Goal: Task Accomplishment & Management: Manage account settings

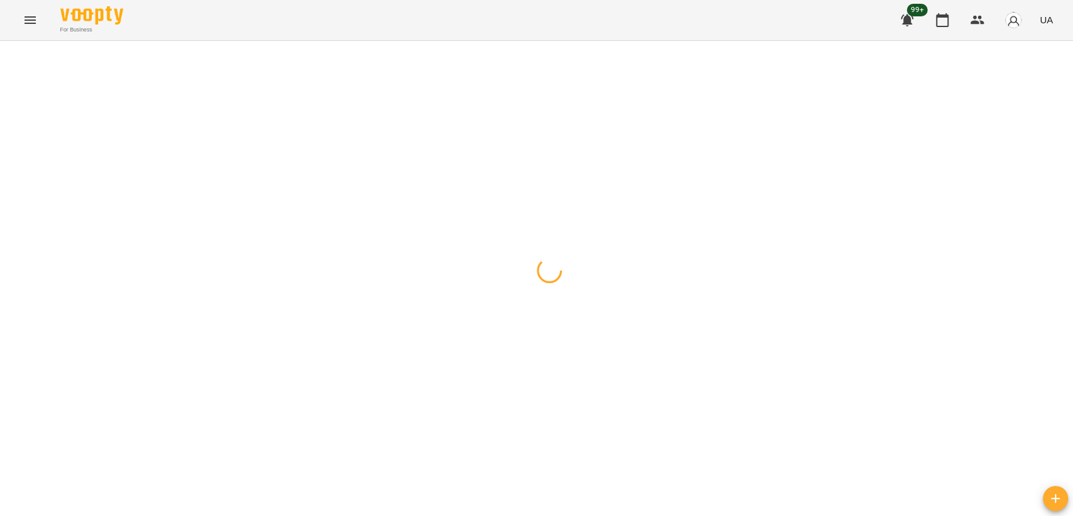
click at [987, 20] on button "button" at bounding box center [978, 20] width 30 height 30
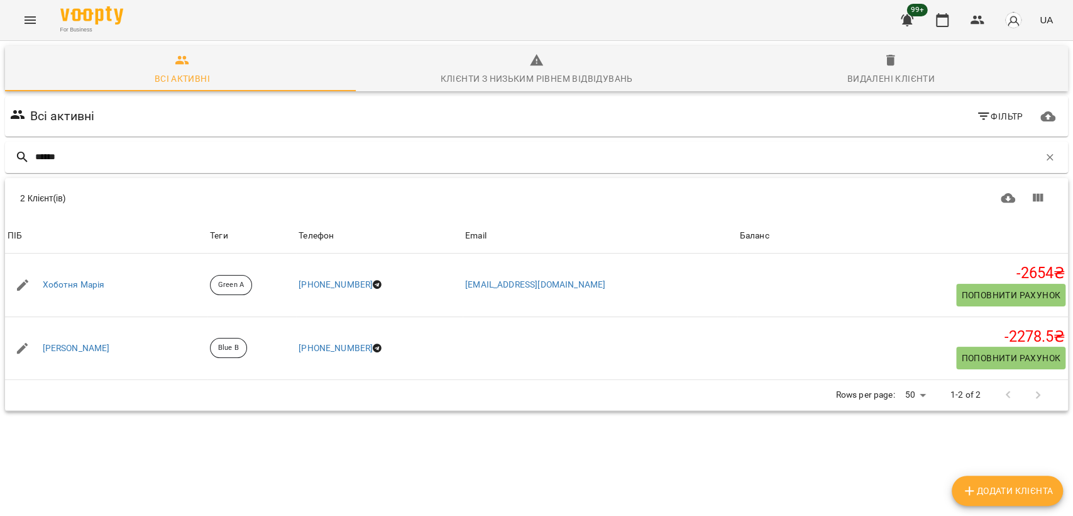
type input "******"
click at [942, 16] on icon "button" at bounding box center [942, 20] width 13 height 14
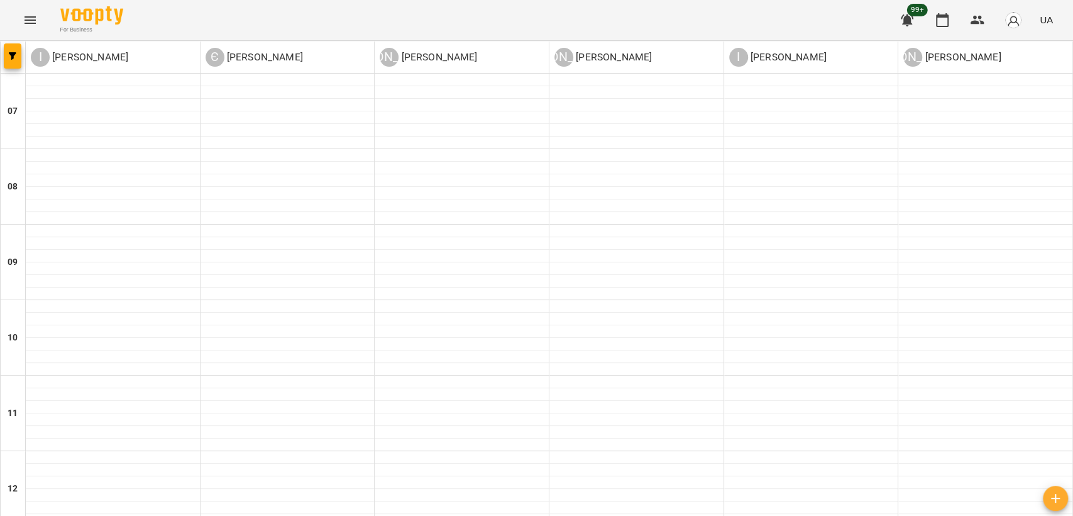
scroll to position [704, 0]
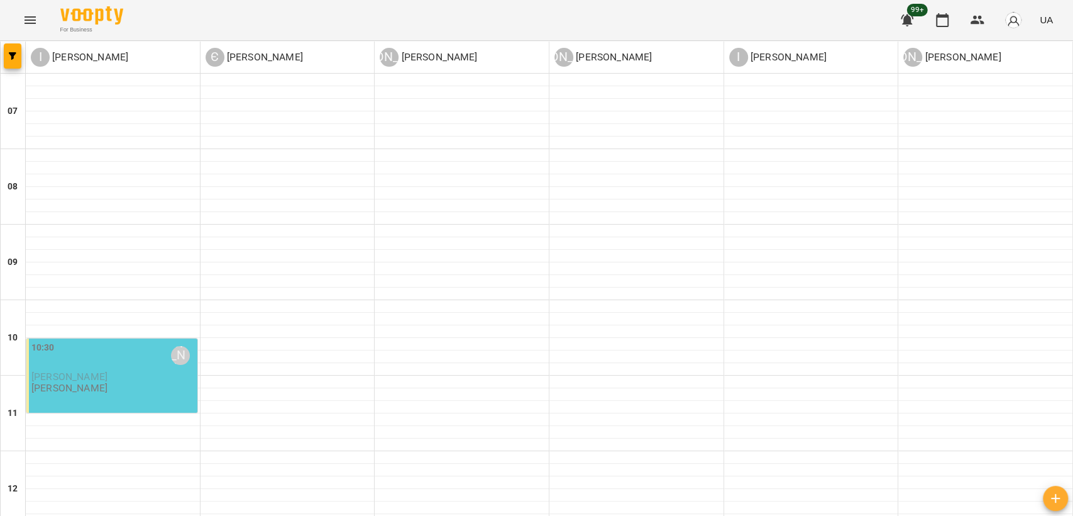
scroll to position [699, 0]
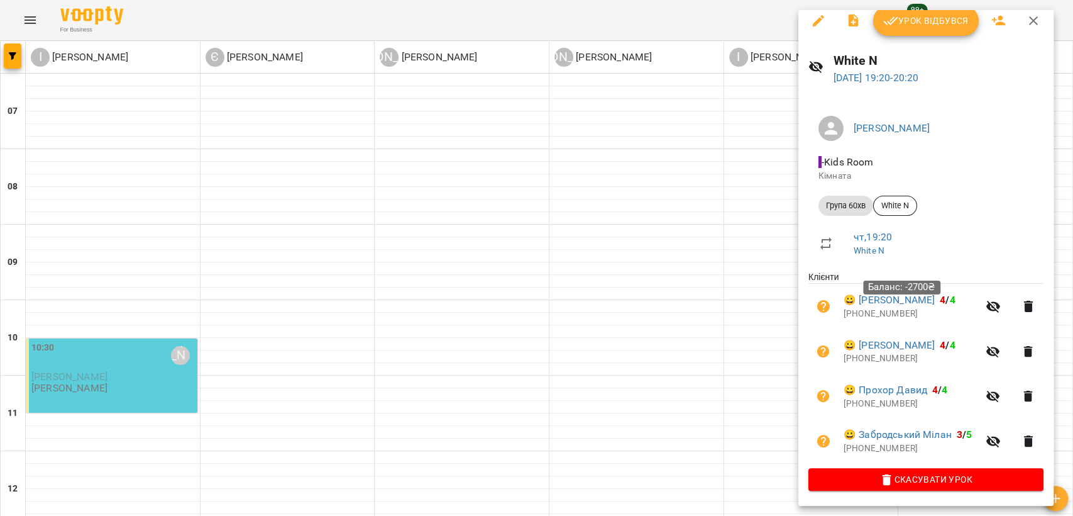
scroll to position [11, 0]
click at [656, 197] on div at bounding box center [536, 258] width 1073 height 516
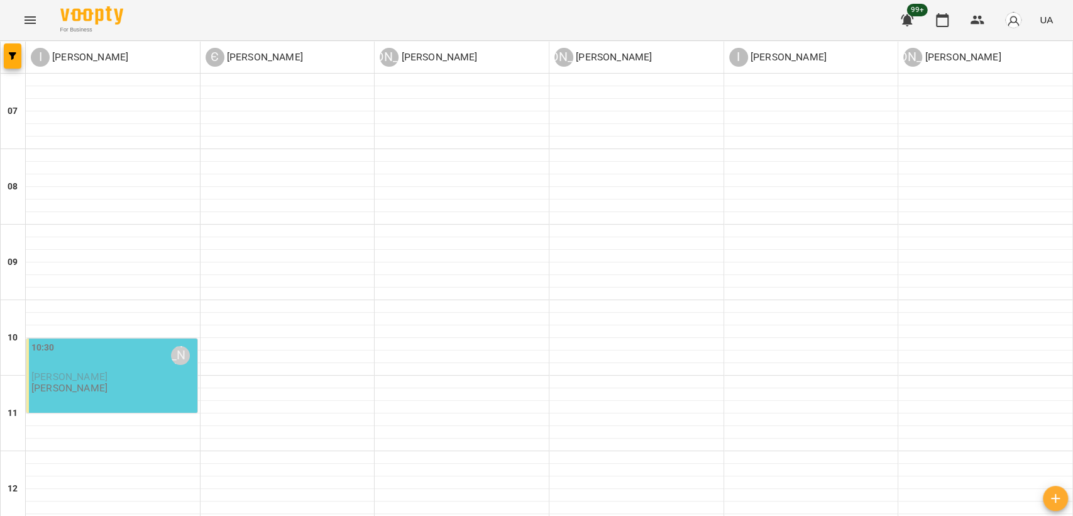
scroll to position [768, 0]
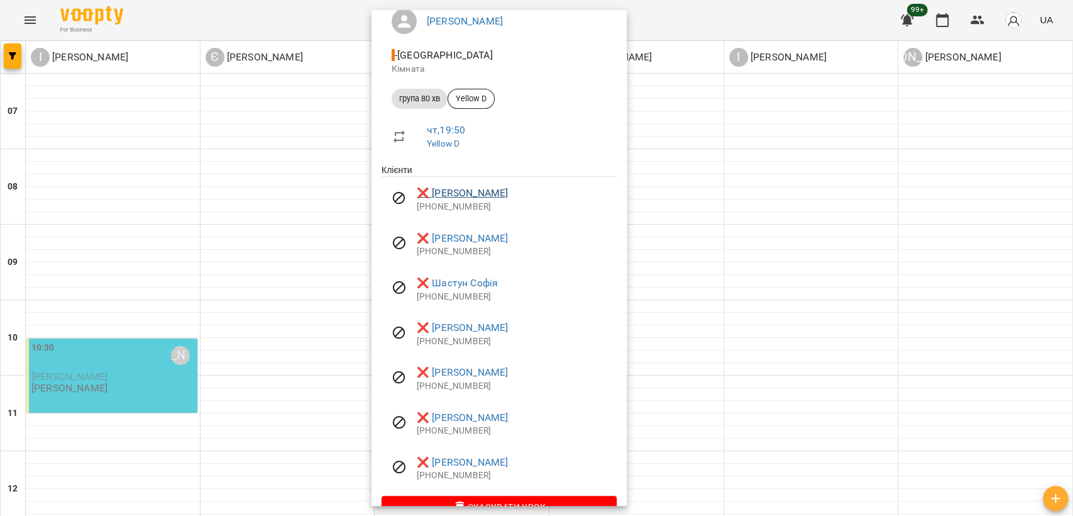
scroll to position [140, 0]
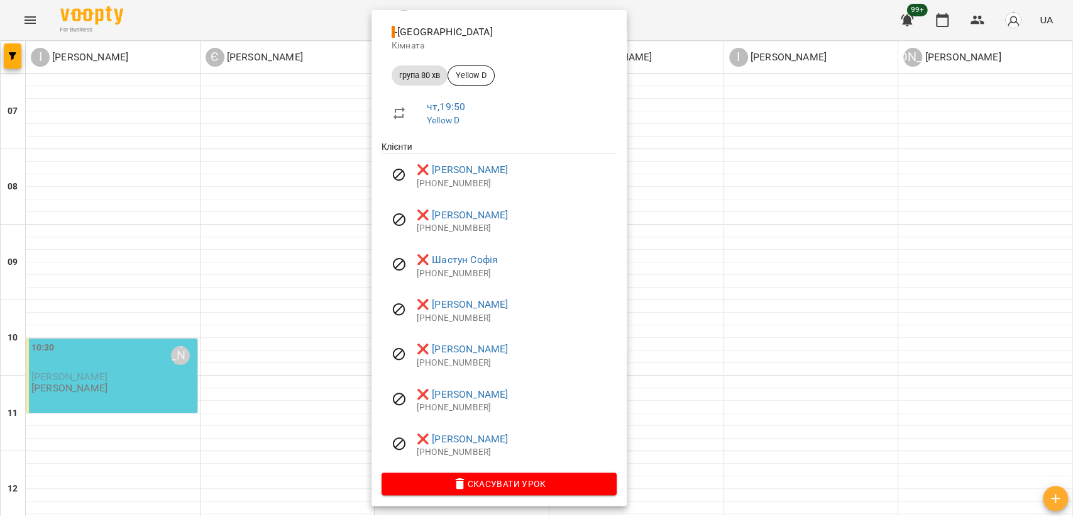
click at [760, 334] on div at bounding box center [536, 258] width 1073 height 516
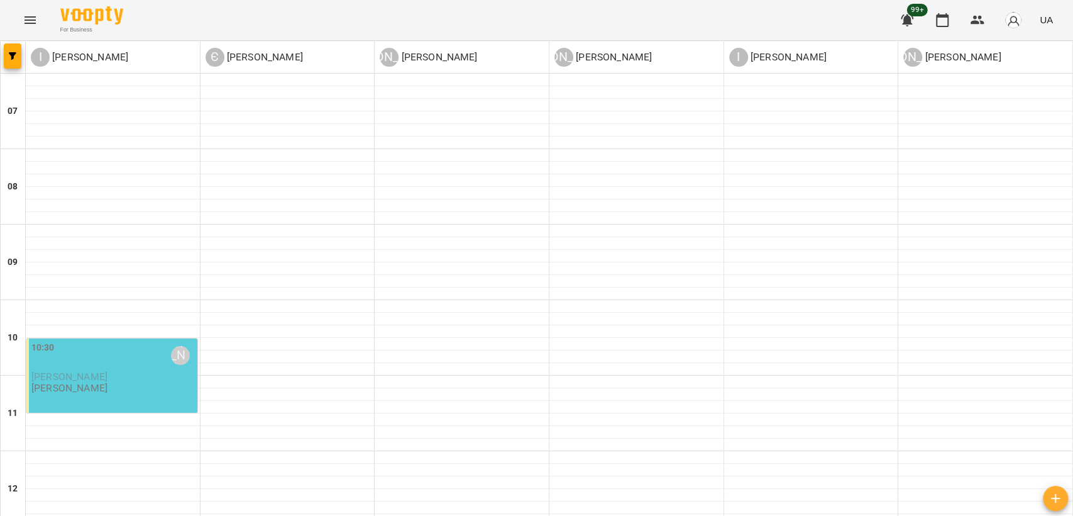
scroll to position [773, 0]
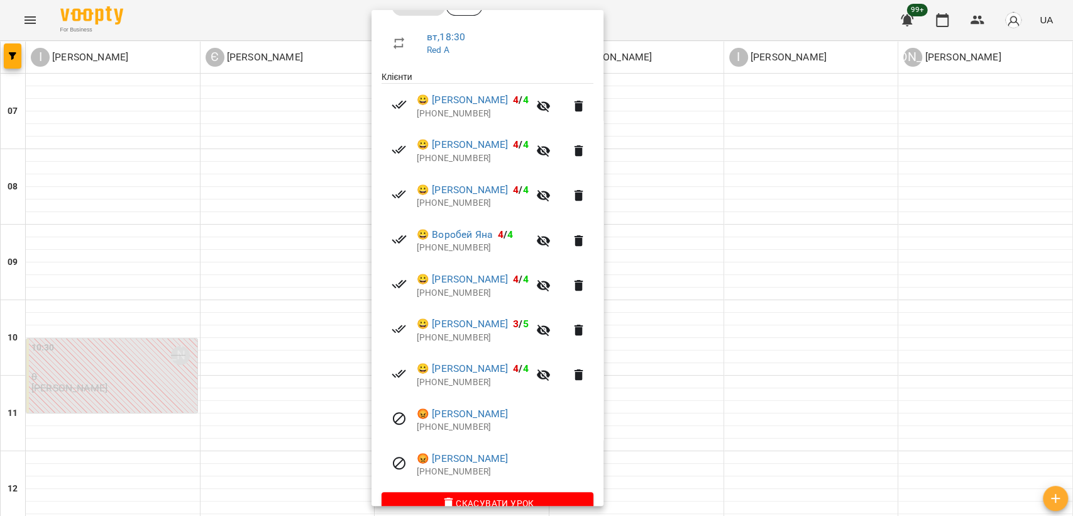
click at [823, 375] on div at bounding box center [536, 258] width 1073 height 516
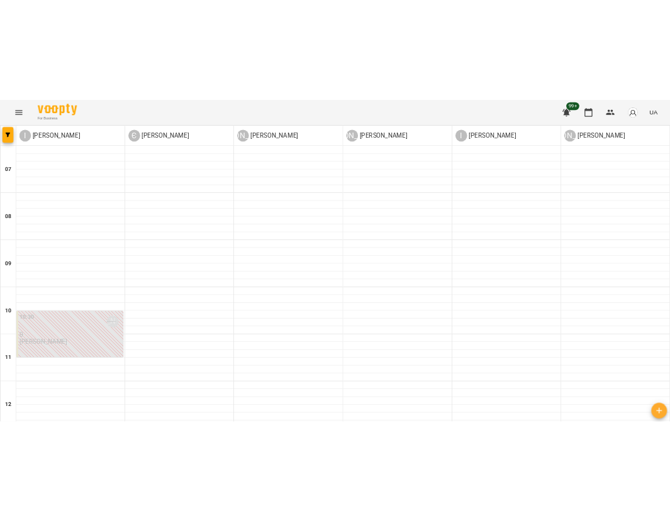
scroll to position [767, 0]
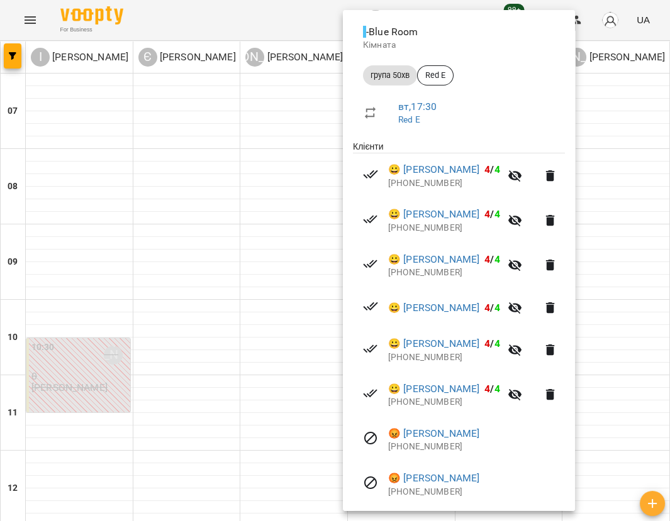
scroll to position [179, 0]
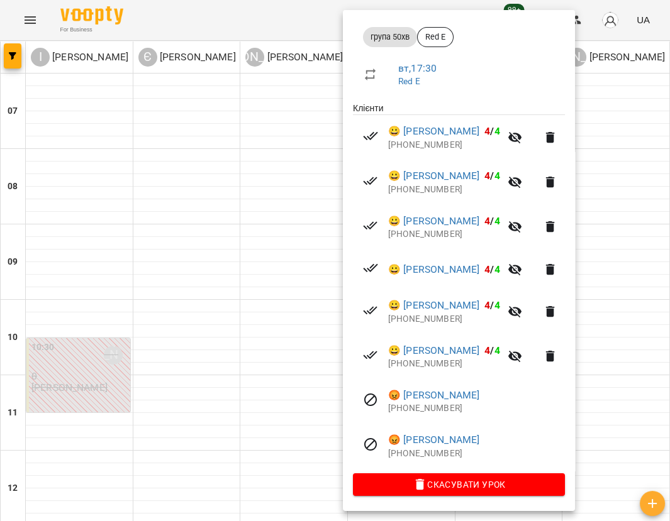
click at [211, 411] on div at bounding box center [335, 260] width 670 height 521
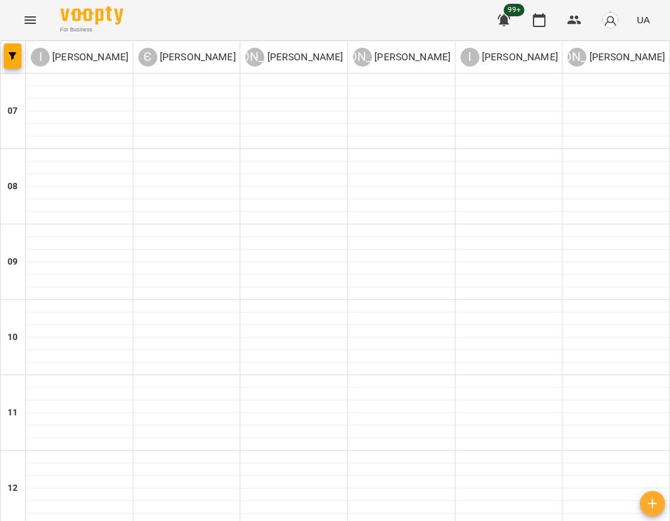
scroll to position [629, 0]
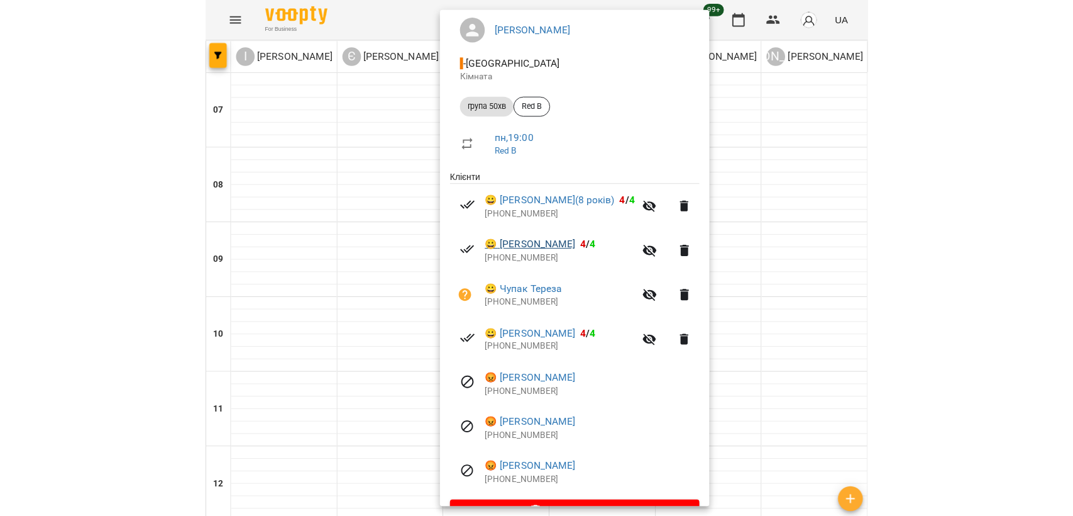
scroll to position [140, 0]
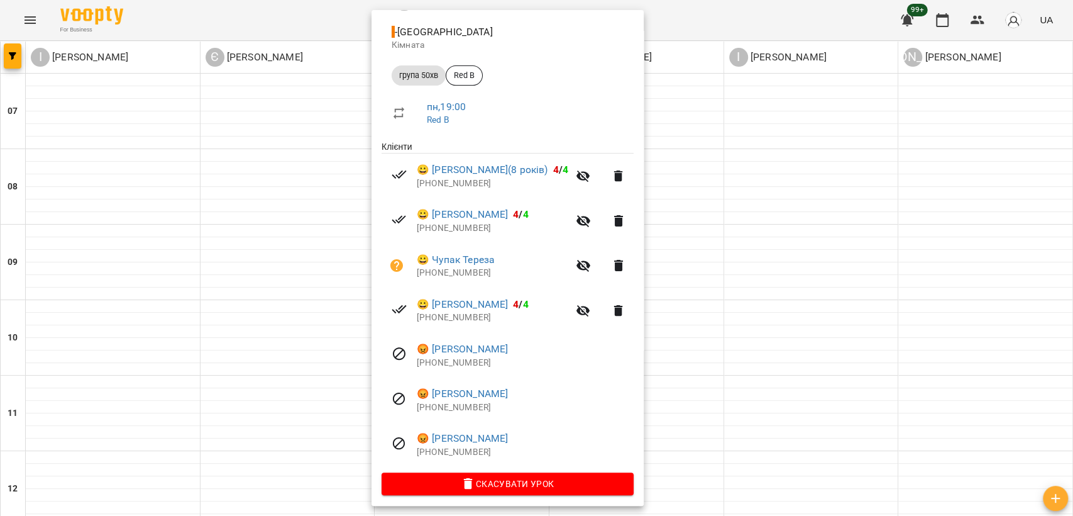
click at [770, 216] on div at bounding box center [536, 258] width 1073 height 516
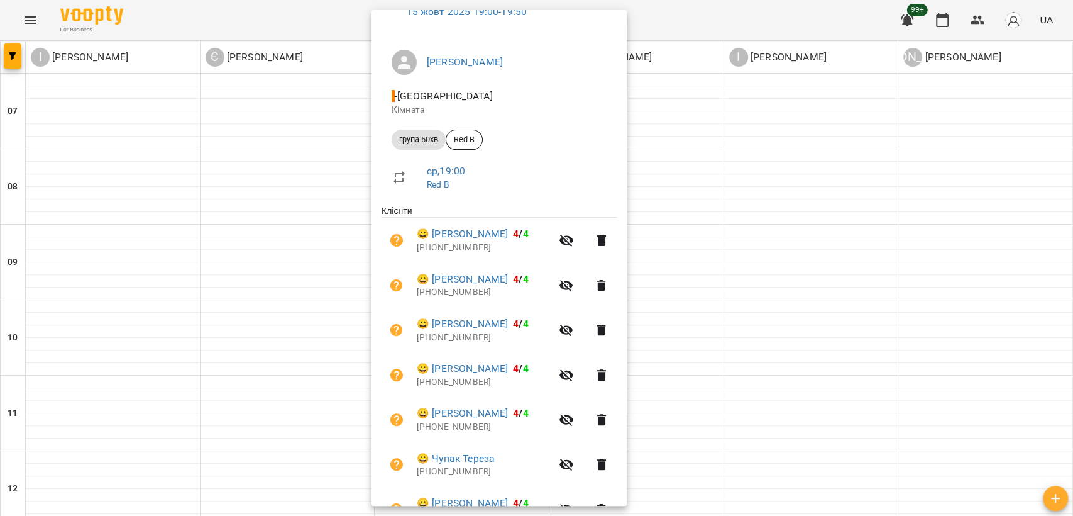
scroll to position [191, 0]
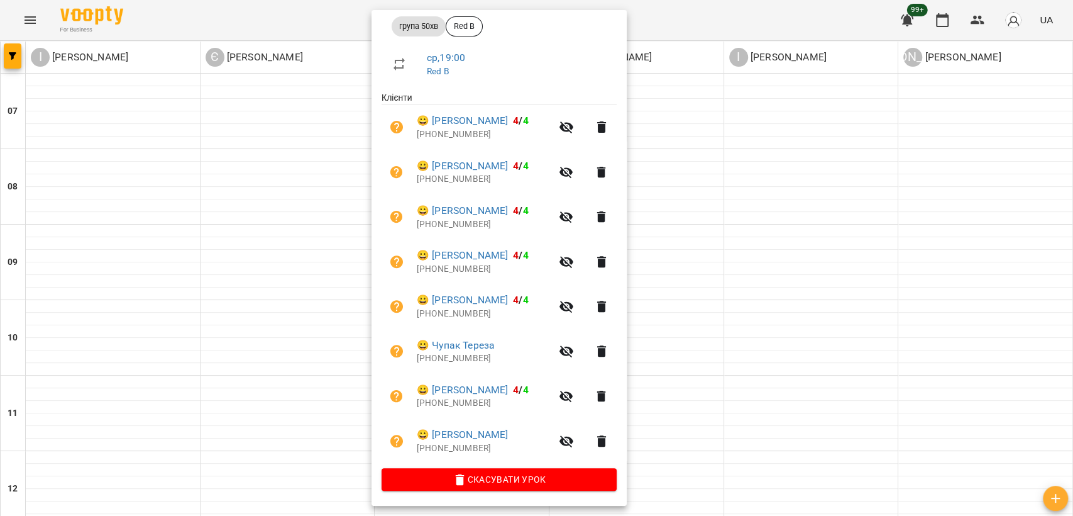
click at [711, 358] on div at bounding box center [536, 258] width 1073 height 516
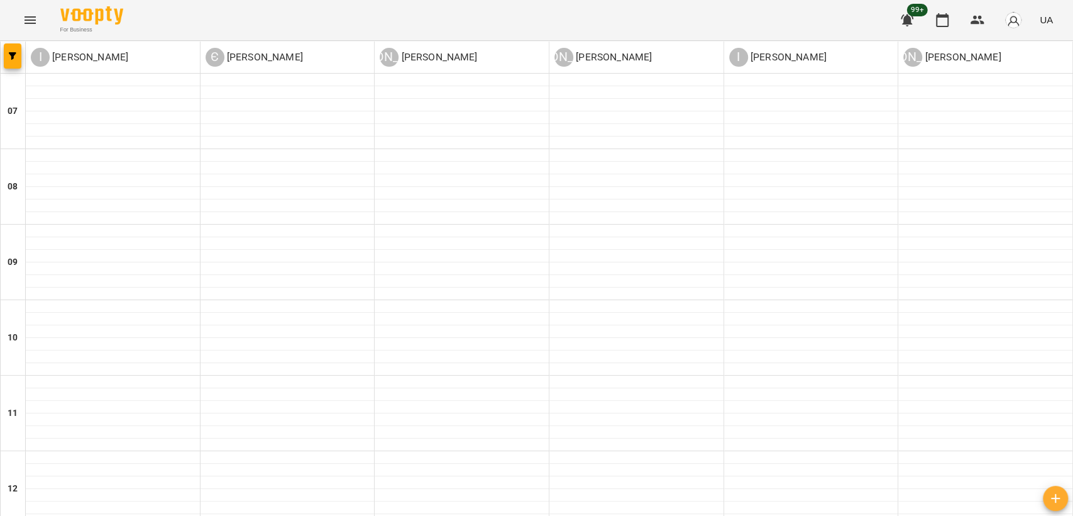
scroll to position [419, 0]
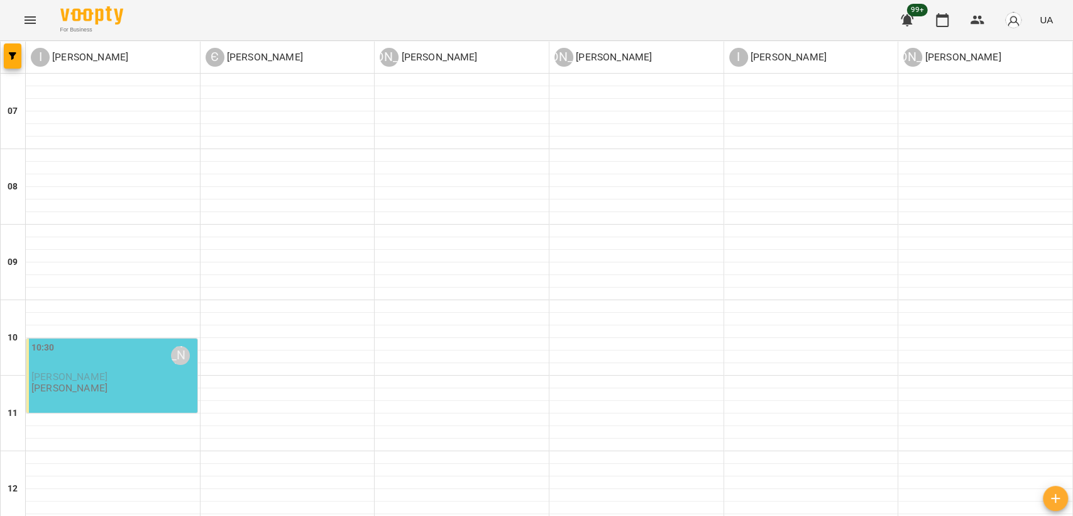
scroll to position [558, 0]
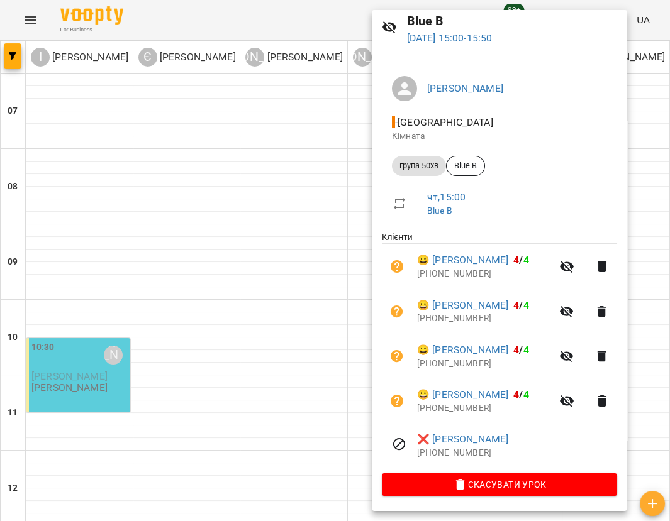
scroll to position [50, 0]
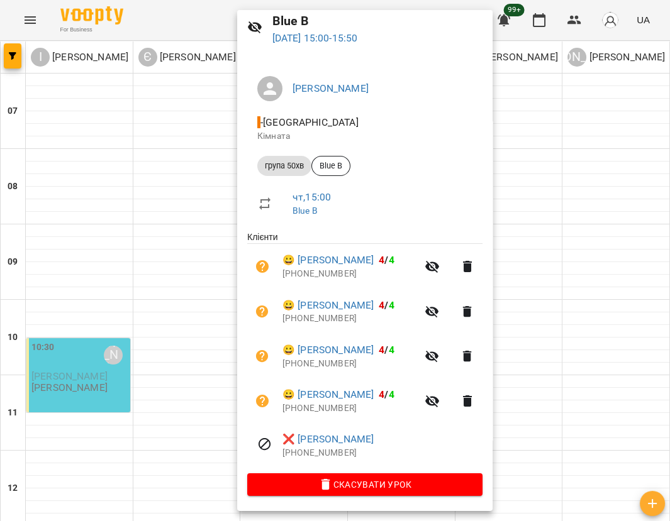
click at [533, 208] on div at bounding box center [335, 260] width 670 height 521
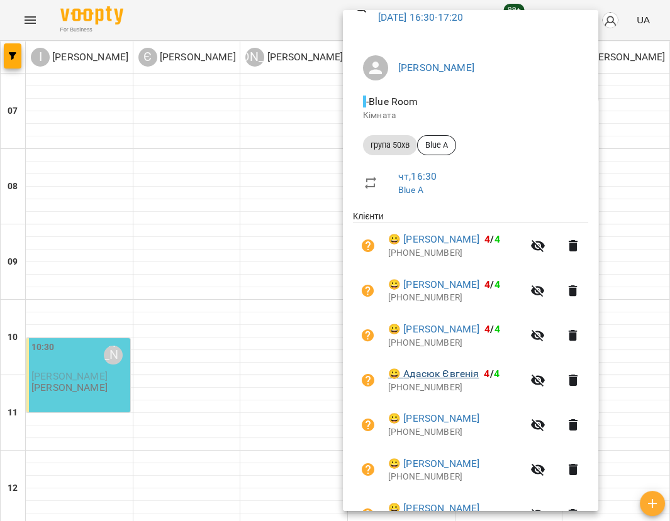
scroll to position [140, 0]
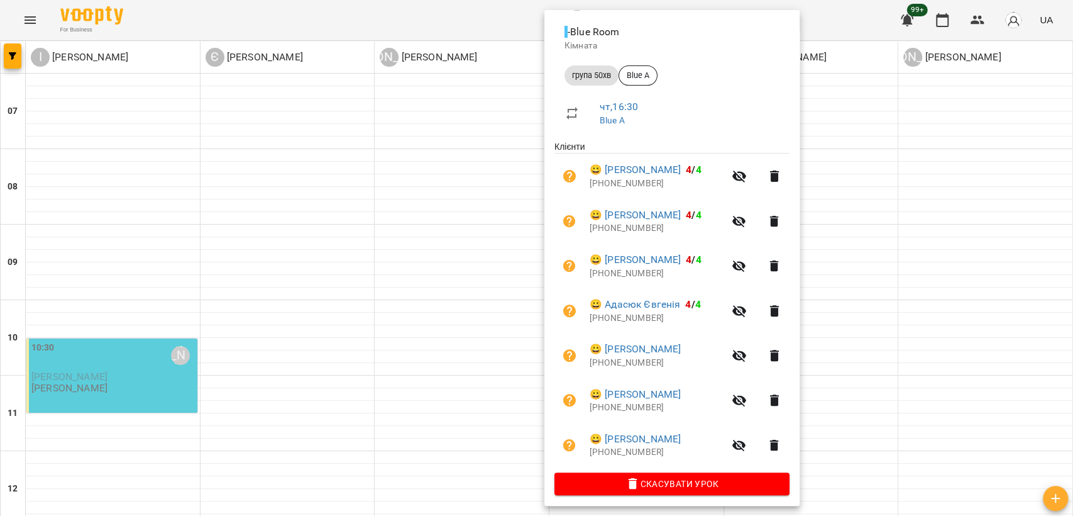
click at [961, 125] on div at bounding box center [536, 258] width 1073 height 516
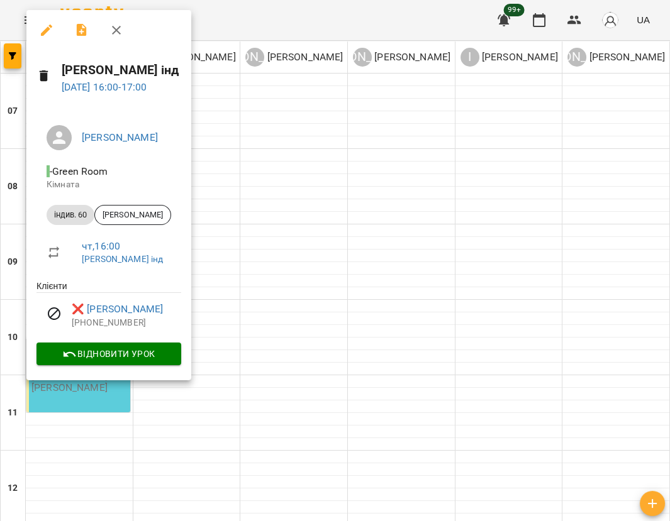
click at [390, 213] on div at bounding box center [335, 260] width 670 height 521
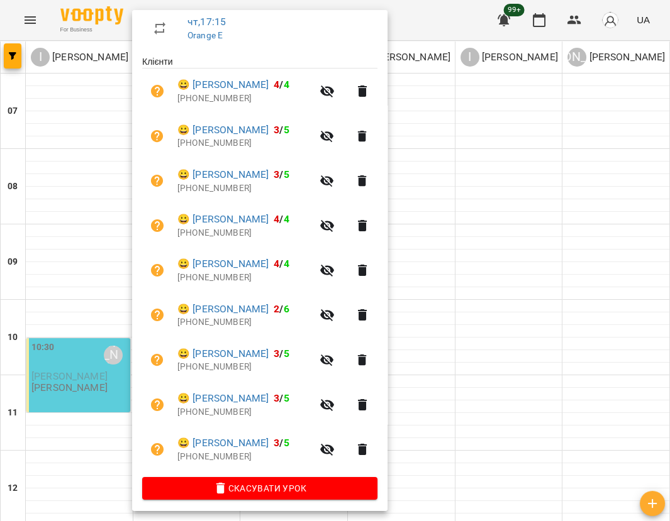
scroll to position [229, 0]
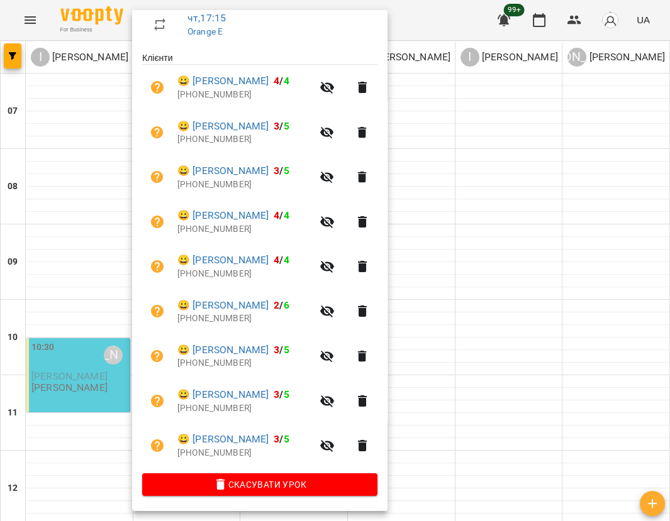
drag, startPoint x: 592, startPoint y: 97, endPoint x: 567, endPoint y: 84, distance: 29.0
click at [591, 96] on div at bounding box center [335, 260] width 670 height 521
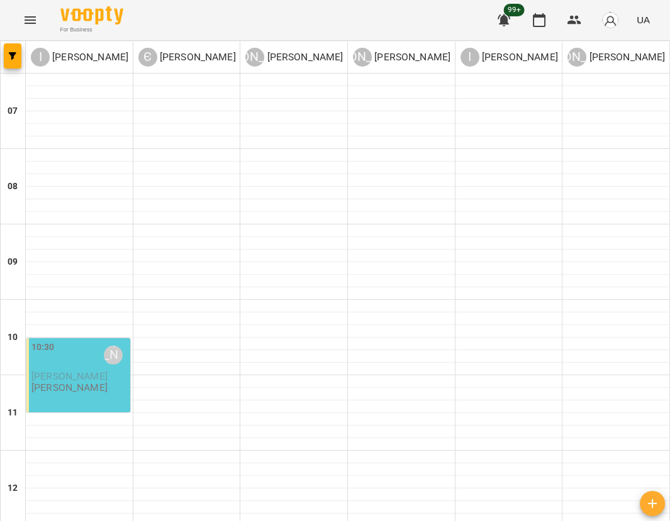
scroll to position [767, 0]
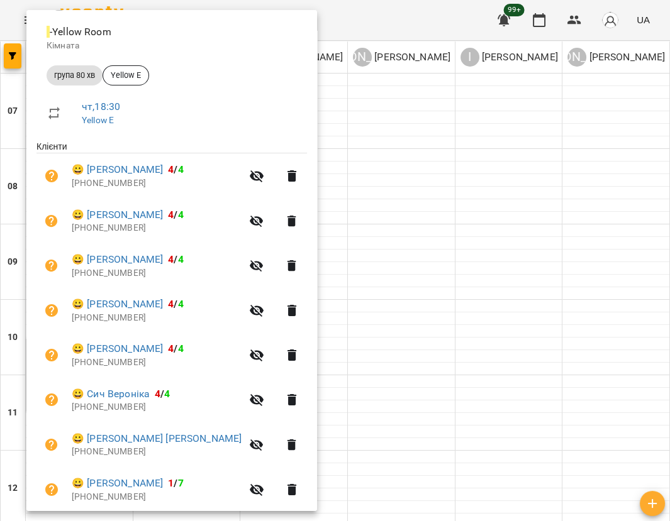
scroll to position [184, 0]
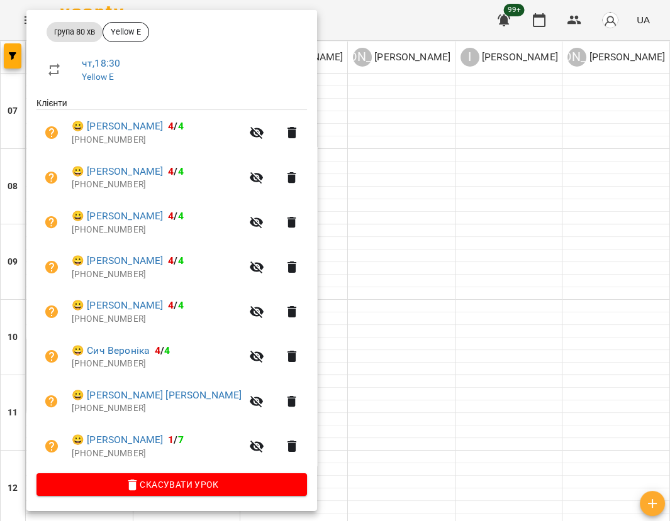
click at [411, 166] on div at bounding box center [335, 260] width 670 height 521
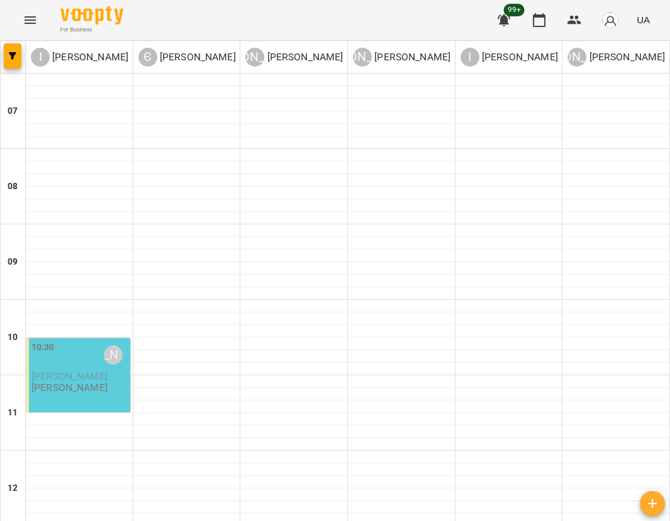
scroll to position [767, 0]
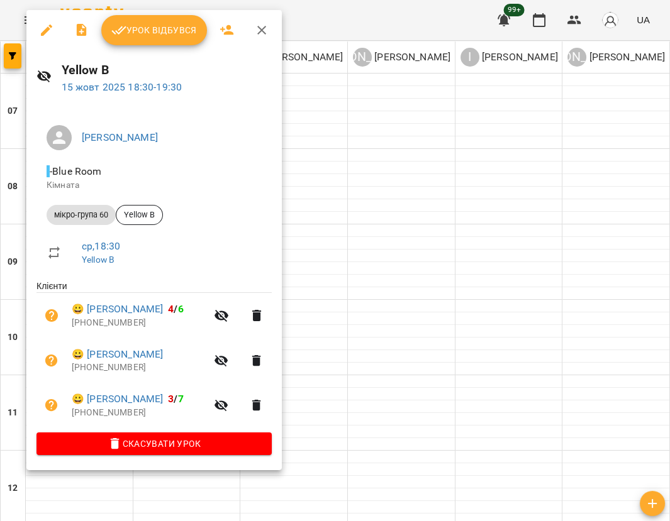
click at [352, 217] on div at bounding box center [335, 260] width 670 height 521
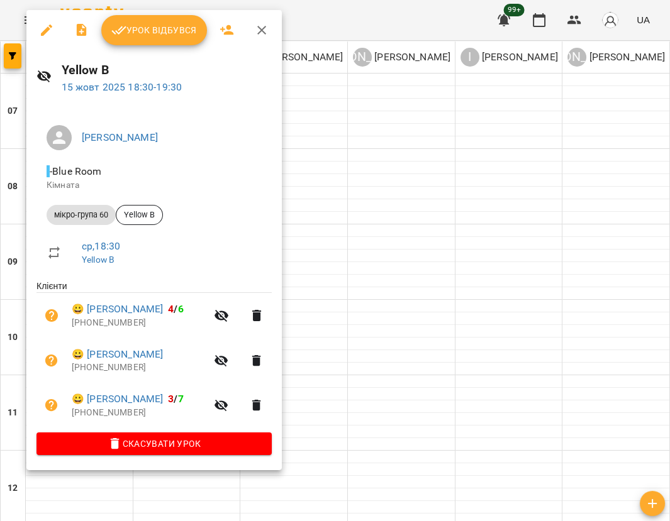
click at [416, 201] on div at bounding box center [335, 260] width 670 height 521
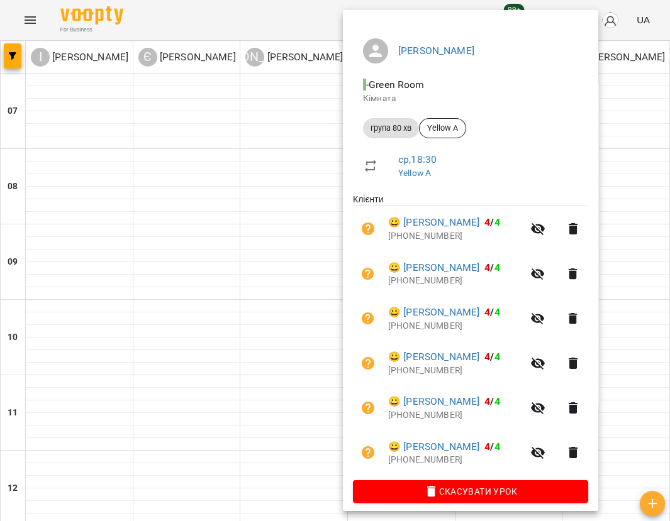
scroll to position [95, 0]
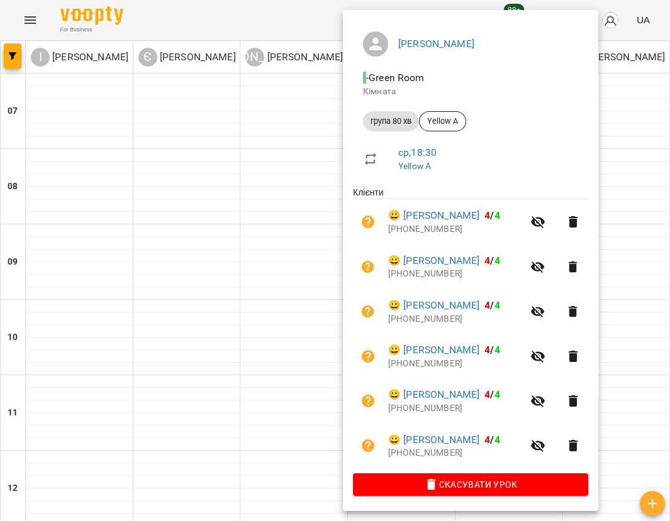
click at [94, 380] on div at bounding box center [335, 260] width 670 height 521
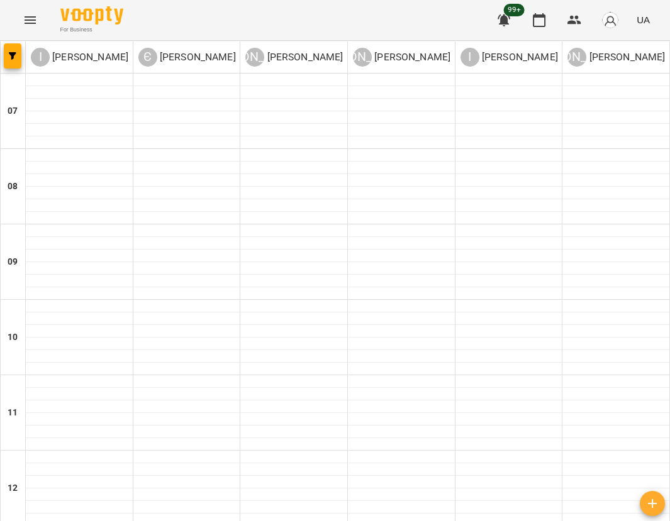
scroll to position [628, 0]
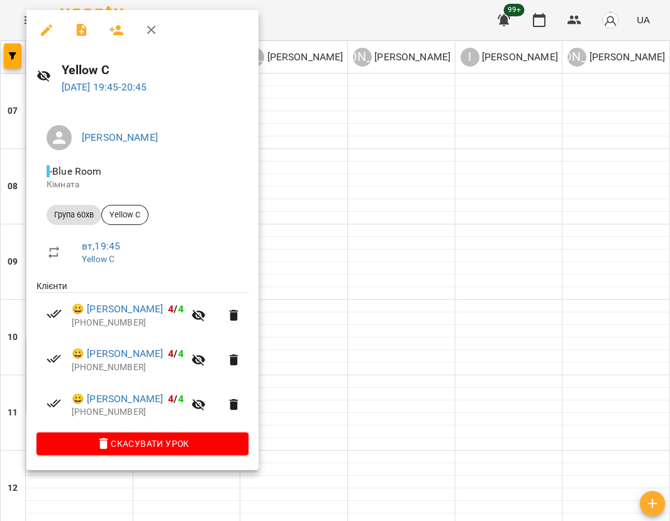
click at [381, 279] on div at bounding box center [335, 260] width 670 height 521
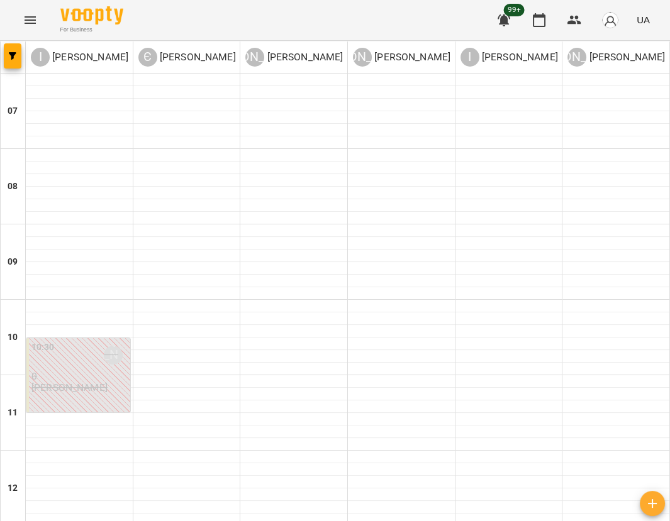
scroll to position [488, 0]
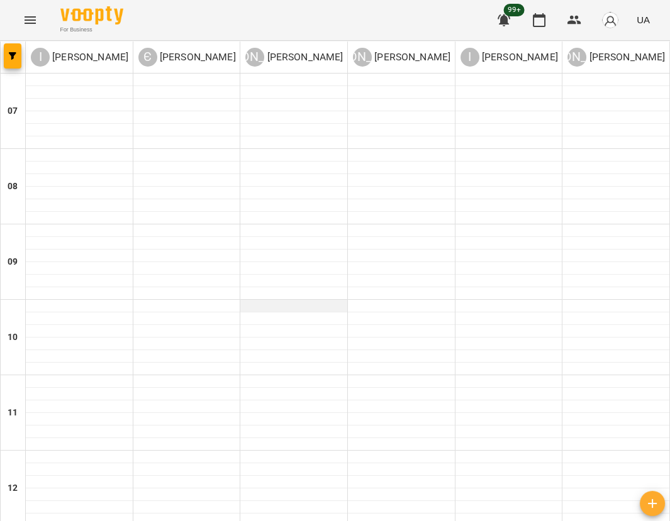
scroll to position [699, 0]
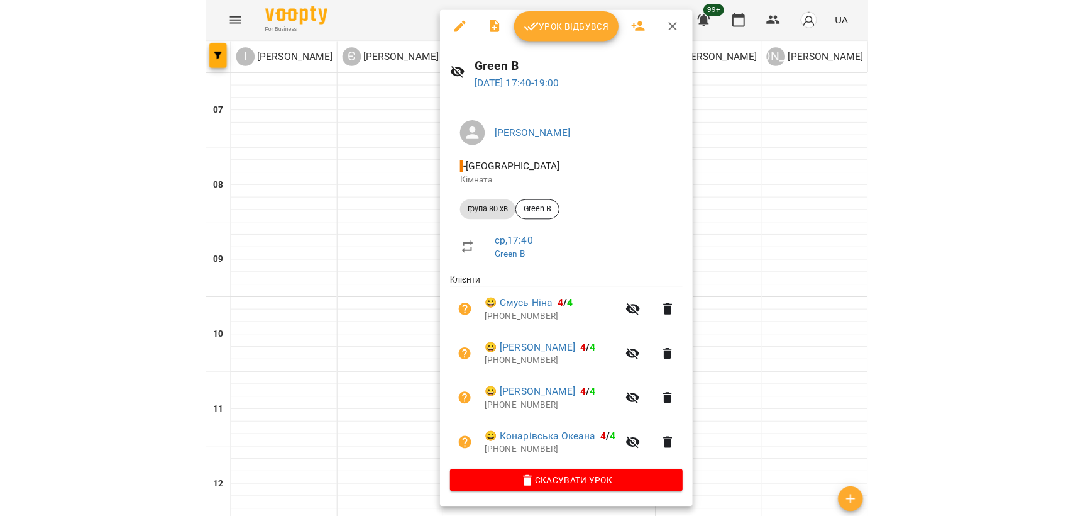
scroll to position [5, 0]
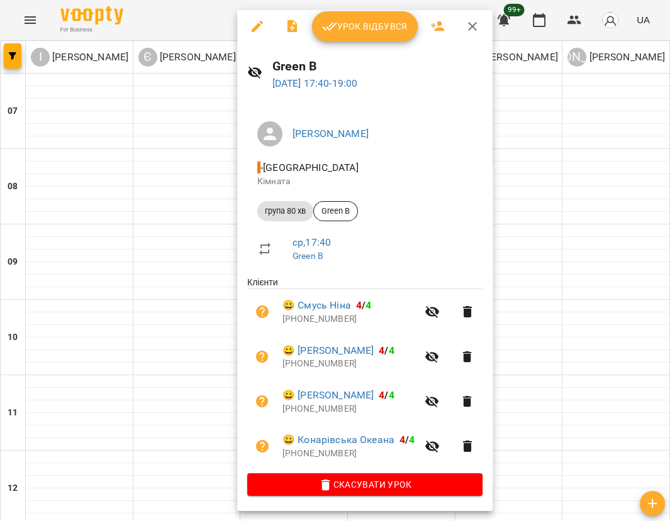
click at [183, 261] on div at bounding box center [335, 260] width 670 height 521
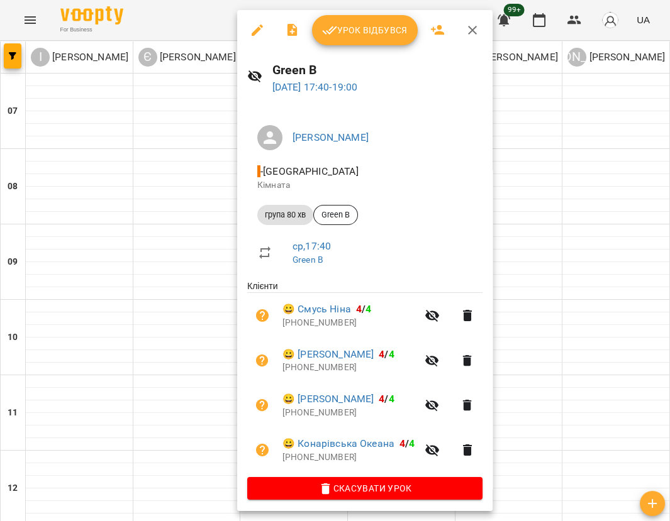
click at [211, 192] on div at bounding box center [335, 260] width 670 height 521
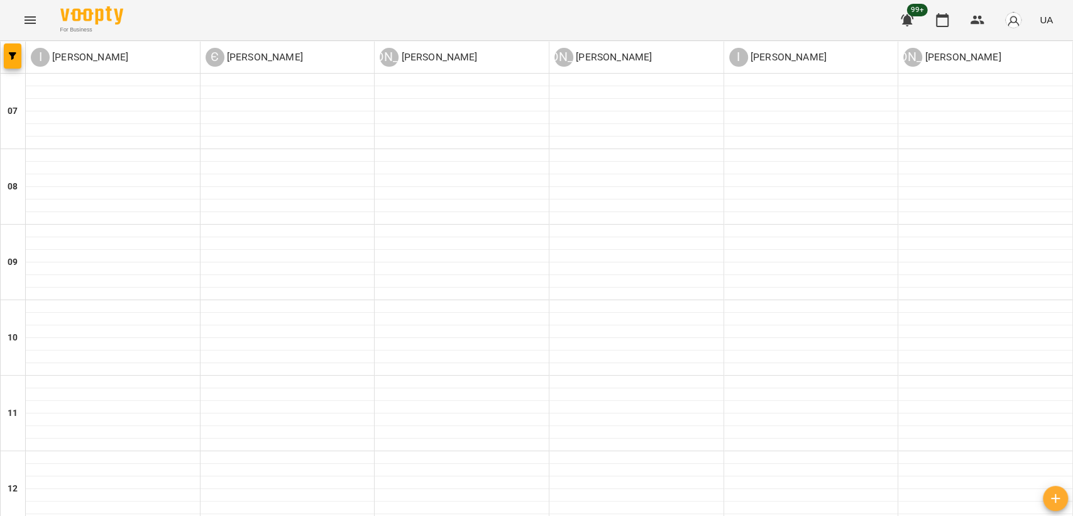
scroll to position [634, 0]
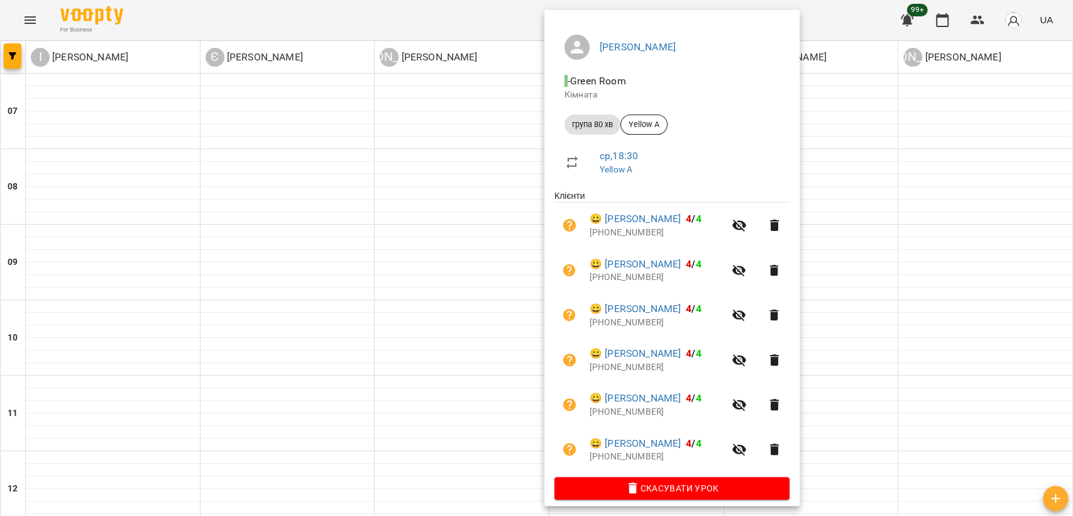
scroll to position [101, 0]
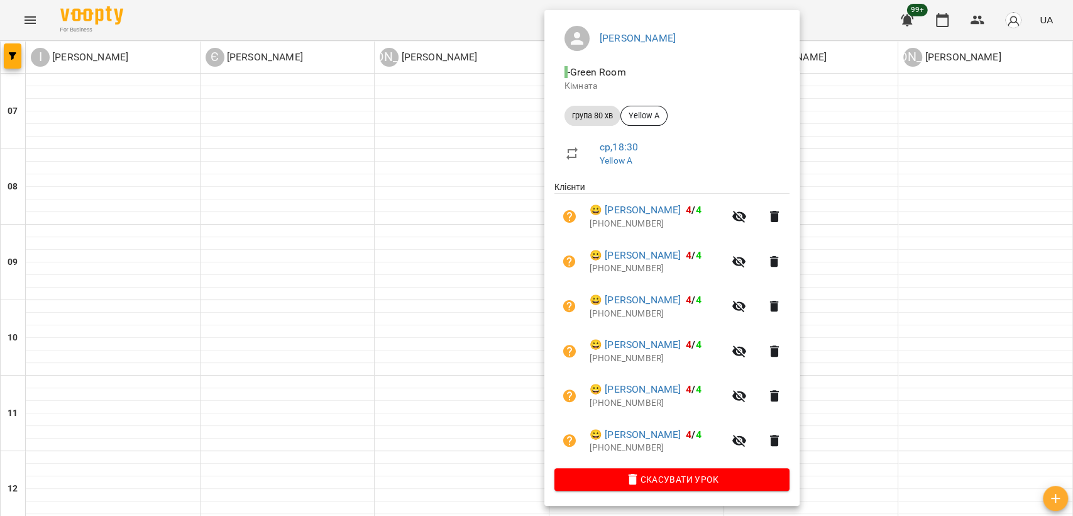
click at [872, 249] on div at bounding box center [536, 258] width 1073 height 516
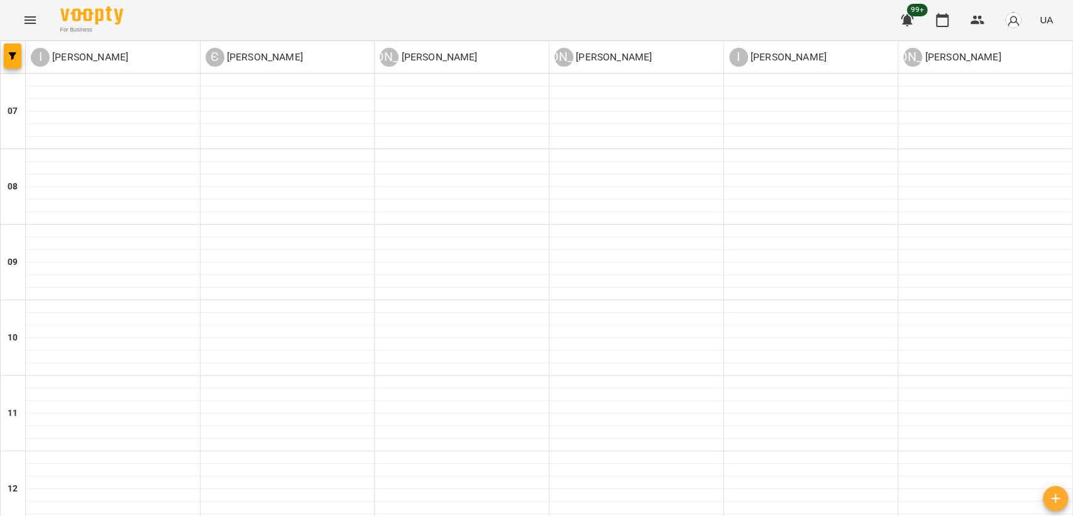
scroll to position [704, 0]
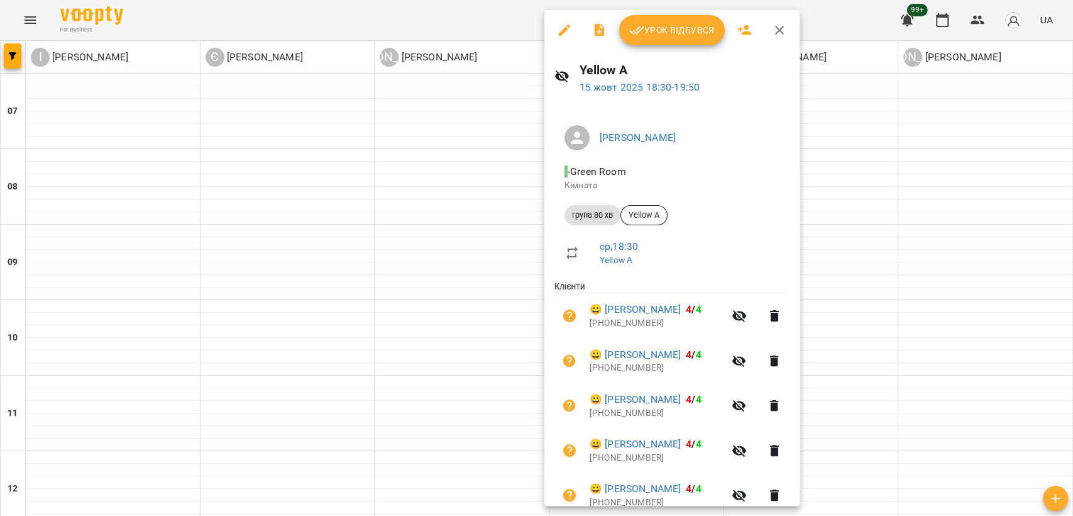
click at [835, 238] on div at bounding box center [536, 258] width 1073 height 516
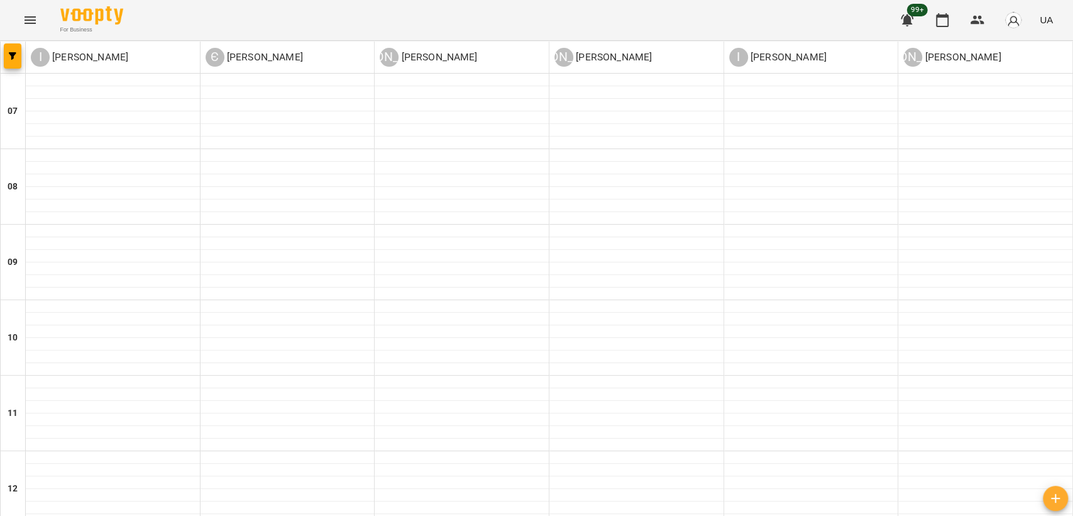
scroll to position [563, 0]
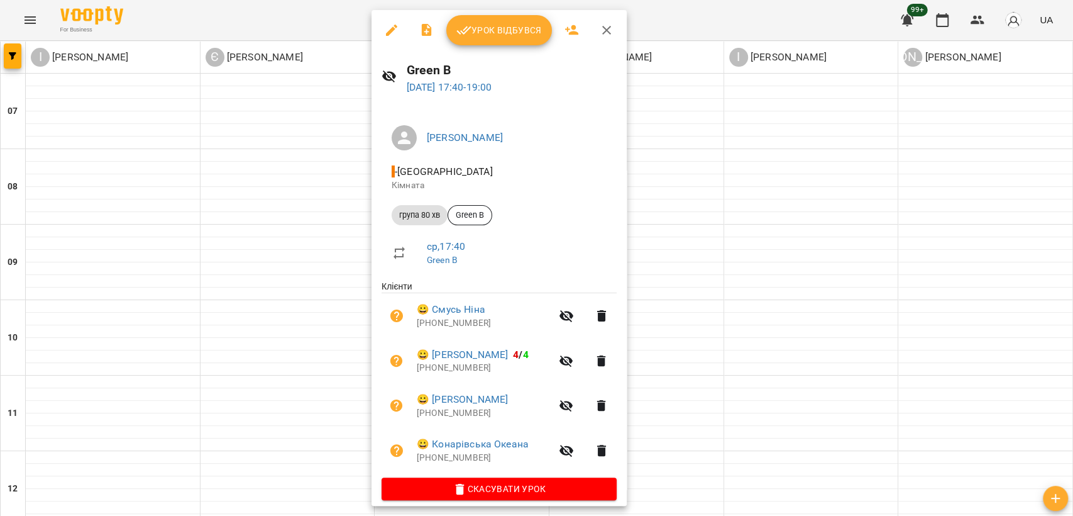
click at [789, 321] on div at bounding box center [536, 258] width 1073 height 516
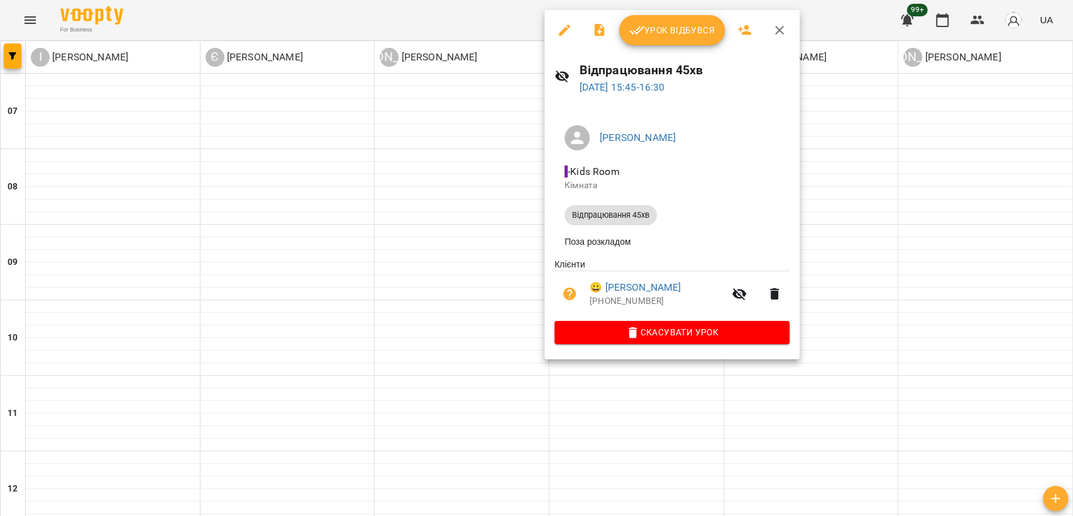
click at [925, 199] on div at bounding box center [536, 258] width 1073 height 516
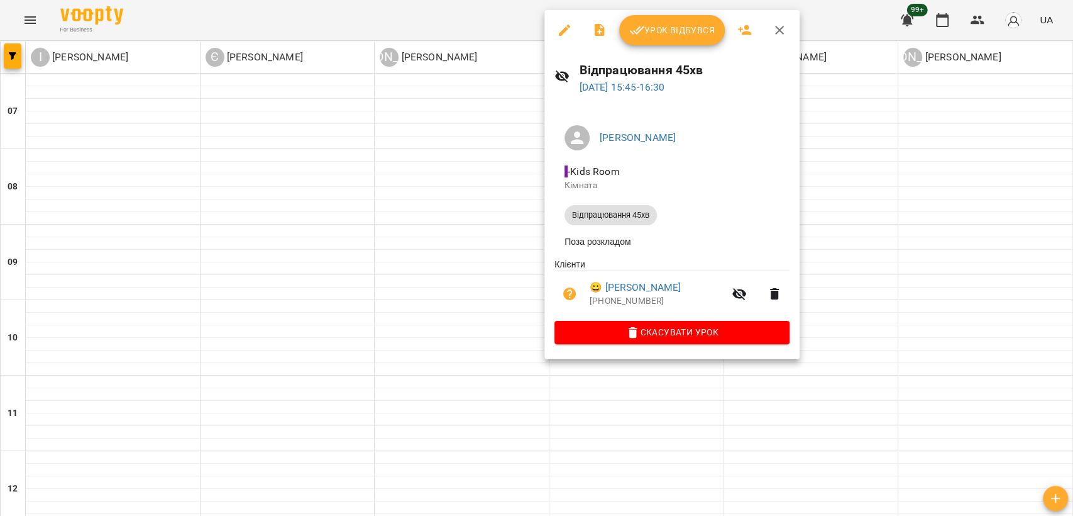
click at [853, 227] on div at bounding box center [536, 258] width 1073 height 516
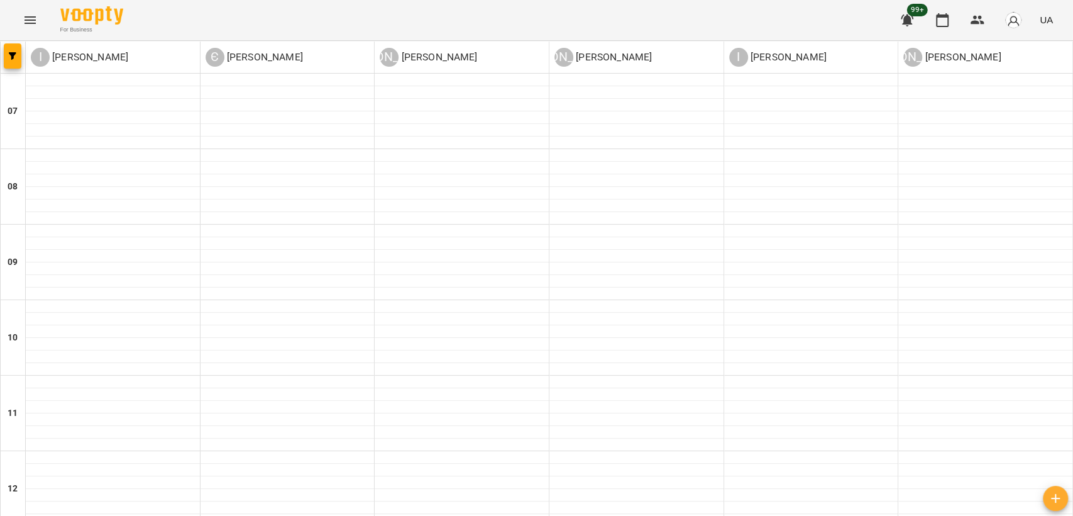
scroll to position [773, 0]
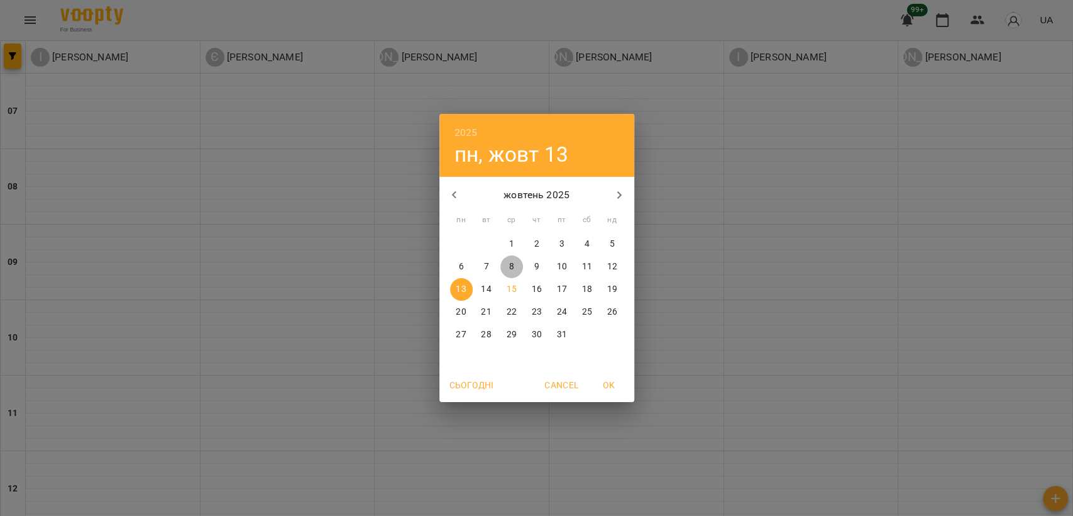
click at [513, 255] on button "8" at bounding box center [512, 266] width 23 height 23
type input "**********"
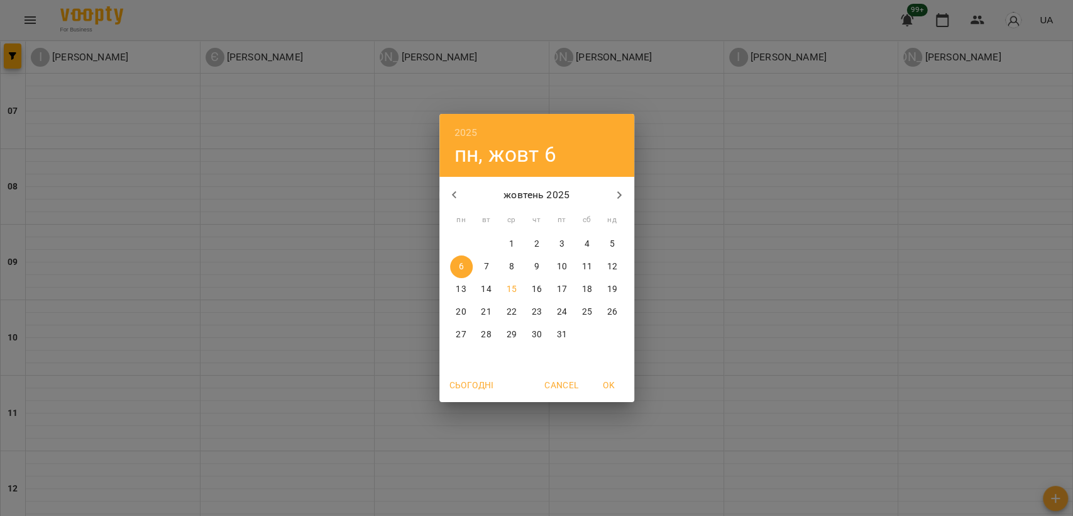
click at [513, 288] on p "15" at bounding box center [511, 289] width 10 height 13
type input "**********"
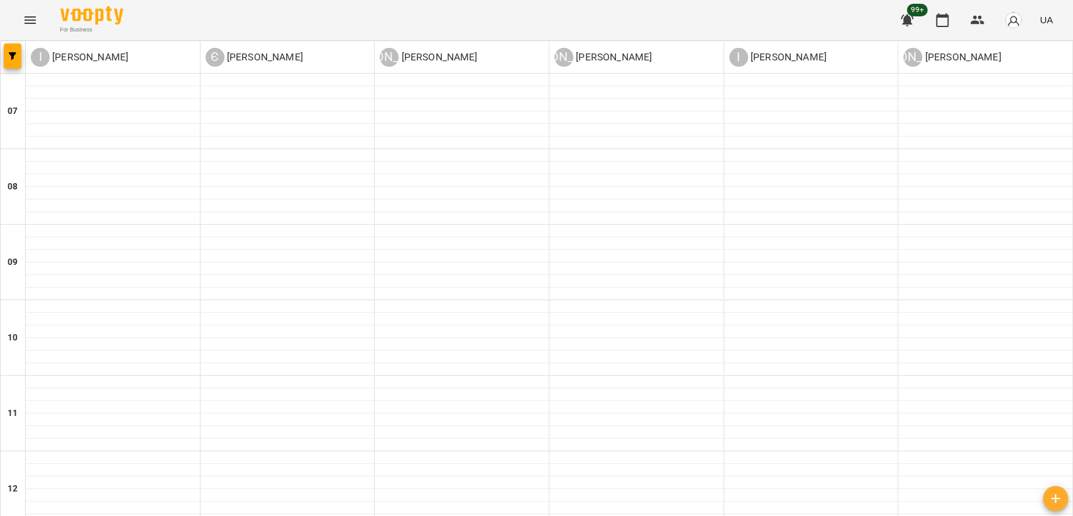
scroll to position [419, 0]
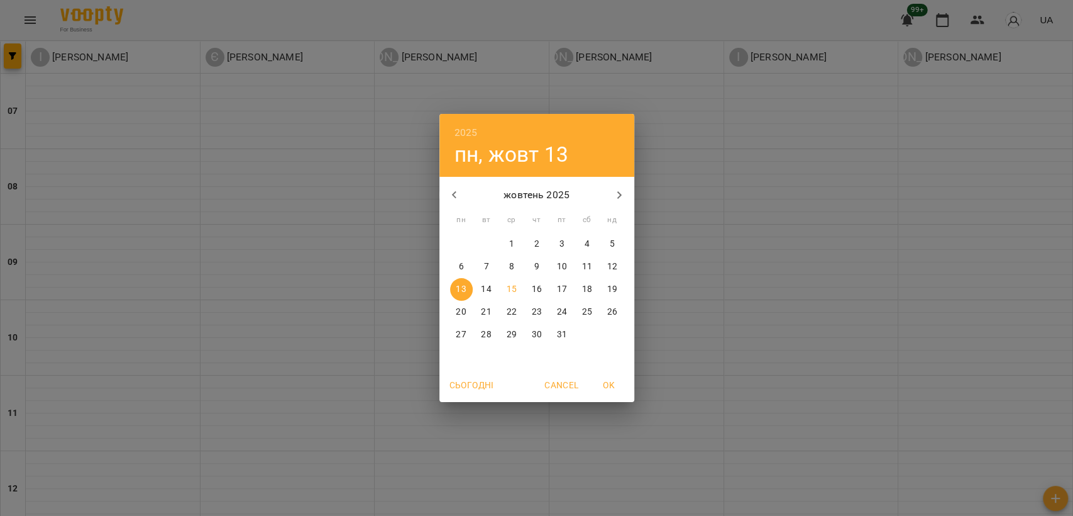
click at [482, 311] on p "21" at bounding box center [486, 312] width 10 height 13
type input "**********"
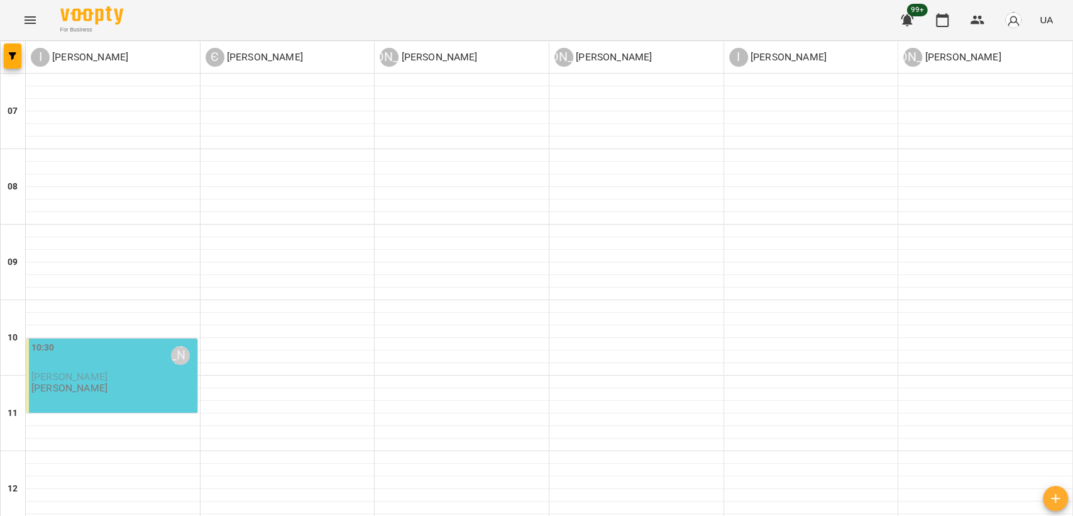
scroll to position [489, 0]
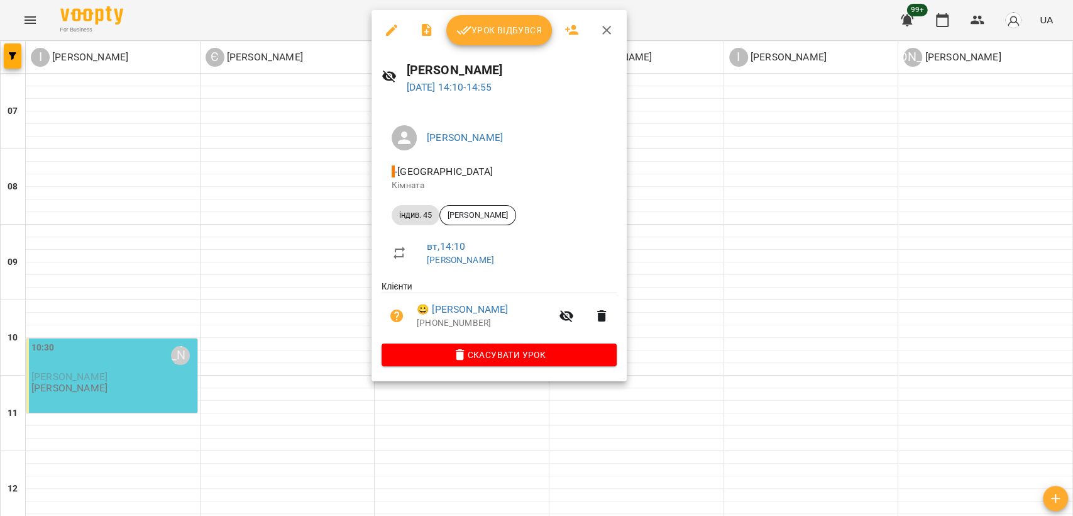
click at [868, 220] on div at bounding box center [536, 258] width 1073 height 516
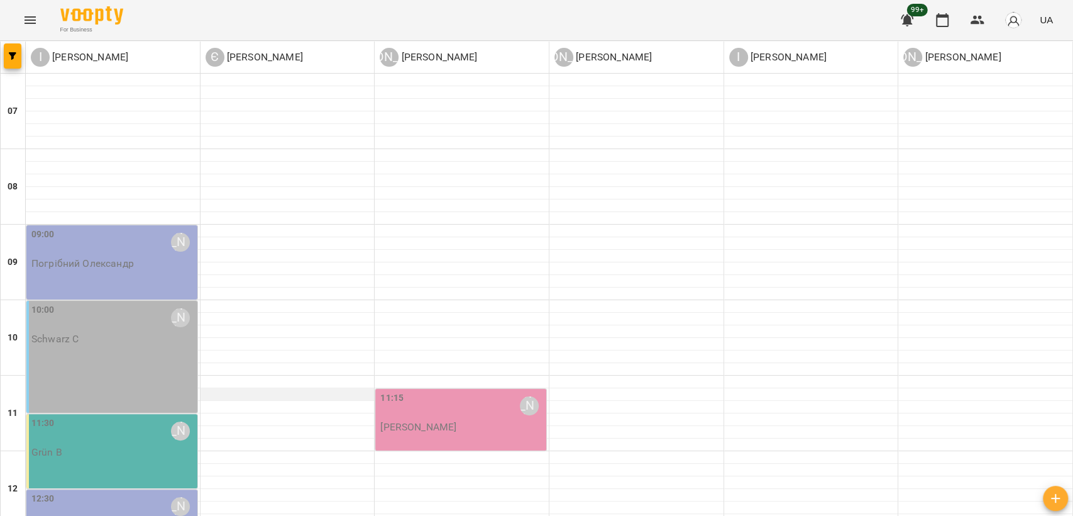
scroll to position [140, 0]
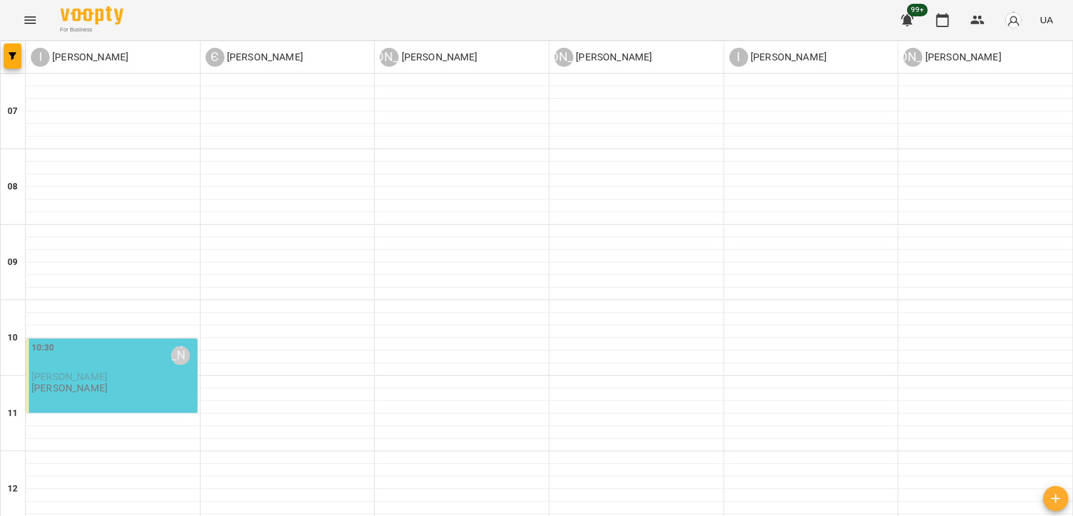
scroll to position [629, 0]
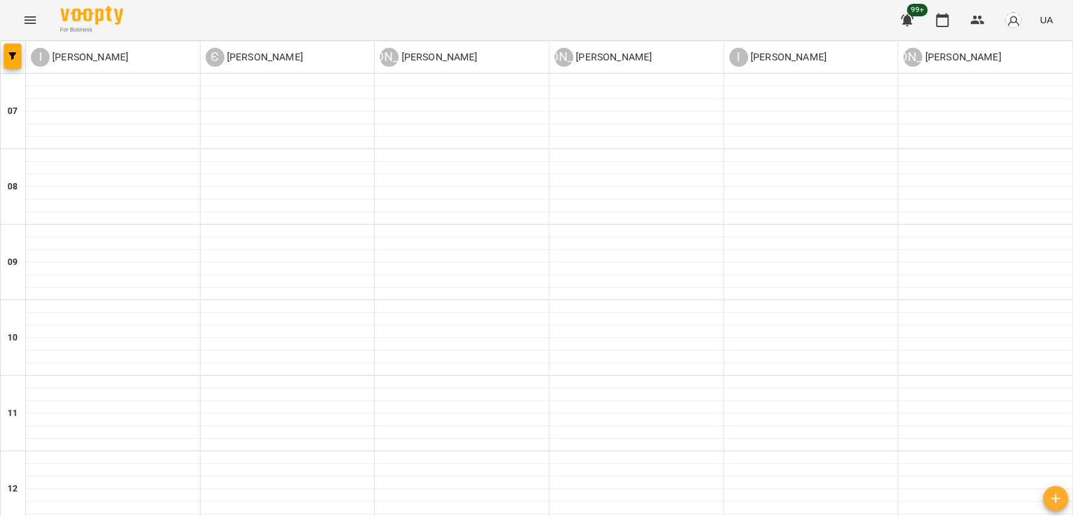
scroll to position [140, 0]
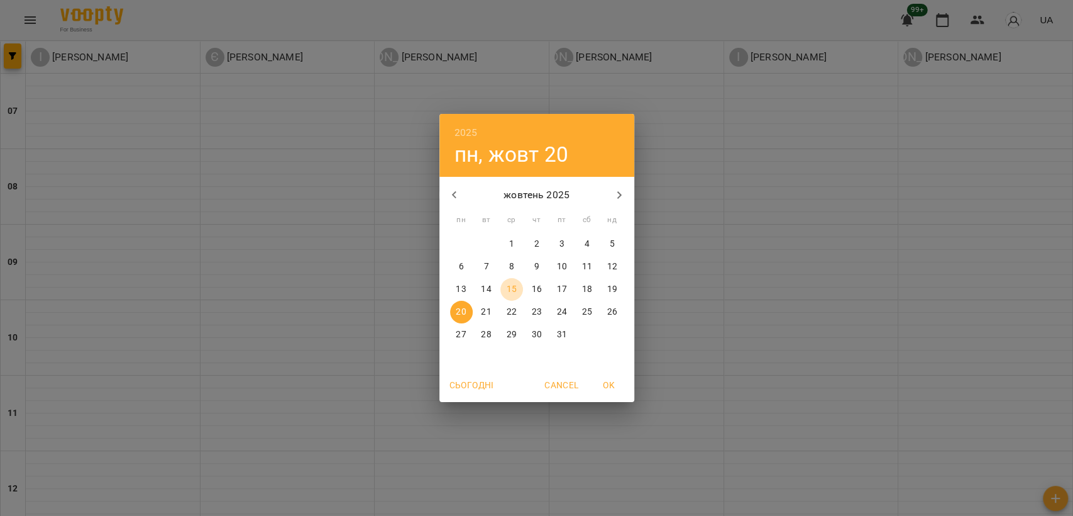
click at [513, 289] on p "15" at bounding box center [511, 289] width 10 height 13
type input "**********"
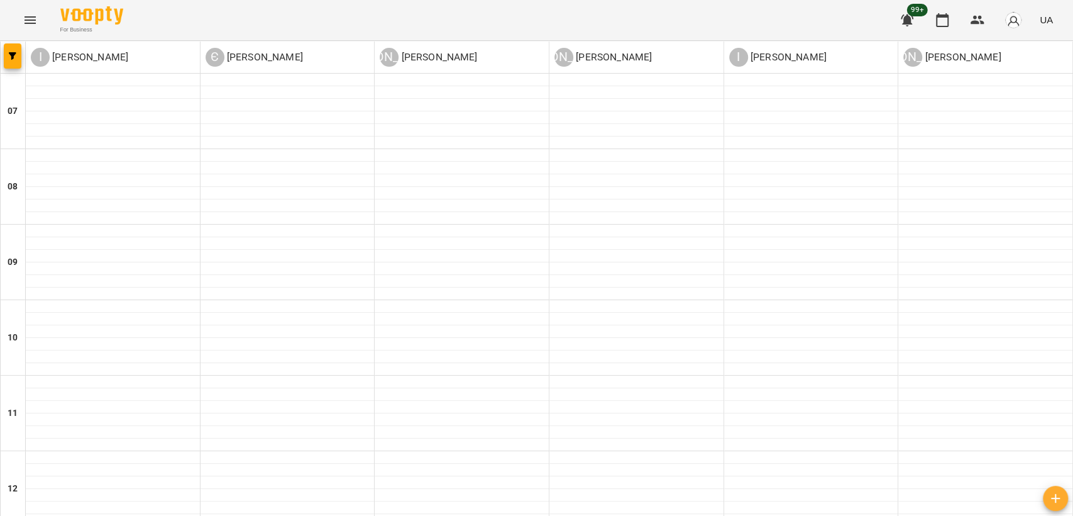
scroll to position [634, 0]
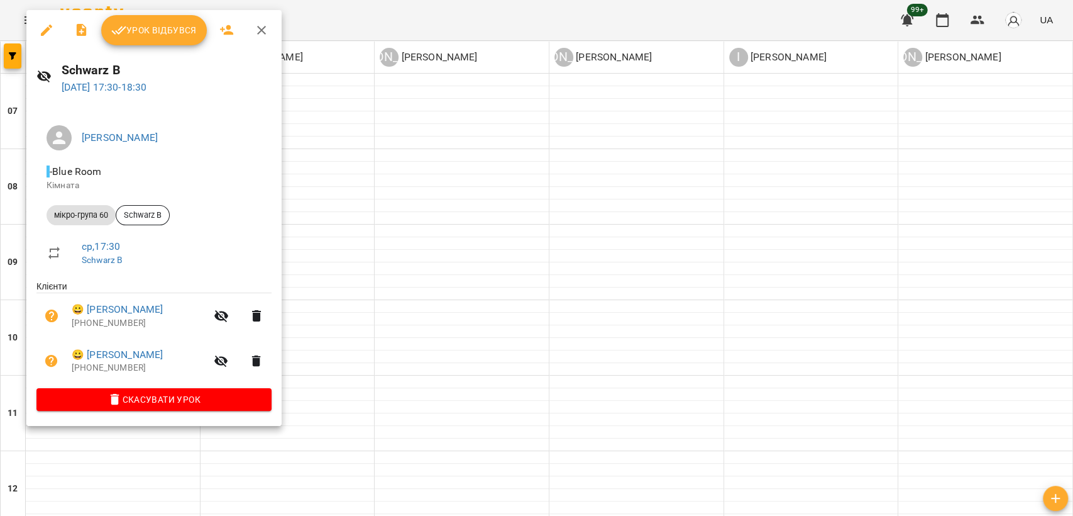
click at [267, 221] on li "мікро-група 60 Schwarz В" at bounding box center [153, 215] width 235 height 30
drag, startPoint x: 374, startPoint y: 190, endPoint x: 279, endPoint y: 194, distance: 95.1
click at [372, 190] on div at bounding box center [536, 258] width 1073 height 516
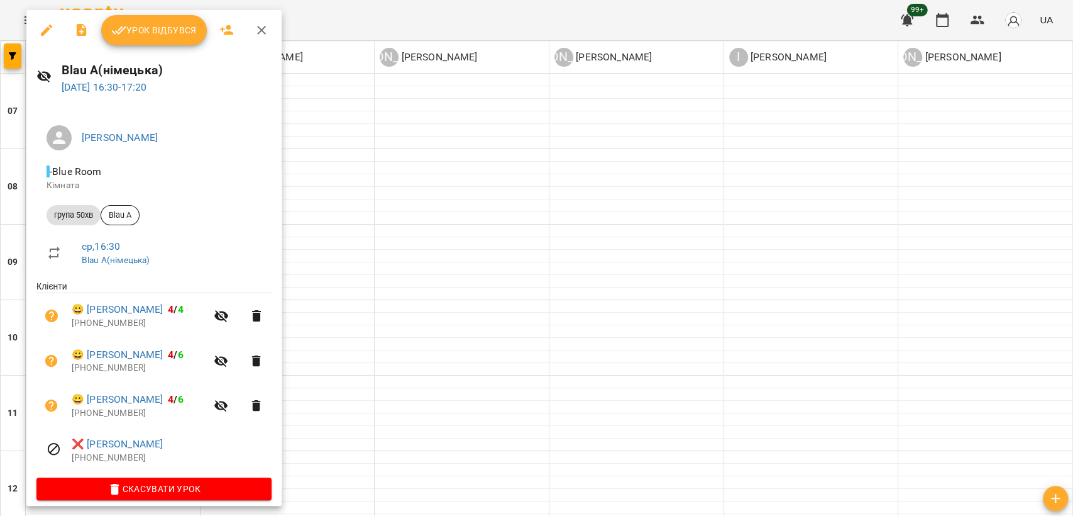
click at [420, 278] on div at bounding box center [536, 258] width 1073 height 516
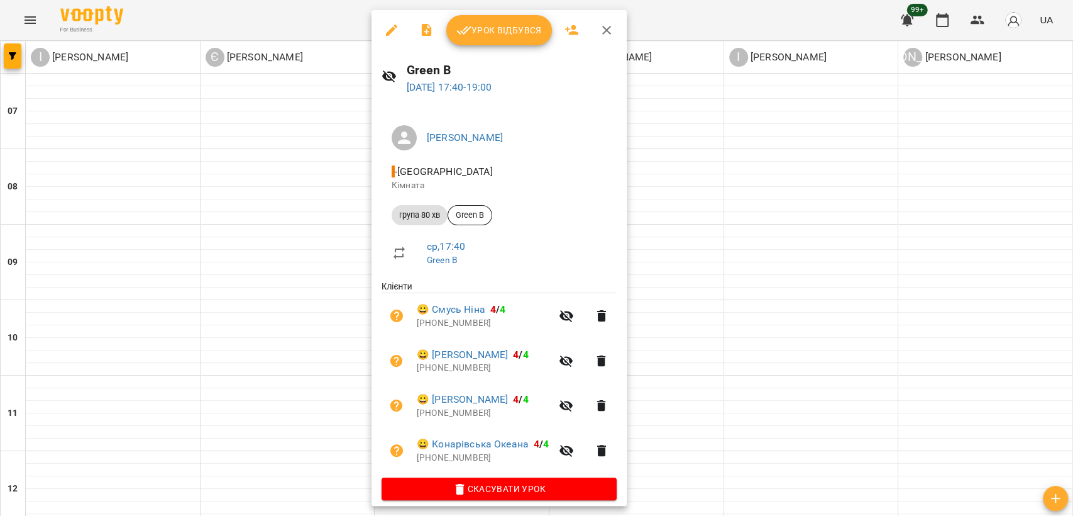
click at [298, 350] on div at bounding box center [536, 258] width 1073 height 516
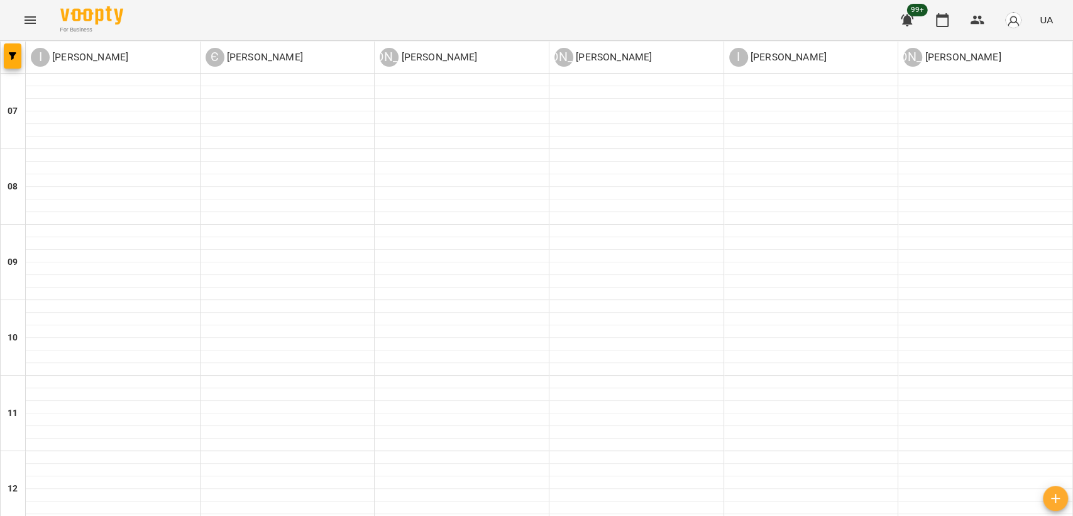
scroll to position [563, 0]
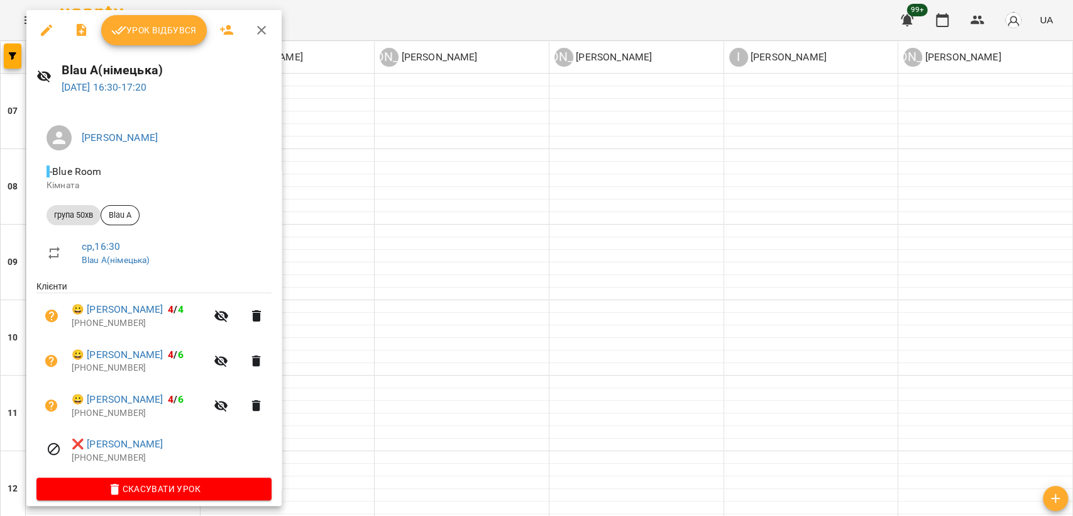
click at [306, 301] on div at bounding box center [536, 258] width 1073 height 516
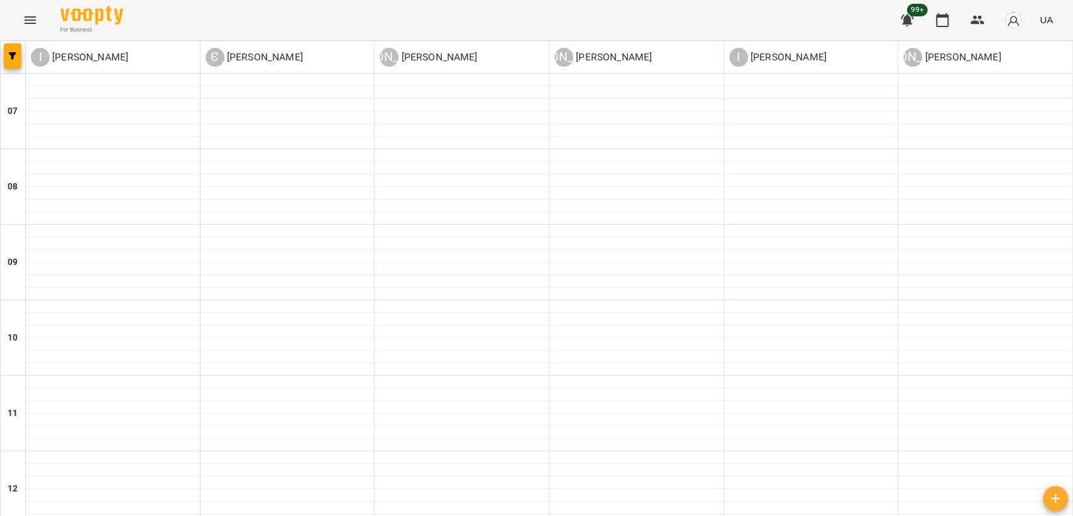
scroll to position [773, 0]
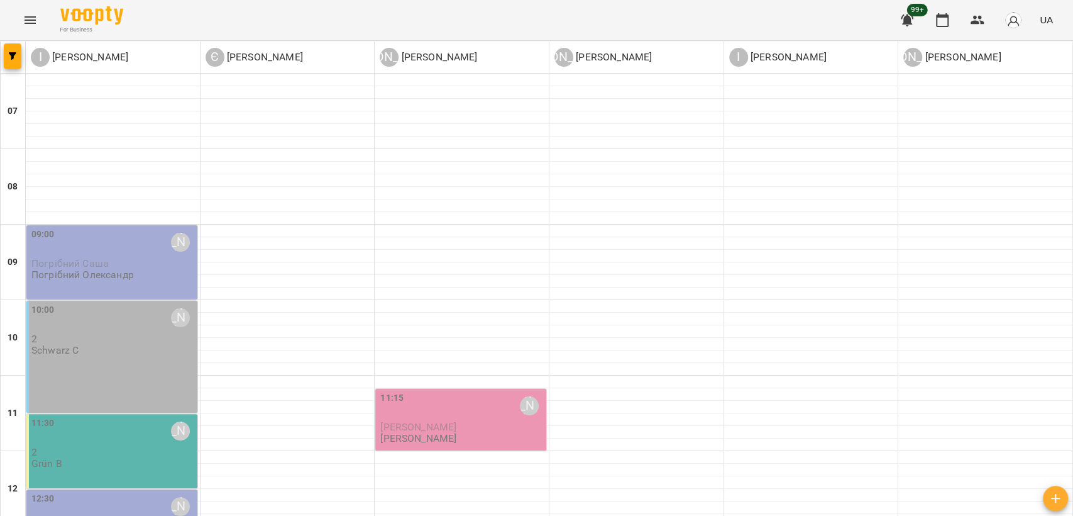
scroll to position [209, 0]
click at [146, 416] on div "11:30 Інна Фортунатова" at bounding box center [113, 430] width 164 height 29
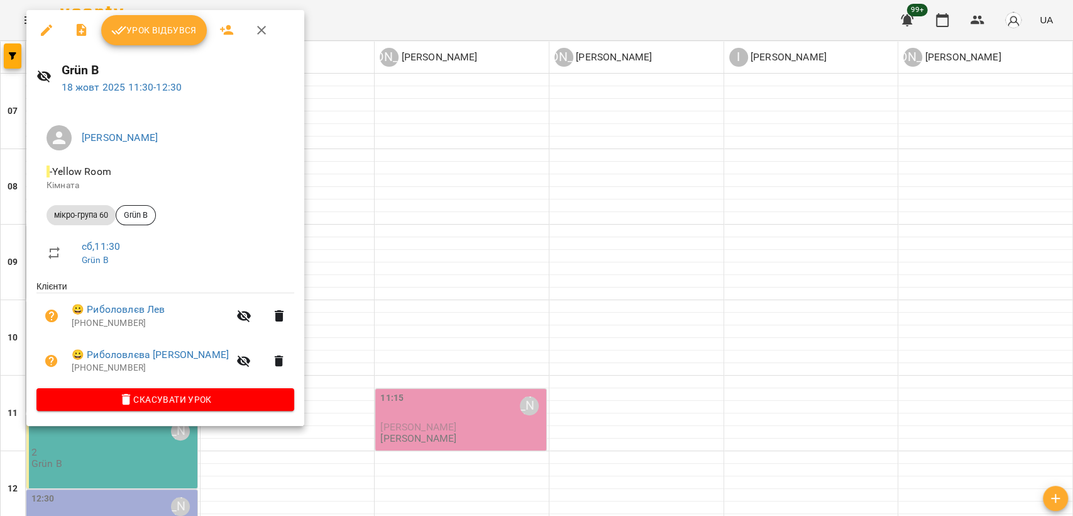
click at [736, 306] on div at bounding box center [536, 258] width 1073 height 516
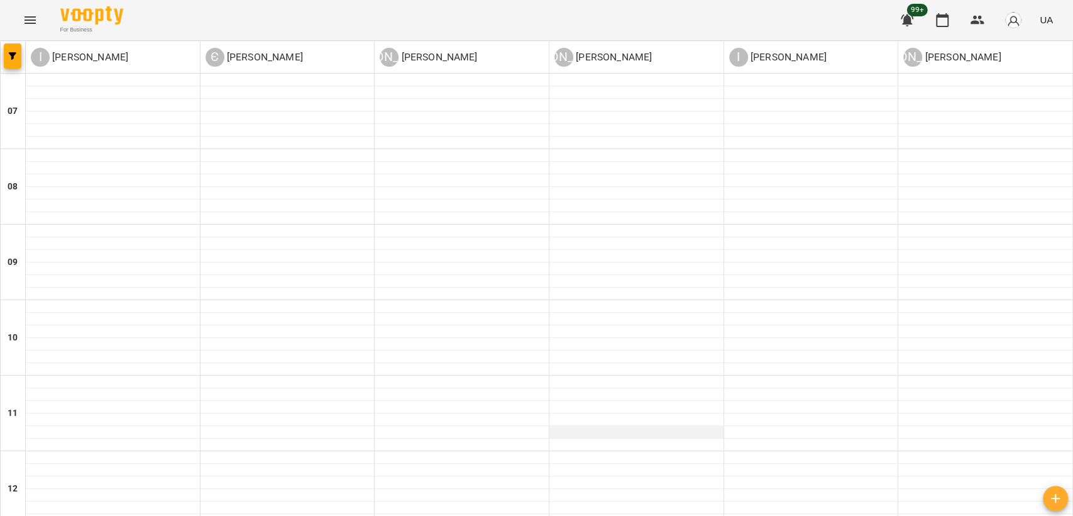
scroll to position [699, 0]
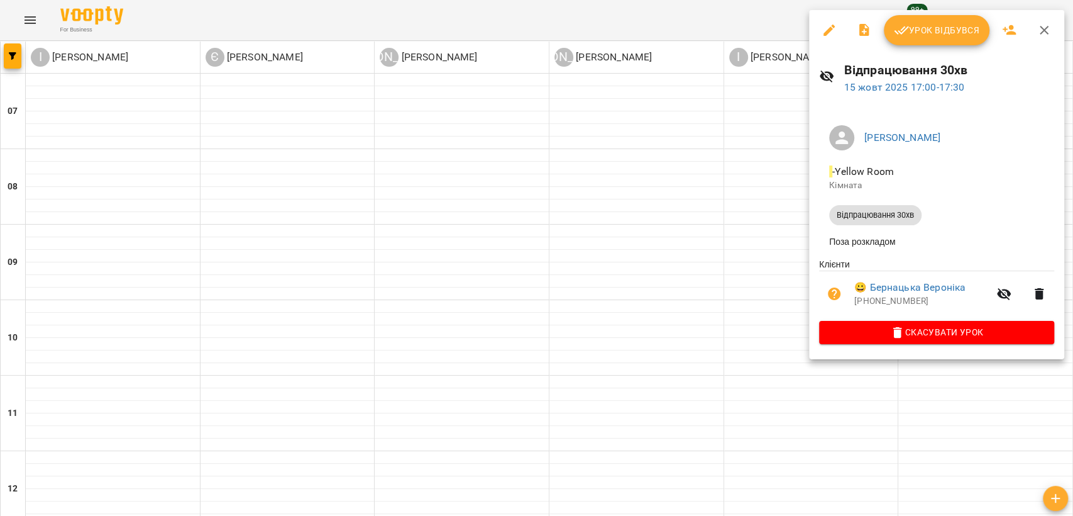
click at [780, 255] on div at bounding box center [536, 258] width 1073 height 516
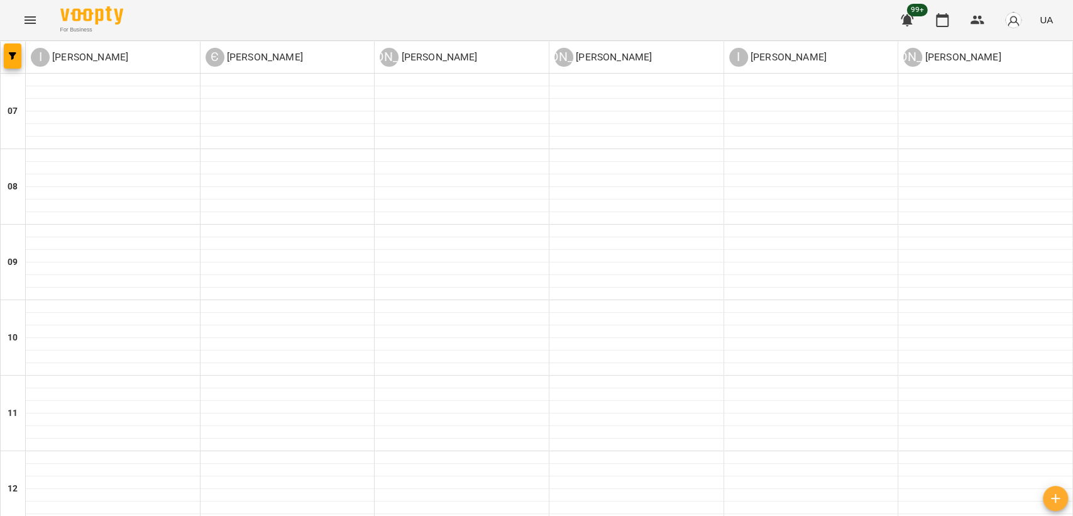
scroll to position [773, 0]
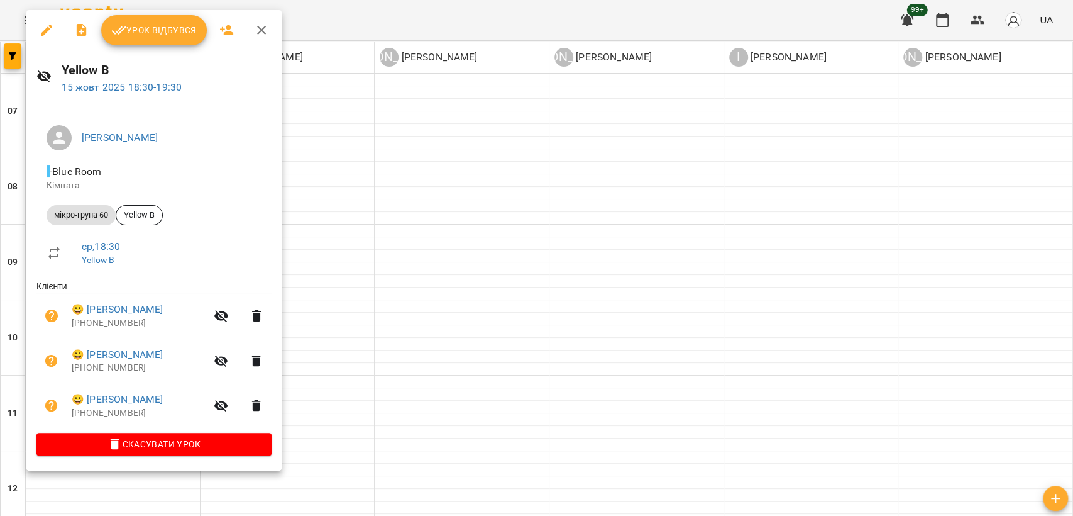
click at [614, 258] on div at bounding box center [536, 258] width 1073 height 516
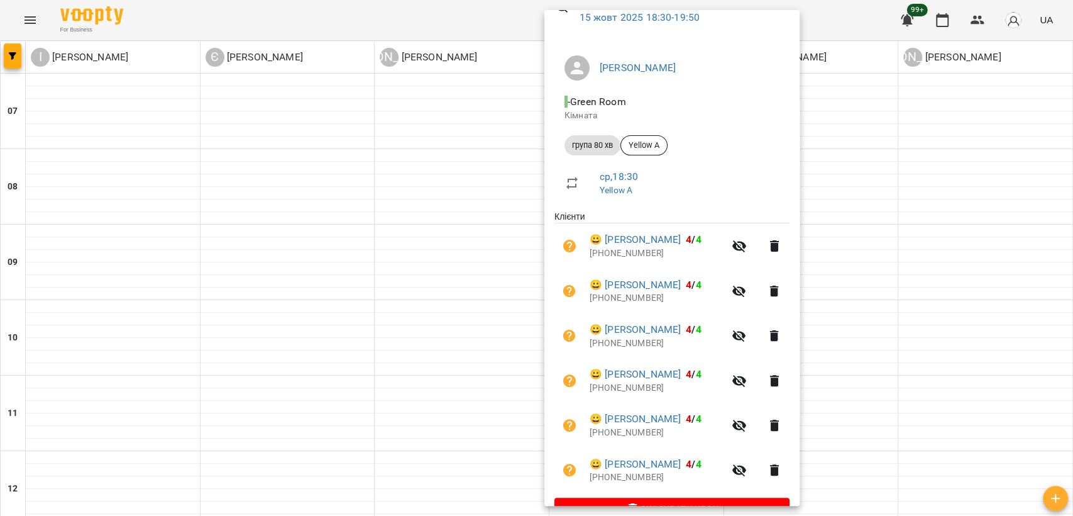
scroll to position [101, 0]
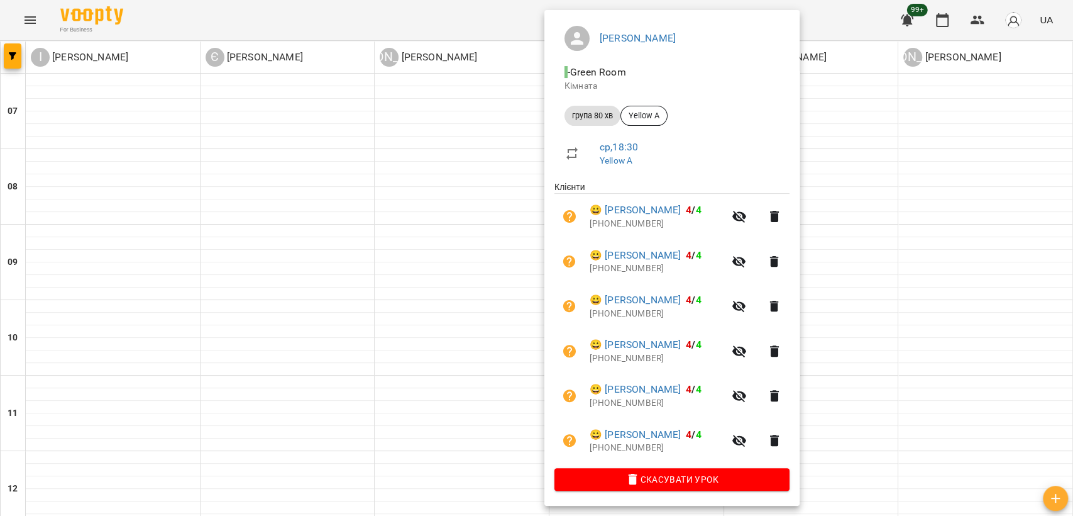
click at [825, 253] on div at bounding box center [536, 258] width 1073 height 516
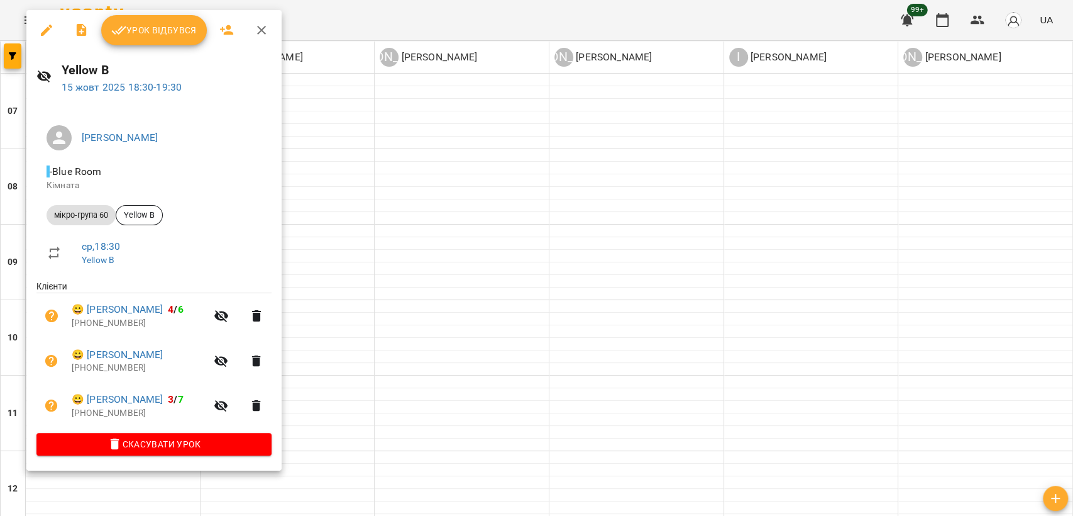
click at [326, 202] on div at bounding box center [536, 258] width 1073 height 516
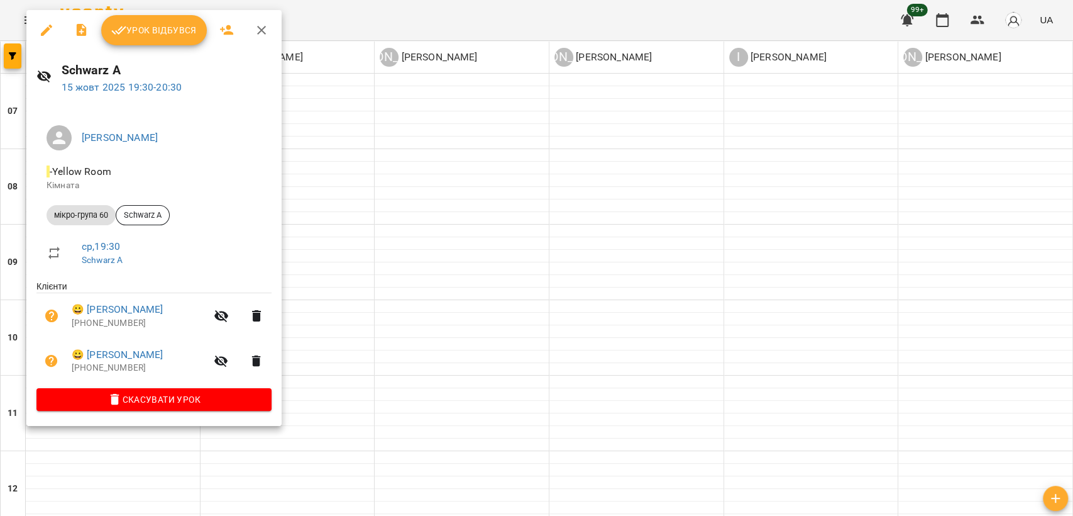
click at [765, 237] on div at bounding box center [536, 258] width 1073 height 516
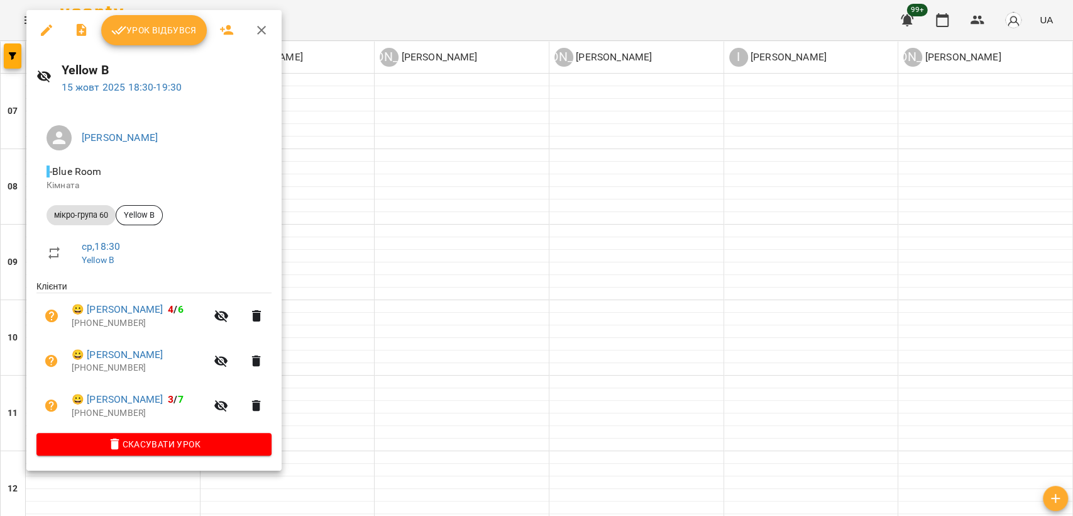
drag, startPoint x: 385, startPoint y: 365, endPoint x: 483, endPoint y: 396, distance: 102.0
click at [387, 365] on div at bounding box center [536, 258] width 1073 height 516
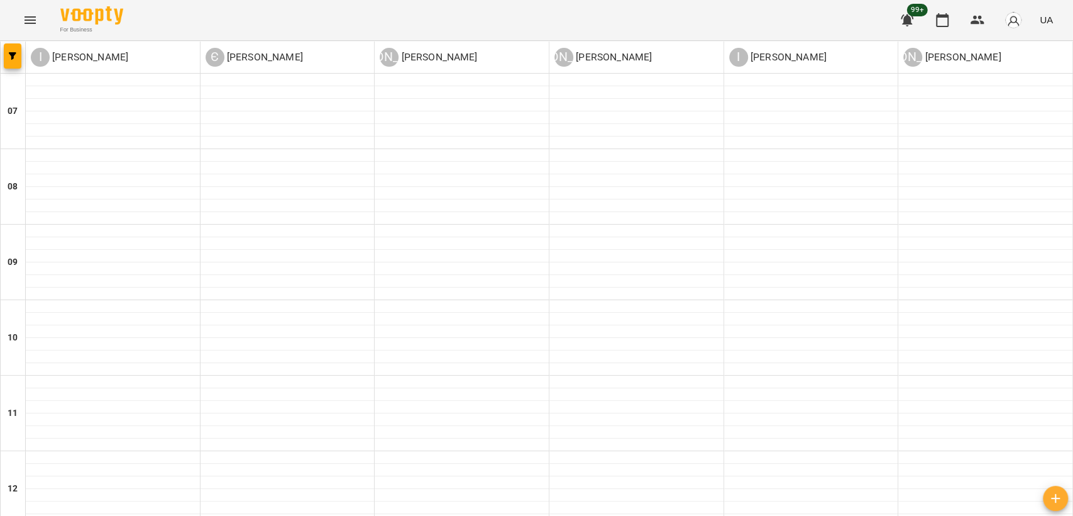
scroll to position [494, 0]
click at [19, 14] on button "Menu" at bounding box center [30, 20] width 30 height 30
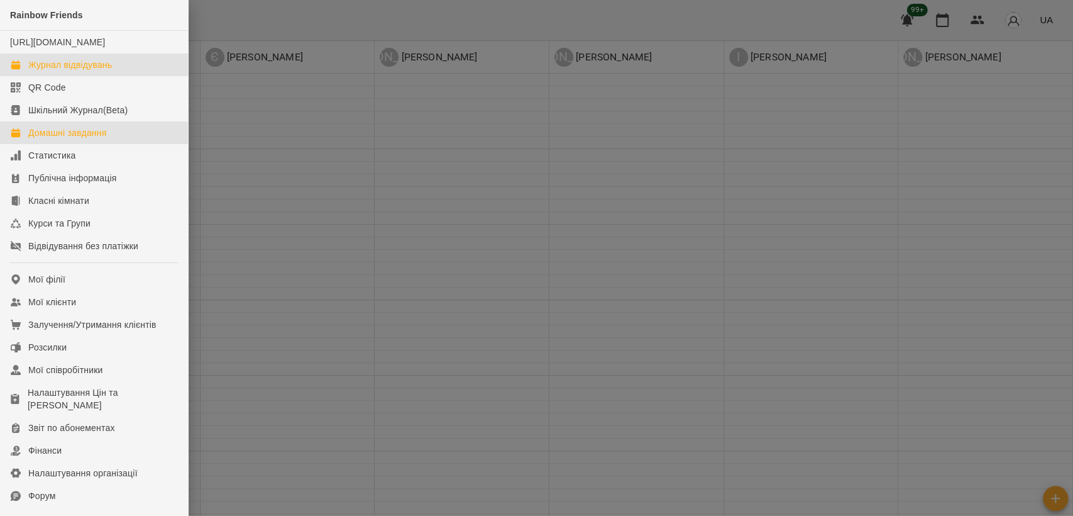
click at [114, 137] on link "Домашні завдання" at bounding box center [94, 132] width 188 height 23
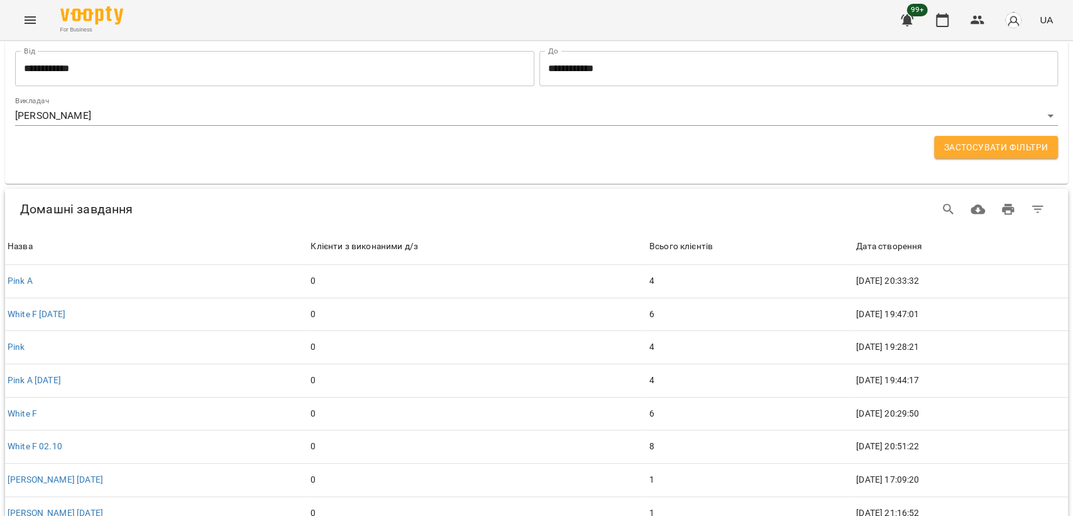
click at [135, 107] on body "**********" at bounding box center [536, 288] width 1073 height 576
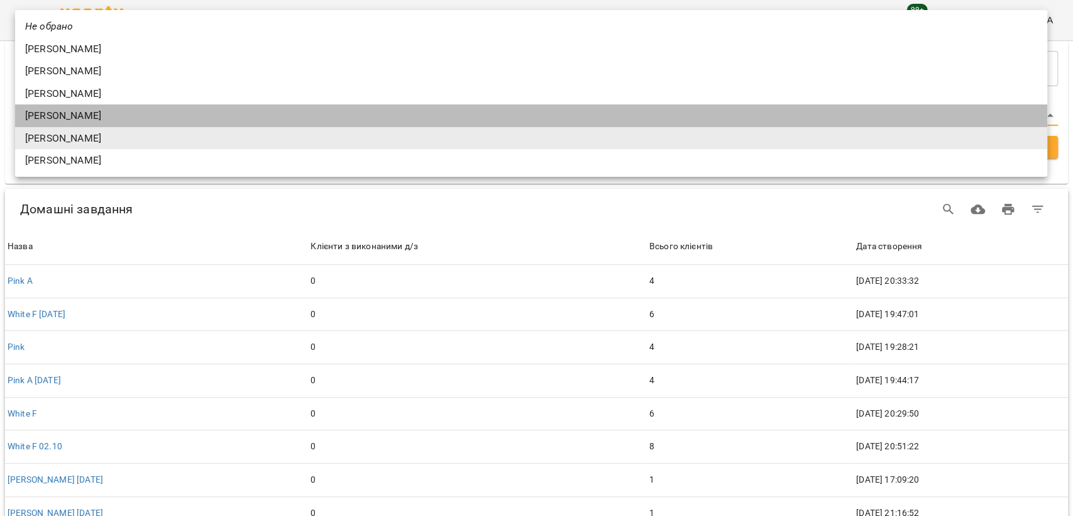
click at [214, 110] on li "Анна Лозінська" at bounding box center [531, 115] width 1033 height 23
type input "**********"
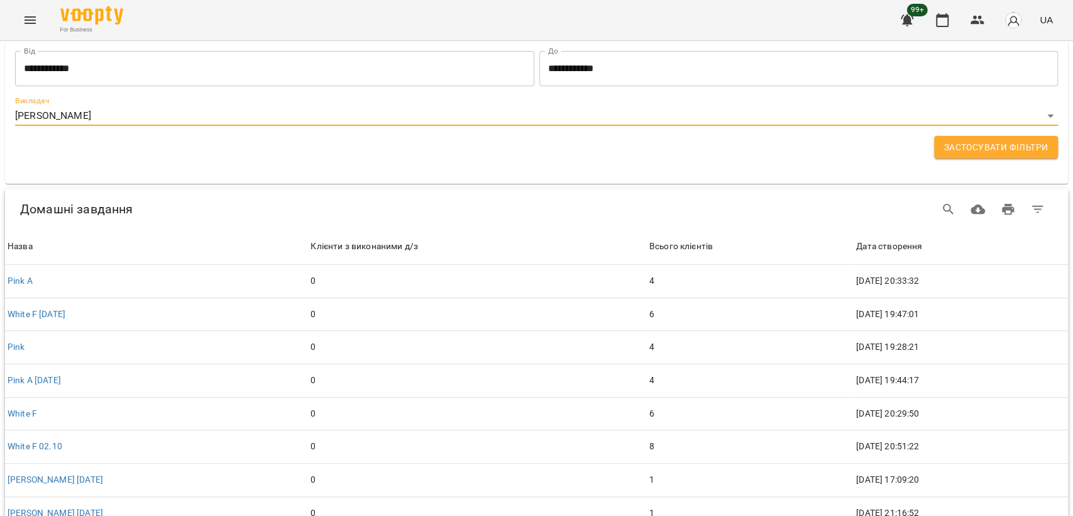
click at [202, 70] on input "**********" at bounding box center [274, 68] width 519 height 35
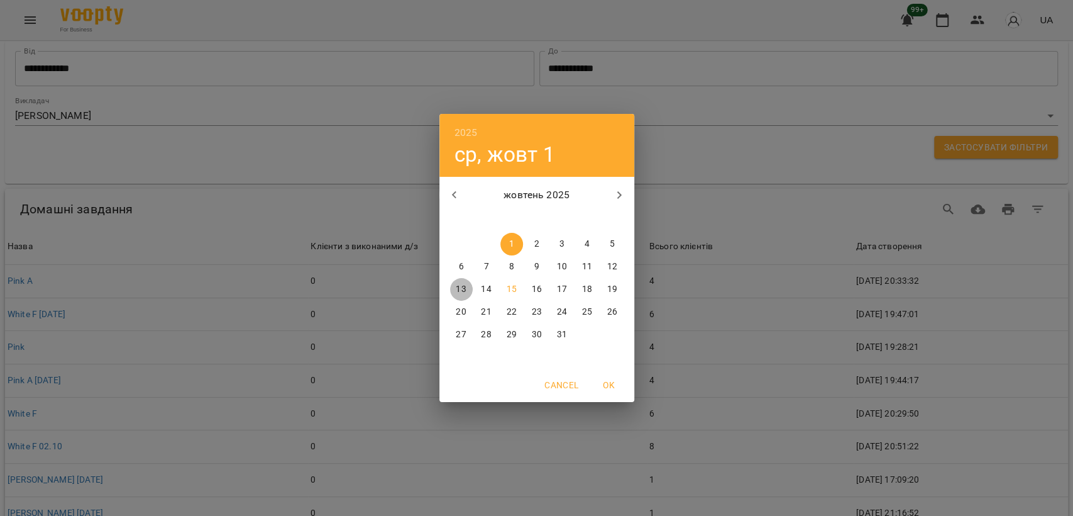
click at [464, 280] on button "13" at bounding box center [461, 289] width 23 height 23
type input "**********"
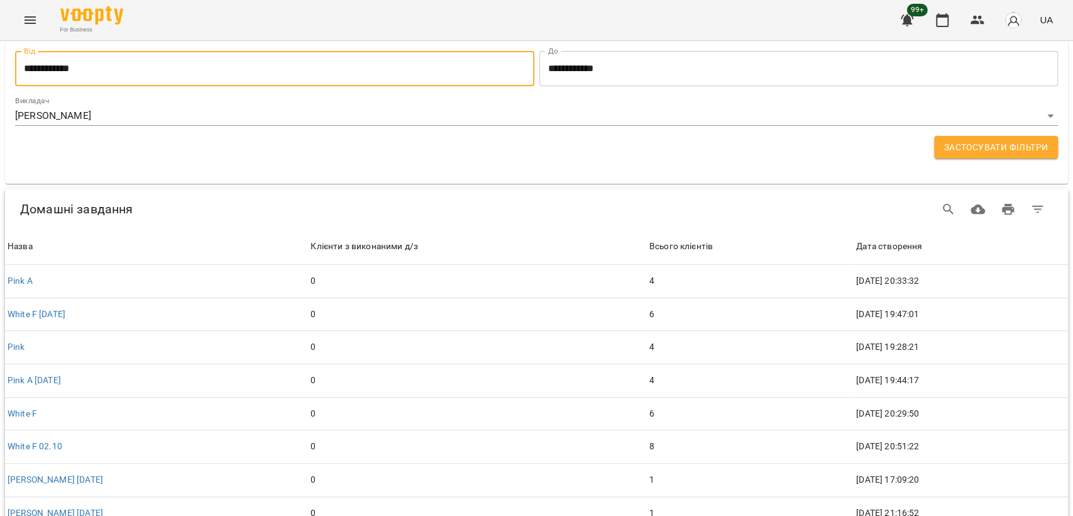
click at [651, 55] on input "**********" at bounding box center [799, 68] width 519 height 35
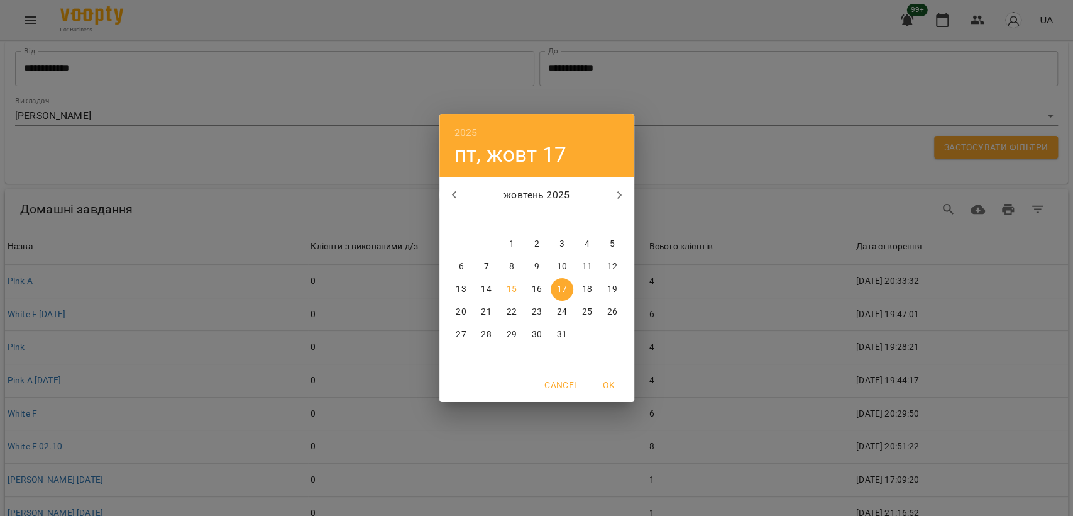
click at [830, 119] on div "2025 пт, жовт 17 жовтень 2025 пн вт ср чт пт сб нд 29 30 1 2 3 4 5 6 7 8 9 10 1…" at bounding box center [536, 258] width 1073 height 516
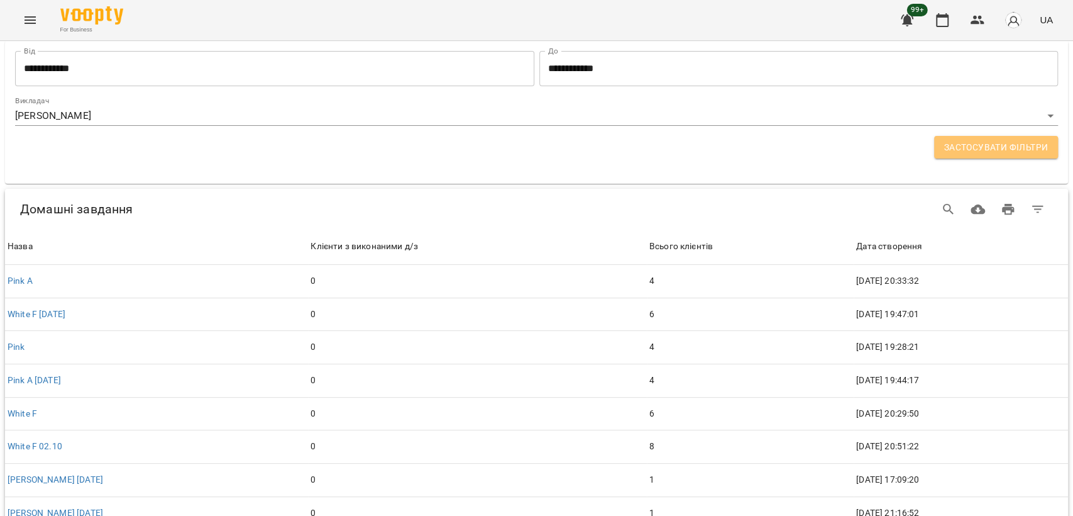
click at [966, 147] on span "Застосувати фільтри" at bounding box center [997, 147] width 104 height 15
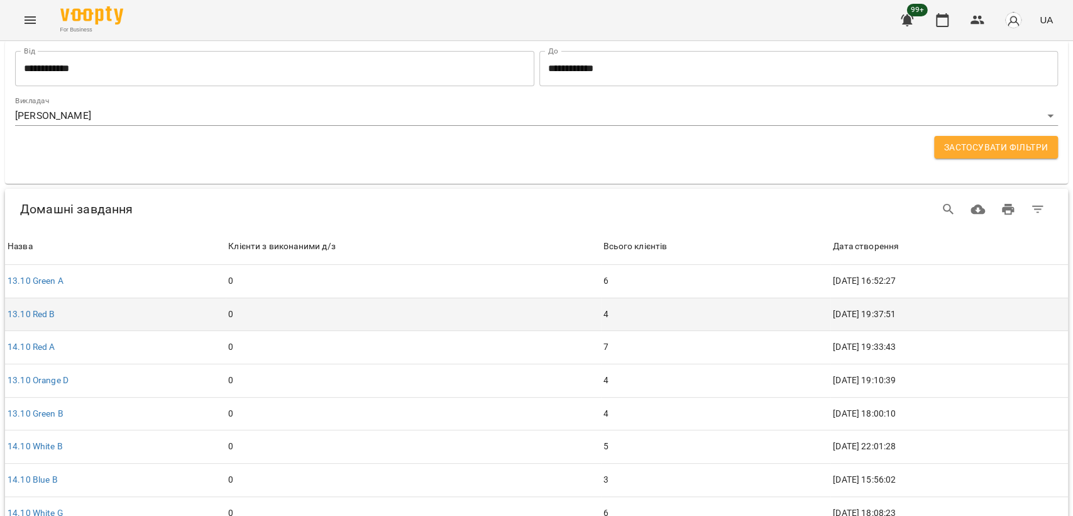
scroll to position [47, 0]
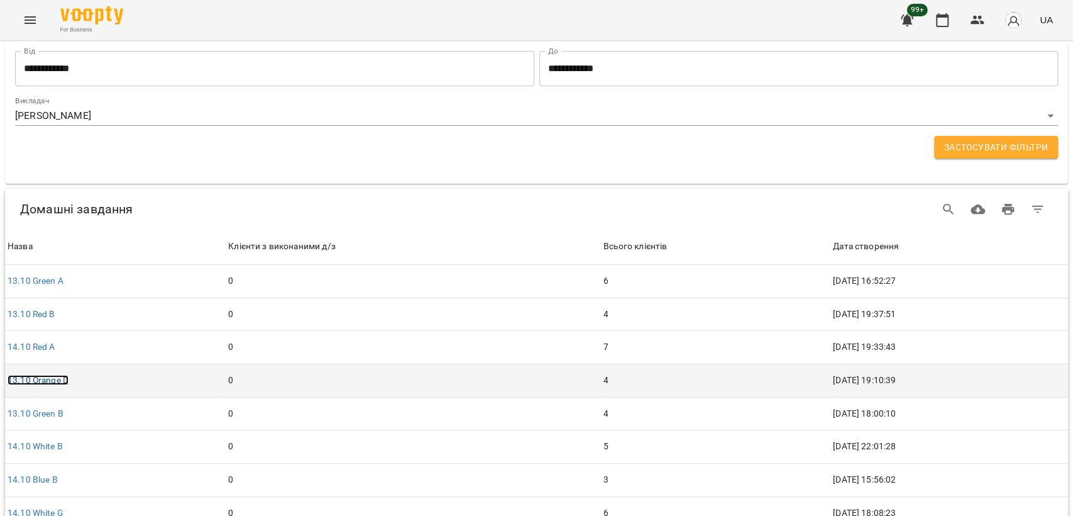
click at [30, 375] on link "13.10 Оrange D" at bounding box center [38, 380] width 61 height 10
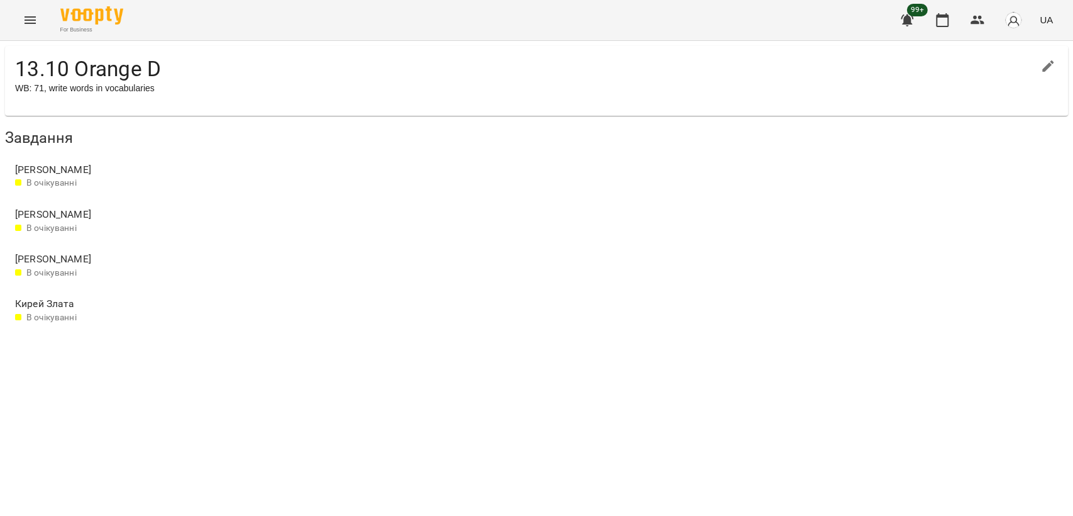
click at [25, 19] on icon "Menu" at bounding box center [30, 20] width 15 height 15
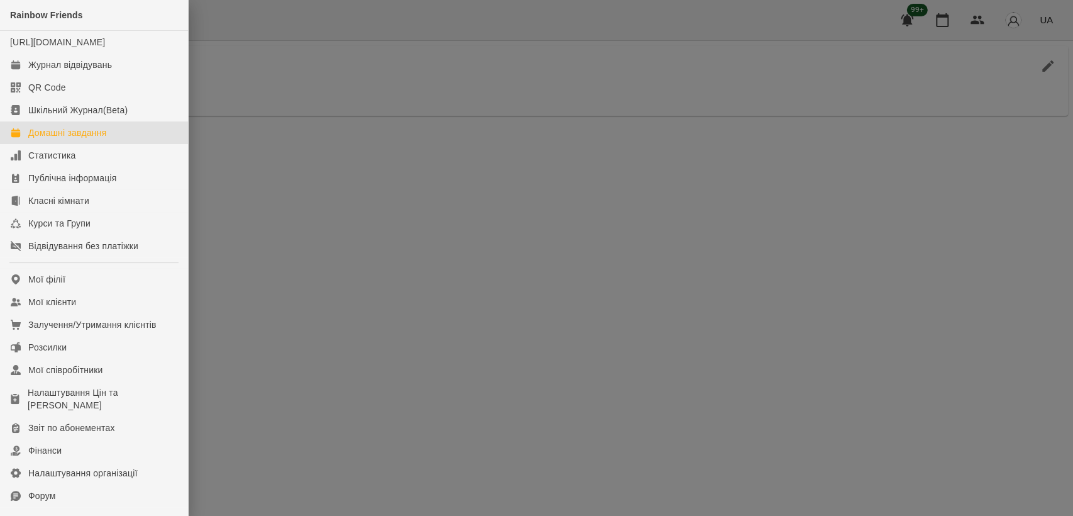
click at [130, 144] on link "Домашні завдання" at bounding box center [94, 132] width 188 height 23
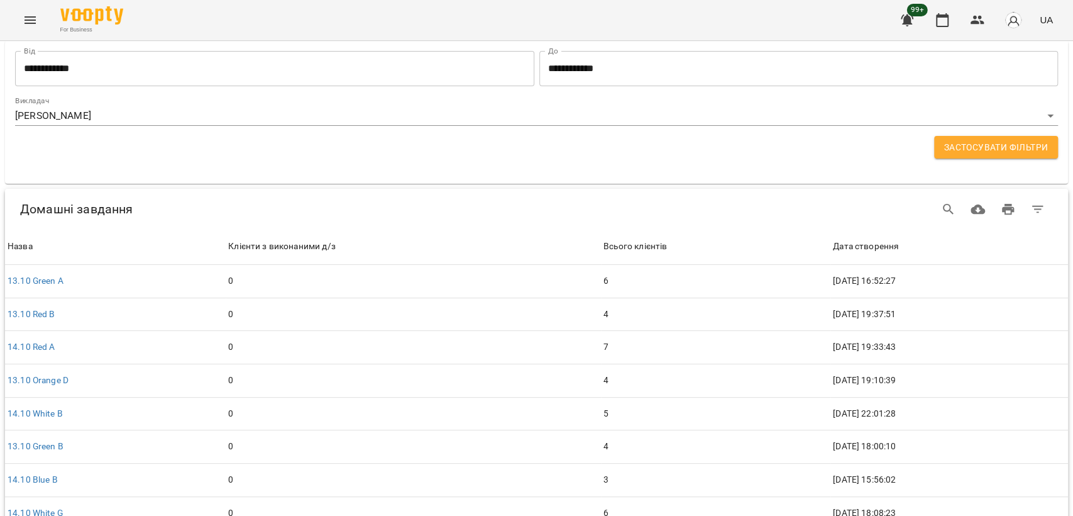
click at [221, 123] on body "**********" at bounding box center [536, 281] width 1073 height 563
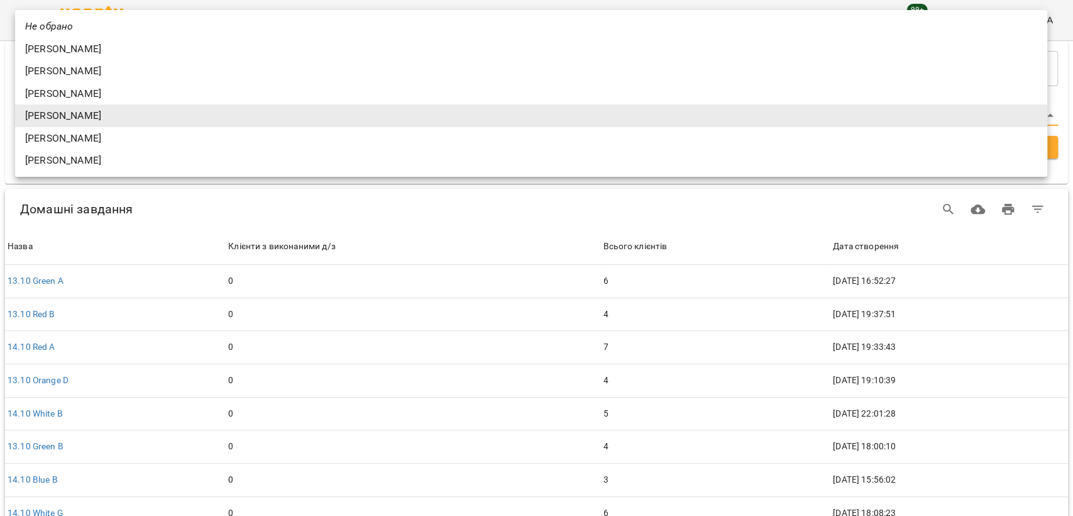
click at [175, 68] on li "Інна Фортунатова" at bounding box center [531, 71] width 1033 height 23
type input "**********"
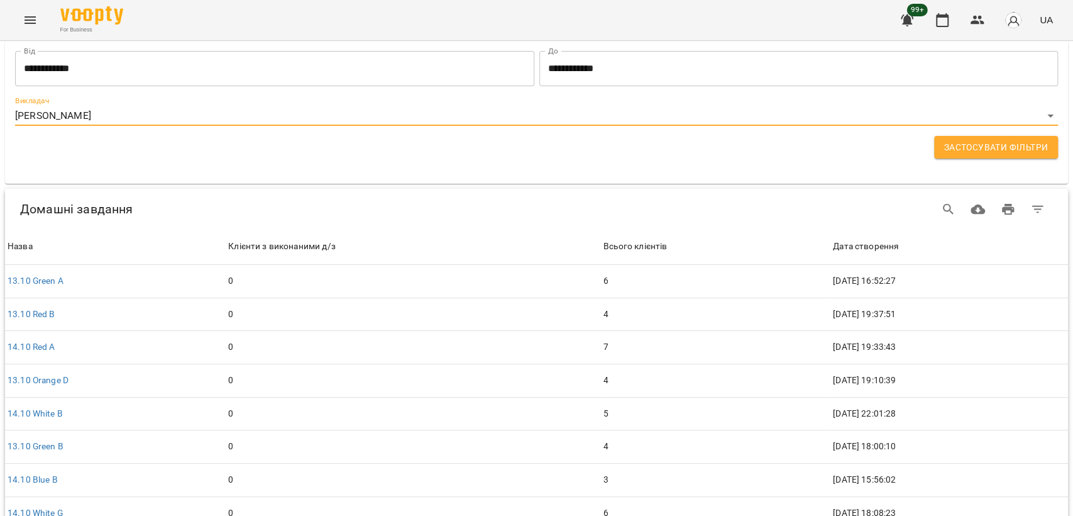
click at [169, 64] on input "**********" at bounding box center [274, 68] width 519 height 35
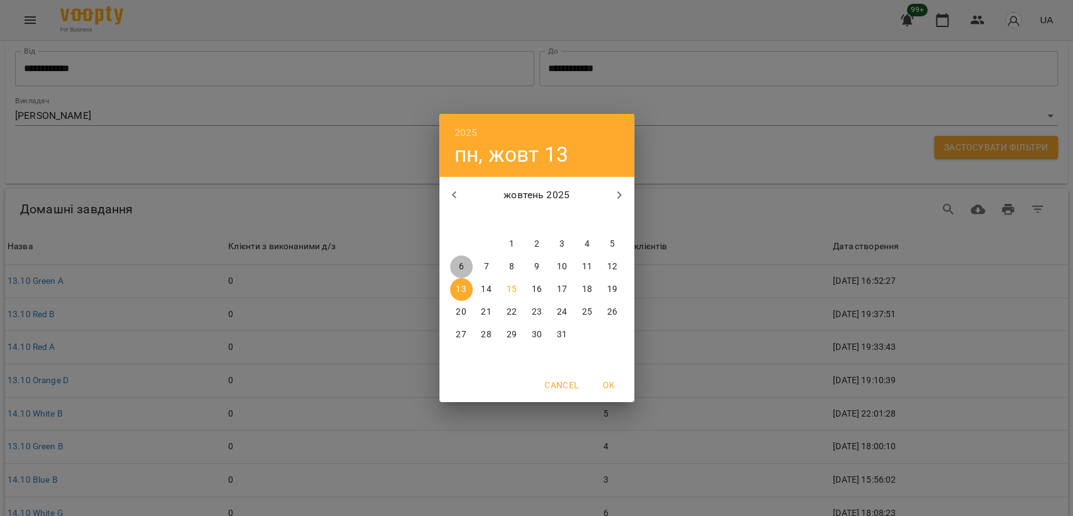
click at [454, 261] on span "6" at bounding box center [461, 266] width 23 height 13
type input "**********"
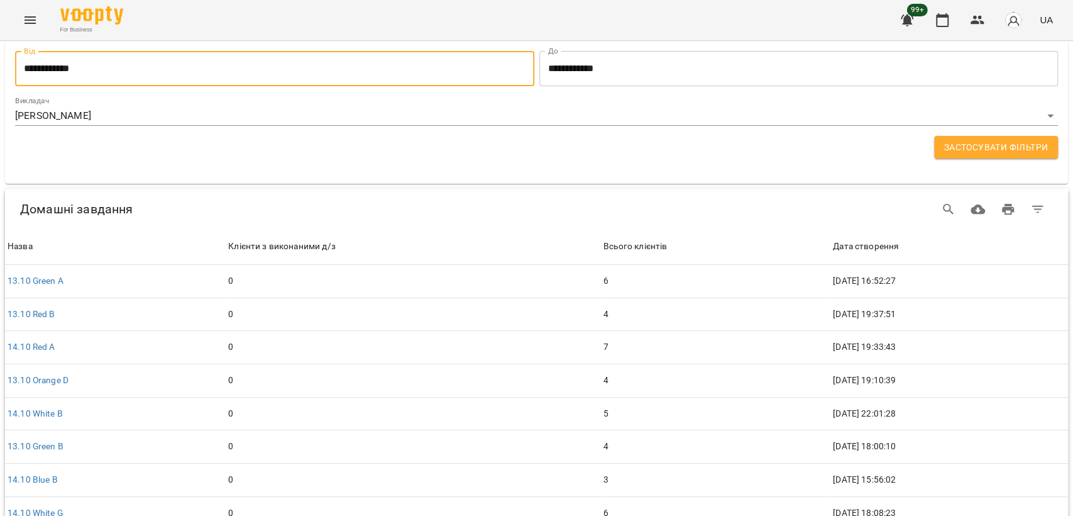
click at [968, 148] on span "Застосувати фільтри" at bounding box center [997, 147] width 104 height 15
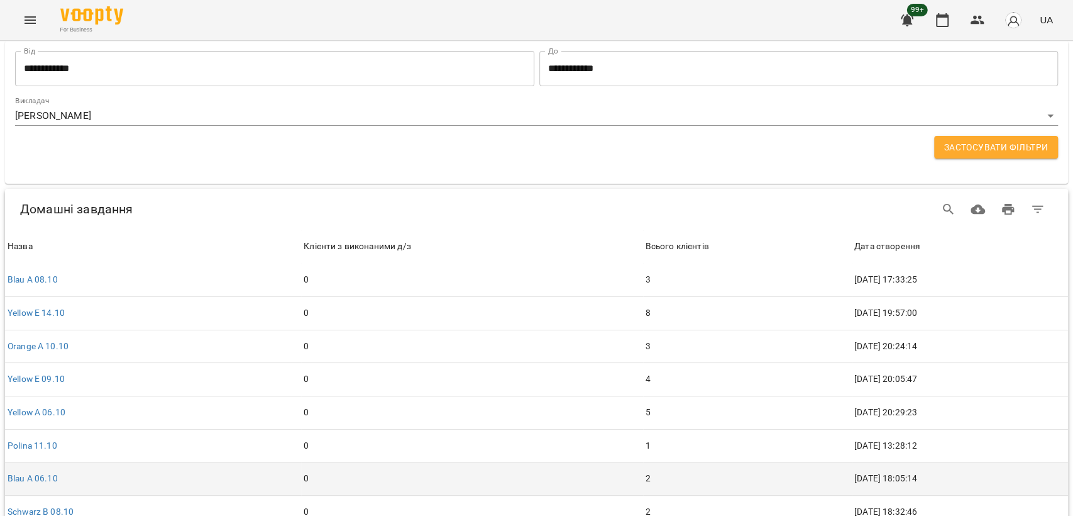
scroll to position [580, 0]
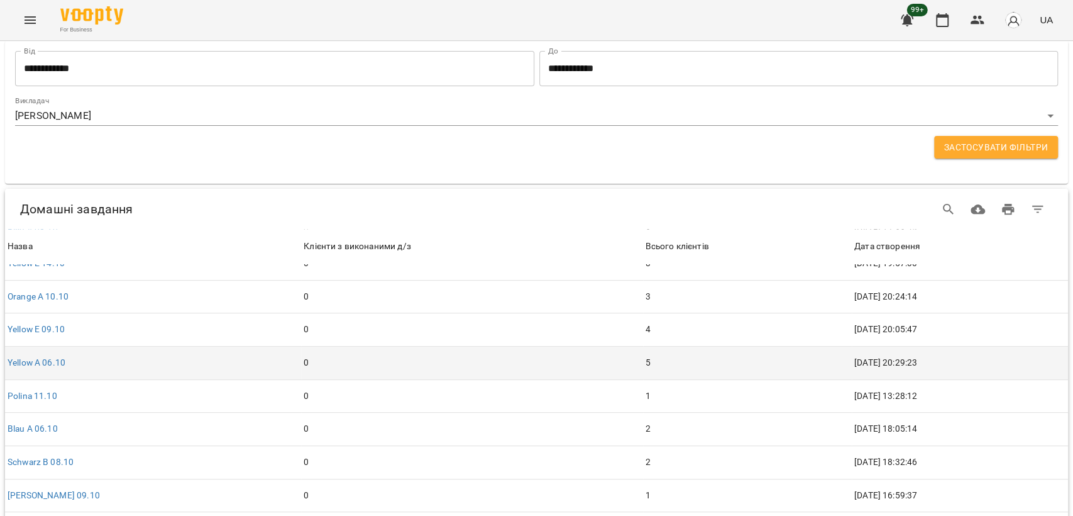
drag, startPoint x: 35, startPoint y: 466, endPoint x: 428, endPoint y: 313, distance: 421.1
click at [428, 346] on td "0" at bounding box center [471, 362] width 341 height 33
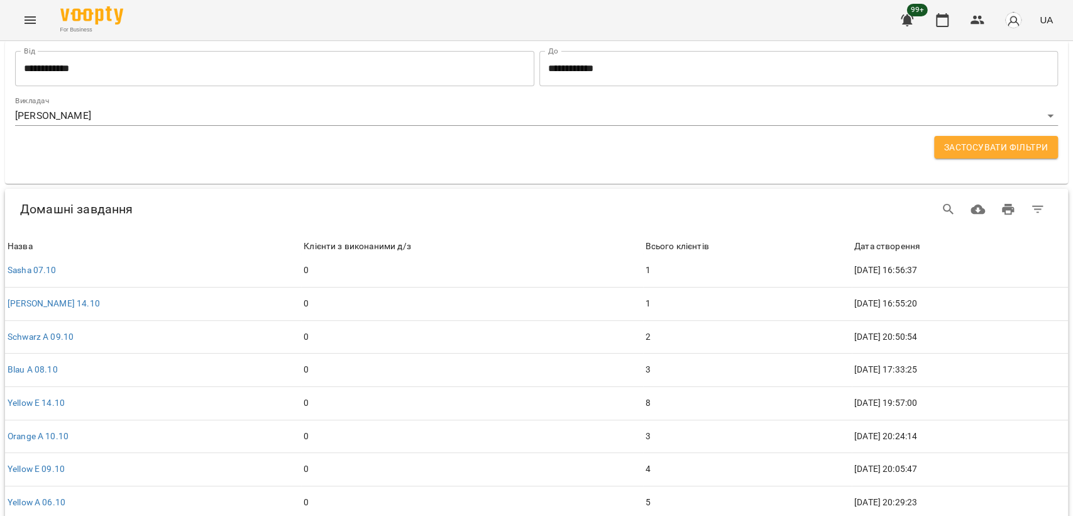
scroll to position [0, 0]
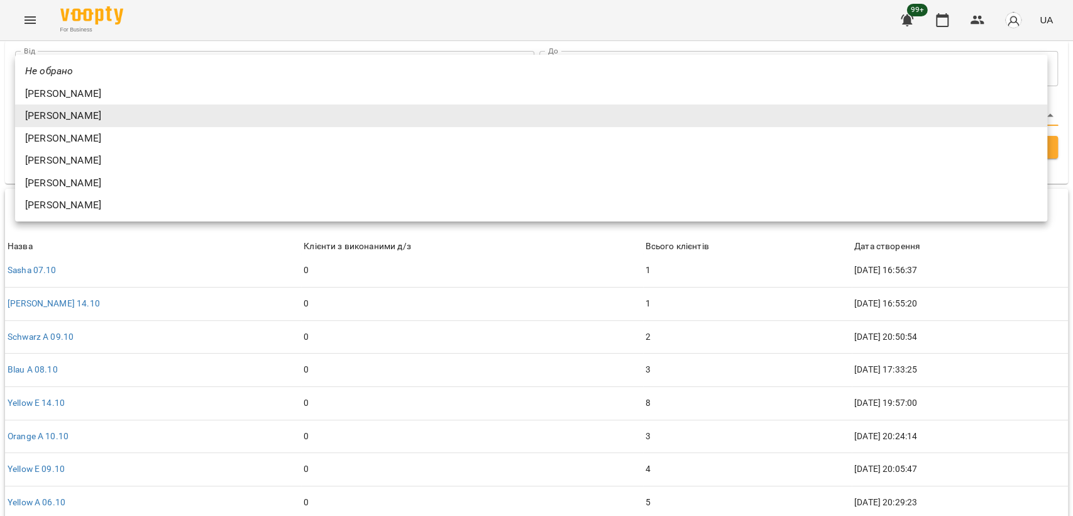
click at [162, 111] on body "**********" at bounding box center [536, 288] width 1073 height 576
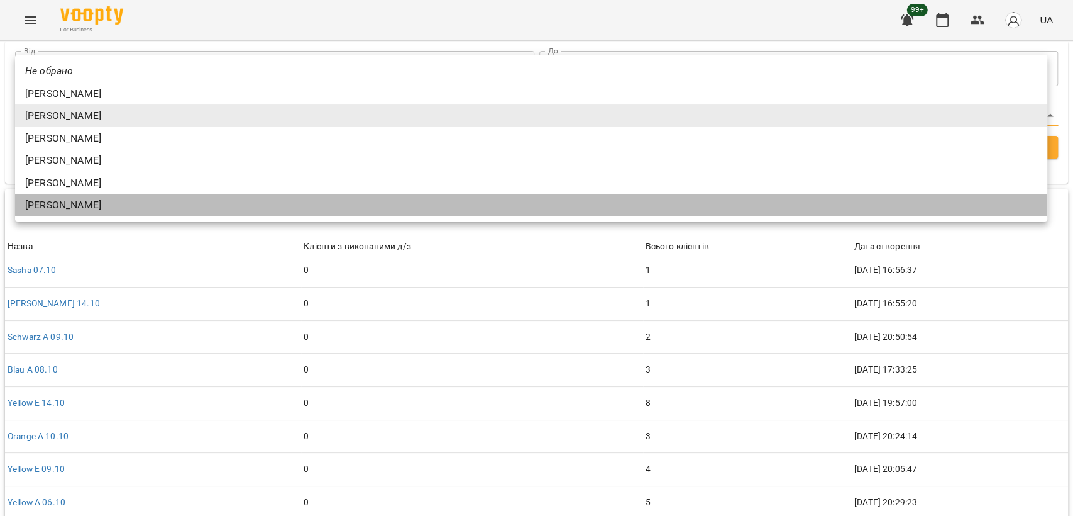
click at [88, 209] on li "Юлія Драгомощенко" at bounding box center [531, 205] width 1033 height 23
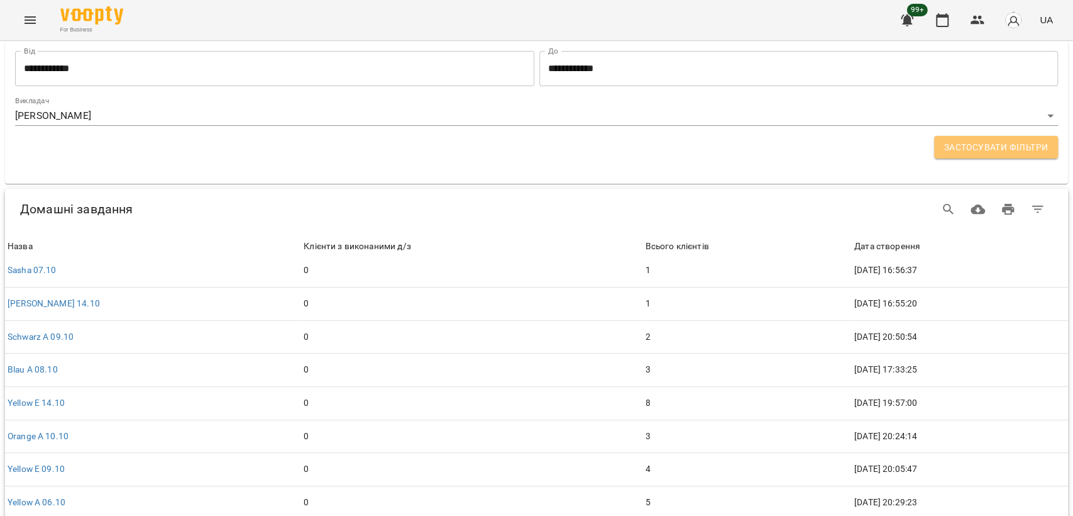
click at [981, 148] on span "Застосувати фільтри" at bounding box center [997, 147] width 104 height 15
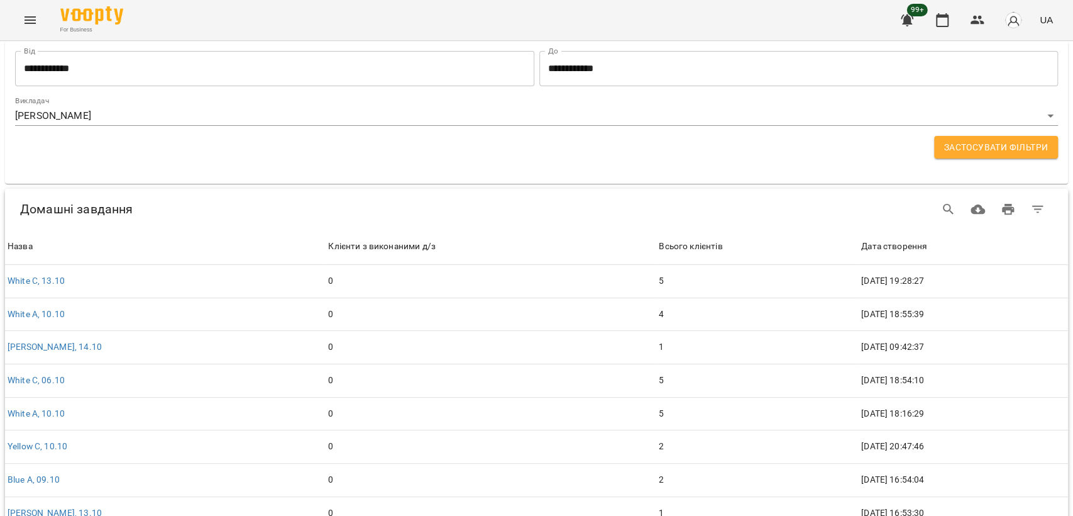
click at [262, 109] on body "**********" at bounding box center [536, 288] width 1073 height 576
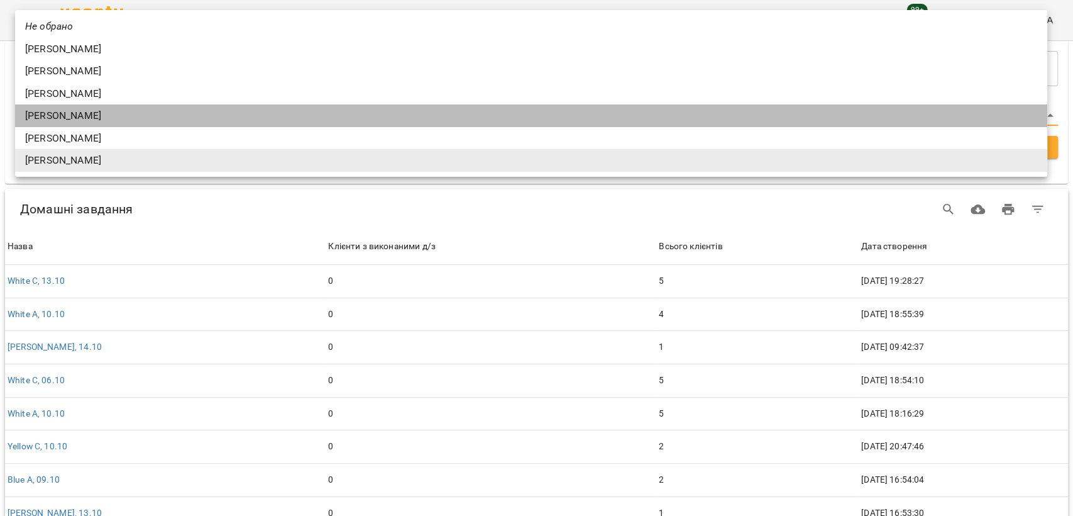
click at [253, 113] on li "[PERSON_NAME]" at bounding box center [531, 115] width 1033 height 23
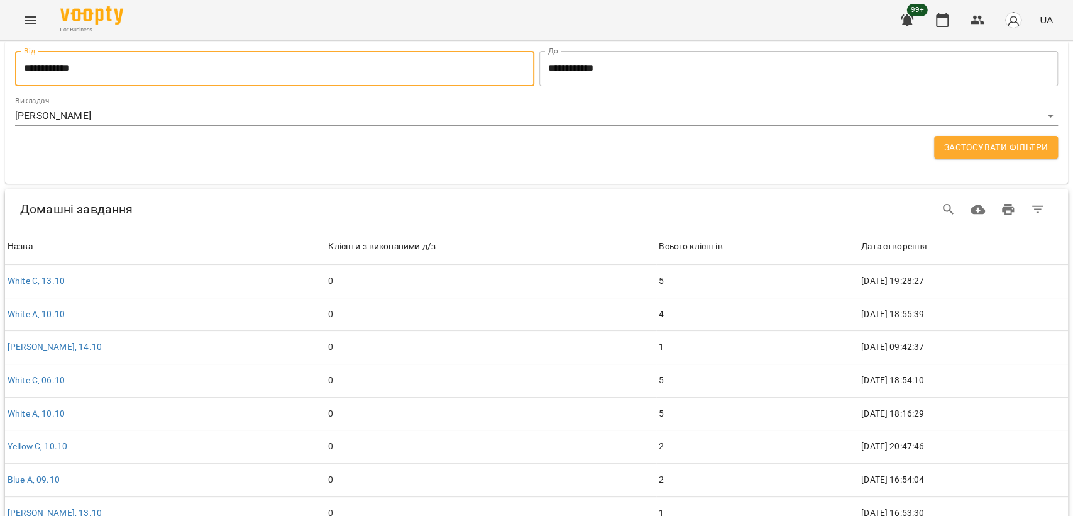
click at [229, 62] on input "**********" at bounding box center [274, 68] width 519 height 35
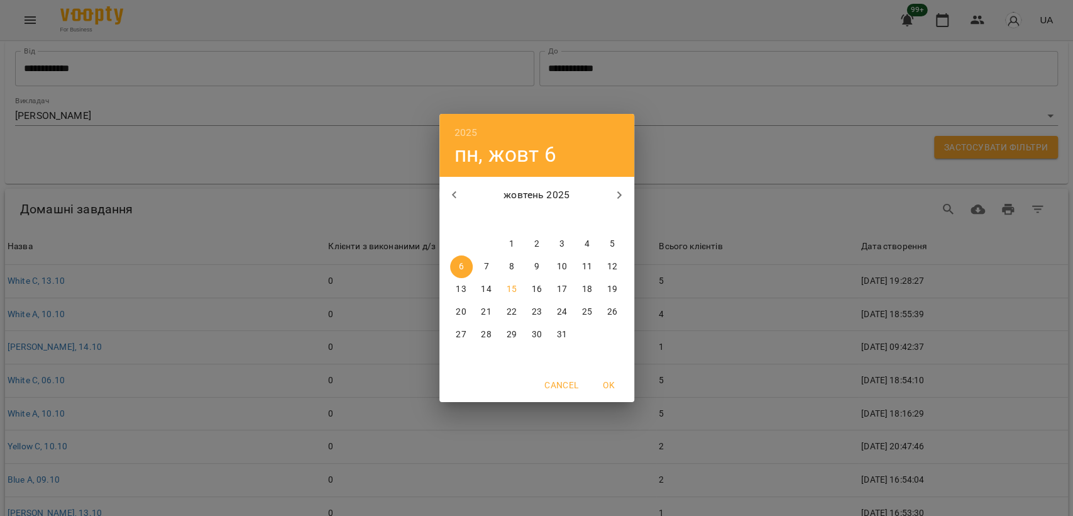
click at [785, 154] on div "2025 пн, жовт 6 жовтень 2025 пн вт ср чт пт сб нд 29 30 1 2 3 4 5 6 7 8 9 10 11…" at bounding box center [536, 258] width 1073 height 516
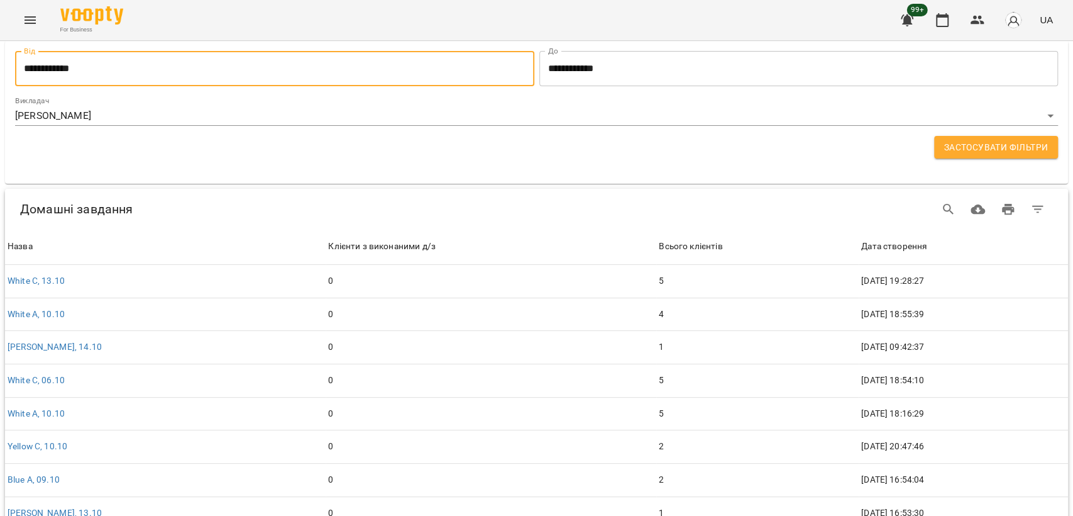
click at [1017, 152] on span "Застосувати фільтри" at bounding box center [997, 147] width 104 height 15
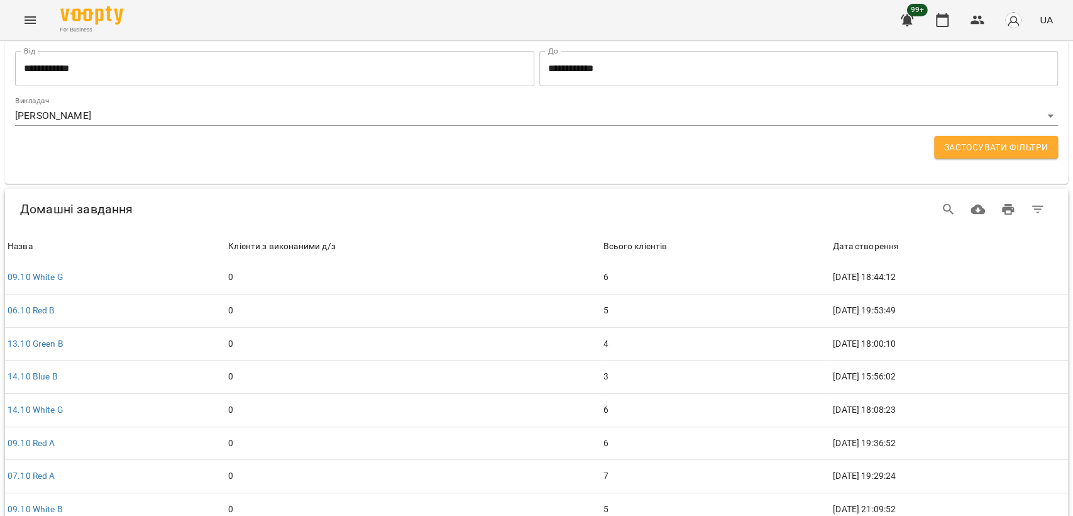
click at [228, 114] on body "**********" at bounding box center [536, 288] width 1073 height 576
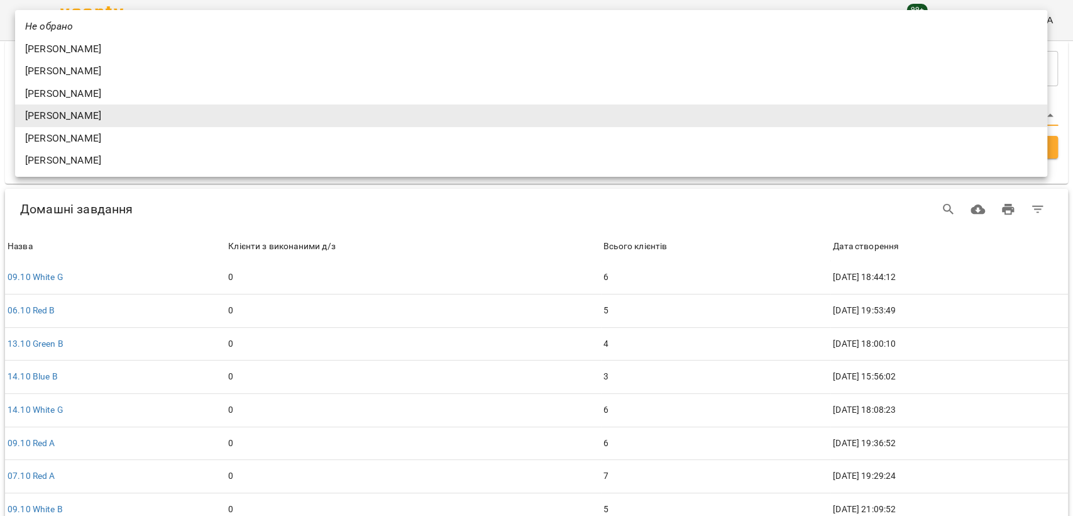
click at [209, 44] on li "Єлизавета Красильникова" at bounding box center [531, 49] width 1033 height 23
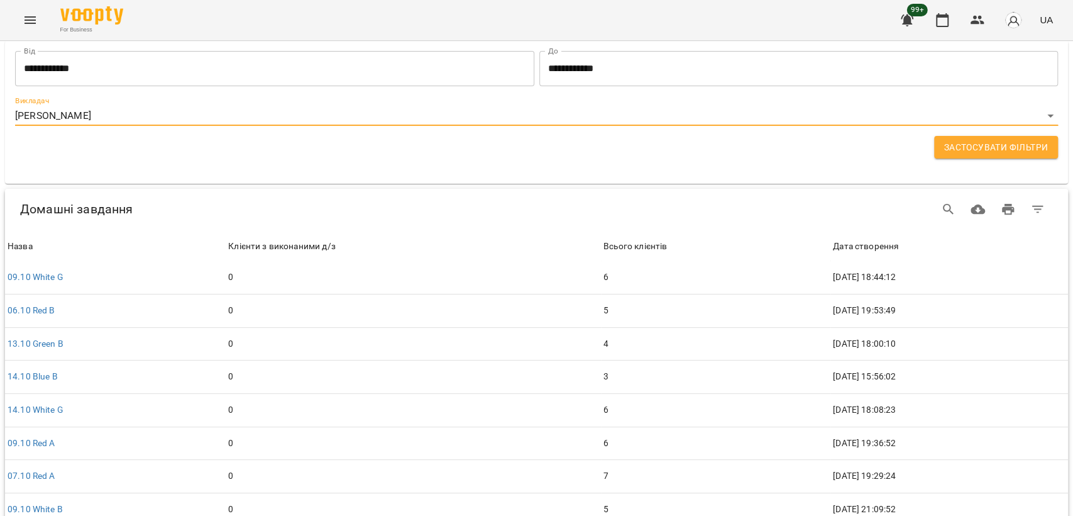
click at [950, 155] on button "Застосувати фільтри" at bounding box center [996, 147] width 124 height 23
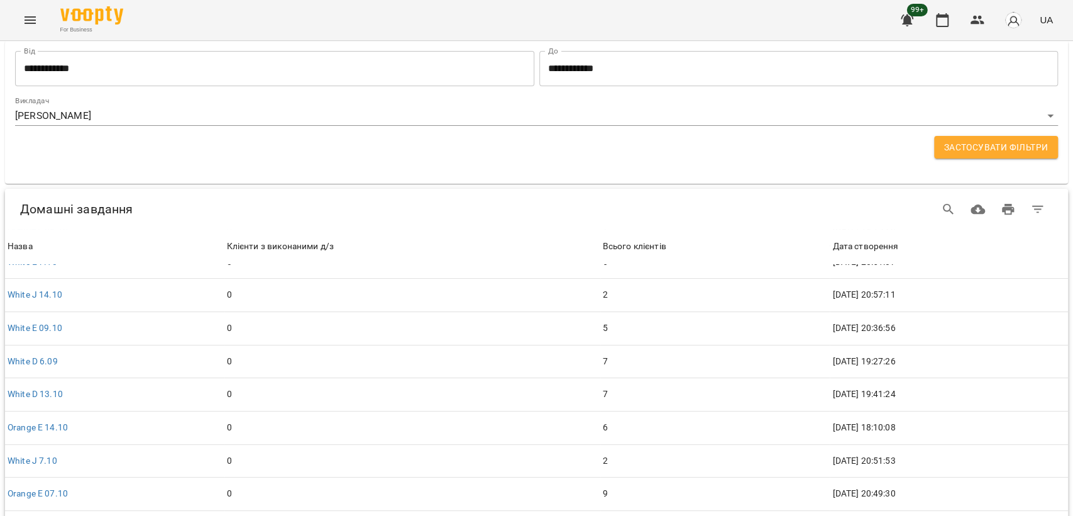
click at [521, 105] on div "**********" at bounding box center [536, 111] width 1043 height 30
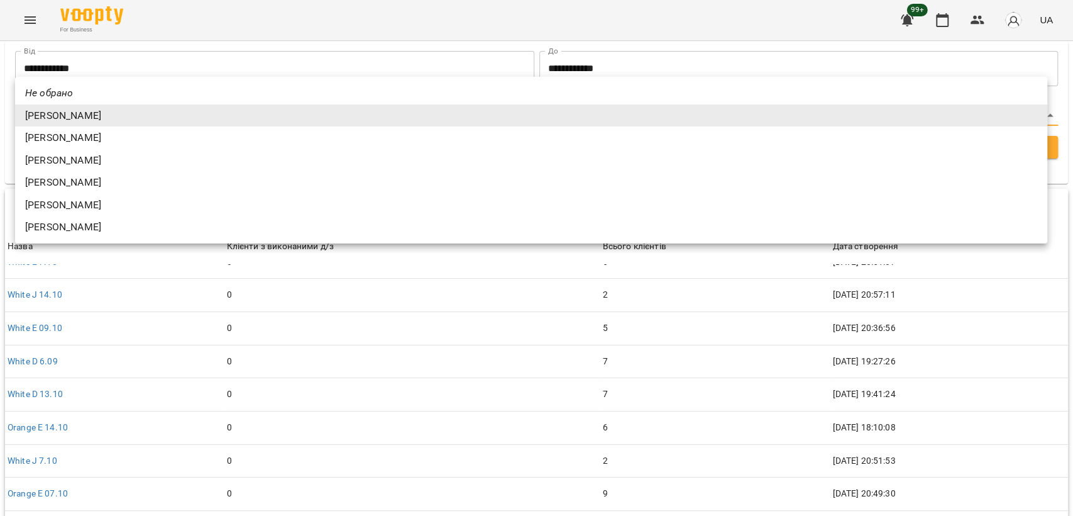
drag, startPoint x: 509, startPoint y: 115, endPoint x: 502, endPoint y: 119, distance: 7.9
click at [509, 115] on body "**********" at bounding box center [536, 288] width 1073 height 576
click at [244, 177] on li "Анна Лозінська" at bounding box center [531, 182] width 1033 height 23
type input "**********"
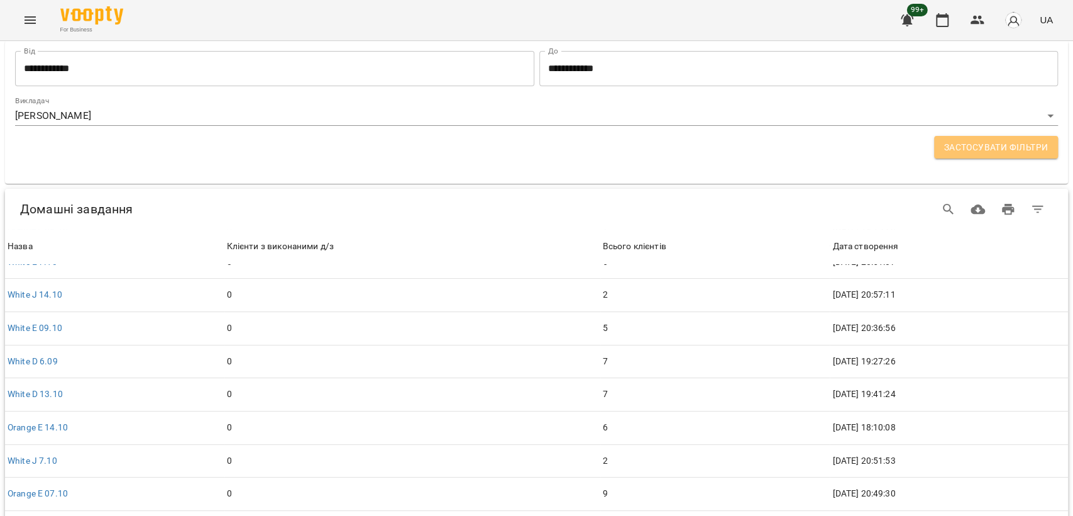
click at [973, 152] on span "Застосувати фільтри" at bounding box center [997, 147] width 104 height 15
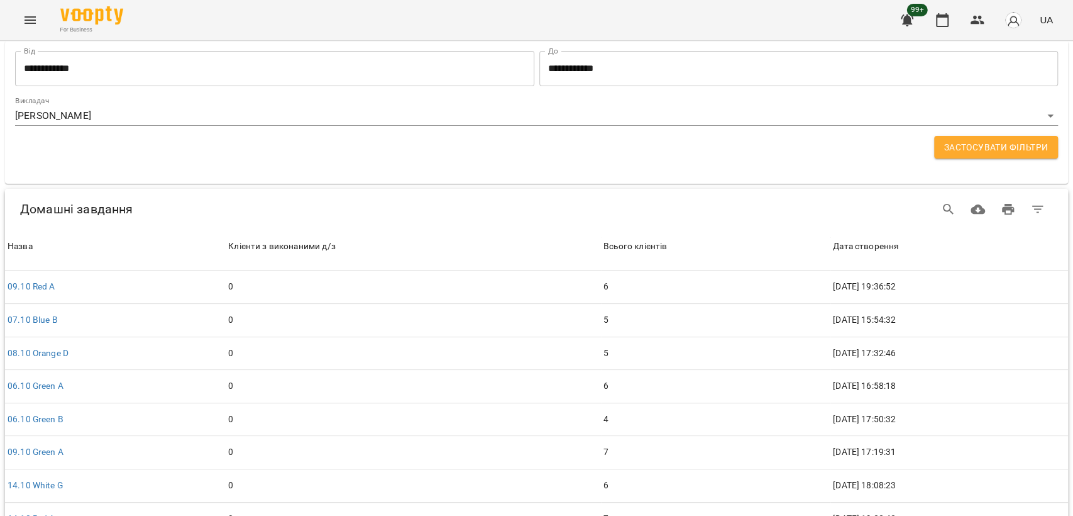
scroll to position [235, 0]
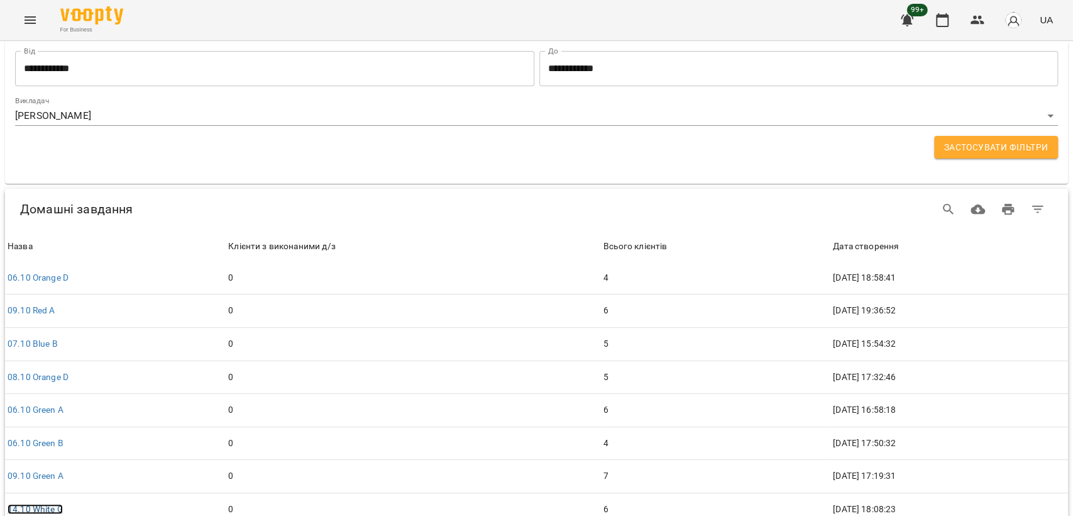
click at [42, 504] on link "14.10 White G" at bounding box center [35, 509] width 55 height 10
click at [310, 117] on body "**********" at bounding box center [536, 288] width 1073 height 576
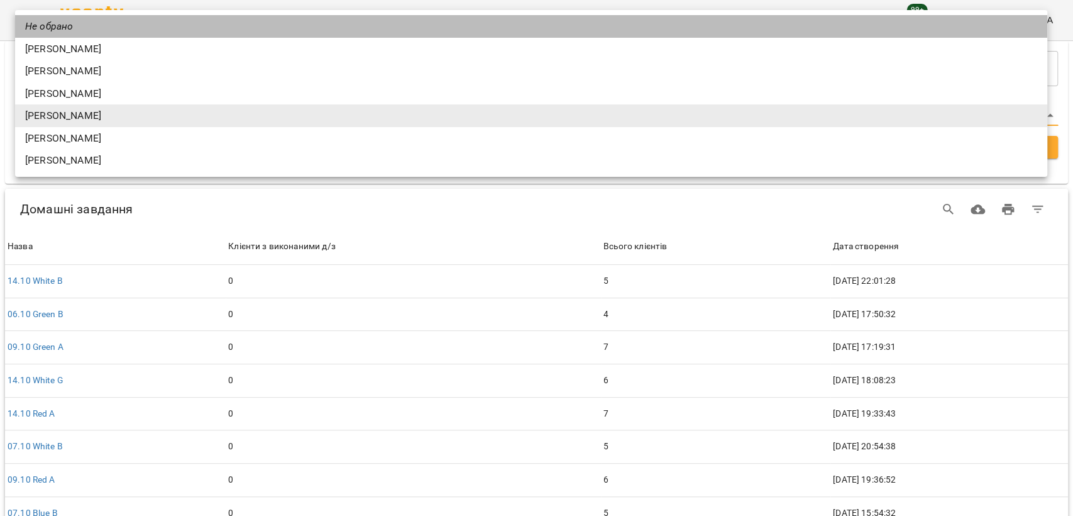
click at [209, 33] on li "Не обрано" at bounding box center [531, 26] width 1033 height 23
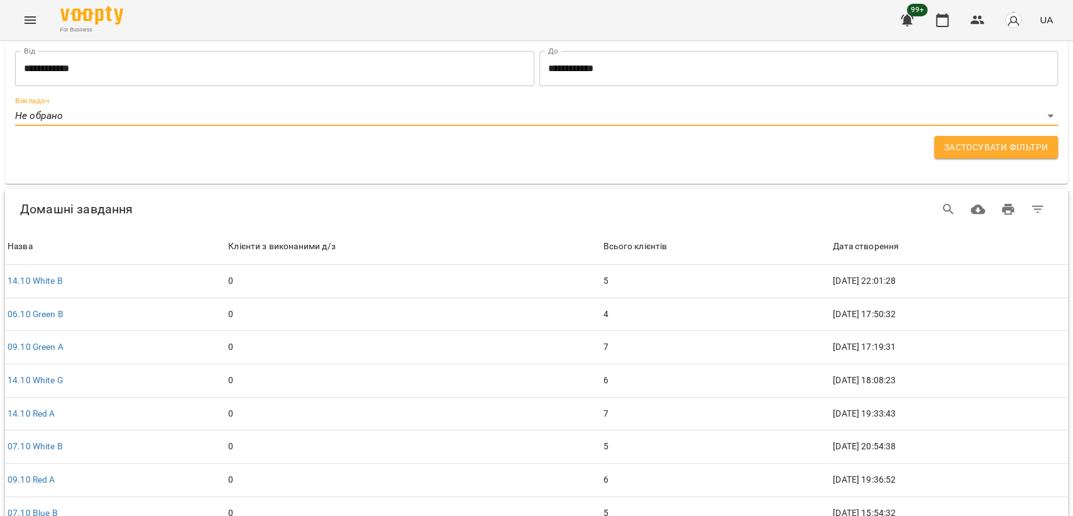
click at [190, 114] on body "**********" at bounding box center [536, 288] width 1073 height 576
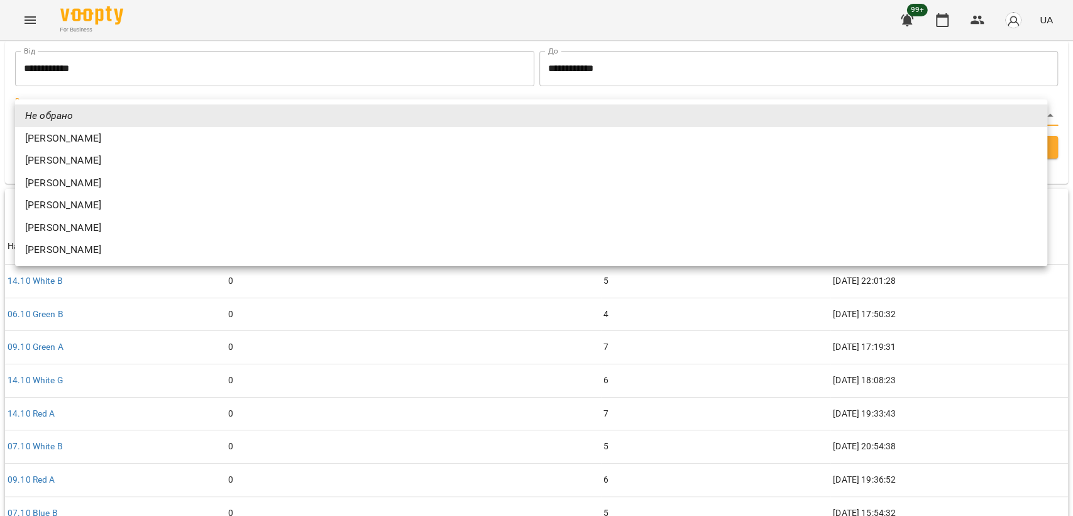
click at [220, 136] on li "Єлизавета Красильникова" at bounding box center [531, 138] width 1033 height 23
type input "**********"
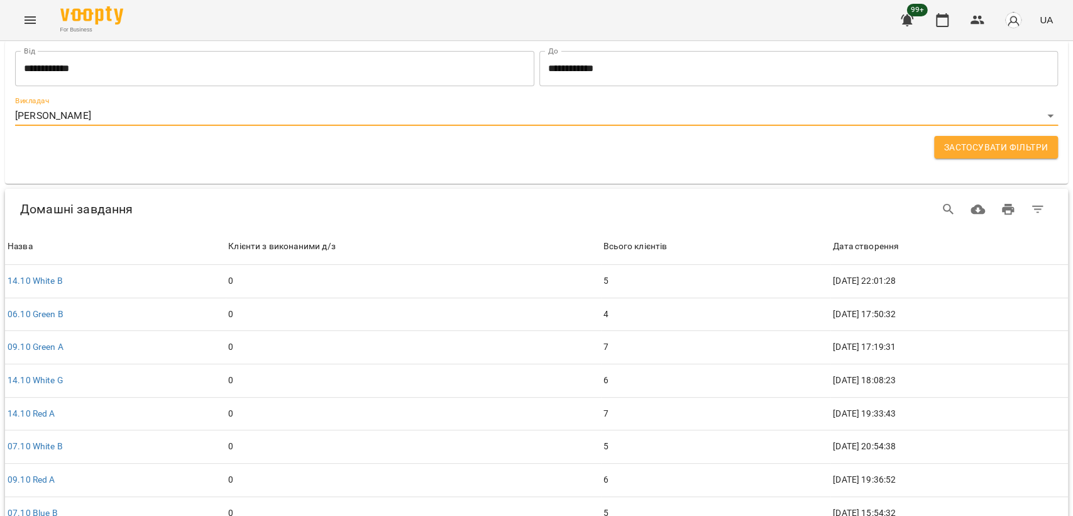
click at [956, 132] on div "**********" at bounding box center [536, 105] width 1043 height 108
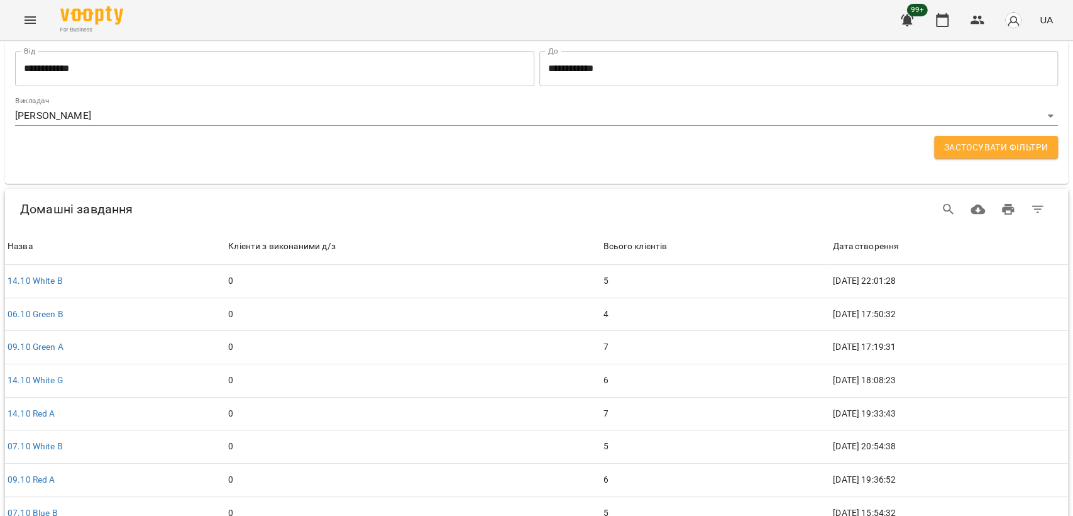
click at [955, 152] on span "Застосувати фільтри" at bounding box center [997, 147] width 104 height 15
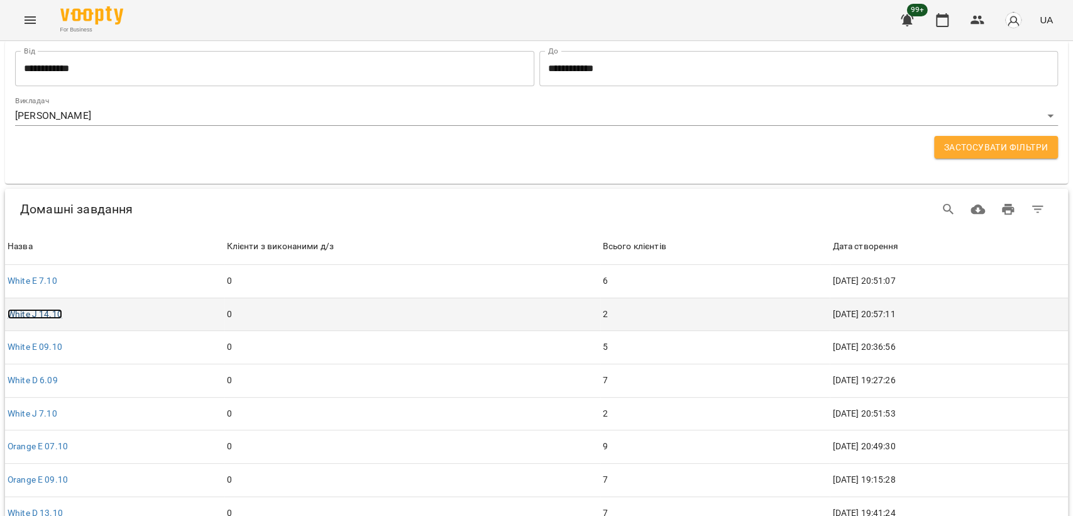
click at [34, 313] on link "White J 14.10" at bounding box center [35, 314] width 55 height 10
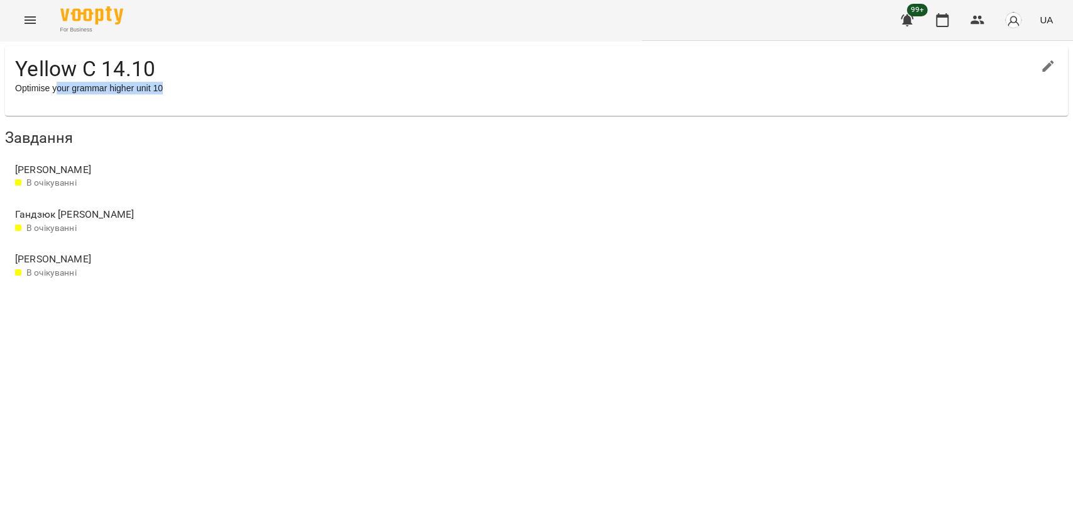
drag, startPoint x: 63, startPoint y: 91, endPoint x: 214, endPoint y: 97, distance: 151.7
click at [214, 97] on div "Yellow C 14.10 Optimise your grammar higher unit 10" at bounding box center [536, 81] width 1063 height 70
click at [297, 101] on div "Yellow C 14.10 Optimise your grammar higher unit 10" at bounding box center [536, 81] width 1063 height 70
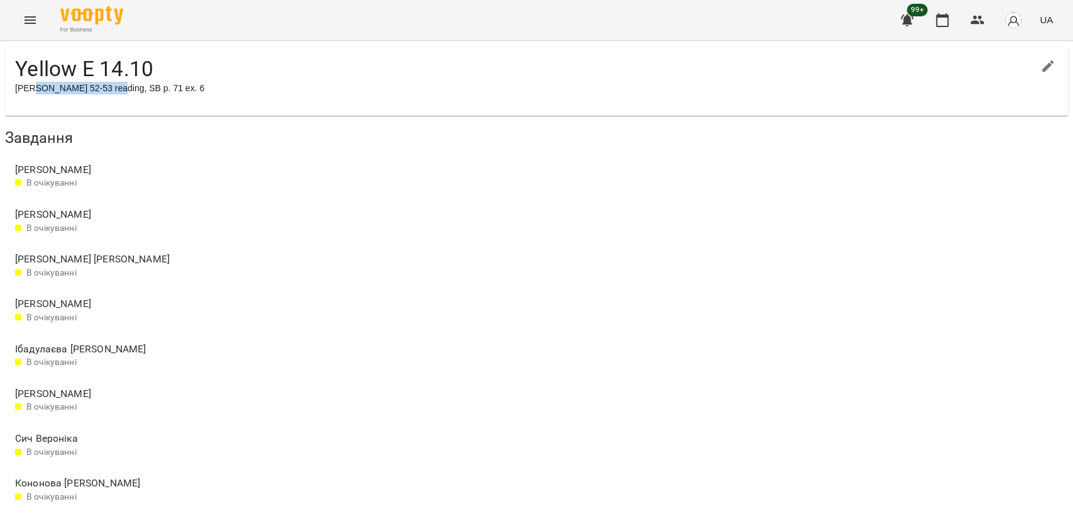
drag, startPoint x: 40, startPoint y: 90, endPoint x: 131, endPoint y: 93, distance: 91.2
click at [130, 93] on p "[PERSON_NAME] 52-53 reading, SB p. 71 ex. 6" at bounding box center [536, 88] width 1043 height 13
click at [27, 17] on icon "Menu" at bounding box center [30, 20] width 11 height 8
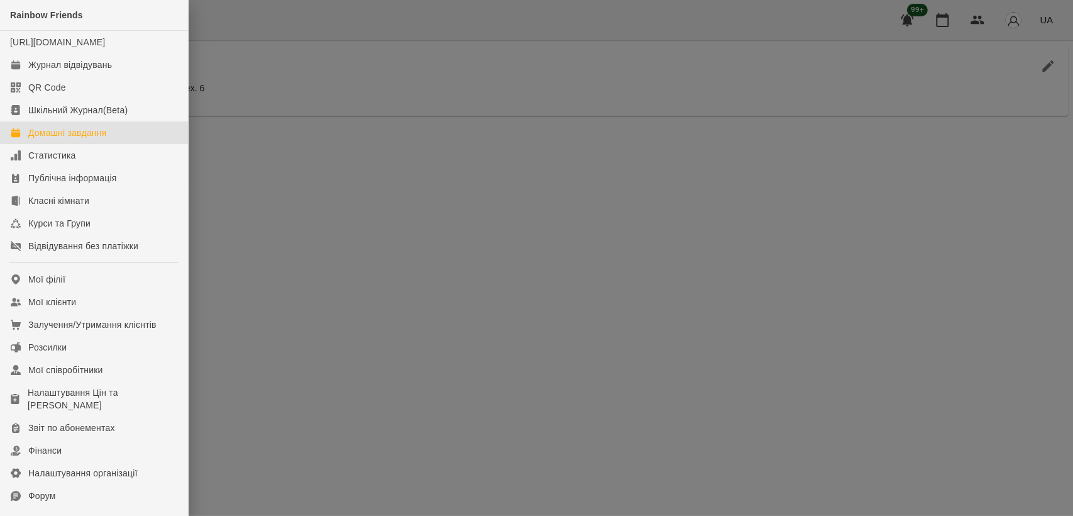
click at [86, 139] on div "Домашні завдання" at bounding box center [67, 132] width 78 height 13
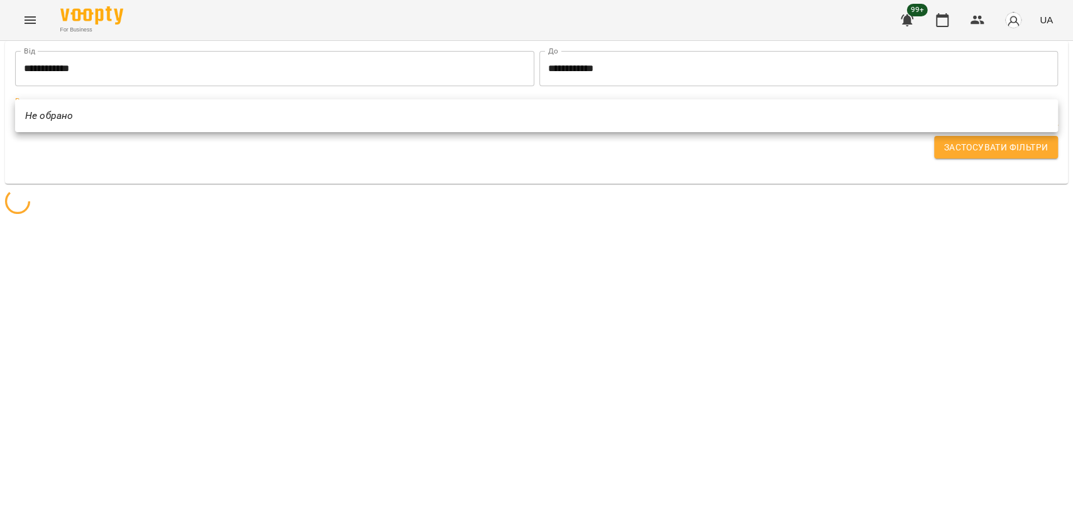
click at [211, 111] on body "**********" at bounding box center [536, 108] width 1073 height 217
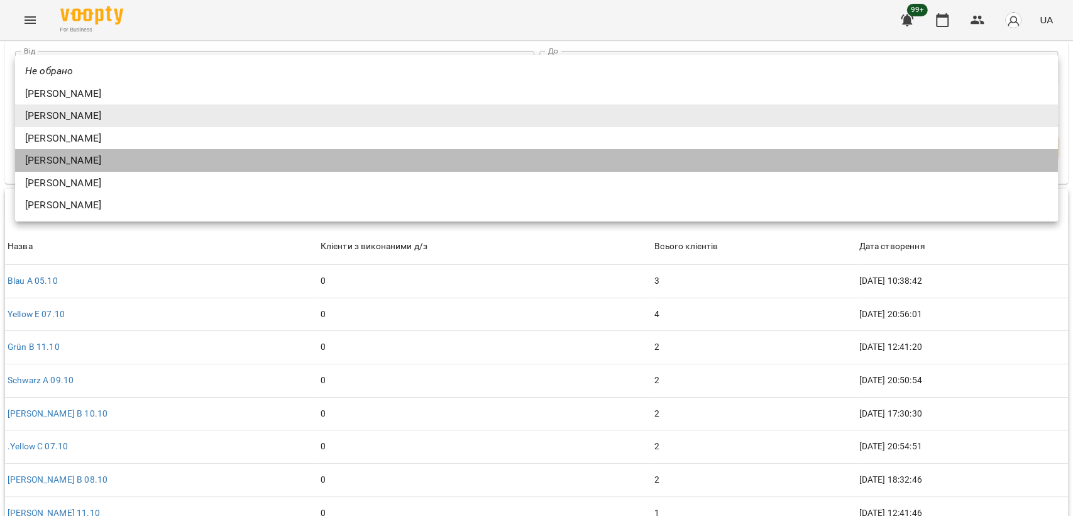
click at [179, 157] on li "Анна Лозінська" at bounding box center [536, 160] width 1043 height 23
type input "**********"
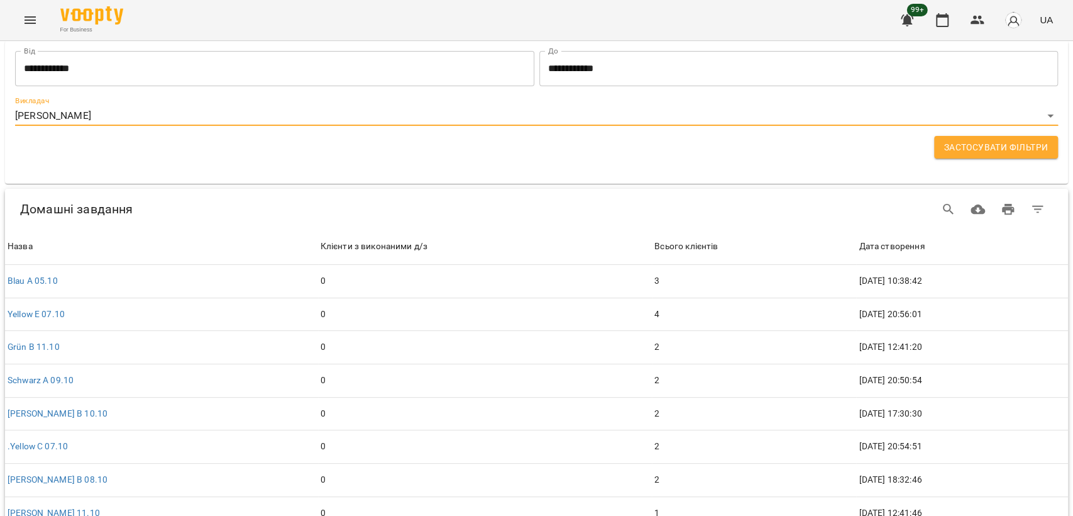
click at [306, 55] on input "**********" at bounding box center [274, 68] width 519 height 35
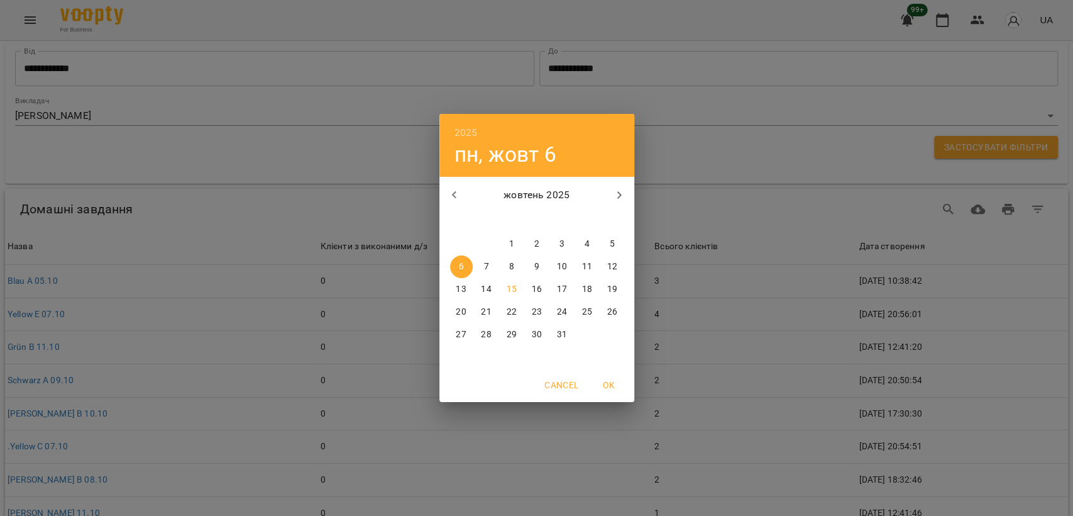
click at [458, 288] on p "13" at bounding box center [461, 289] width 10 height 13
type input "**********"
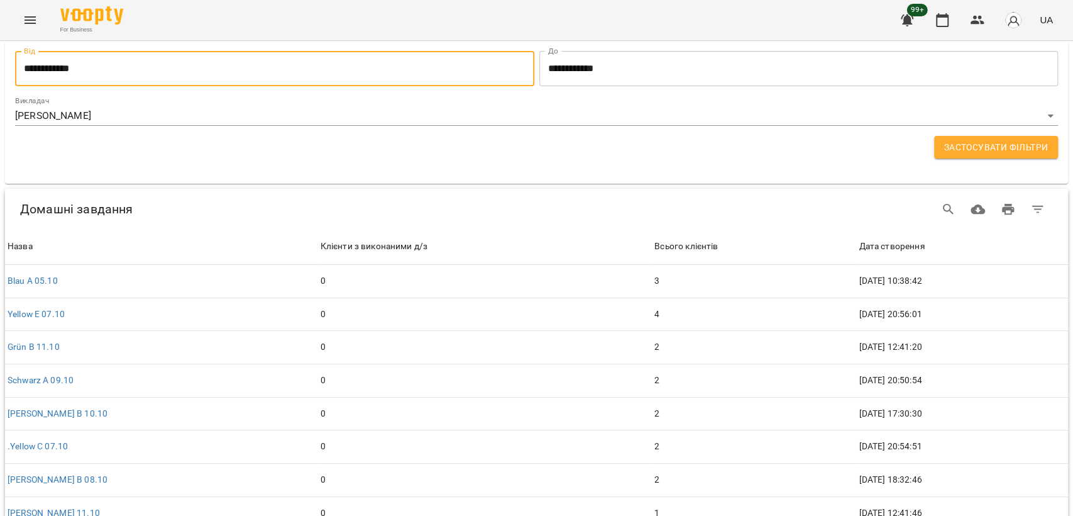
click at [1008, 143] on span "Застосувати фільтри" at bounding box center [997, 147] width 104 height 15
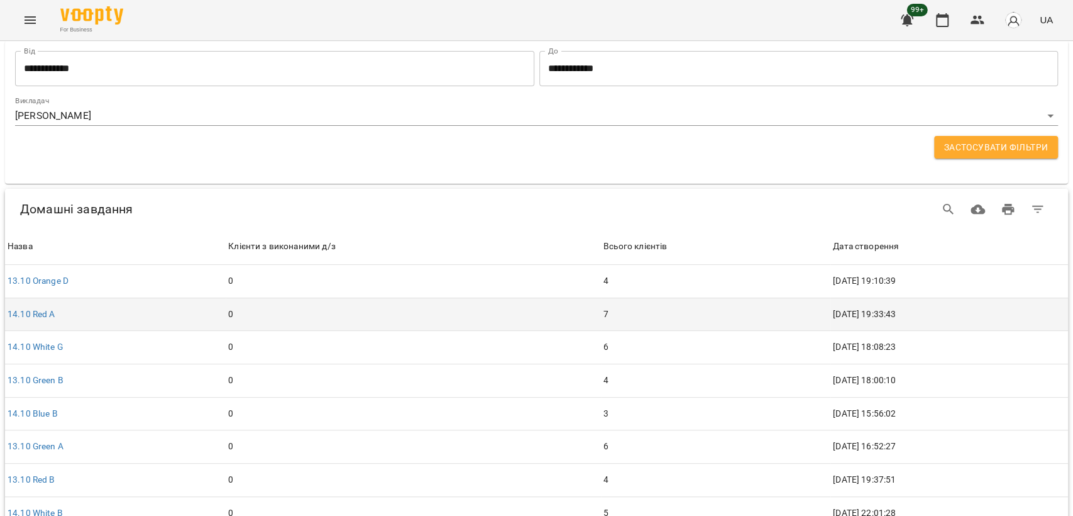
scroll to position [47, 0]
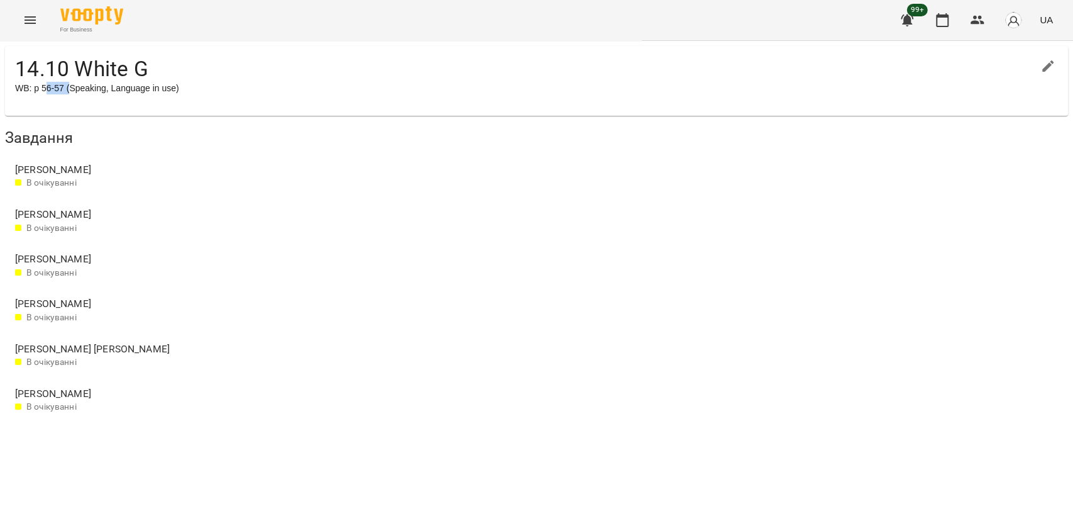
drag, startPoint x: 50, startPoint y: 91, endPoint x: 79, endPoint y: 94, distance: 29.1
click at [79, 94] on p "WB: p 56-57 (Speaking, Language in use)" at bounding box center [536, 88] width 1043 height 13
click at [451, 101] on div "14.10 White G WB: p 56-57 (Speaking, Language in use)" at bounding box center [536, 81] width 1063 height 70
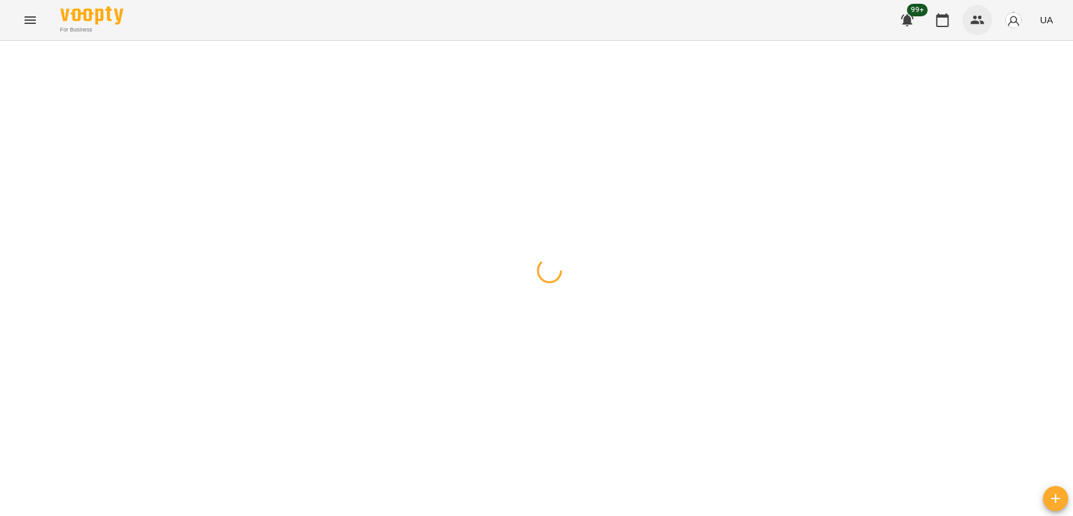
click at [982, 23] on icon "button" at bounding box center [978, 20] width 14 height 9
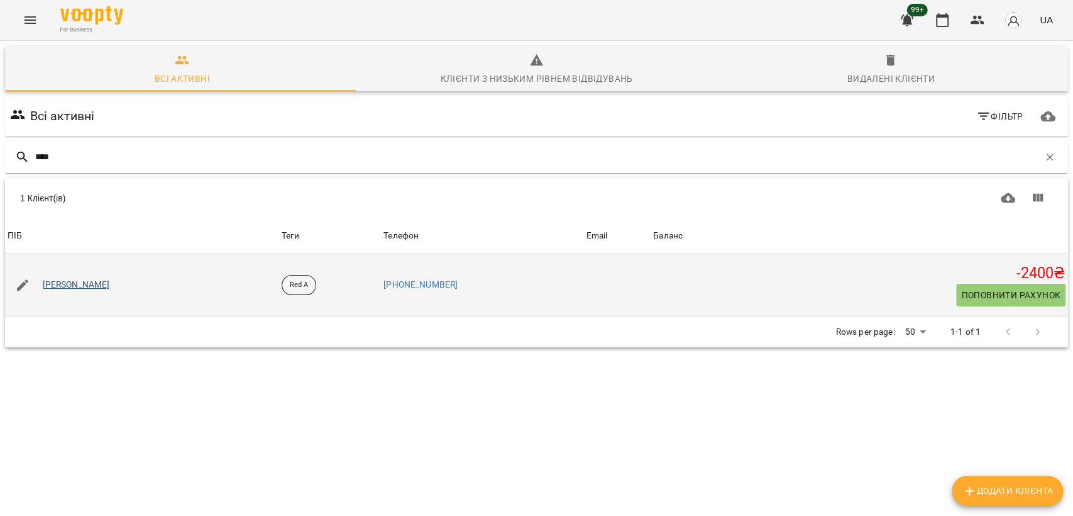
type input "****"
click at [110, 285] on link "[PERSON_NAME]" at bounding box center [76, 285] width 67 height 13
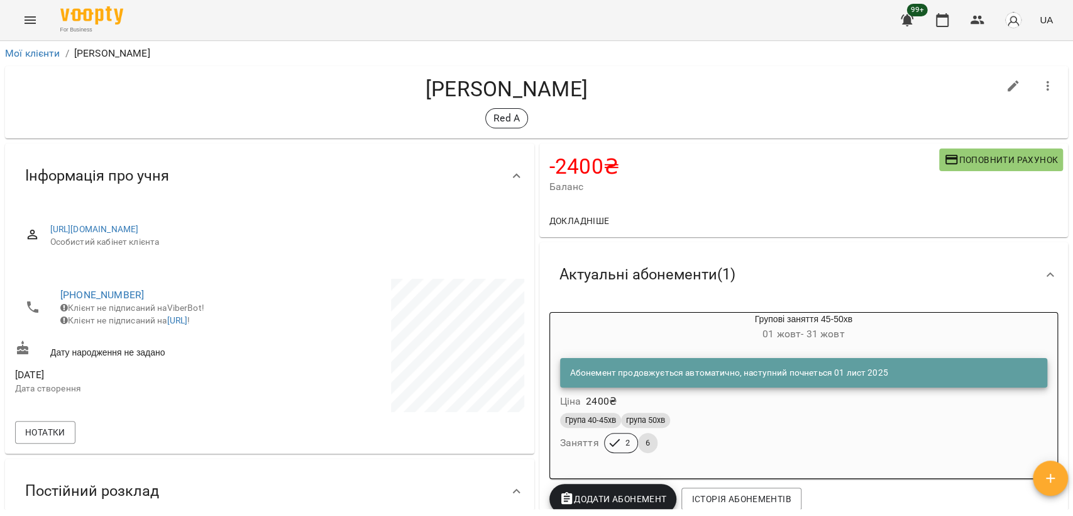
click at [775, 419] on div "Група 40-45хв група 50хв" at bounding box center [804, 420] width 488 height 15
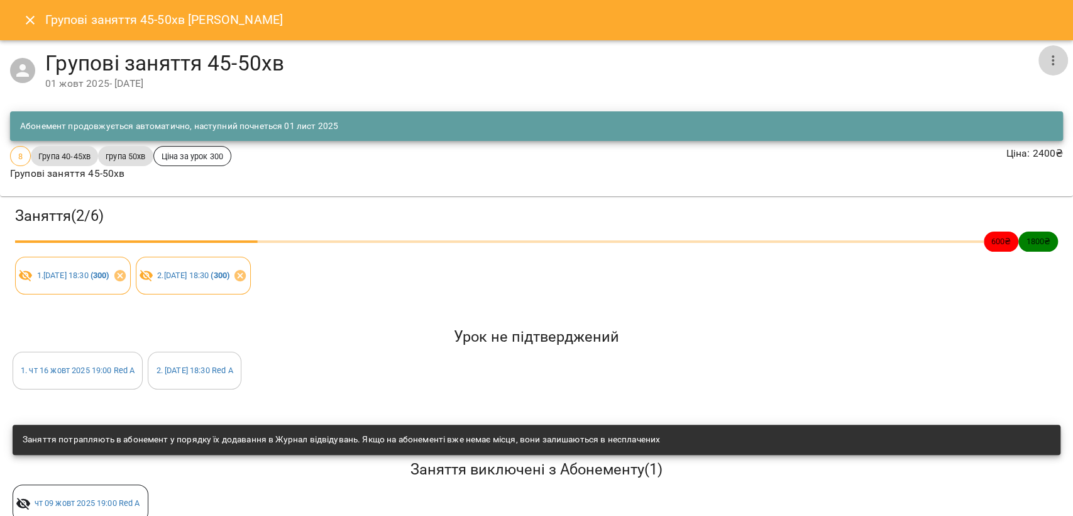
click at [1052, 55] on icon "button" at bounding box center [1053, 60] width 3 height 10
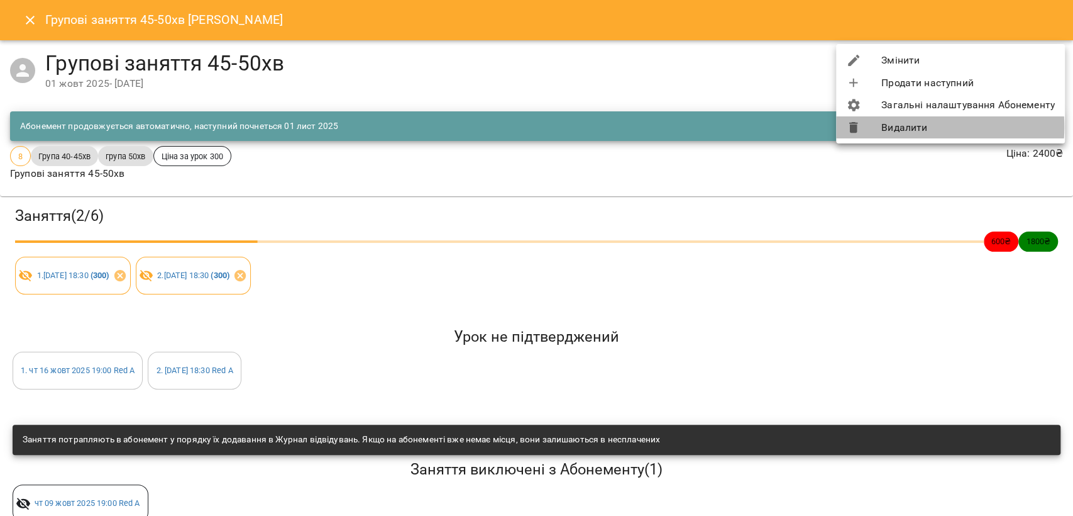
click at [892, 127] on li "Видалити" at bounding box center [950, 127] width 229 height 23
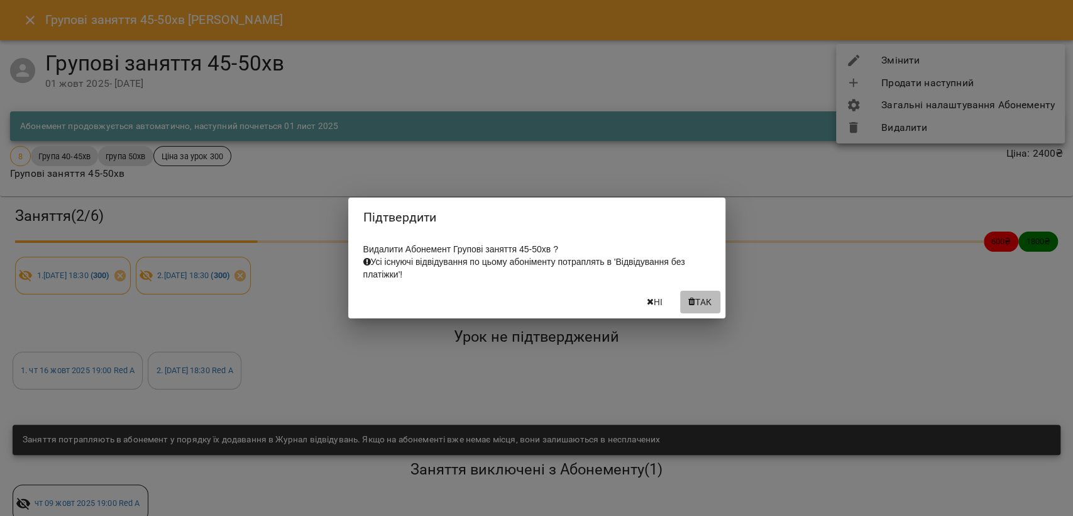
click at [689, 306] on icon "button" at bounding box center [692, 301] width 7 height 9
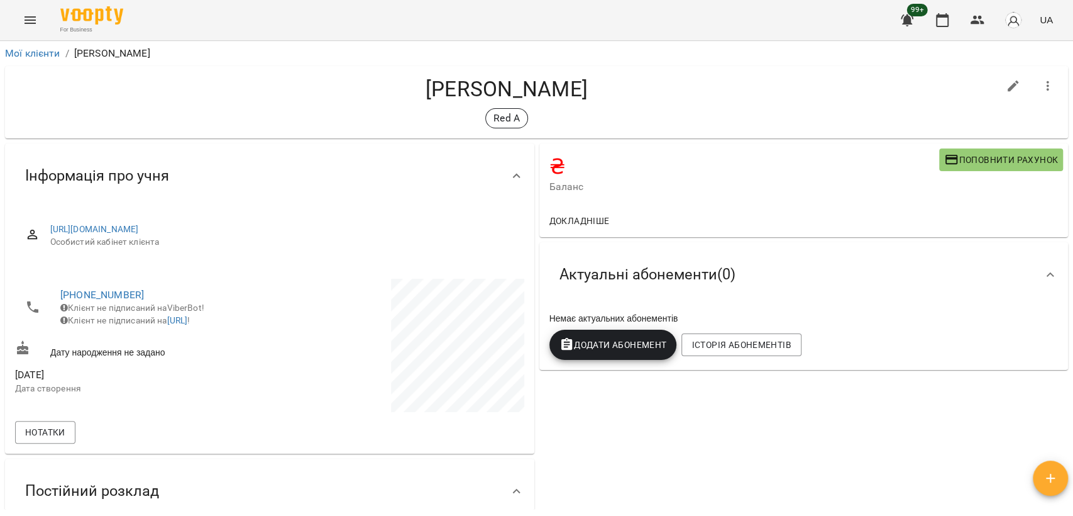
click at [1041, 83] on icon "button" at bounding box center [1048, 86] width 15 height 15
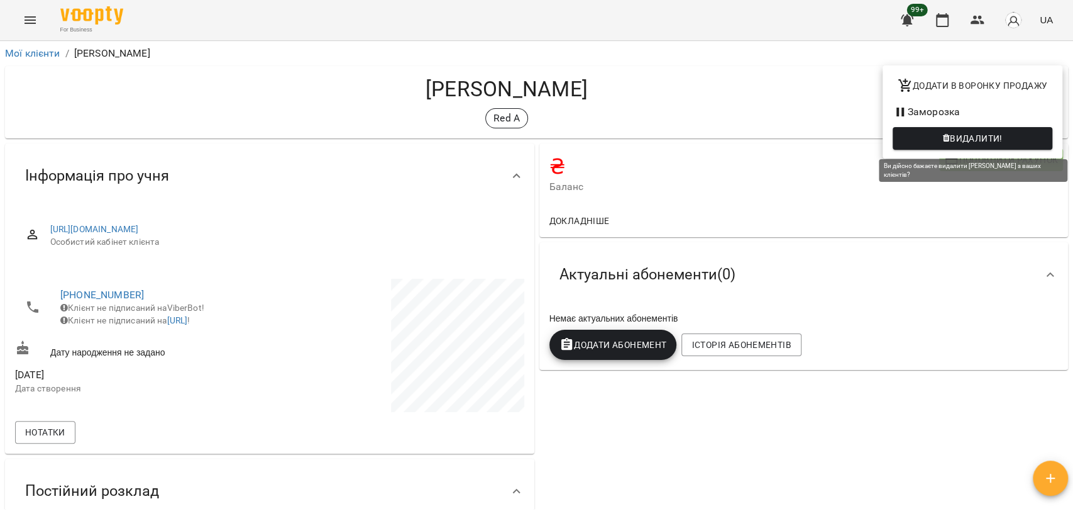
click at [980, 137] on span "Видалити!" at bounding box center [976, 138] width 53 height 15
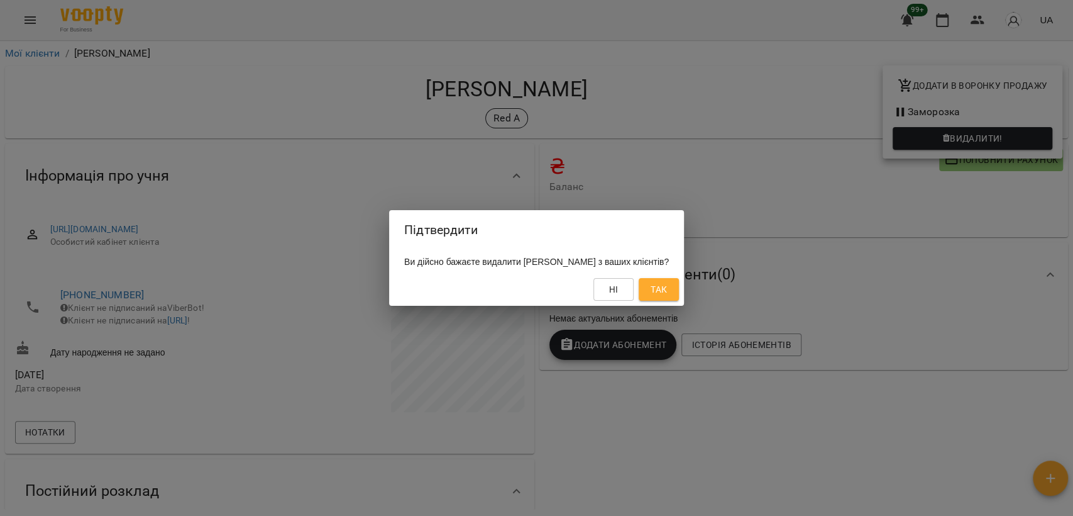
click at [876, 241] on div "Підтвердити Ви дійсно бажаєте видалити Осокін Даніїл Вʼячеславович з ваших кліє…" at bounding box center [536, 258] width 1073 height 516
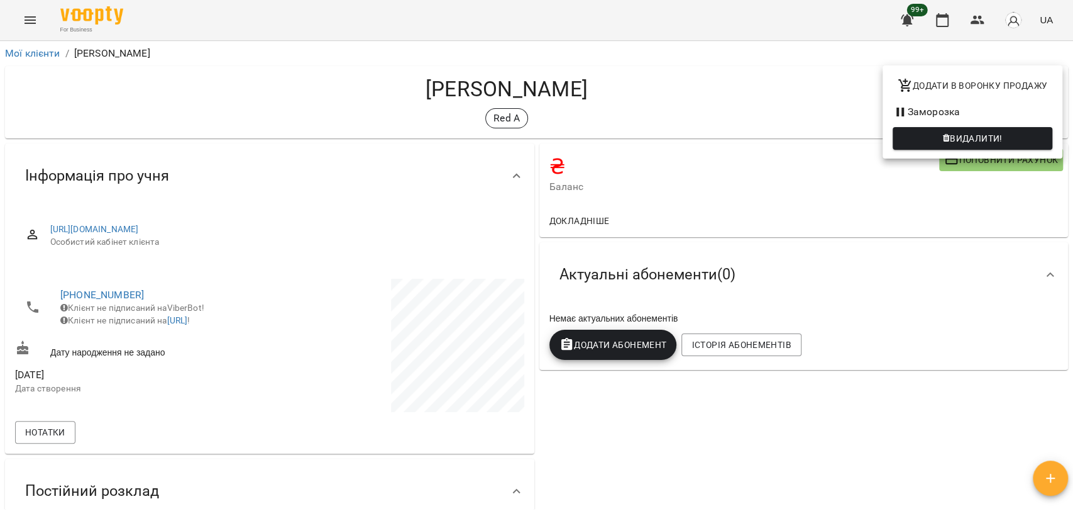
click at [511, 123] on div at bounding box center [536, 258] width 1073 height 516
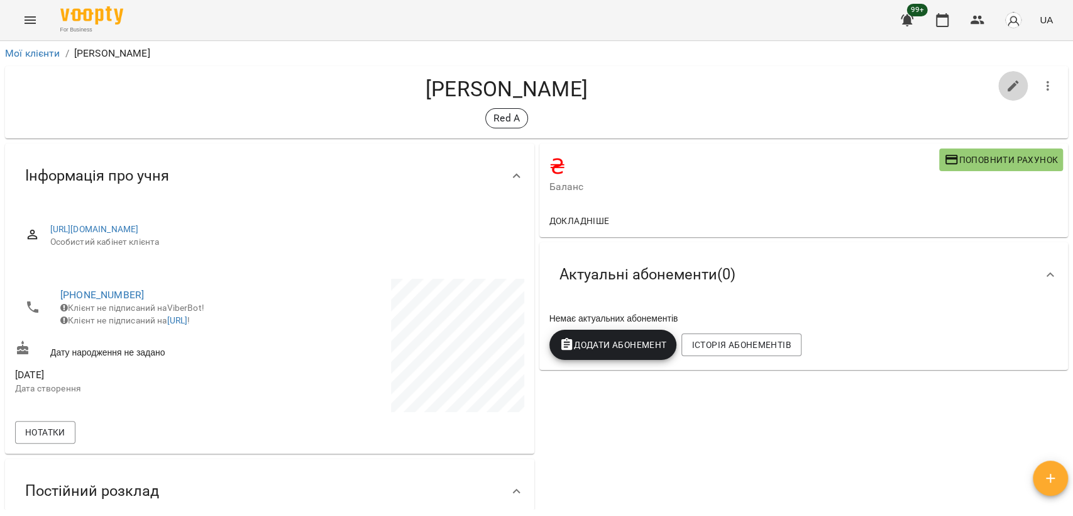
click at [1008, 87] on icon "button" at bounding box center [1013, 85] width 11 height 11
select select "**"
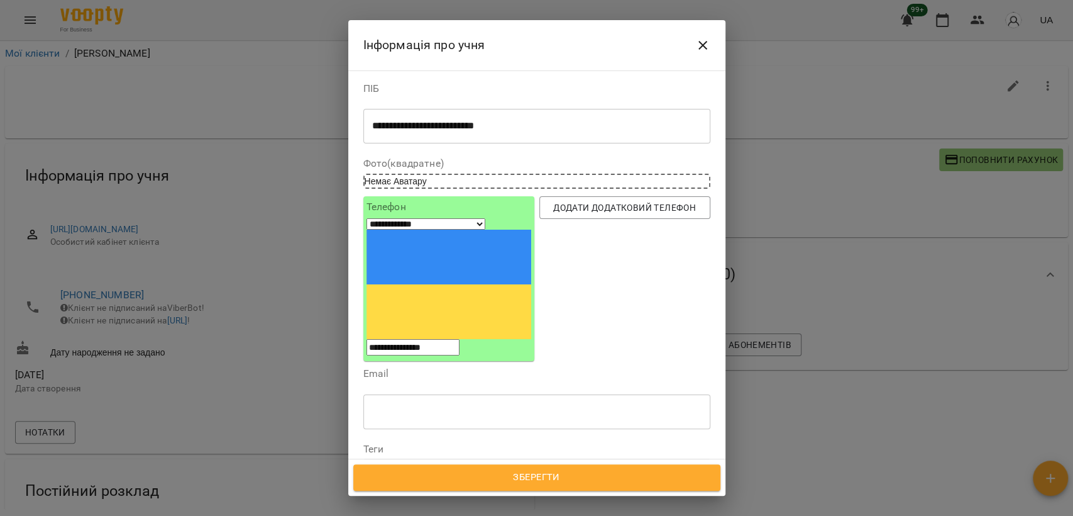
scroll to position [70, 0]
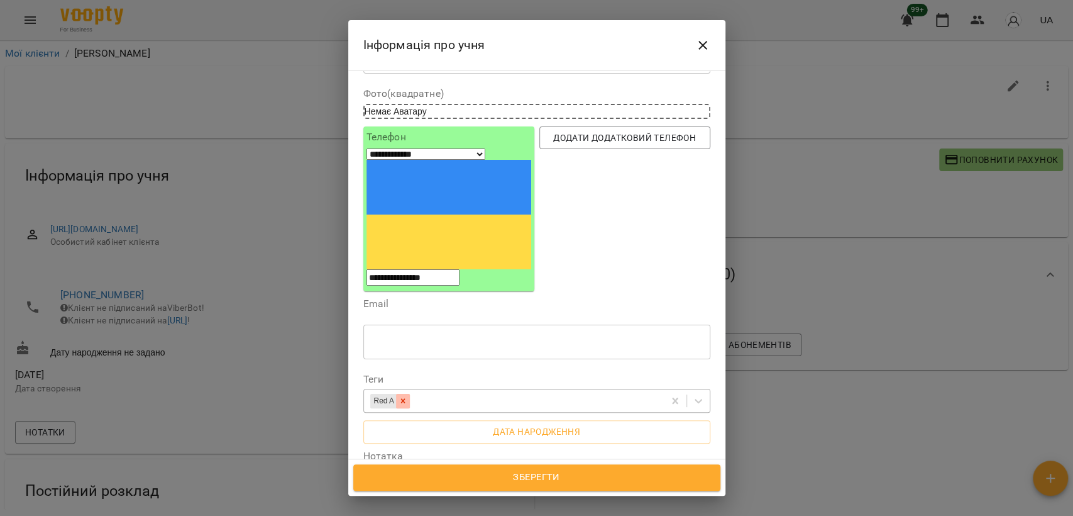
click at [404, 396] on icon at bounding box center [403, 400] width 9 height 9
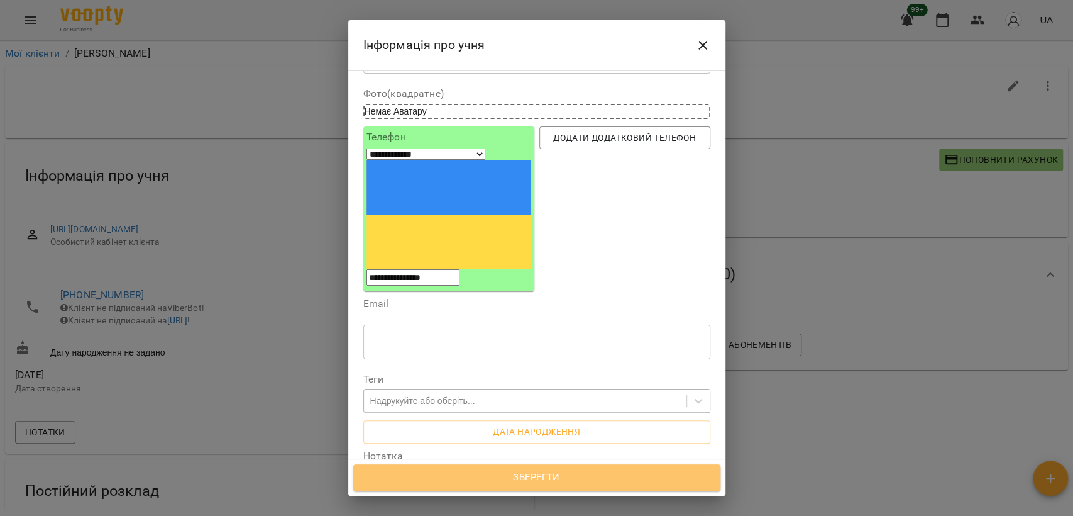
click at [465, 484] on span "Зберегти" at bounding box center [537, 477] width 340 height 16
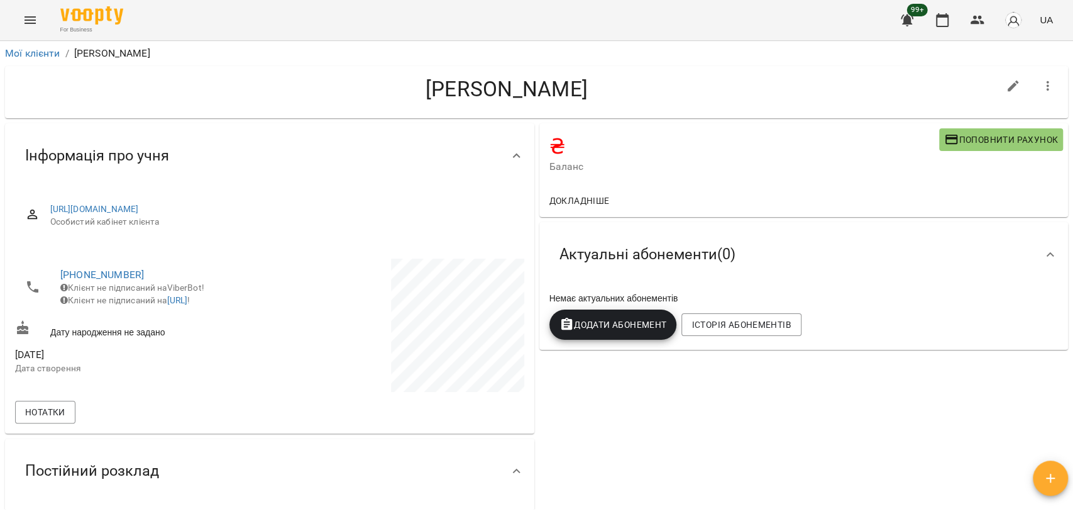
click at [1047, 90] on icon "button" at bounding box center [1048, 86] width 3 height 10
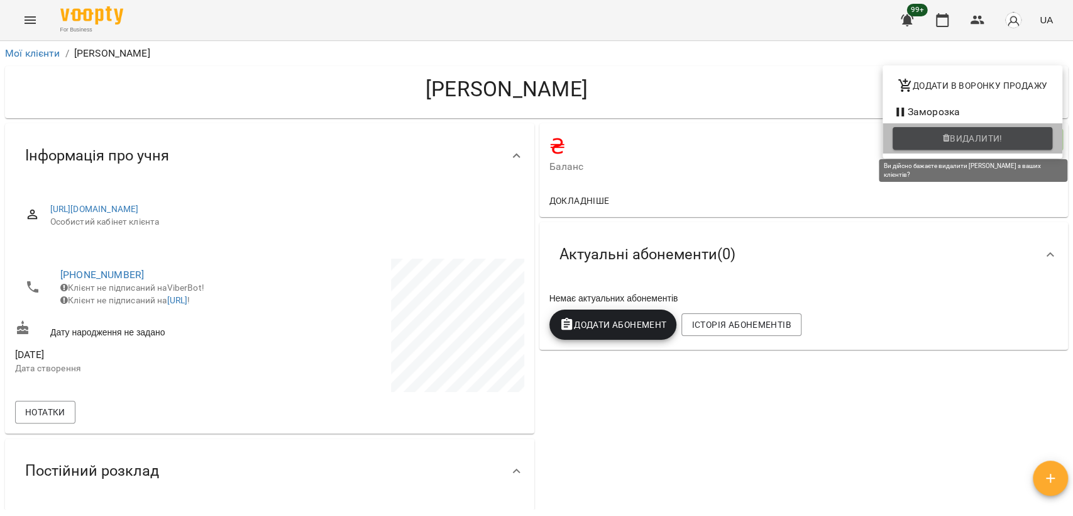
click at [929, 141] on span "Видалити!" at bounding box center [973, 138] width 140 height 15
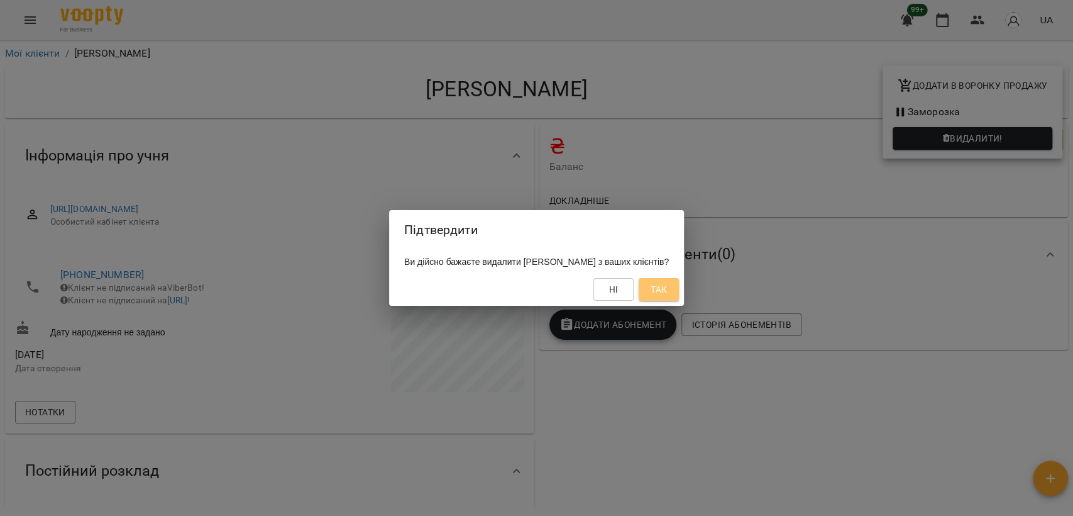
click at [667, 293] on span "Так" at bounding box center [659, 289] width 16 height 15
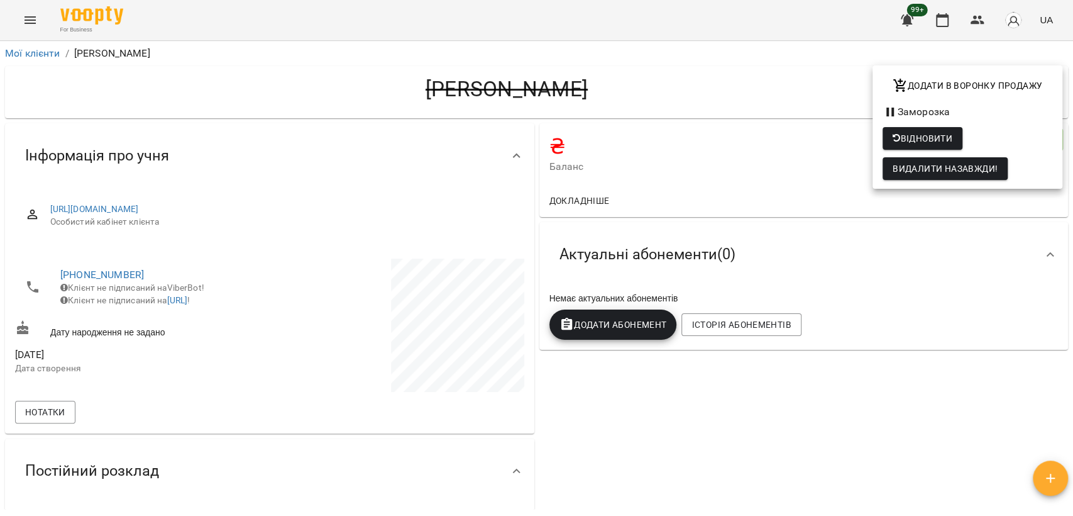
click at [474, 207] on div at bounding box center [536, 258] width 1073 height 516
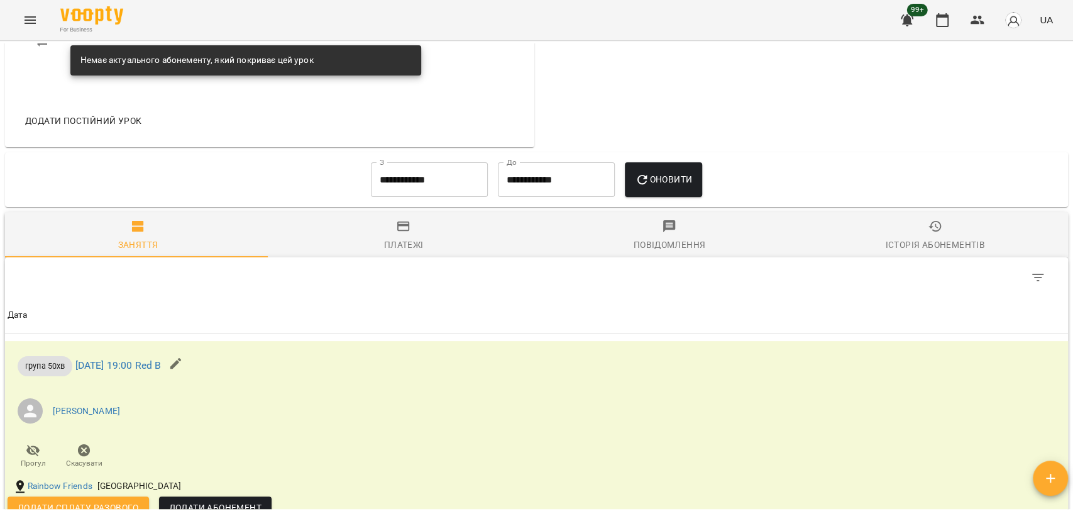
scroll to position [978, 0]
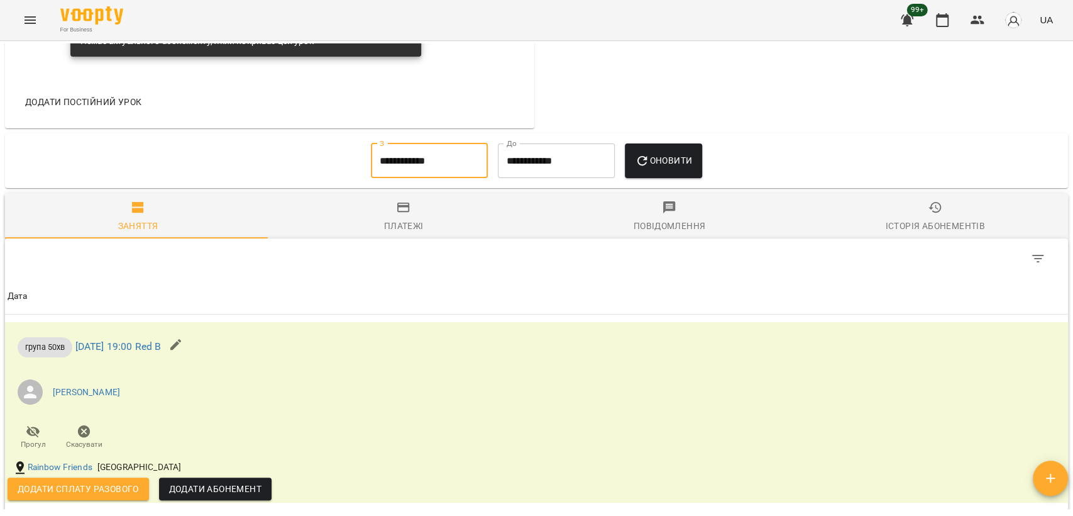
click at [411, 179] on input "**********" at bounding box center [429, 160] width 117 height 35
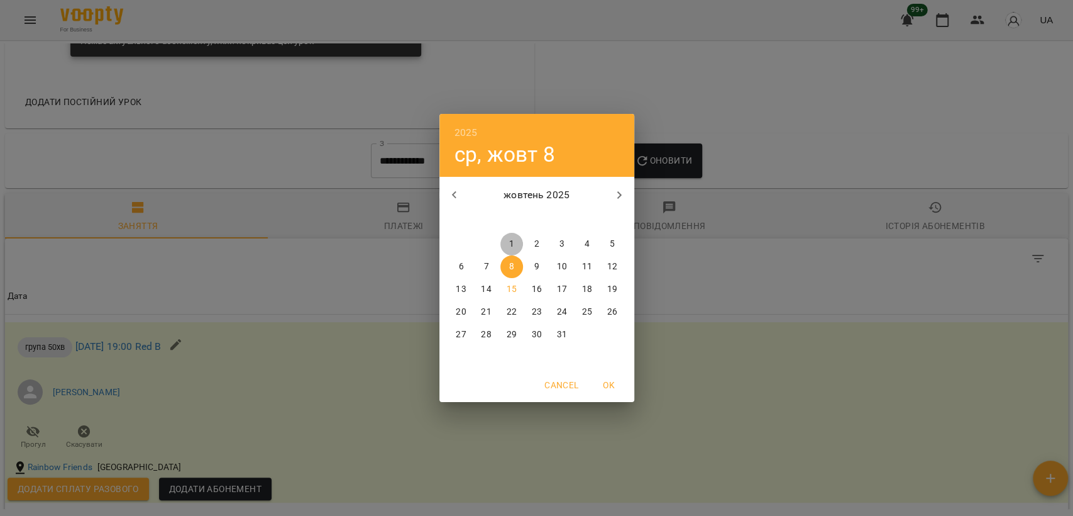
click at [517, 243] on span "1" at bounding box center [512, 244] width 23 height 13
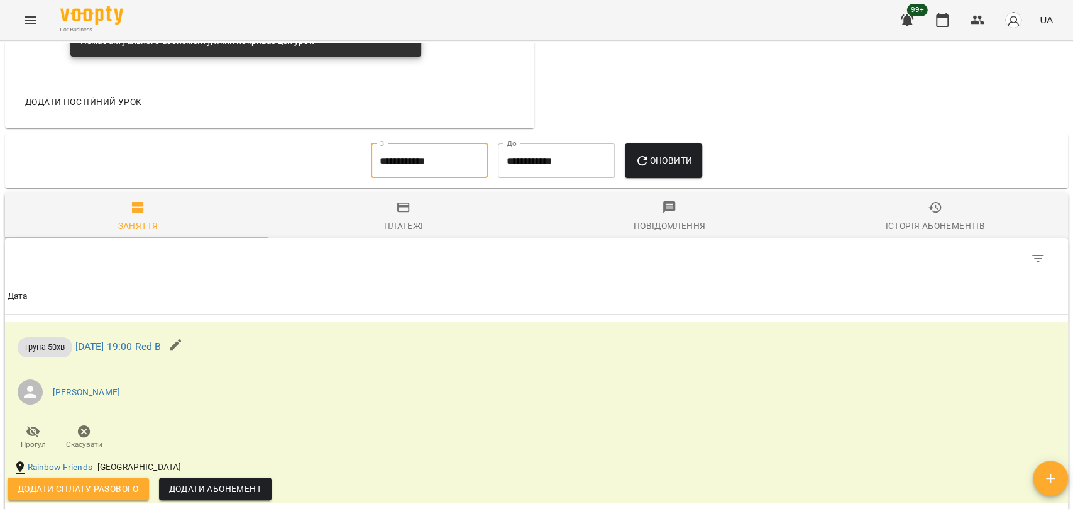
click at [660, 168] on span "Оновити" at bounding box center [663, 160] width 57 height 15
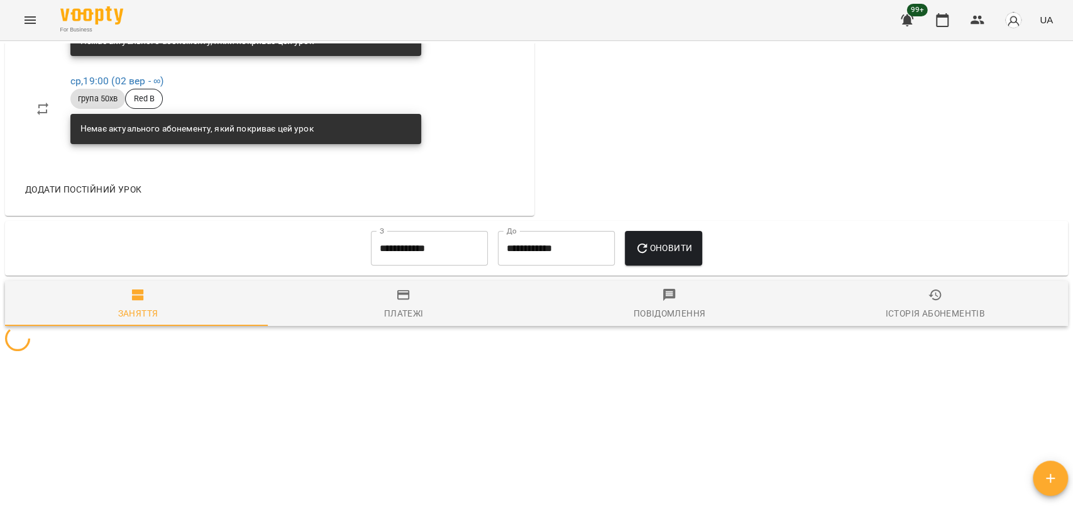
scroll to position [927, 0]
click at [419, 295] on span "Платежі" at bounding box center [404, 304] width 251 height 34
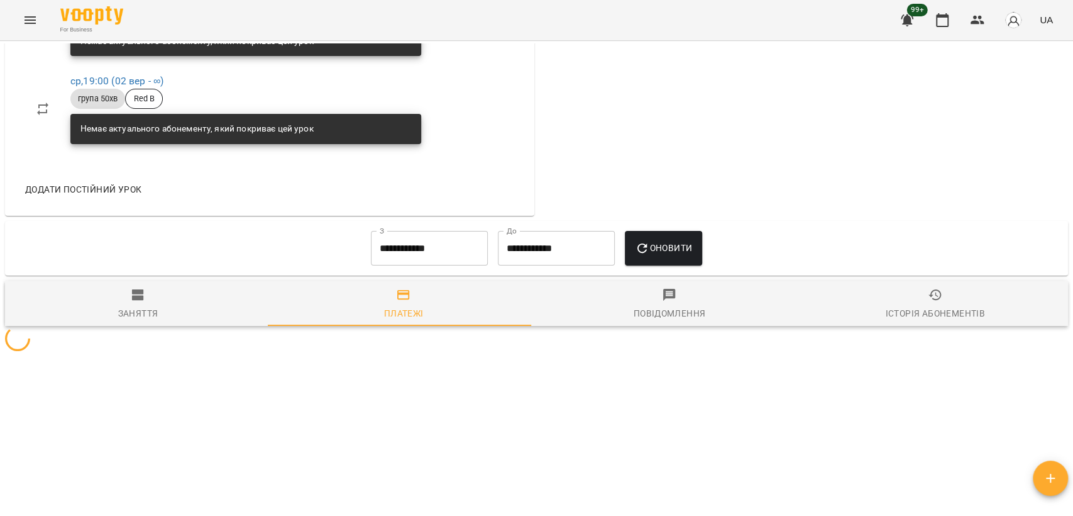
click at [402, 288] on icon "button" at bounding box center [403, 294] width 15 height 15
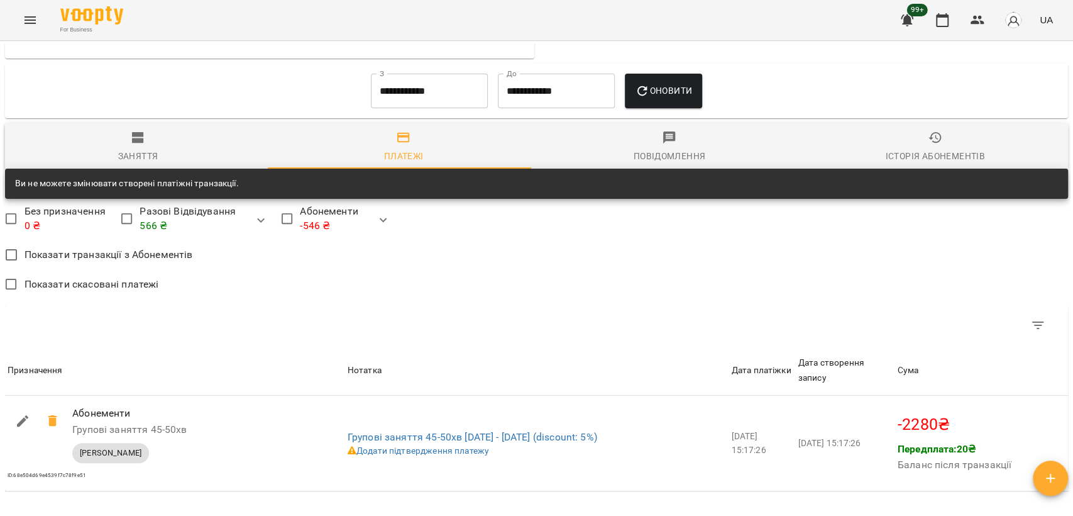
scroll to position [1011, 0]
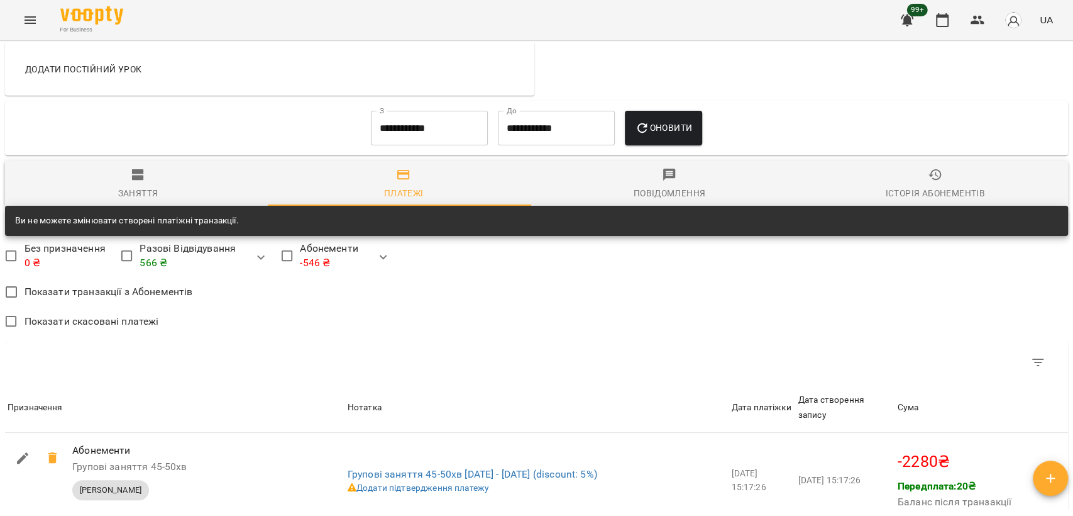
click at [405, 146] on input "**********" at bounding box center [429, 128] width 117 height 35
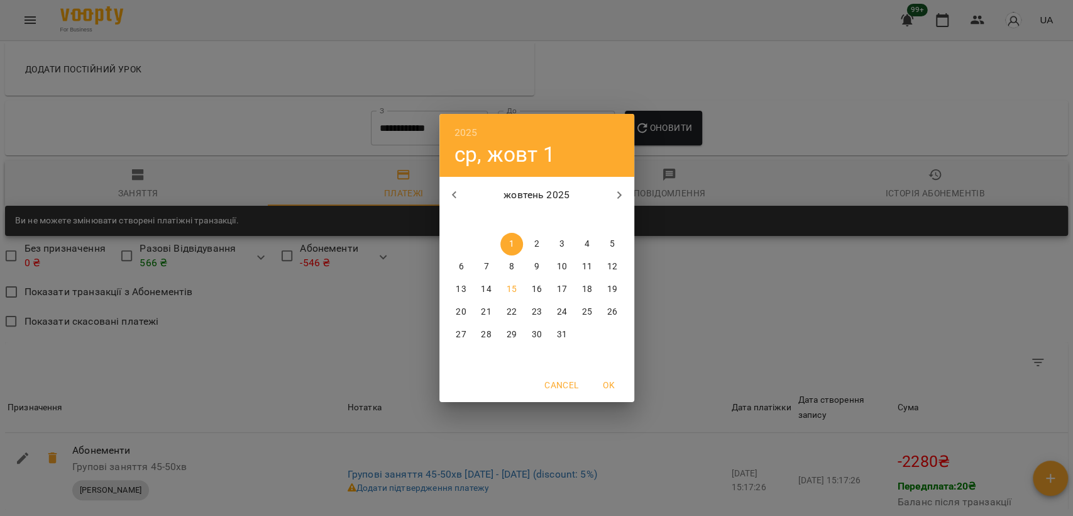
click at [458, 193] on icon "button" at bounding box center [454, 194] width 15 height 15
click at [450, 246] on span "1" at bounding box center [461, 244] width 23 height 13
type input "**********"
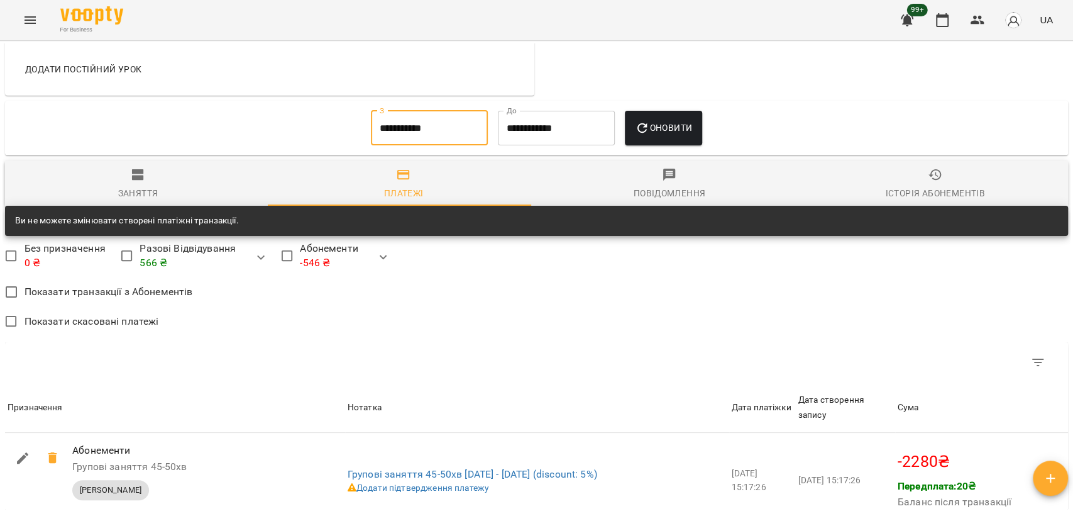
click at [669, 135] on span "Оновити" at bounding box center [663, 127] width 57 height 15
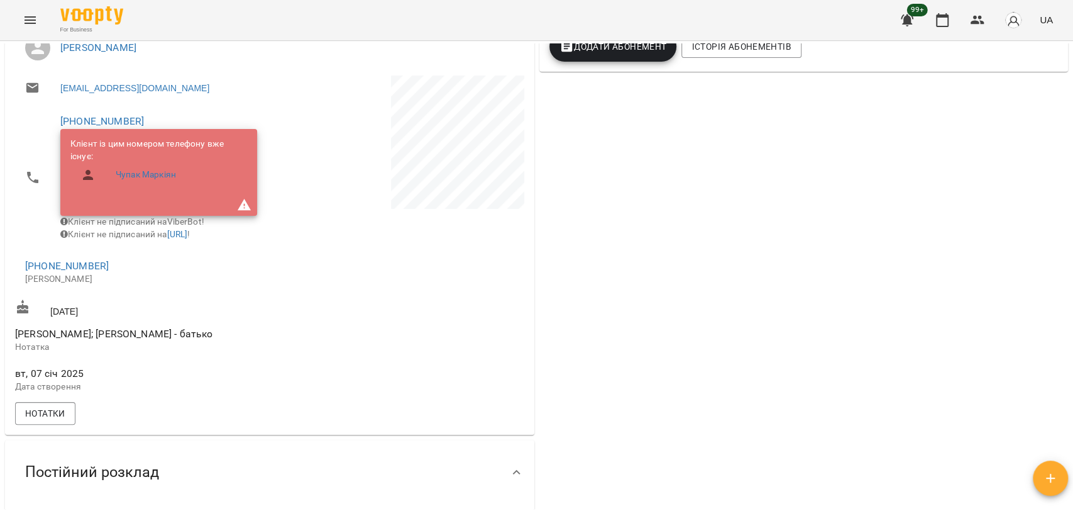
scroll to position [172, 0]
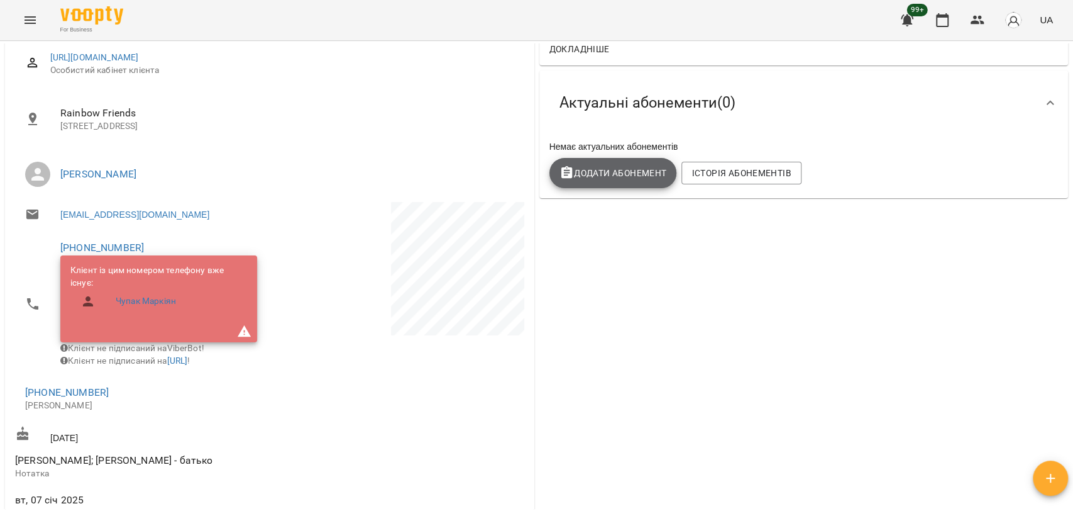
click at [652, 165] on button "Додати Абонемент" at bounding box center [614, 173] width 128 height 30
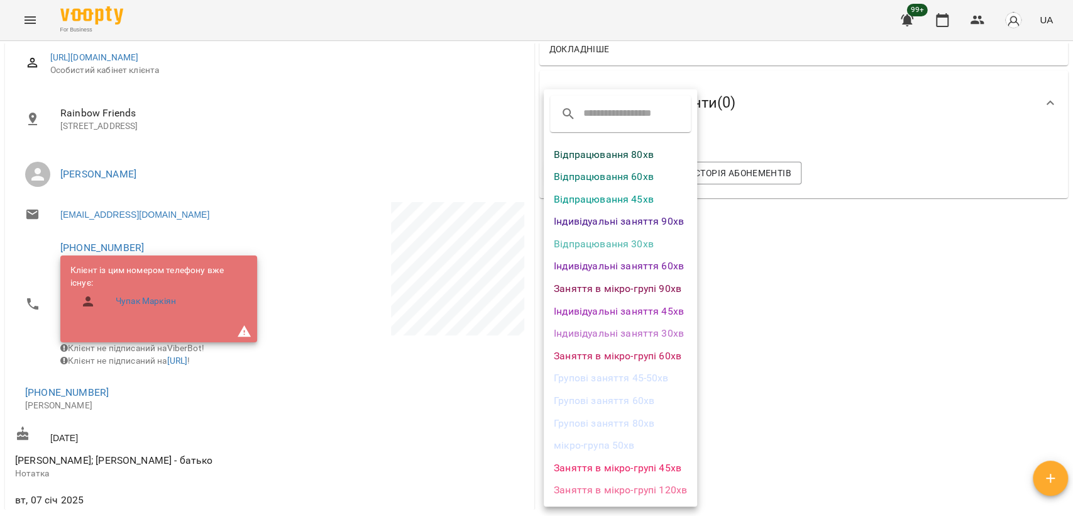
click at [669, 370] on div at bounding box center [536, 258] width 1073 height 516
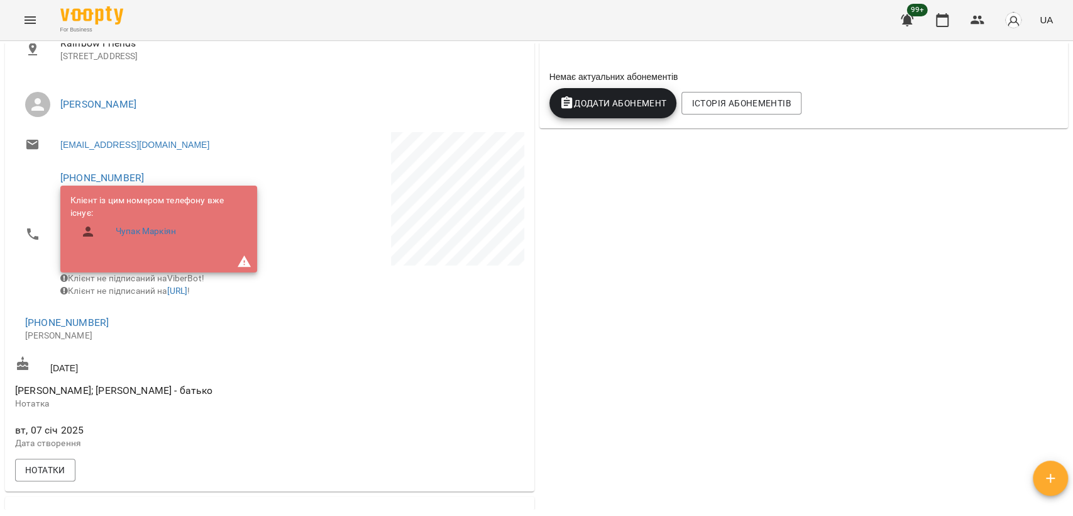
scroll to position [0, 0]
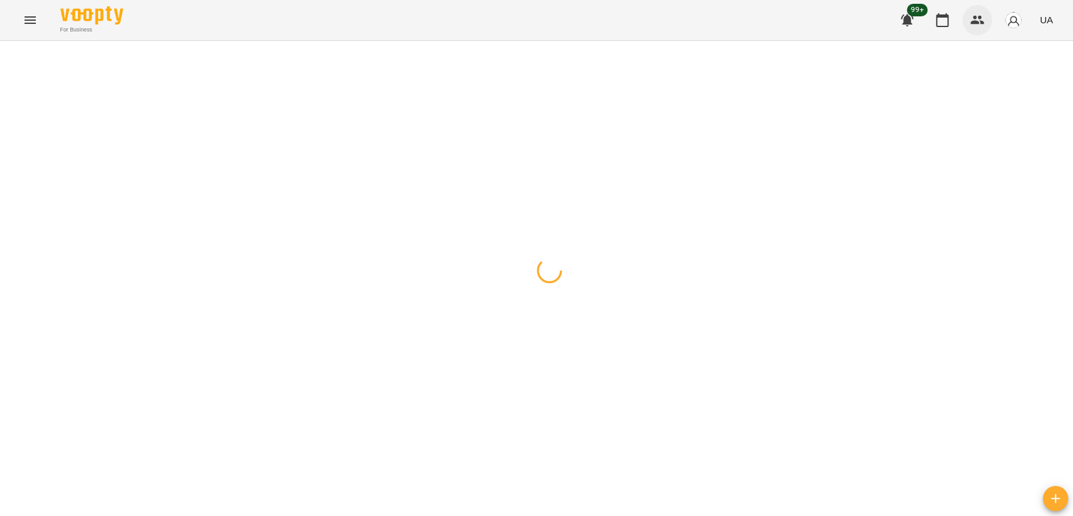
click at [980, 23] on icon "button" at bounding box center [977, 20] width 15 height 15
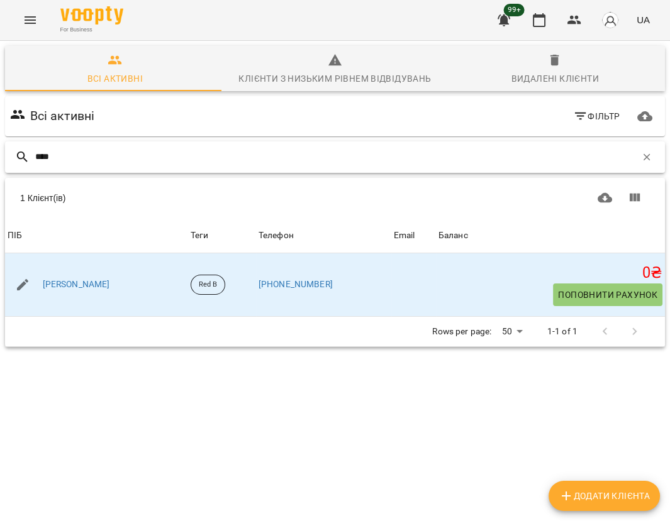
drag, startPoint x: 53, startPoint y: 162, endPoint x: -60, endPoint y: 154, distance: 113.4
click at [0, 154] on html "For Business 99+ UA Всі активні Клієнти з низьким рівнем відвідувань Видалені к…" at bounding box center [335, 220] width 670 height 440
type input "****"
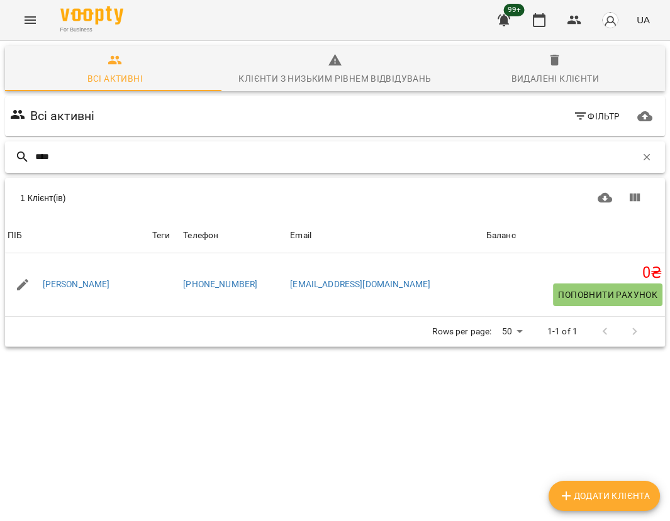
drag, startPoint x: 55, startPoint y: 150, endPoint x: -47, endPoint y: 140, distance: 102.4
click at [0, 140] on html "For Business 99+ UA Всі активні Клієнти з низьким рівнем відвідувань Видалені к…" at bounding box center [335, 220] width 670 height 440
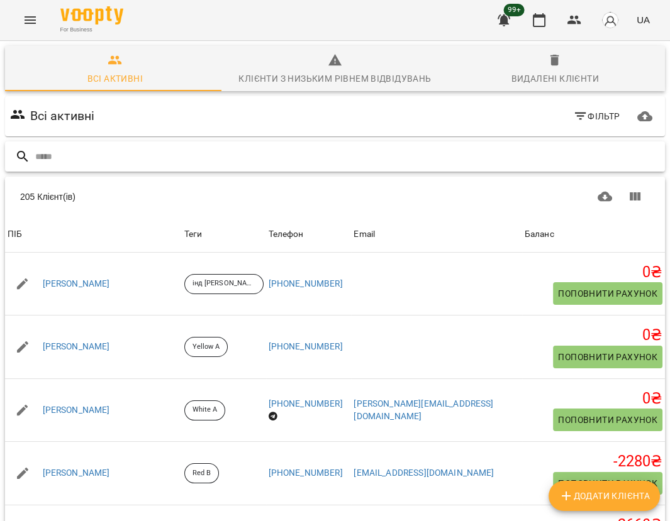
drag, startPoint x: 75, startPoint y: 160, endPoint x: 481, endPoint y: 13, distance: 431.5
click at [77, 158] on input "text" at bounding box center [347, 157] width 624 height 21
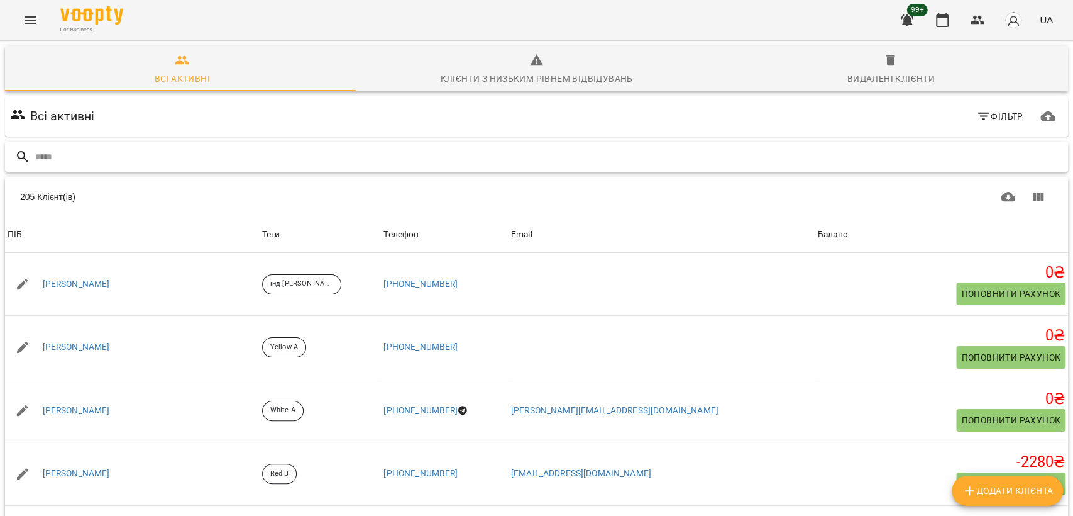
click at [291, 147] on input "text" at bounding box center [549, 157] width 1028 height 21
click at [291, 155] on input "text" at bounding box center [549, 157] width 1028 height 21
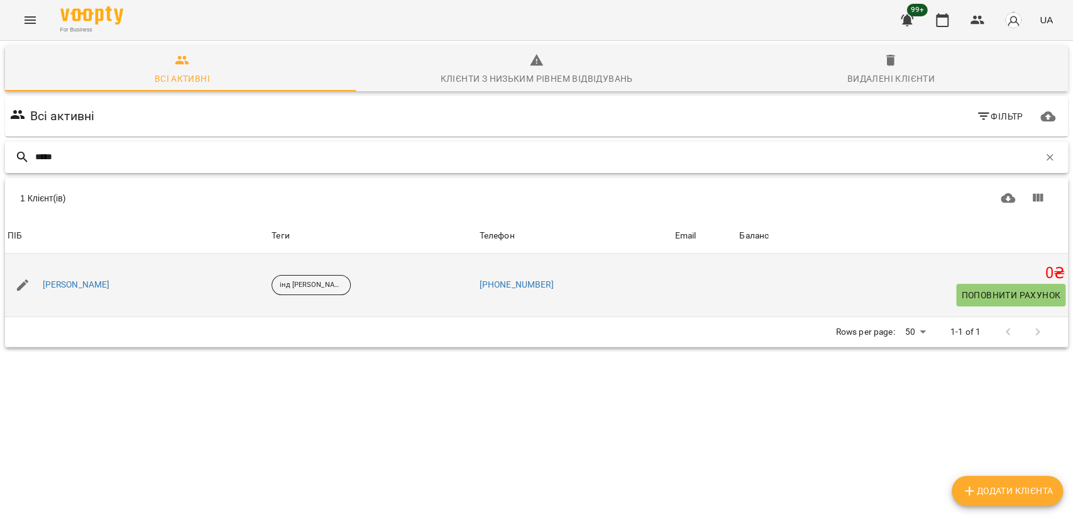
type input "*****"
click at [987, 289] on span "Поповнити рахунок" at bounding box center [1011, 294] width 99 height 15
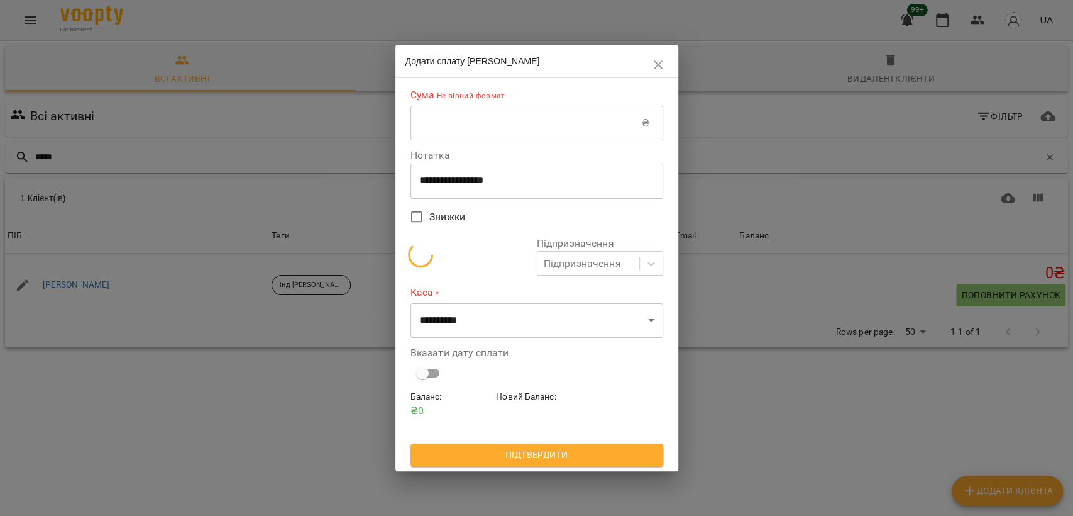
click at [472, 121] on input "text" at bounding box center [526, 123] width 231 height 35
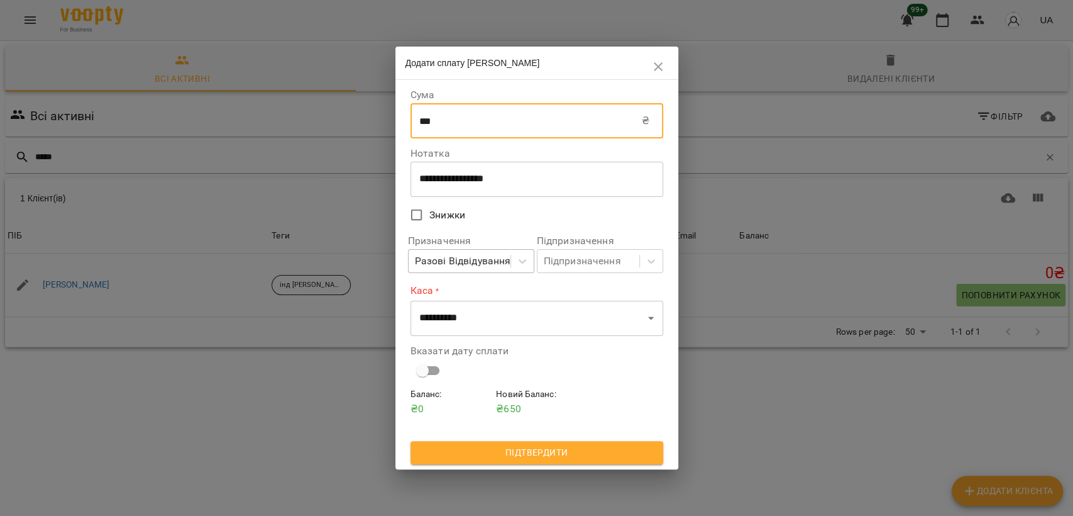
type input "***"
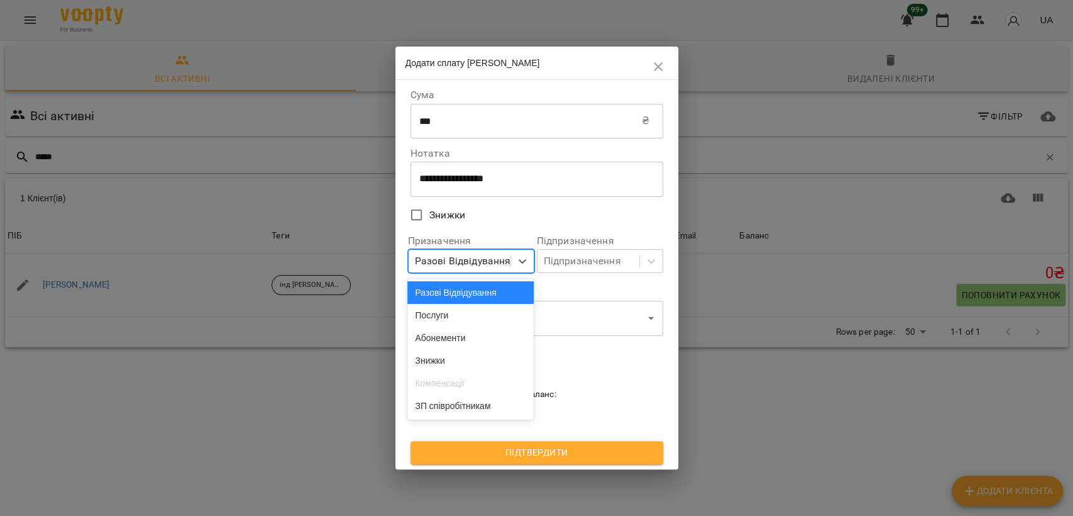
click at [468, 258] on div "Разові Відвідування" at bounding box center [463, 260] width 96 height 15
click at [651, 306] on select "**********" at bounding box center [537, 318] width 253 height 35
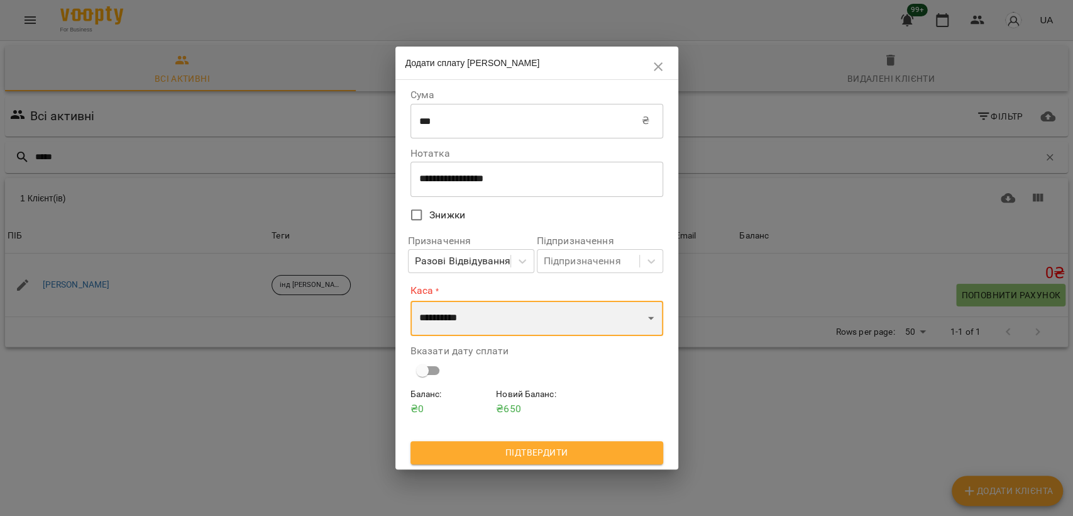
select select "****"
click at [411, 301] on select "**********" at bounding box center [537, 318] width 253 height 35
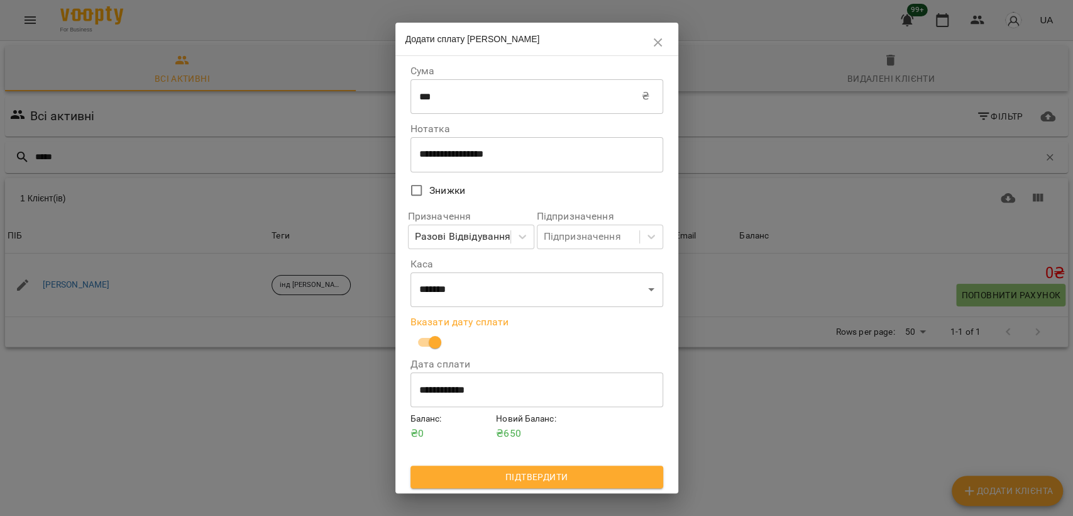
click at [507, 472] on span "Підтвердити" at bounding box center [537, 476] width 233 height 15
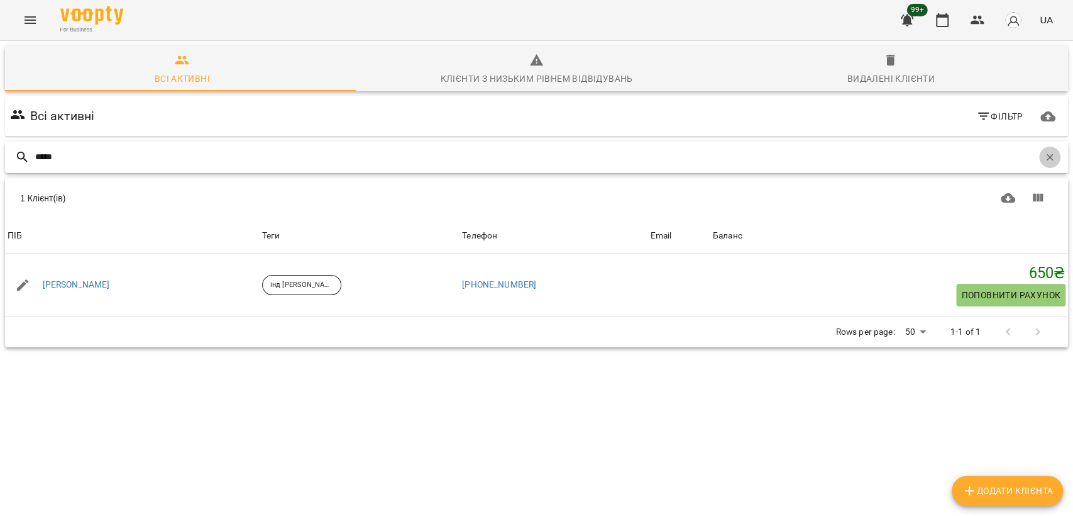
click at [1041, 148] on button "button" at bounding box center [1049, 157] width 21 height 21
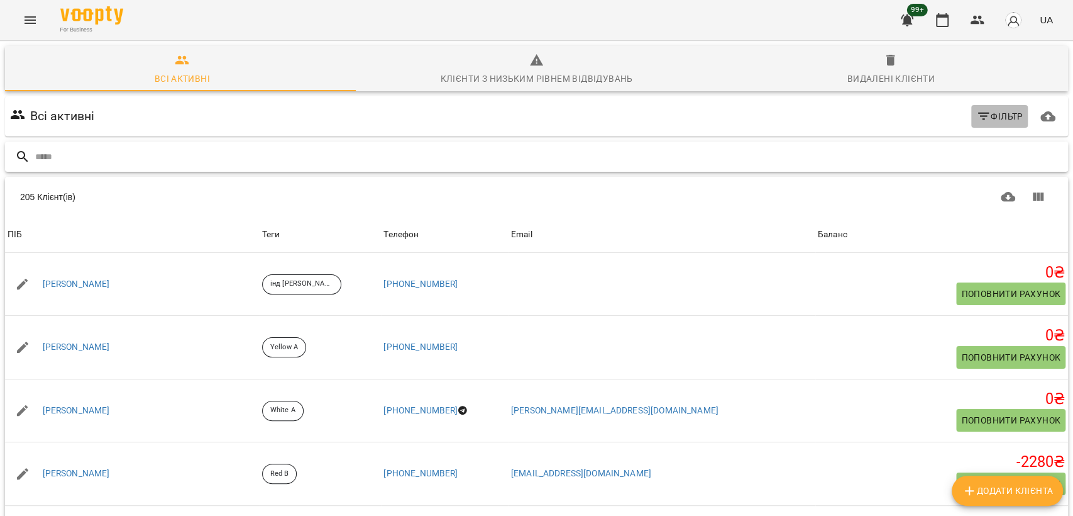
click at [977, 116] on icon "button" at bounding box center [984, 116] width 15 height 15
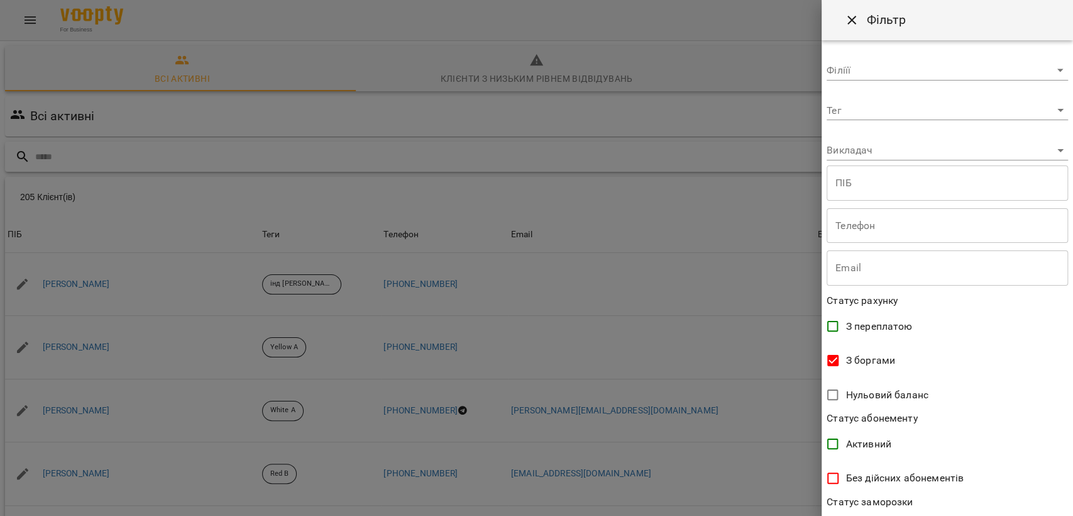
click at [567, 186] on div at bounding box center [536, 258] width 1073 height 516
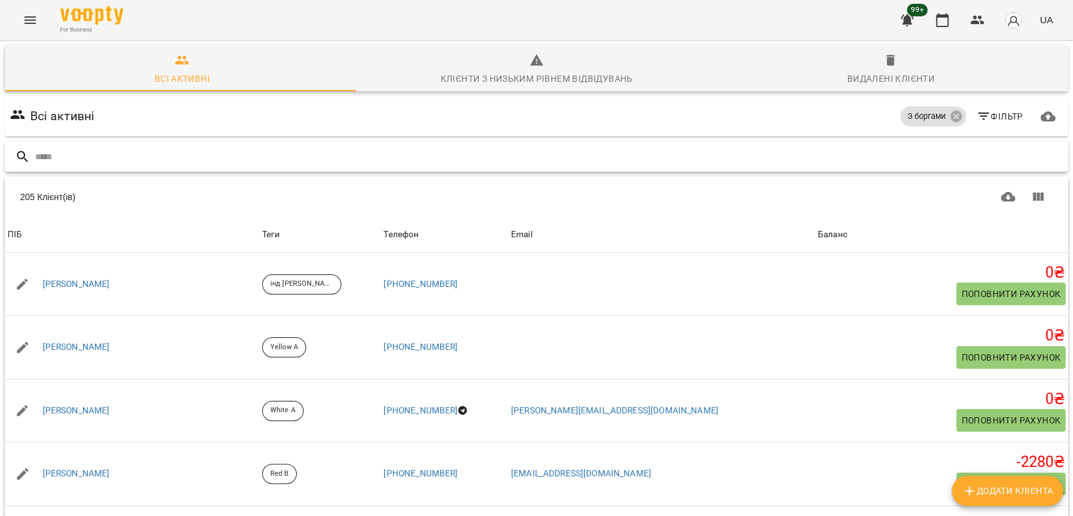
click at [472, 163] on input "text" at bounding box center [549, 157] width 1028 height 21
click at [467, 158] on input "text" at bounding box center [549, 157] width 1028 height 21
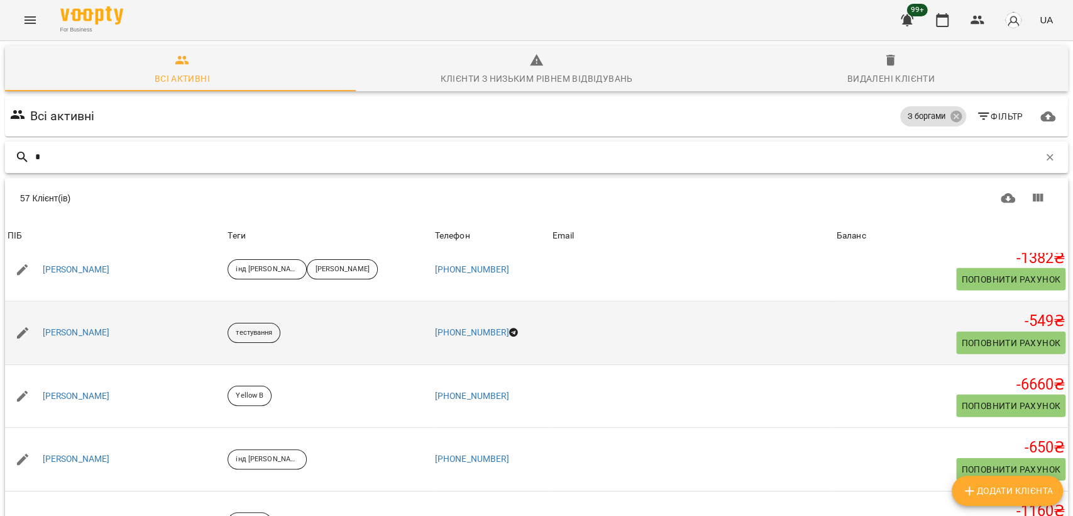
scroll to position [1956, 0]
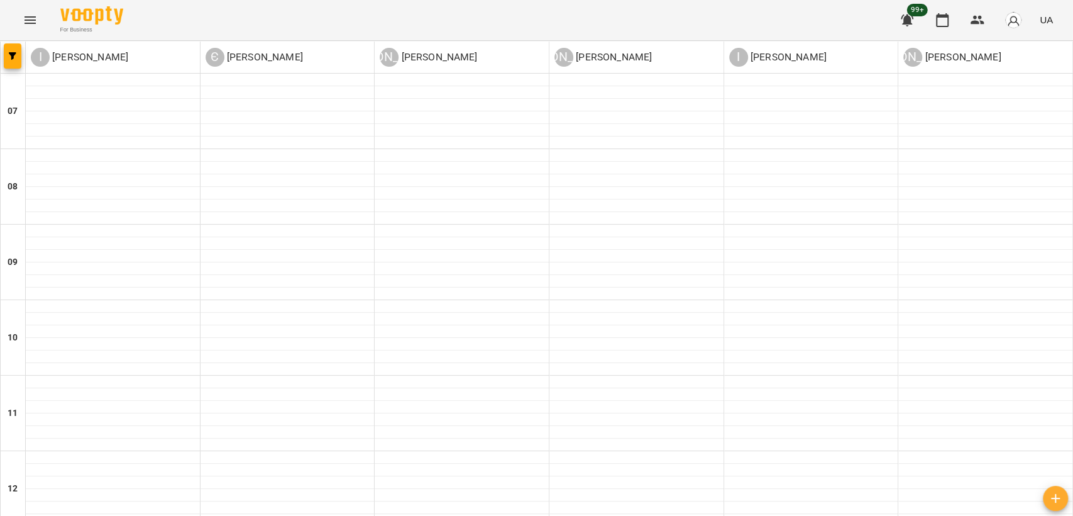
scroll to position [558, 0]
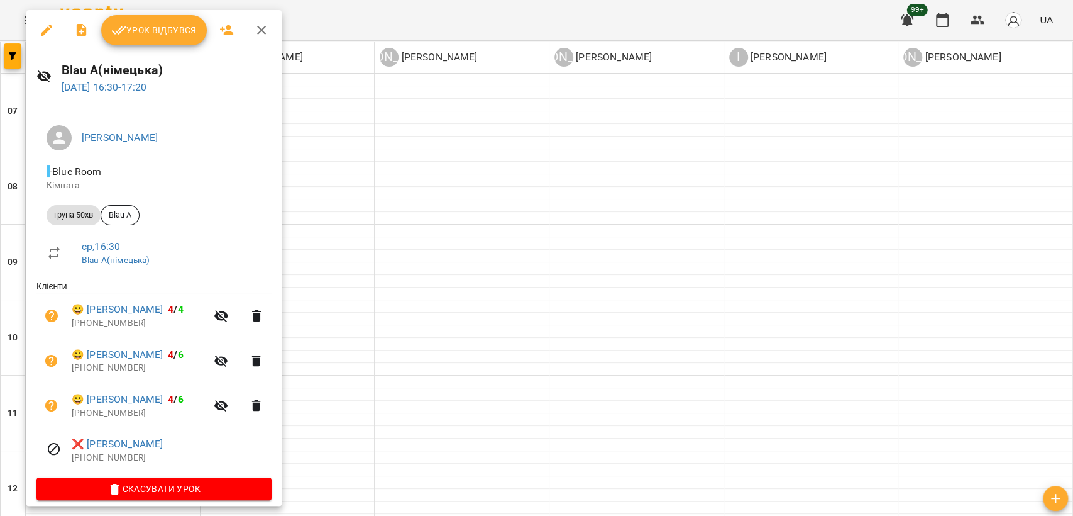
click at [336, 205] on div at bounding box center [536, 258] width 1073 height 516
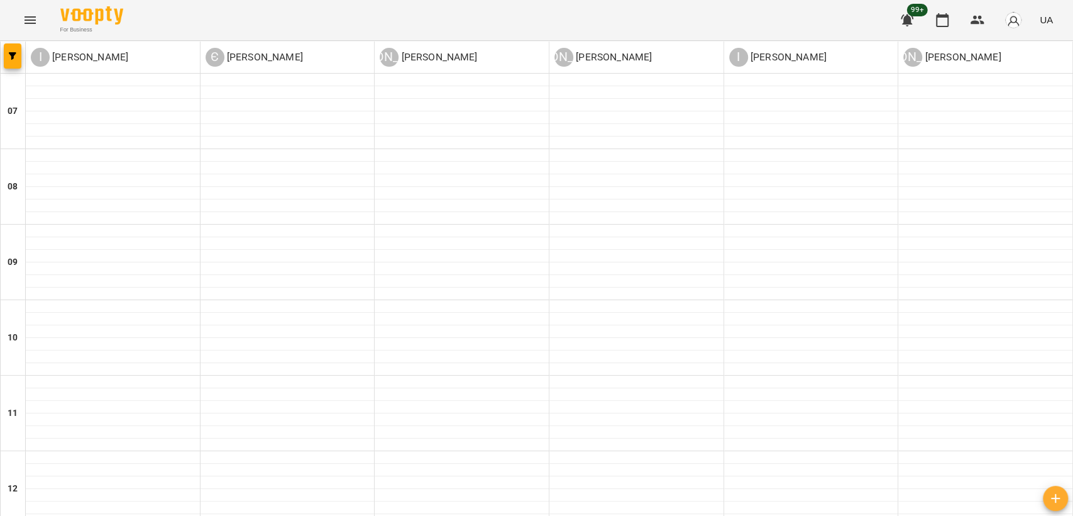
scroll to position [699, 0]
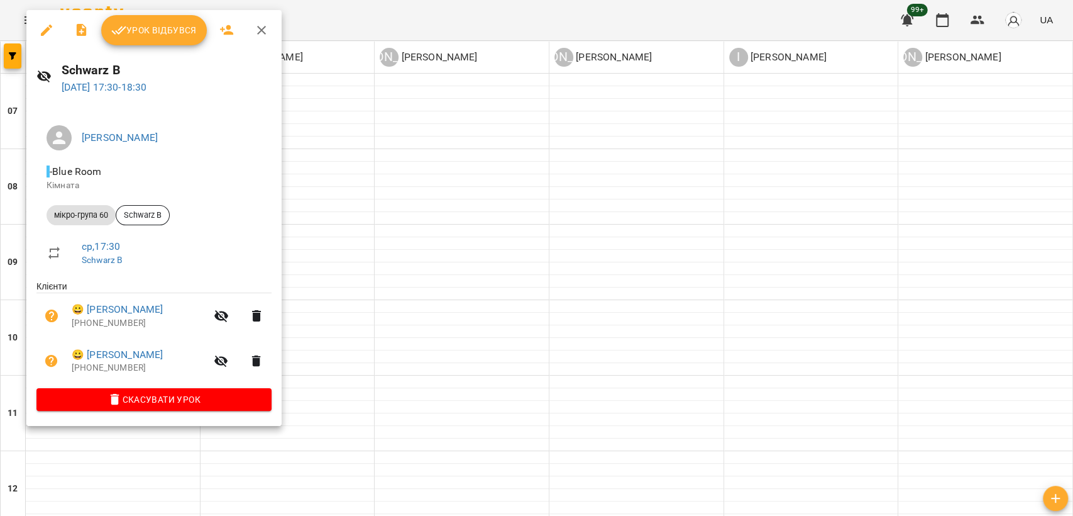
click at [294, 265] on div at bounding box center [536, 258] width 1073 height 516
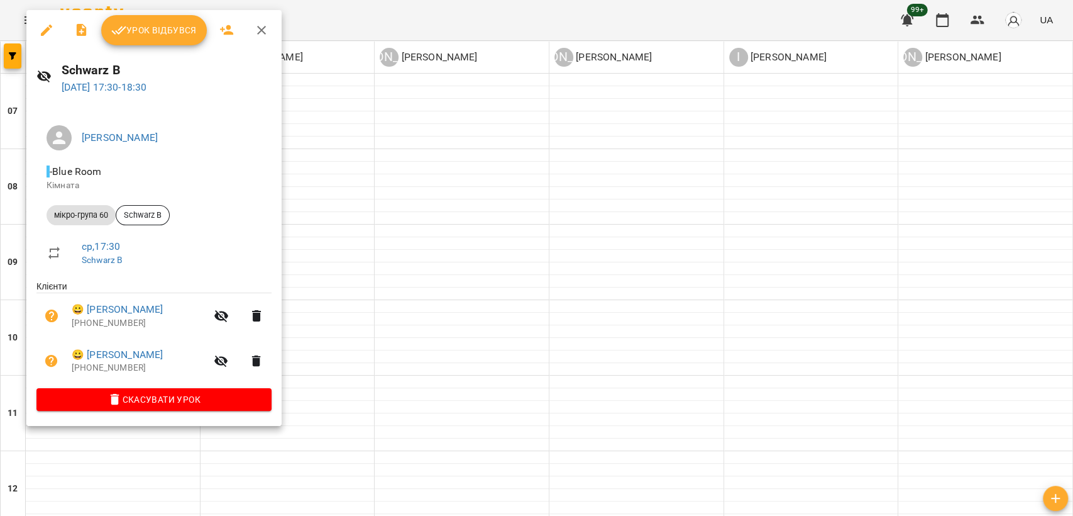
click at [455, 243] on div at bounding box center [536, 258] width 1073 height 516
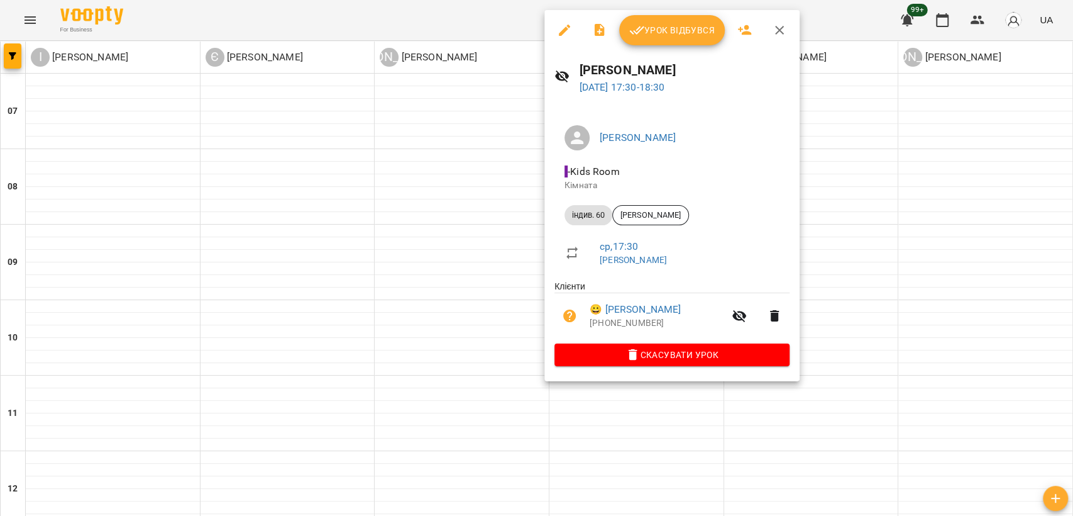
click at [838, 221] on div at bounding box center [536, 258] width 1073 height 516
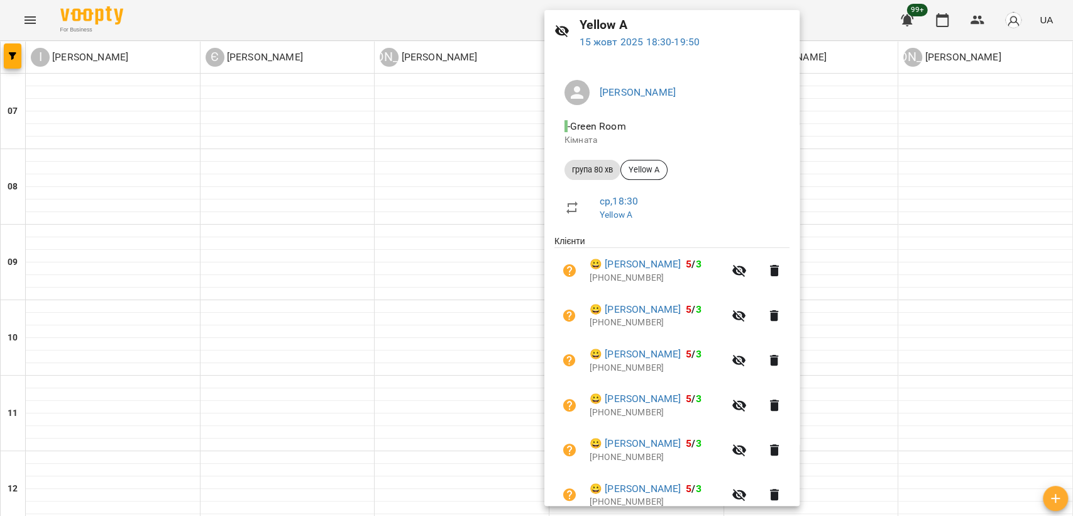
scroll to position [101, 0]
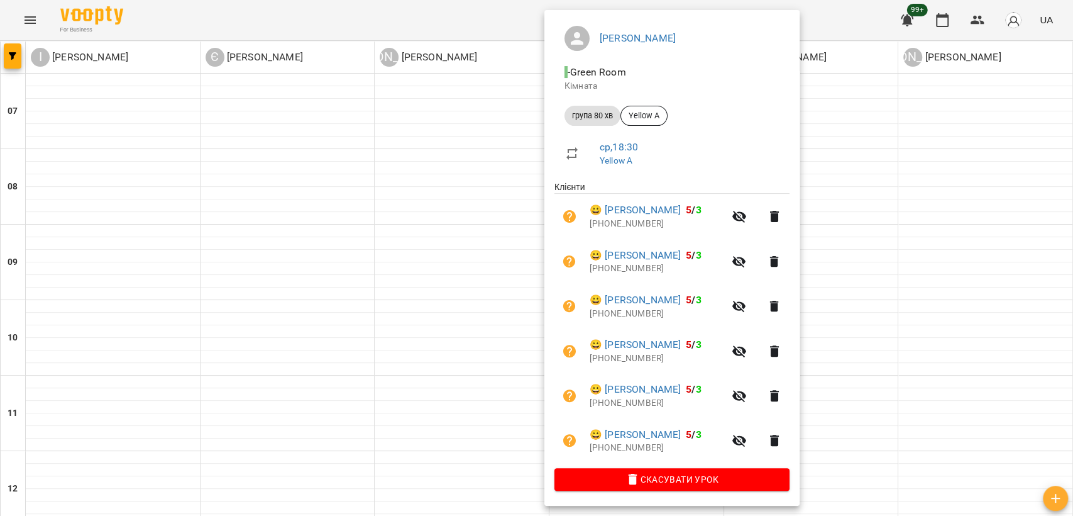
click at [840, 209] on div at bounding box center [536, 258] width 1073 height 516
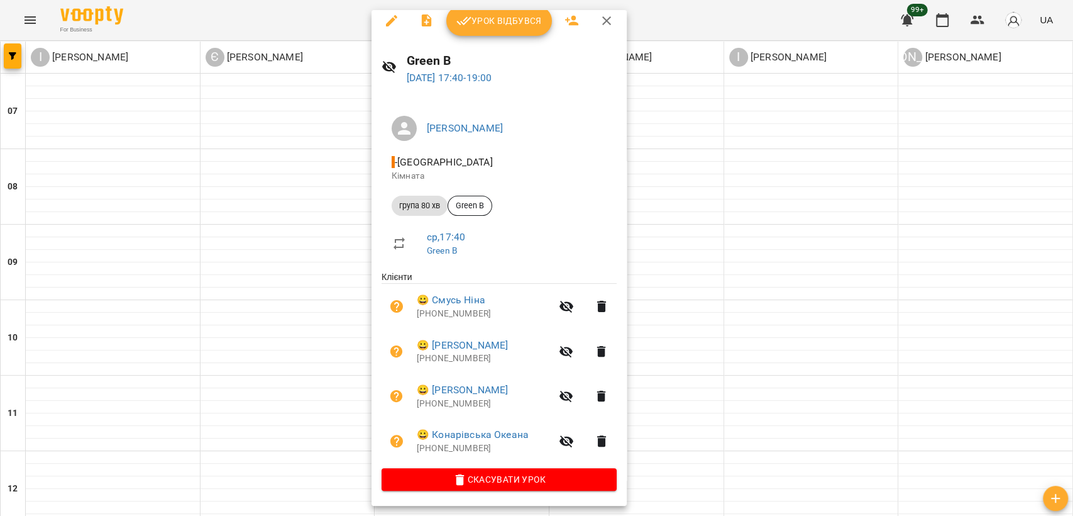
scroll to position [11, 0]
click at [818, 306] on div at bounding box center [536, 258] width 1073 height 516
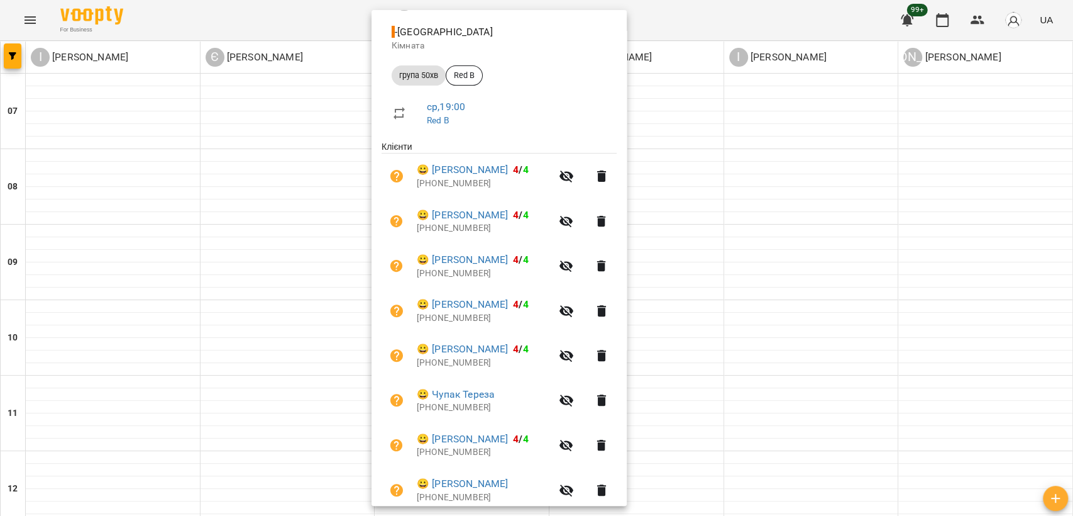
scroll to position [191, 0]
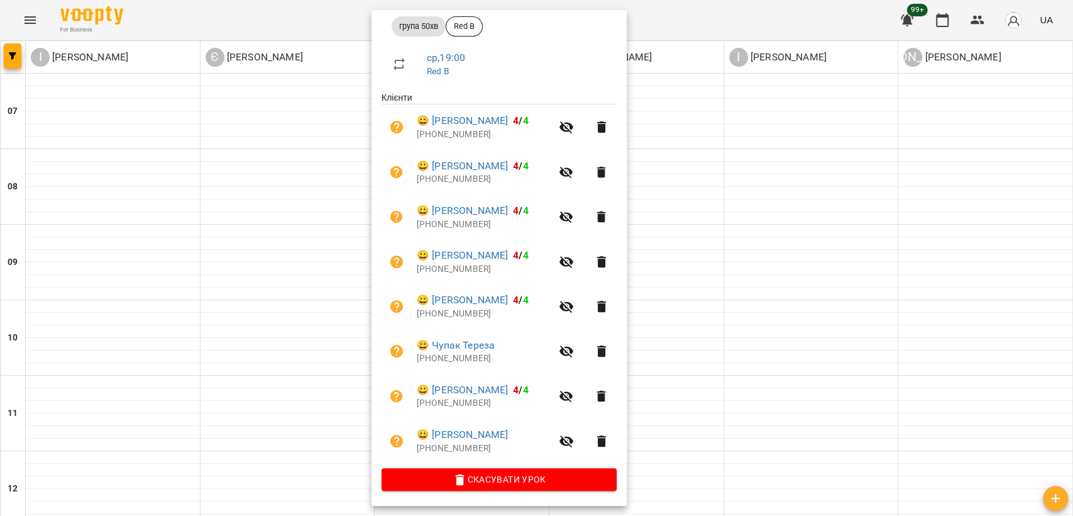
click at [789, 327] on div at bounding box center [536, 258] width 1073 height 516
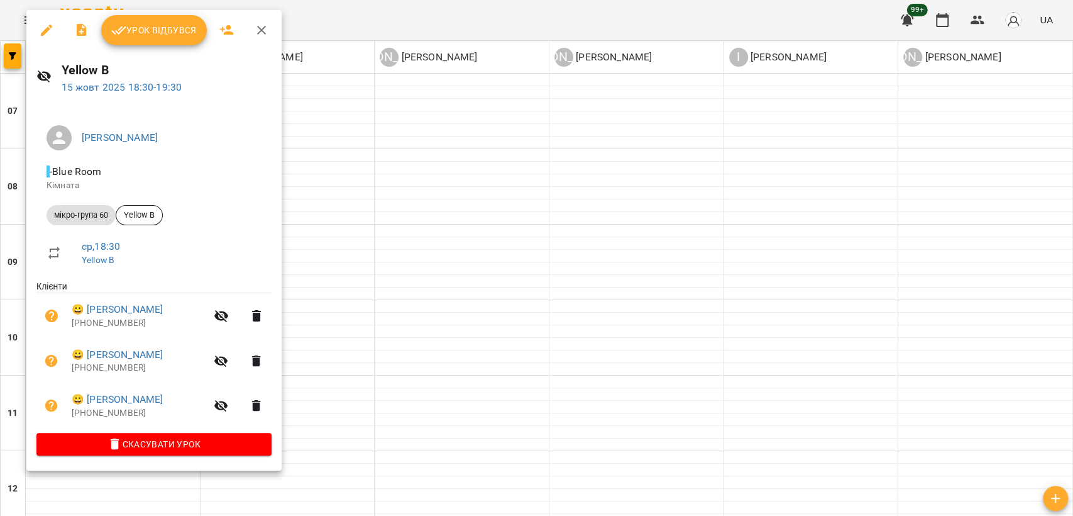
click at [309, 323] on div at bounding box center [536, 258] width 1073 height 516
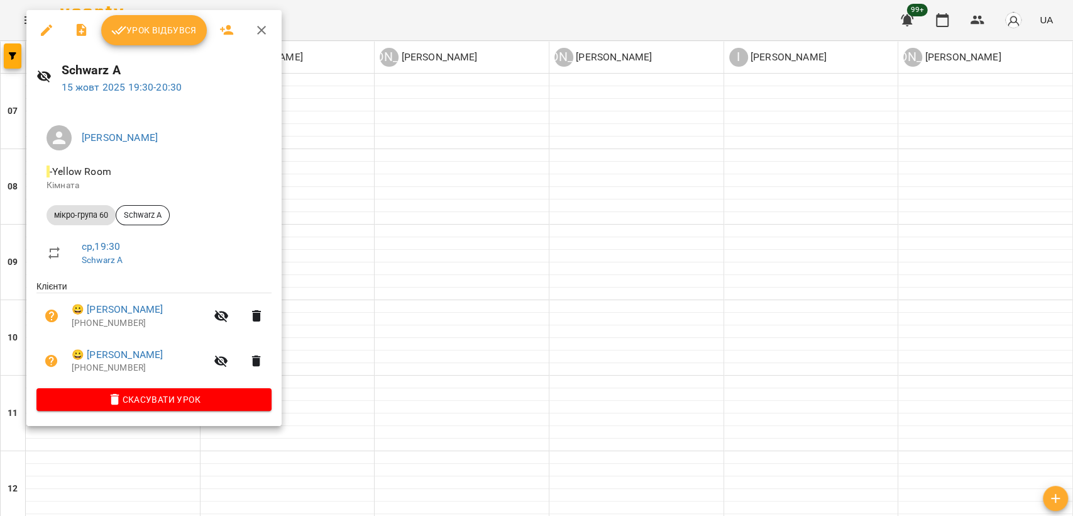
click at [352, 312] on div at bounding box center [536, 258] width 1073 height 516
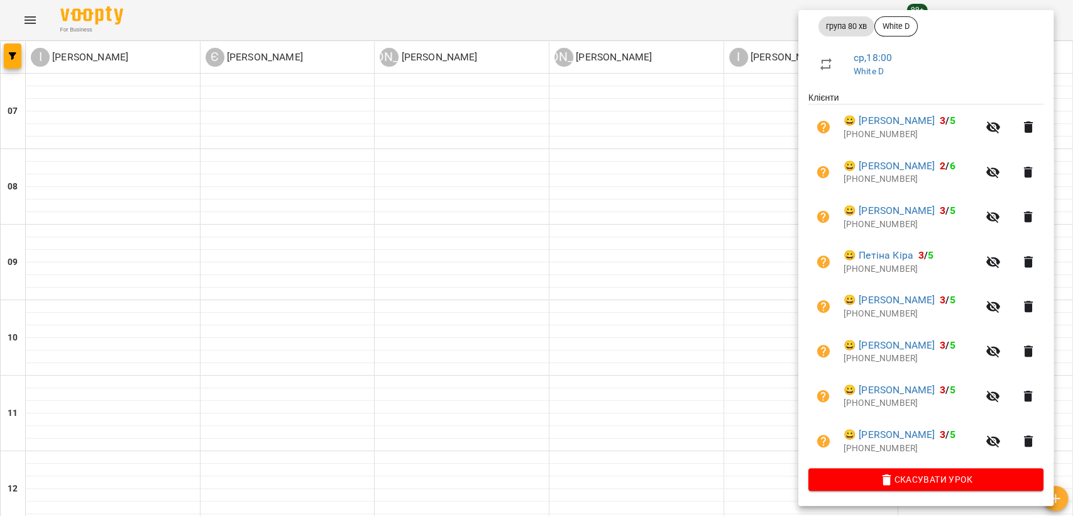
click at [749, 330] on div at bounding box center [536, 258] width 1073 height 516
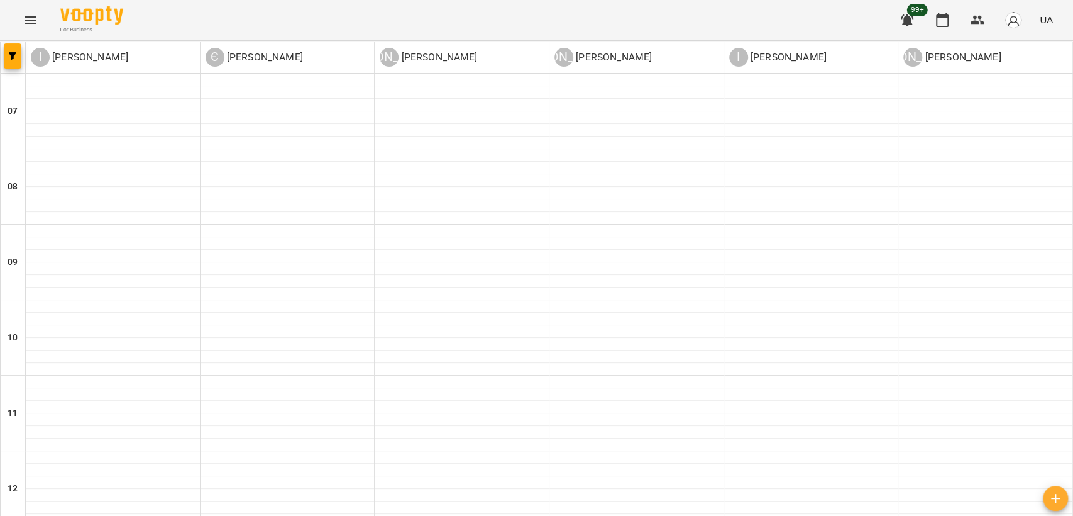
scroll to position [629, 0]
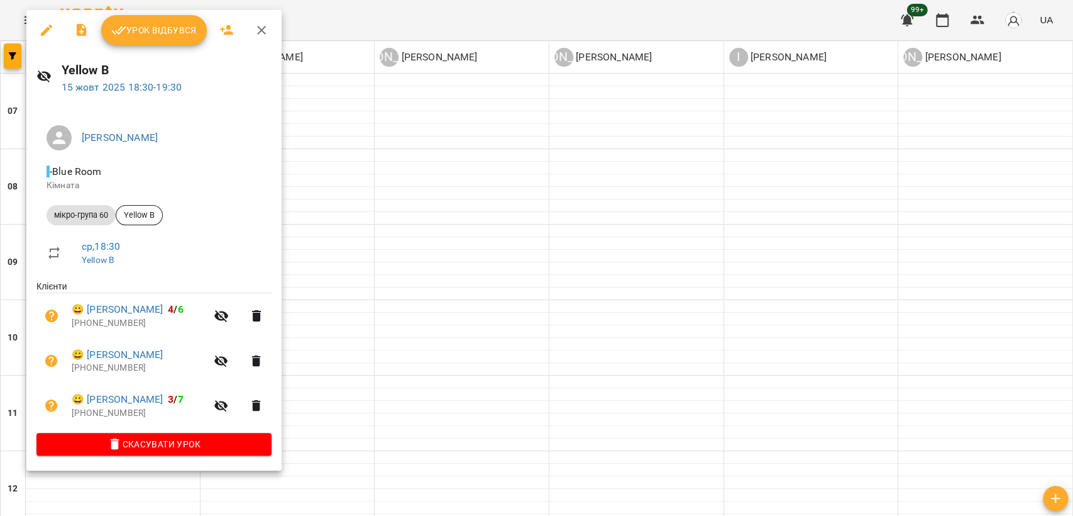
click at [322, 288] on div at bounding box center [536, 258] width 1073 height 516
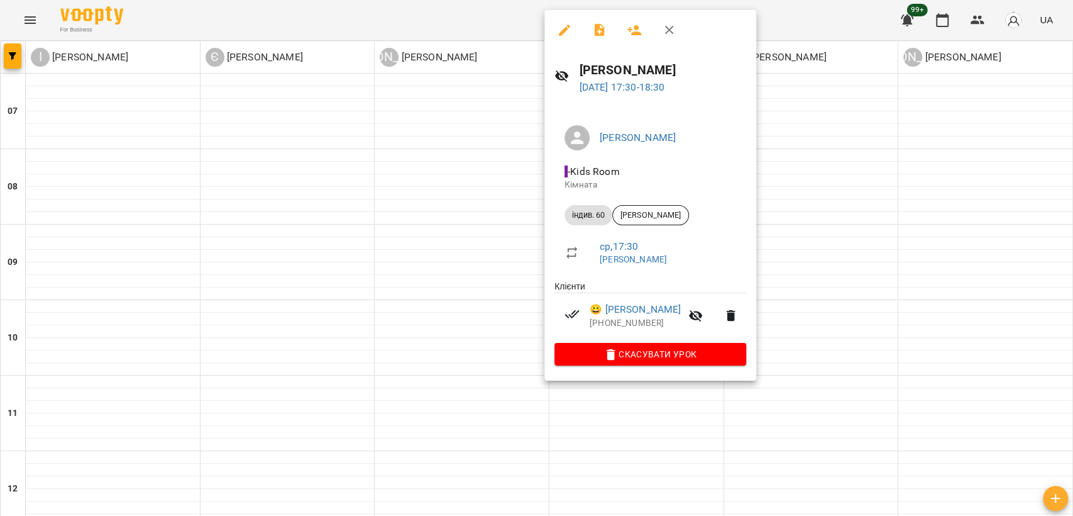
click at [846, 222] on div at bounding box center [536, 258] width 1073 height 516
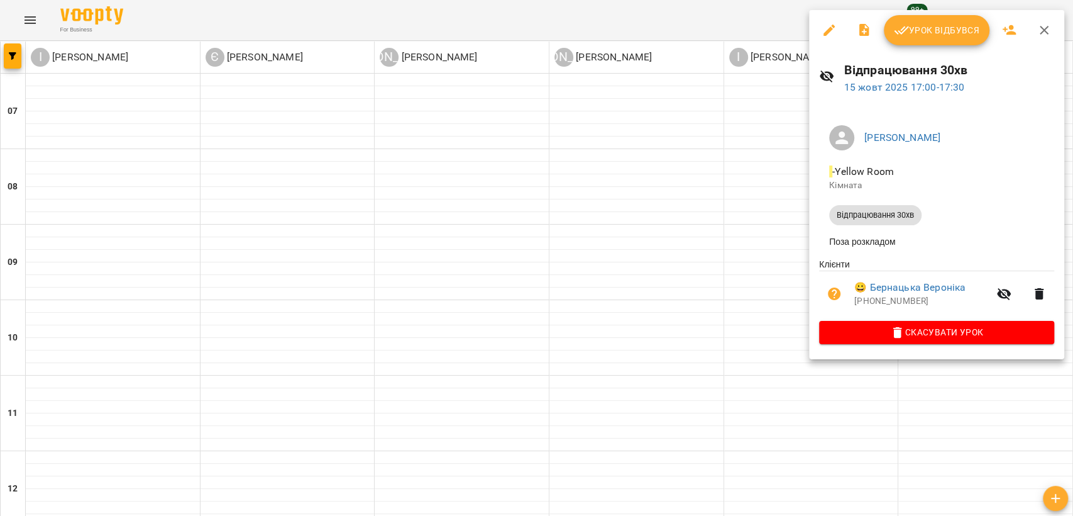
click at [704, 228] on div at bounding box center [536, 258] width 1073 height 516
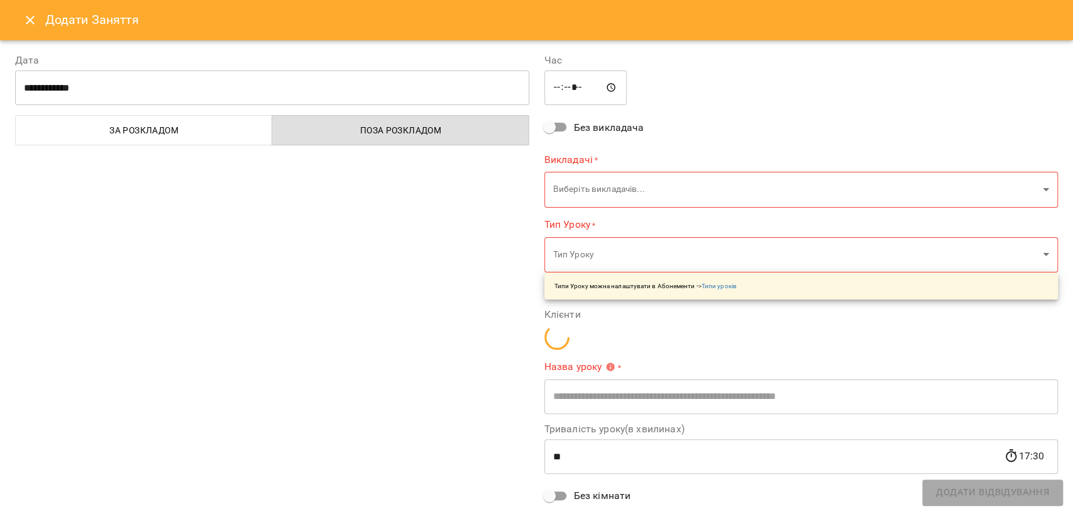
click at [26, 21] on icon "Close" at bounding box center [30, 20] width 15 height 15
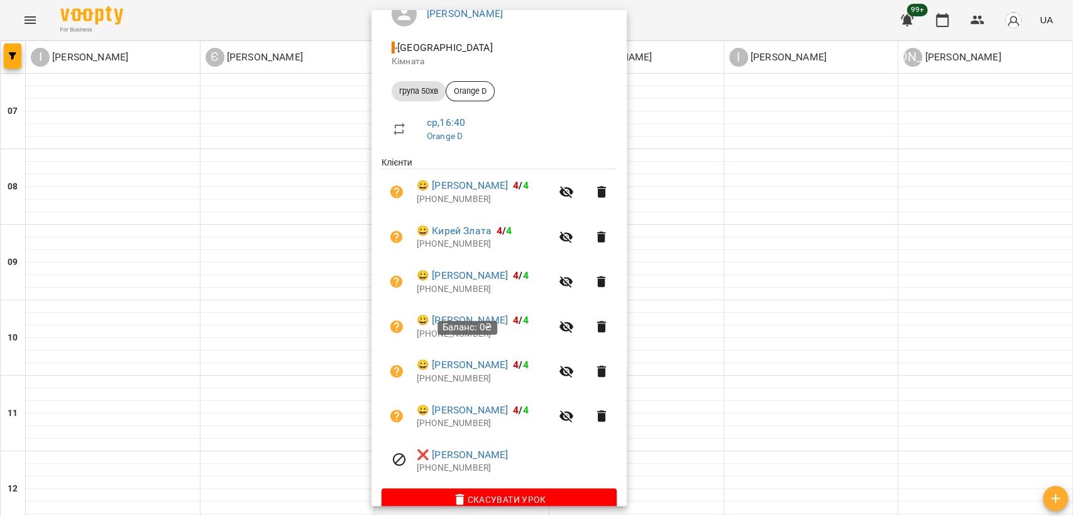
scroll to position [140, 0]
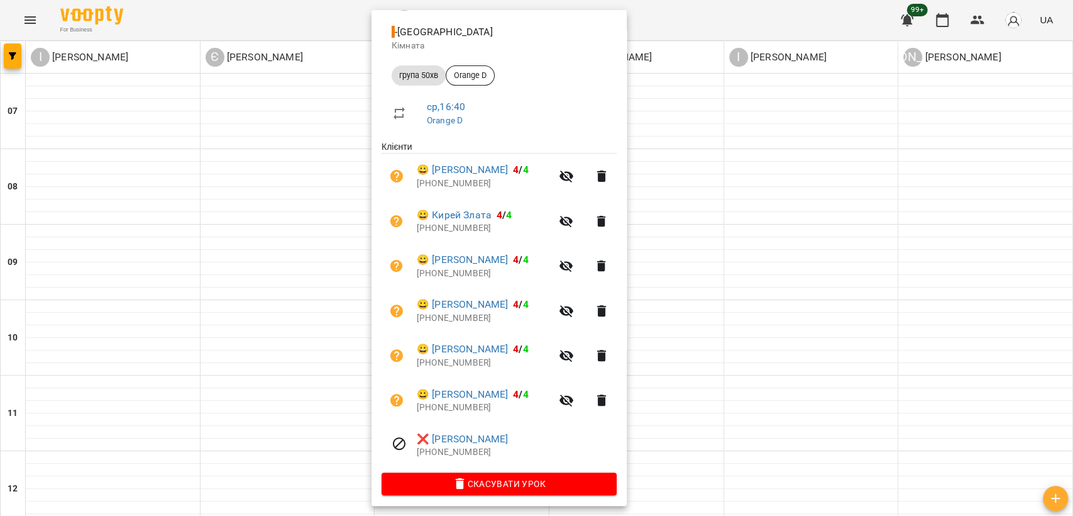
click at [828, 231] on div at bounding box center [536, 258] width 1073 height 516
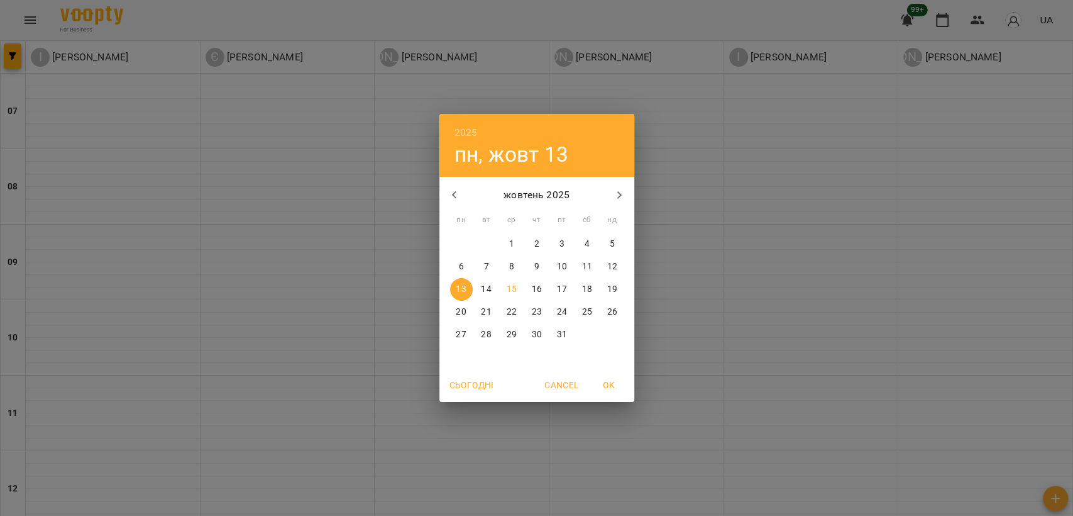
click at [458, 308] on p "20" at bounding box center [461, 312] width 10 height 13
type input "**********"
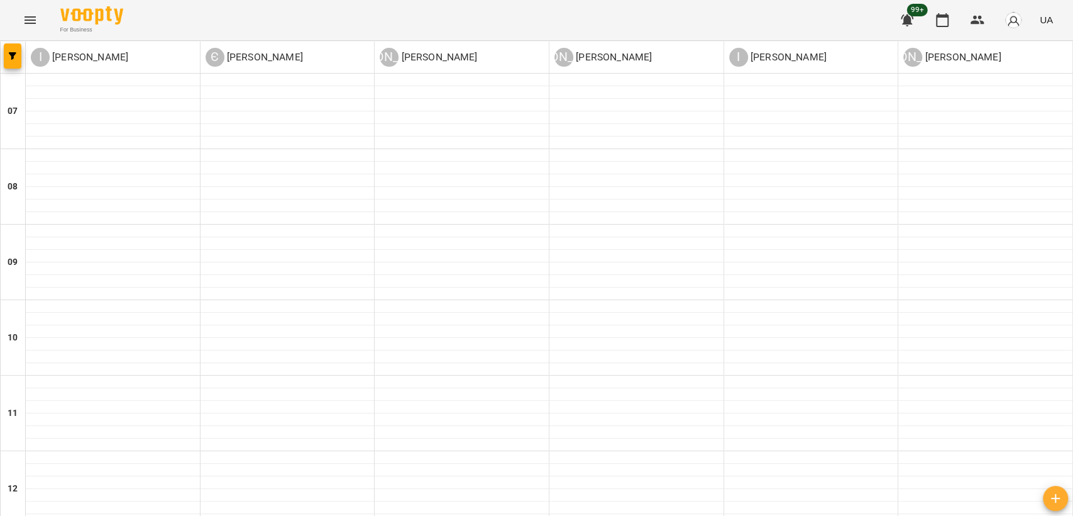
scroll to position [558, 0]
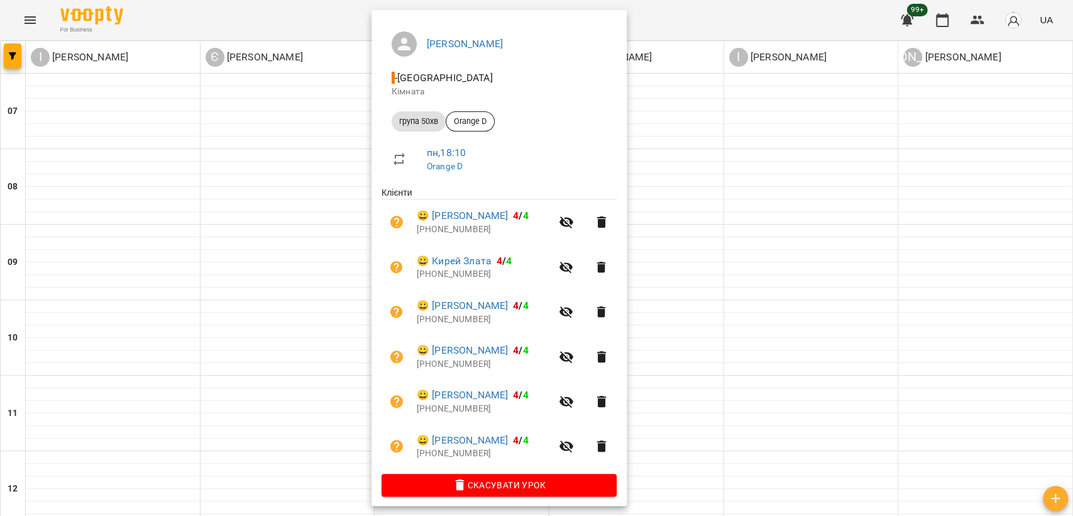
scroll to position [101, 0]
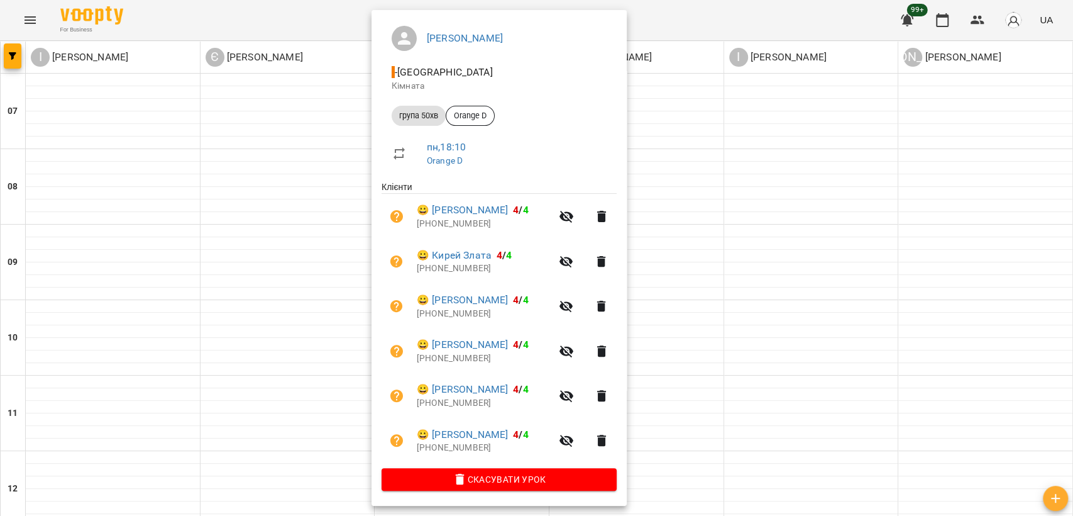
drag, startPoint x: 731, startPoint y: 252, endPoint x: 692, endPoint y: 252, distance: 39.0
click at [731, 252] on div at bounding box center [536, 258] width 1073 height 516
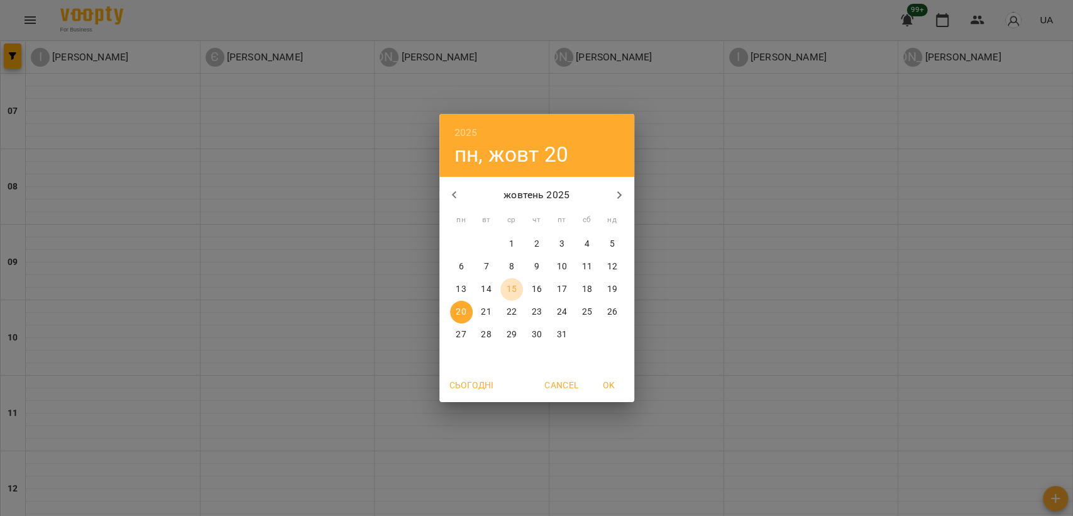
click at [508, 286] on p "15" at bounding box center [511, 289] width 10 height 13
type input "**********"
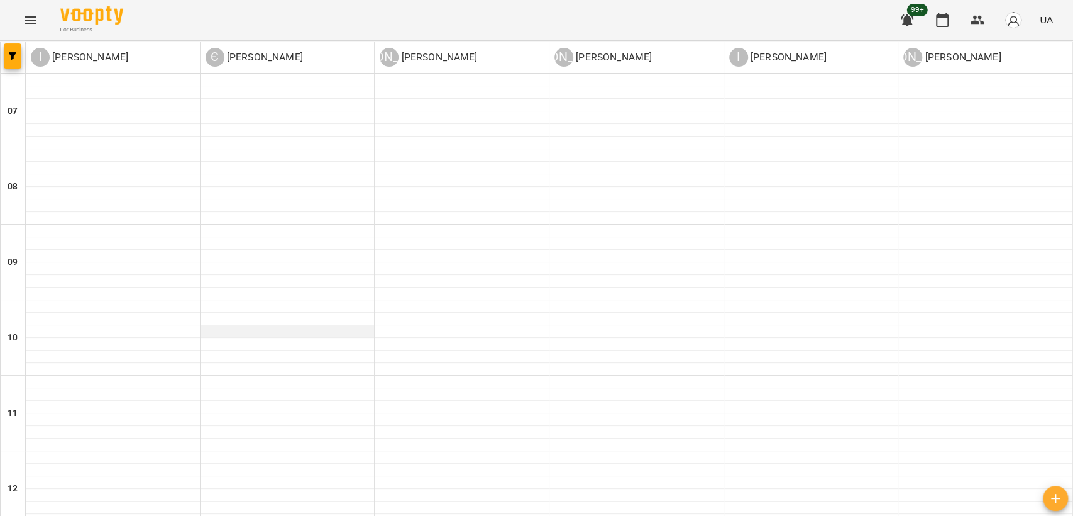
scroll to position [629, 0]
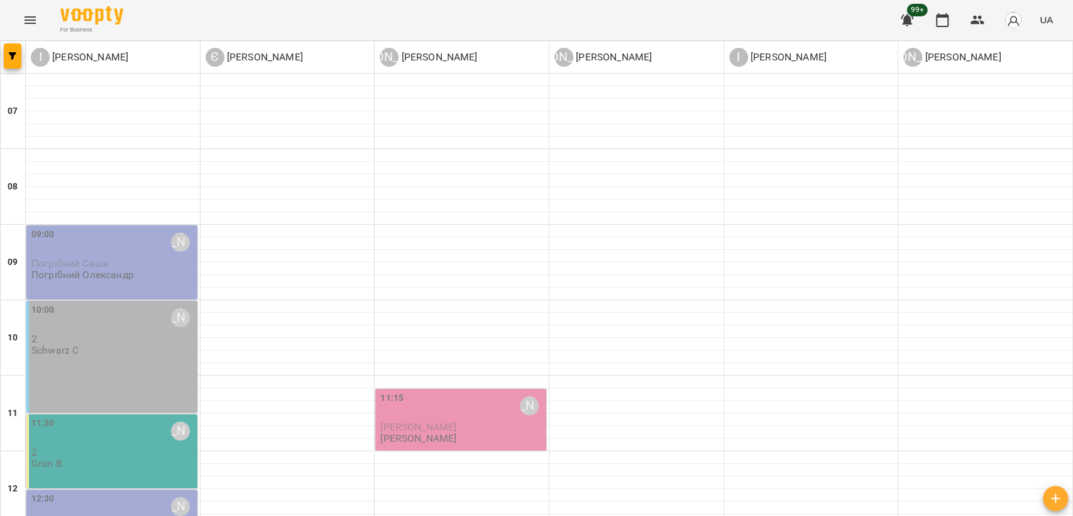
scroll to position [279, 0]
click at [59, 458] on p "Grün B" at bounding box center [46, 463] width 31 height 11
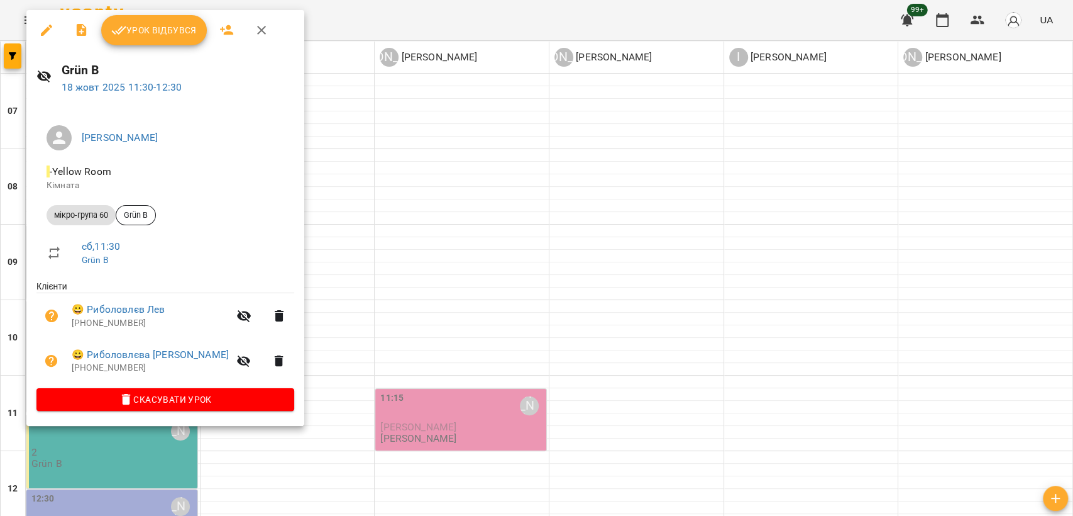
click at [387, 226] on div at bounding box center [536, 258] width 1073 height 516
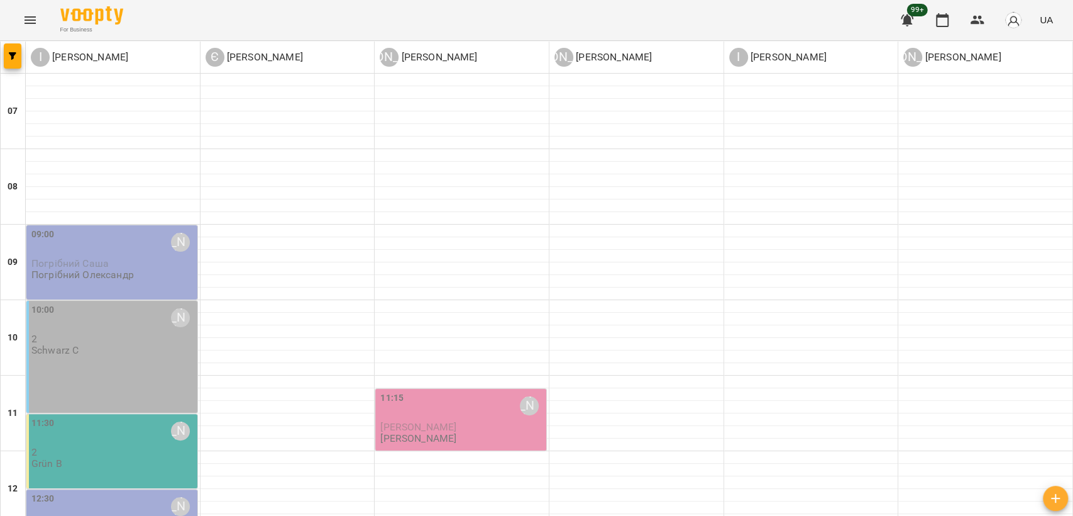
scroll to position [0, 0]
click at [122, 341] on p "2" at bounding box center [113, 338] width 164 height 11
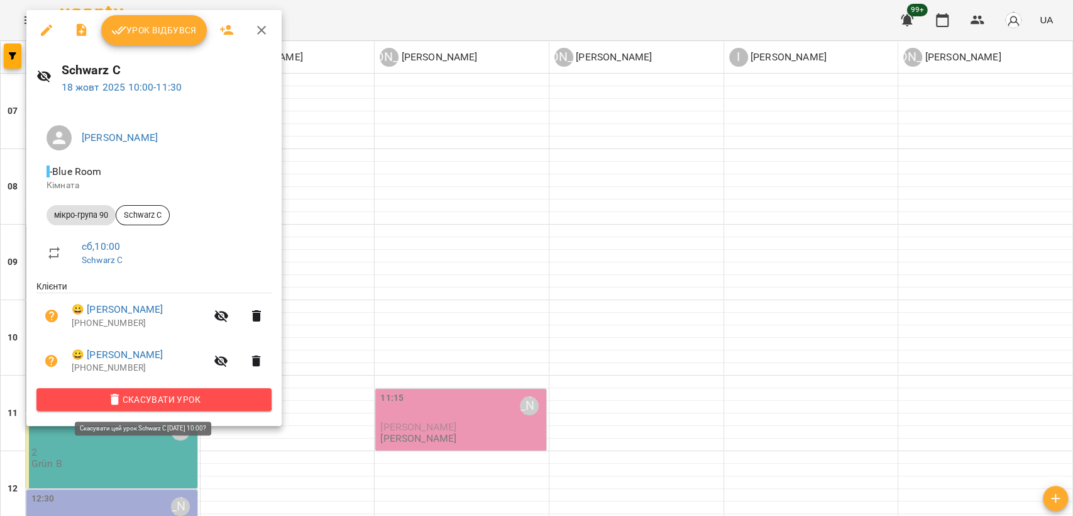
click at [111, 394] on icon "button" at bounding box center [115, 399] width 15 height 15
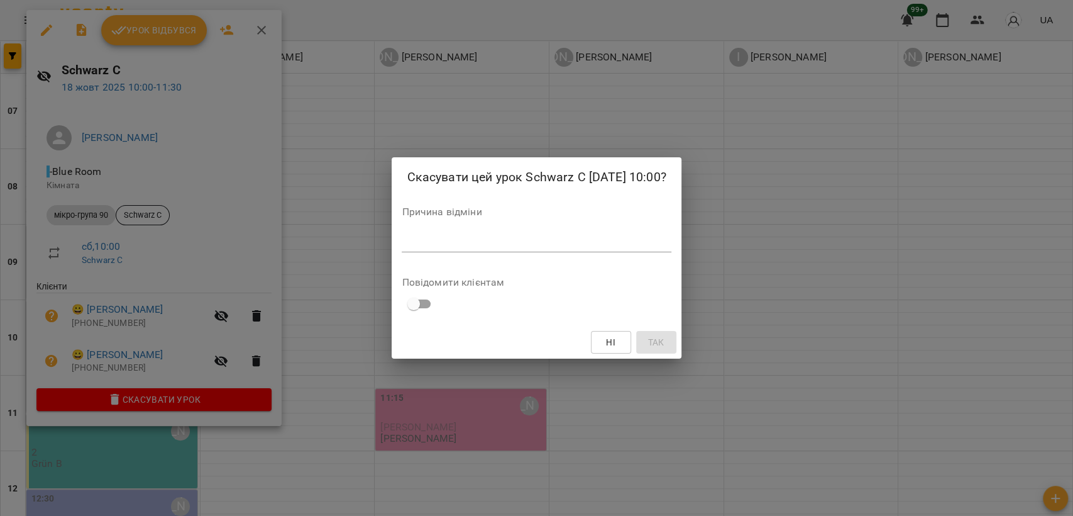
click at [604, 228] on div "Причина відміни *" at bounding box center [536, 232] width 269 height 50
click at [613, 241] on textarea at bounding box center [536, 242] width 269 height 12
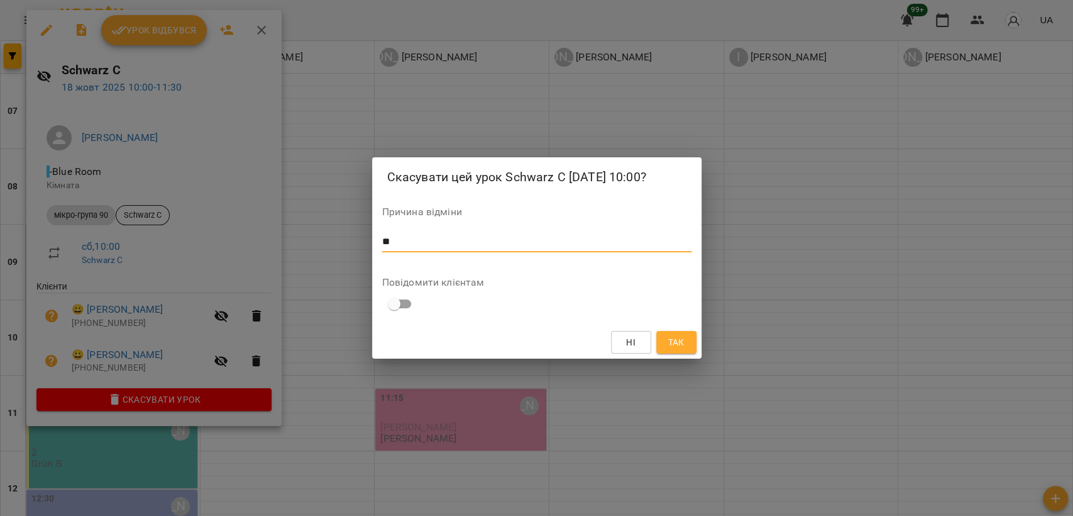
type textarea "**"
click at [678, 344] on span "Так" at bounding box center [676, 342] width 16 height 15
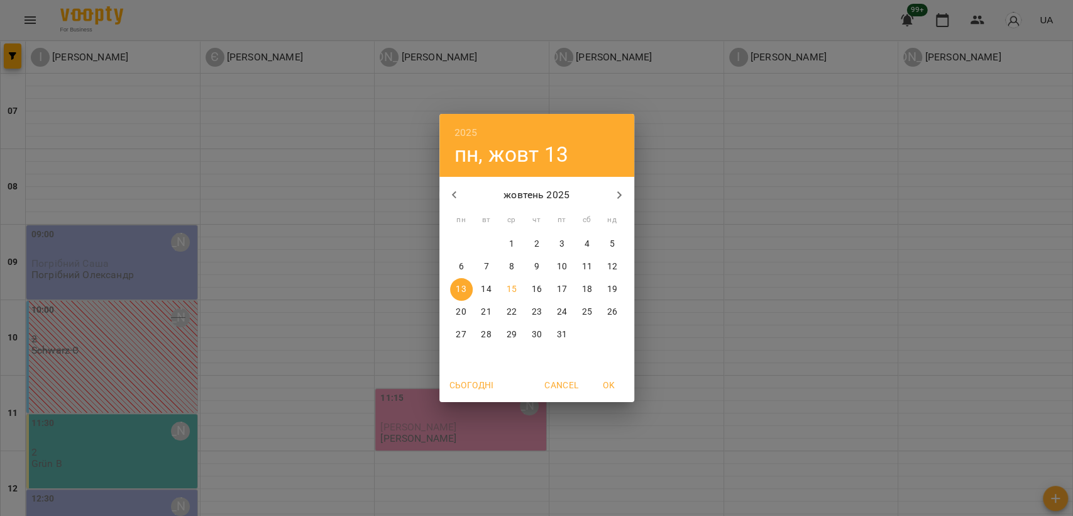
click at [587, 308] on p "25" at bounding box center [587, 312] width 10 height 13
type input "**********"
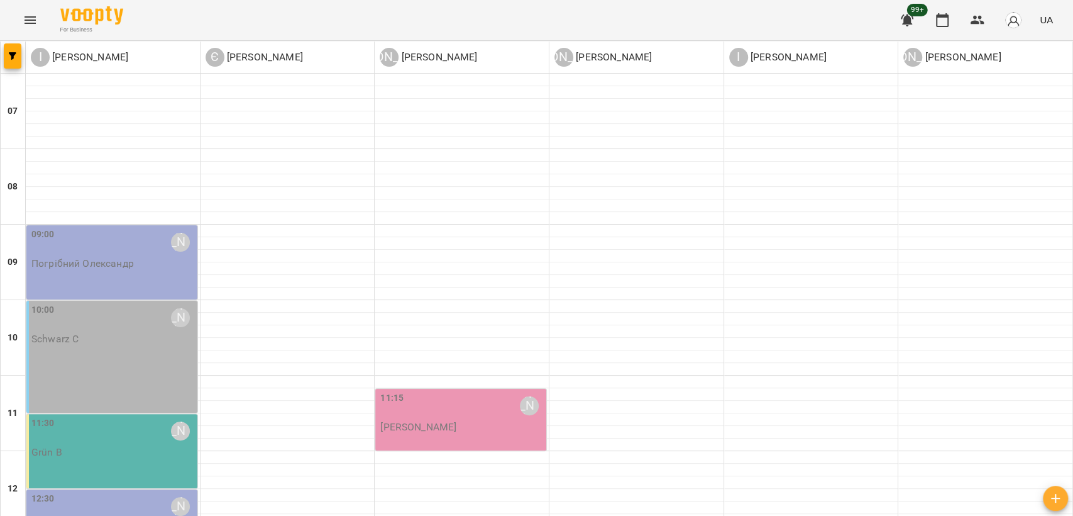
scroll to position [140, 0]
click at [114, 301] on div "10:00 Інна Фортунатова Schwarz C" at bounding box center [111, 357] width 171 height 112
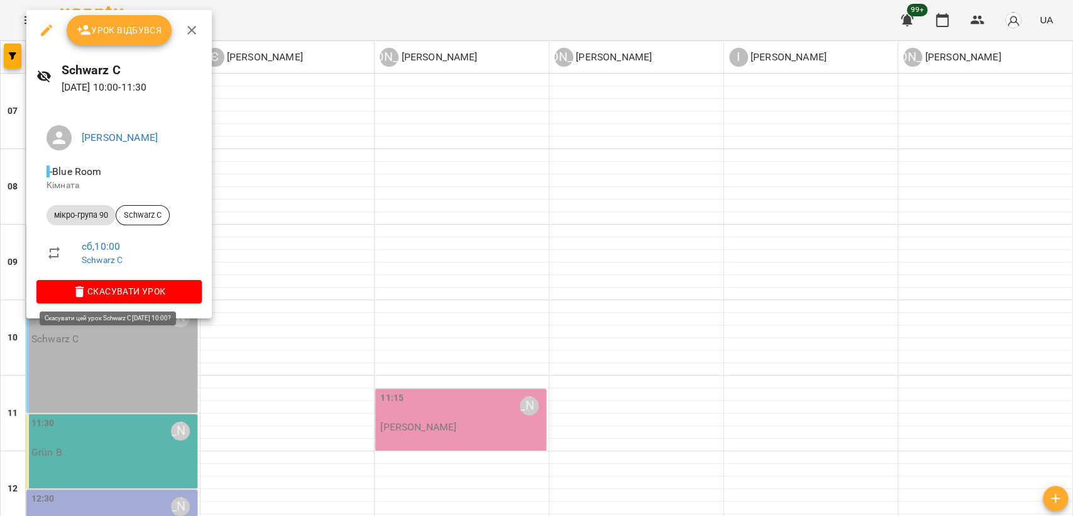
click at [106, 291] on span "Скасувати Урок" at bounding box center [119, 291] width 145 height 15
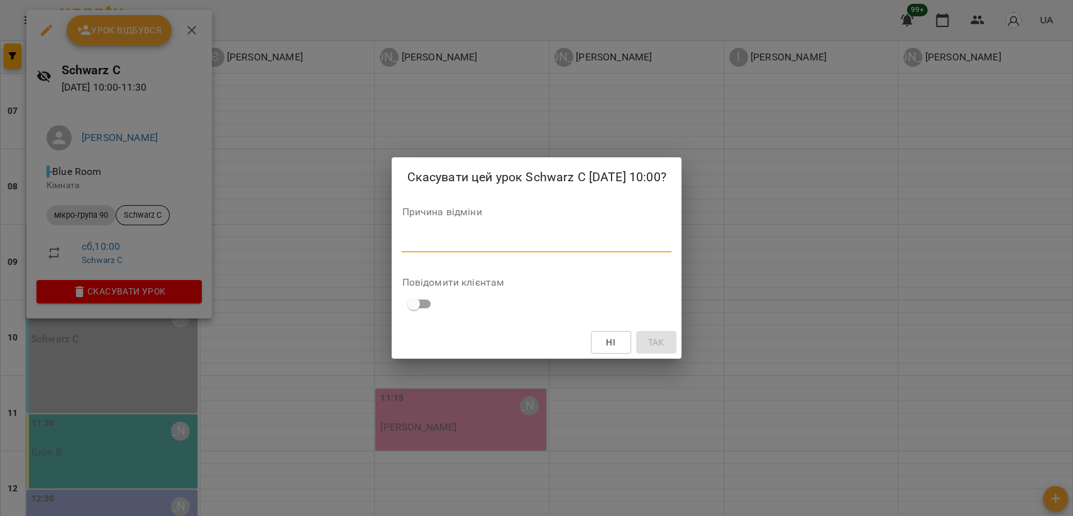
click at [448, 243] on textarea at bounding box center [536, 242] width 269 height 12
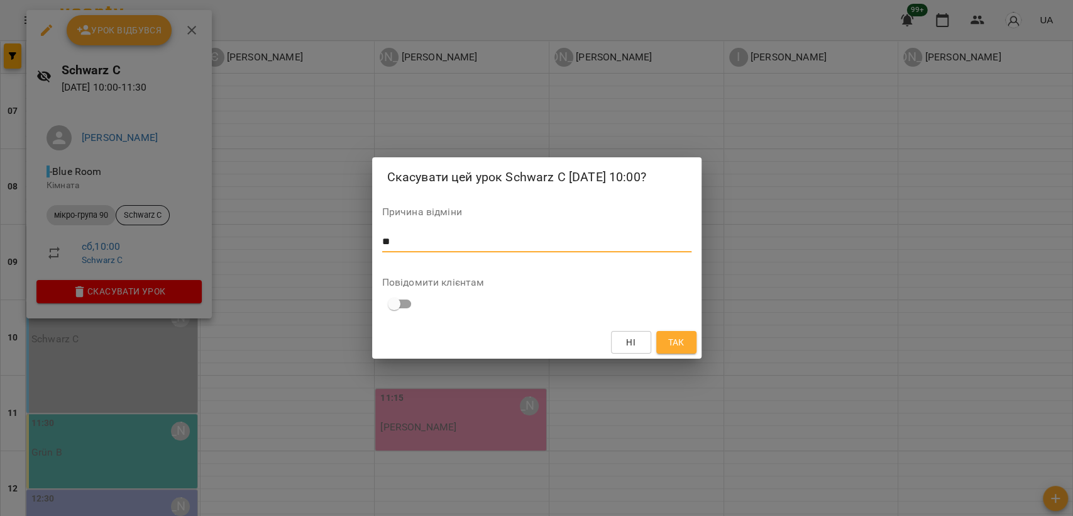
type textarea "**"
click at [678, 343] on span "Так" at bounding box center [676, 342] width 16 height 15
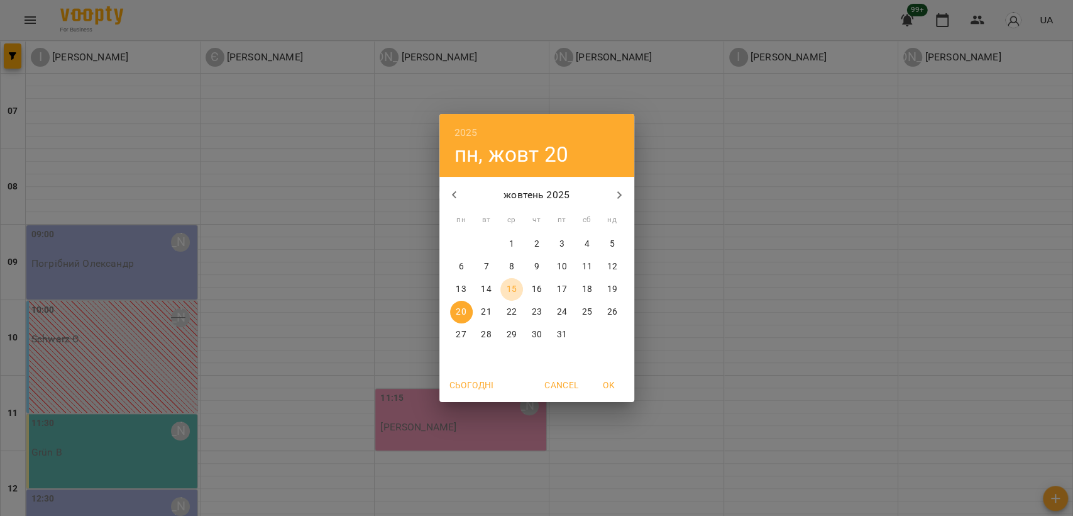
click at [505, 292] on span "15" at bounding box center [512, 289] width 23 height 13
type input "**********"
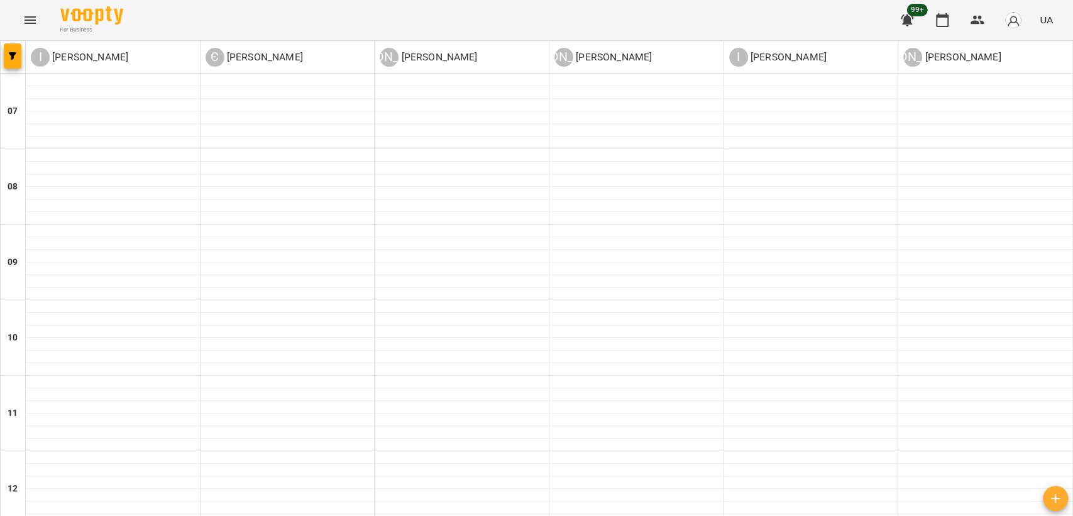
scroll to position [629, 0]
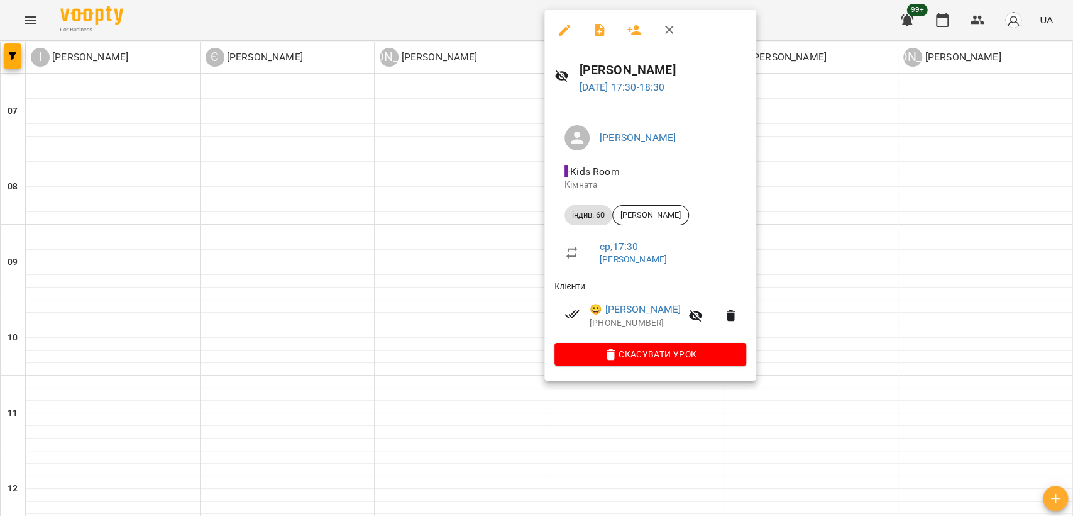
click at [839, 223] on div at bounding box center [536, 258] width 1073 height 516
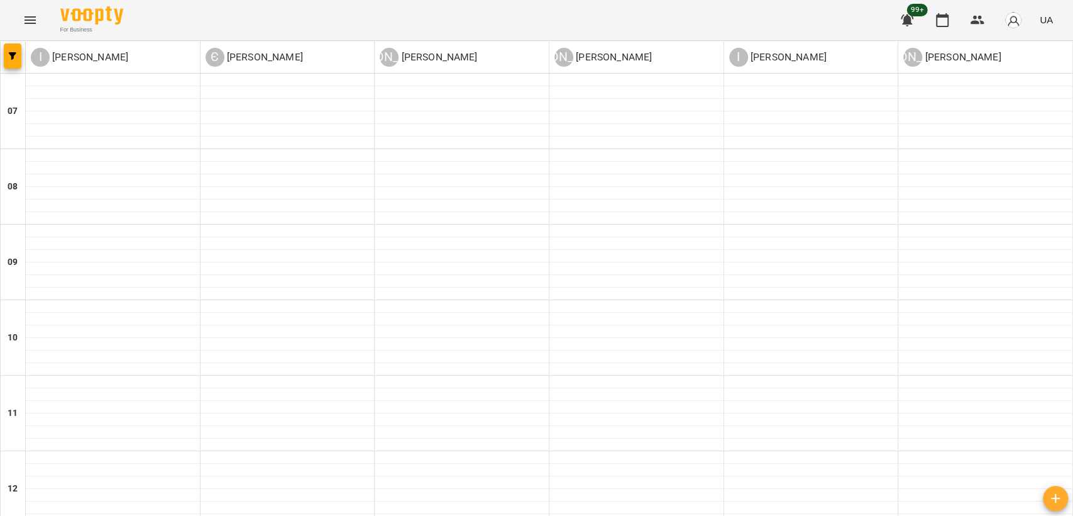
scroll to position [563, 0]
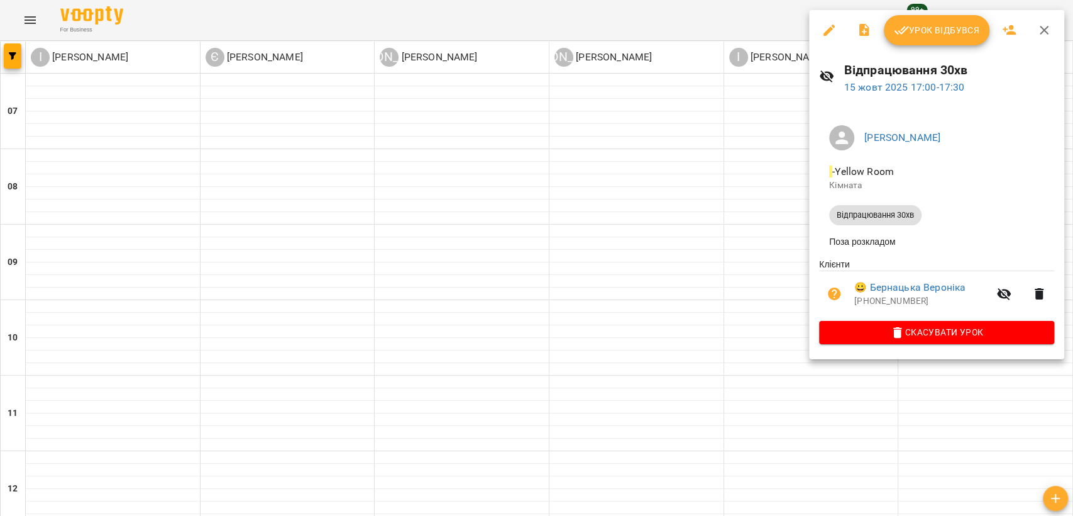
drag, startPoint x: 689, startPoint y: 312, endPoint x: 673, endPoint y: 299, distance: 21.0
click at [689, 311] on div at bounding box center [536, 258] width 1073 height 516
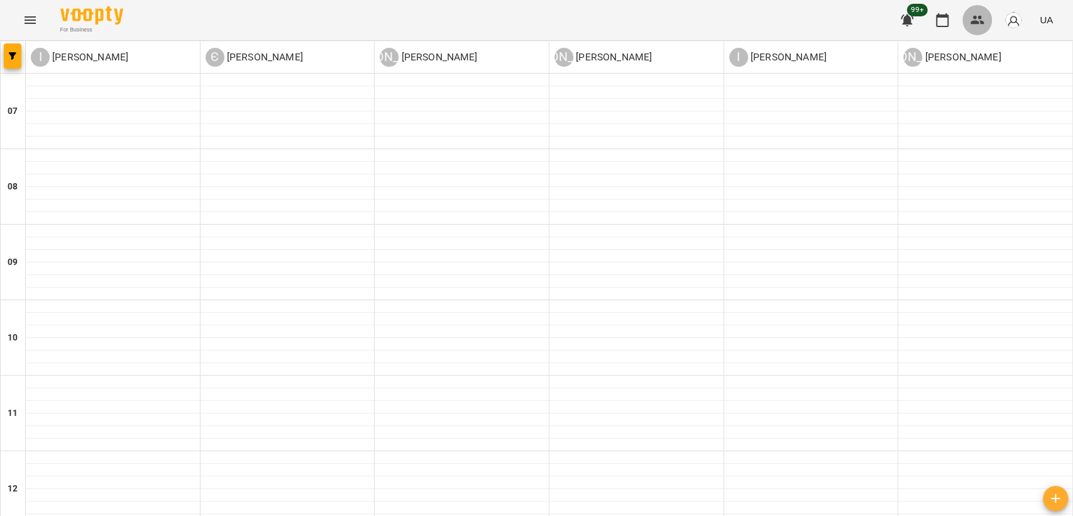
click at [975, 11] on button "button" at bounding box center [978, 20] width 30 height 30
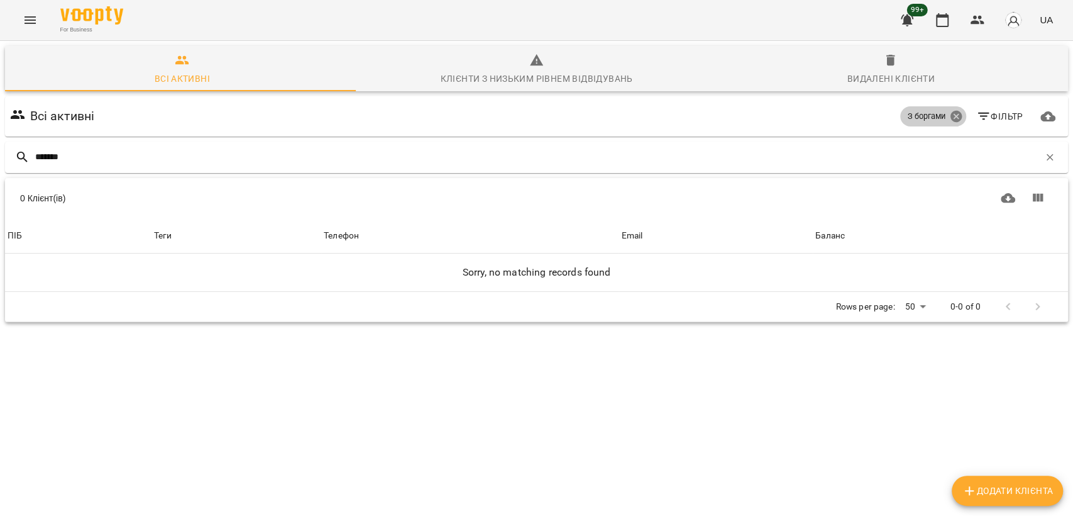
click at [950, 115] on icon at bounding box center [955, 116] width 11 height 11
click at [126, 154] on input "*******" at bounding box center [537, 157] width 1004 height 21
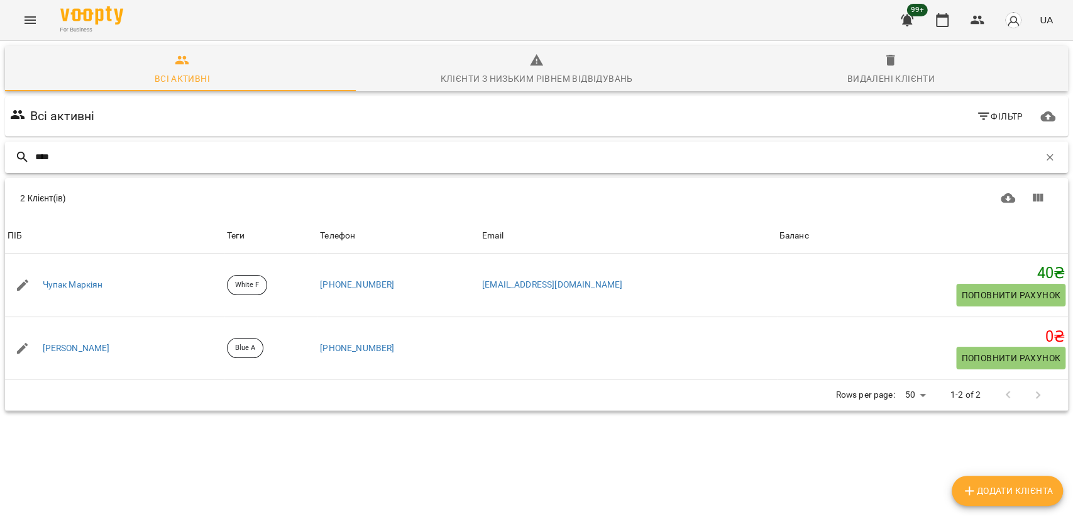
type input "****"
drag, startPoint x: 65, startPoint y: 157, endPoint x: 0, endPoint y: 153, distance: 64.9
click at [0, 157] on div "Всі активні Клієнти з низьким рівнем відвідувань Видалені клієнти Всі активні Ф…" at bounding box center [536, 272] width 1078 height 468
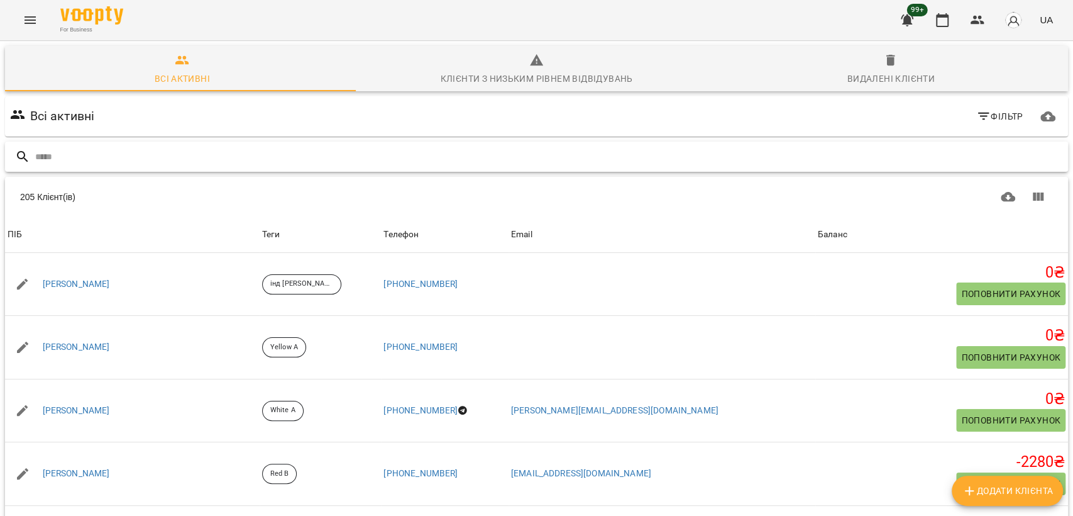
click at [327, 162] on input "text" at bounding box center [549, 157] width 1028 height 21
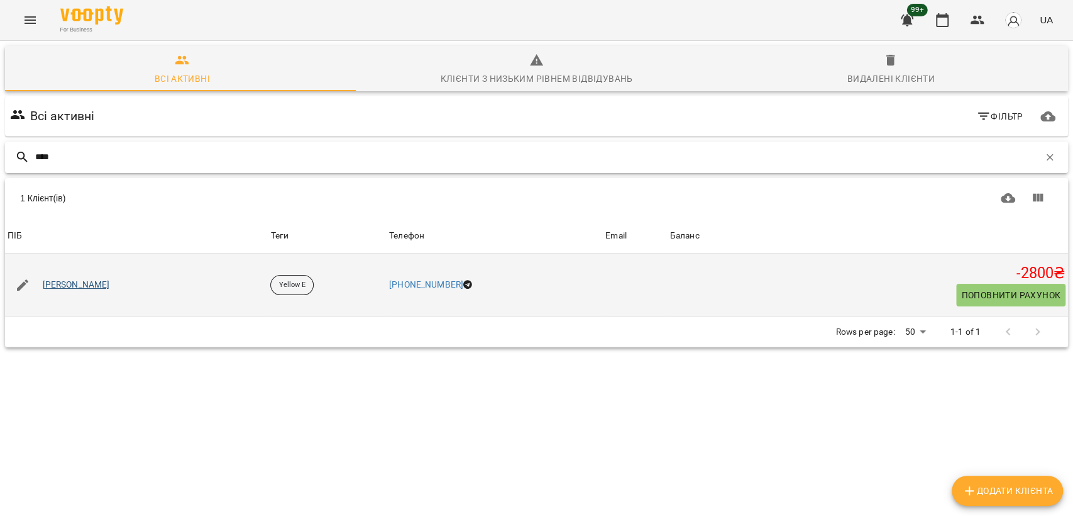
type input "****"
click at [79, 284] on link "Бабич Юлія" at bounding box center [76, 285] width 67 height 13
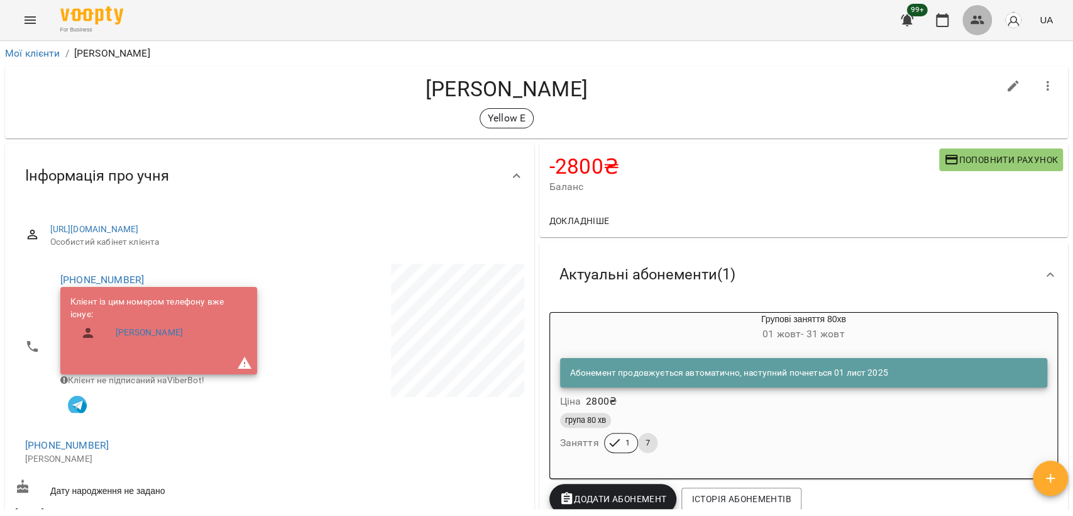
click at [989, 12] on button "button" at bounding box center [978, 20] width 30 height 30
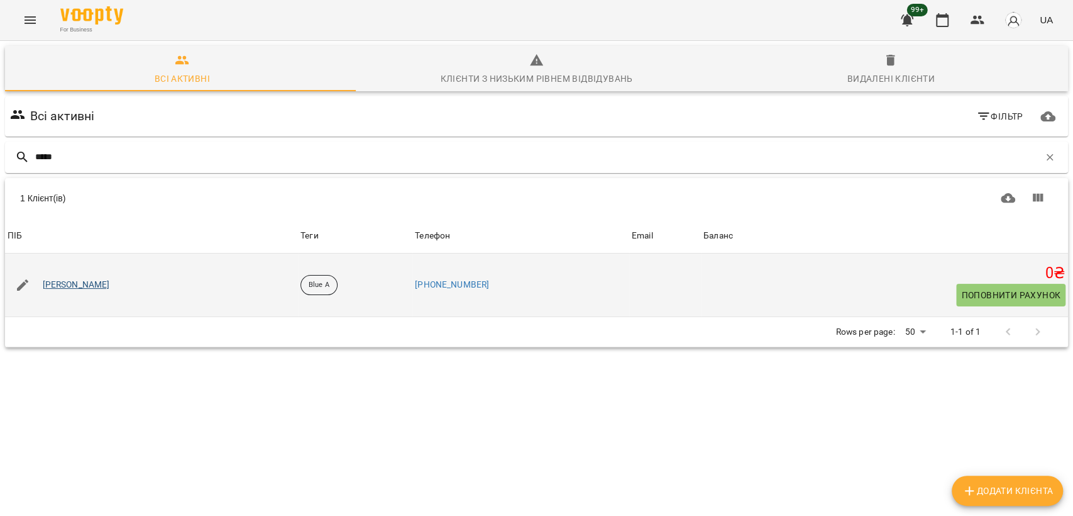
type input "*****"
click at [59, 282] on link "Лулун Радана" at bounding box center [76, 285] width 67 height 13
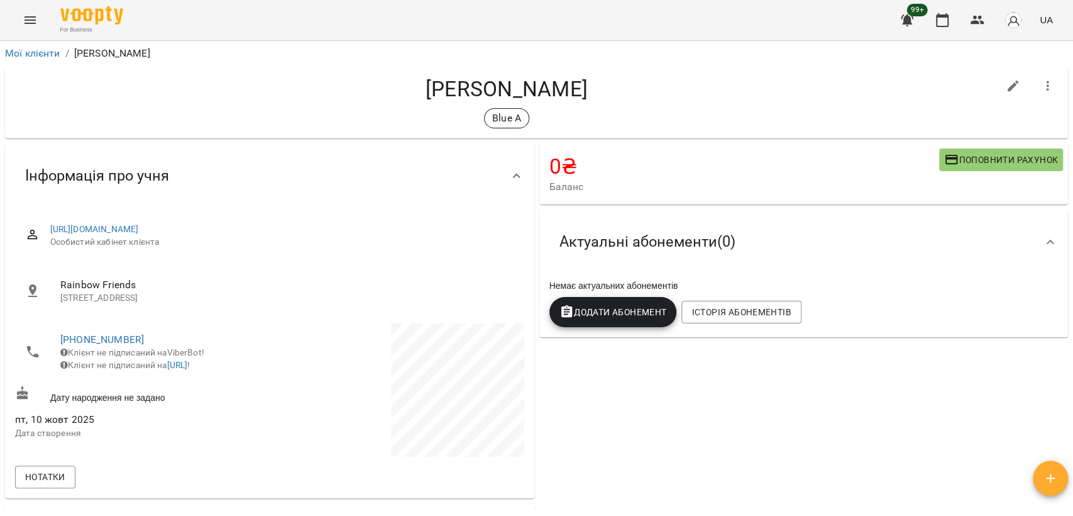
drag, startPoint x: 433, startPoint y: 278, endPoint x: 462, endPoint y: 270, distance: 30.1
click at [433, 277] on span "Rainbow Friends" at bounding box center [287, 284] width 454 height 15
click at [578, 314] on span "Додати Абонемент" at bounding box center [614, 311] width 108 height 15
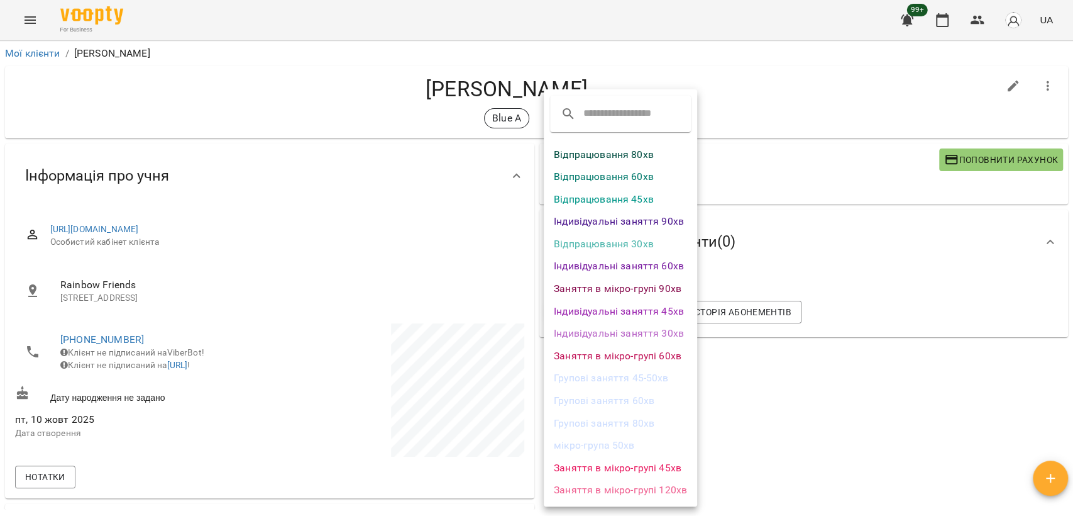
click at [661, 372] on li "Групові заняття 45-50хв" at bounding box center [620, 378] width 153 height 23
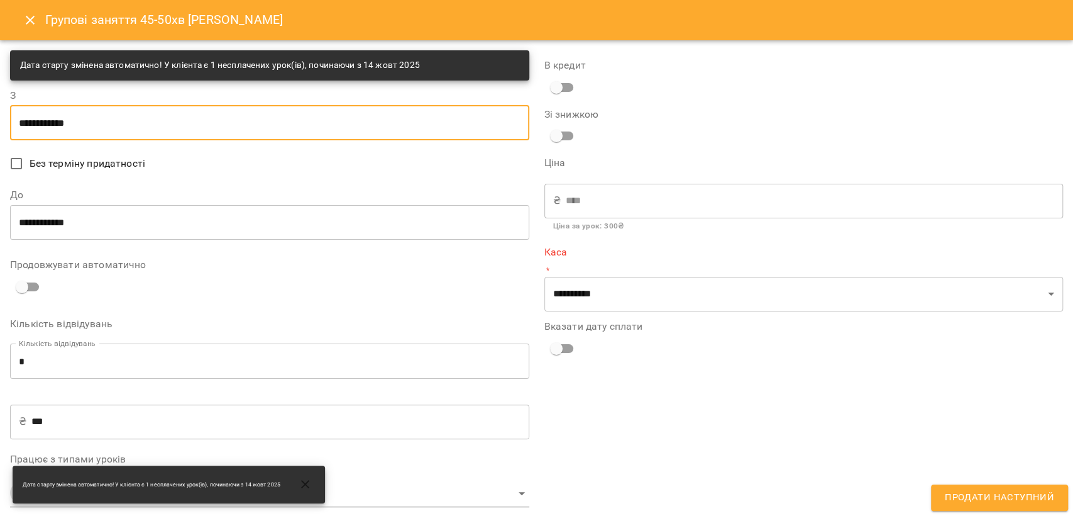
click at [136, 121] on input "**********" at bounding box center [269, 122] width 519 height 35
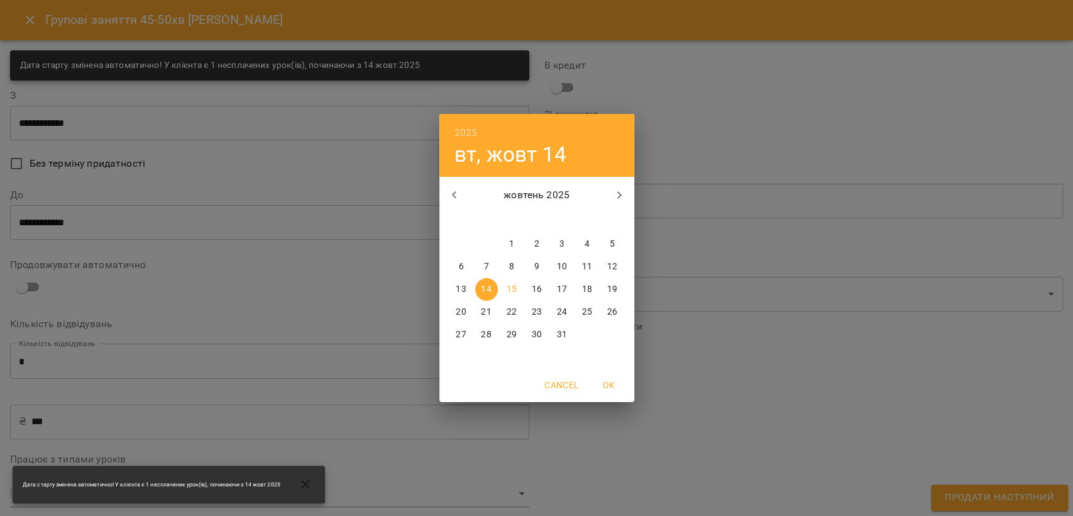
click at [509, 244] on p "1" at bounding box center [511, 244] width 5 height 13
type input "**********"
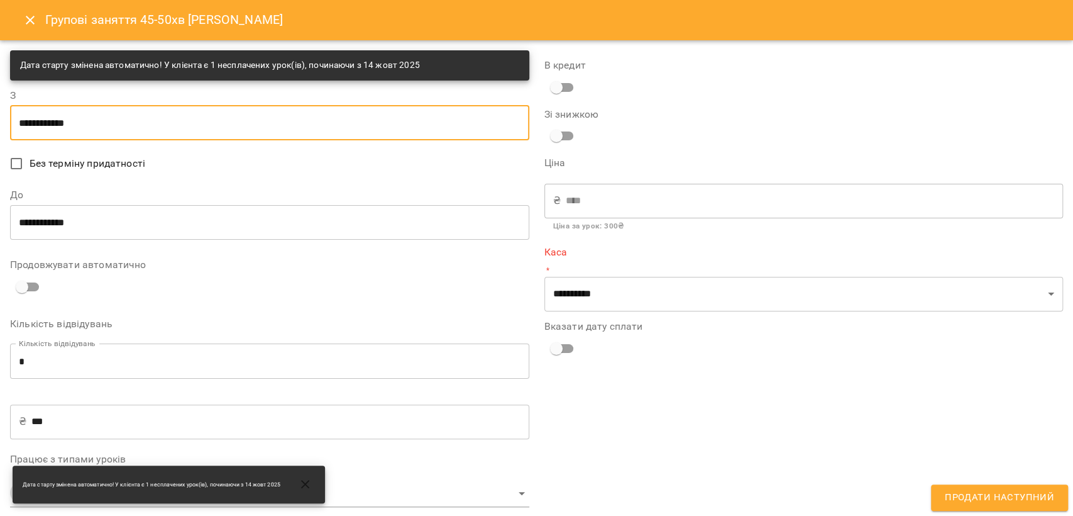
click at [63, 226] on input "**********" at bounding box center [269, 221] width 519 height 35
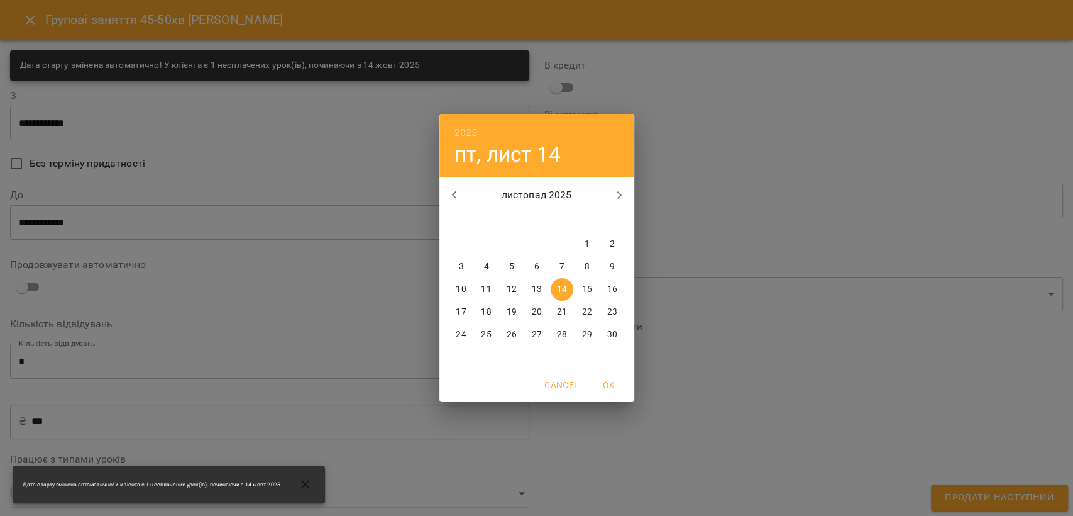
click at [450, 199] on icon "button" at bounding box center [454, 194] width 15 height 15
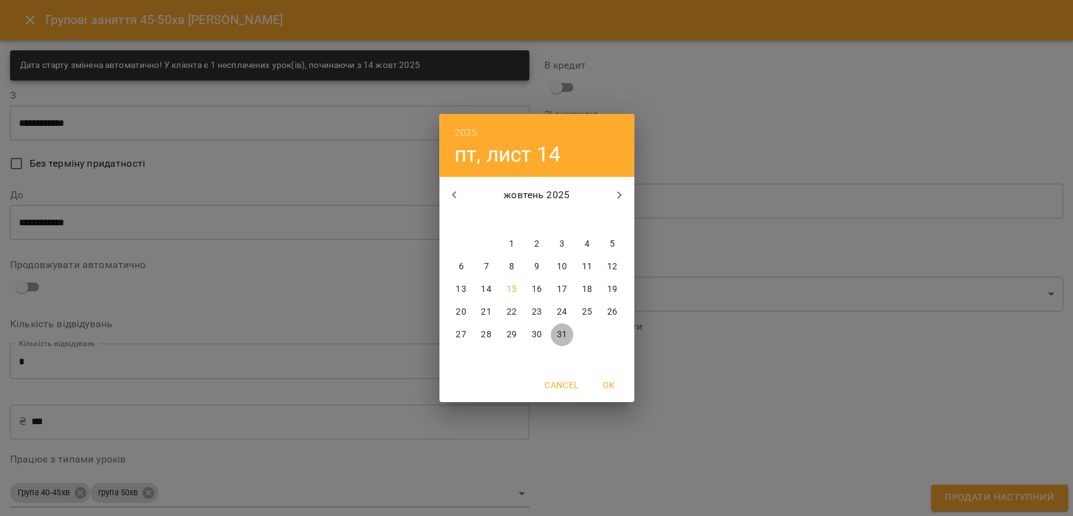
click at [558, 331] on p "31" at bounding box center [562, 334] width 10 height 13
type input "**********"
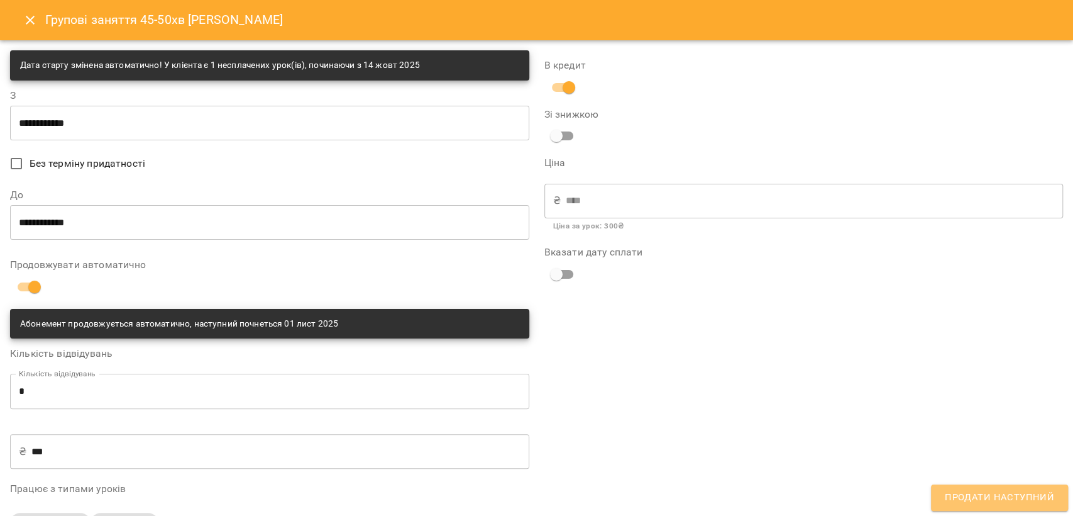
click at [1043, 490] on span "Продати наступний" at bounding box center [999, 497] width 109 height 16
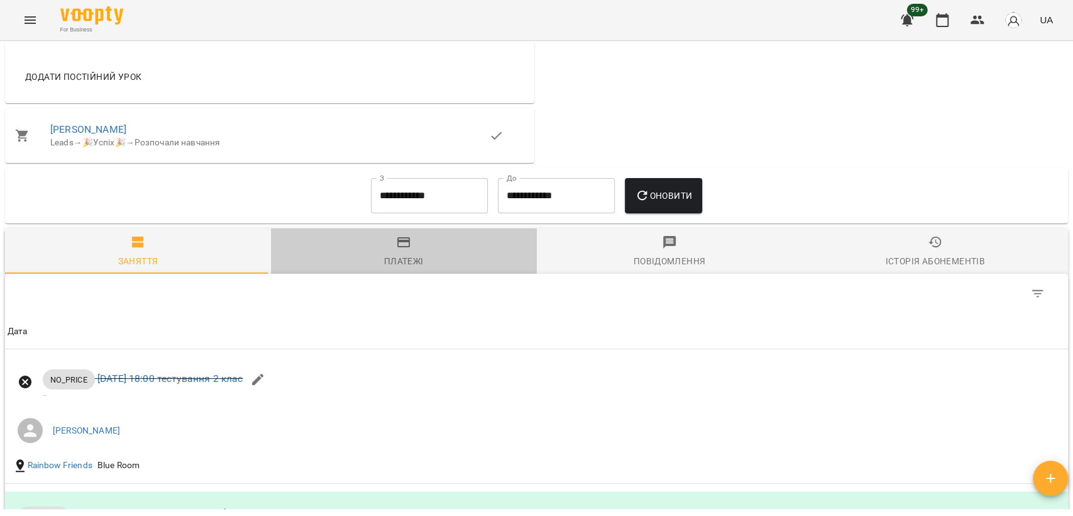
click at [414, 242] on span "Платежі" at bounding box center [404, 252] width 251 height 34
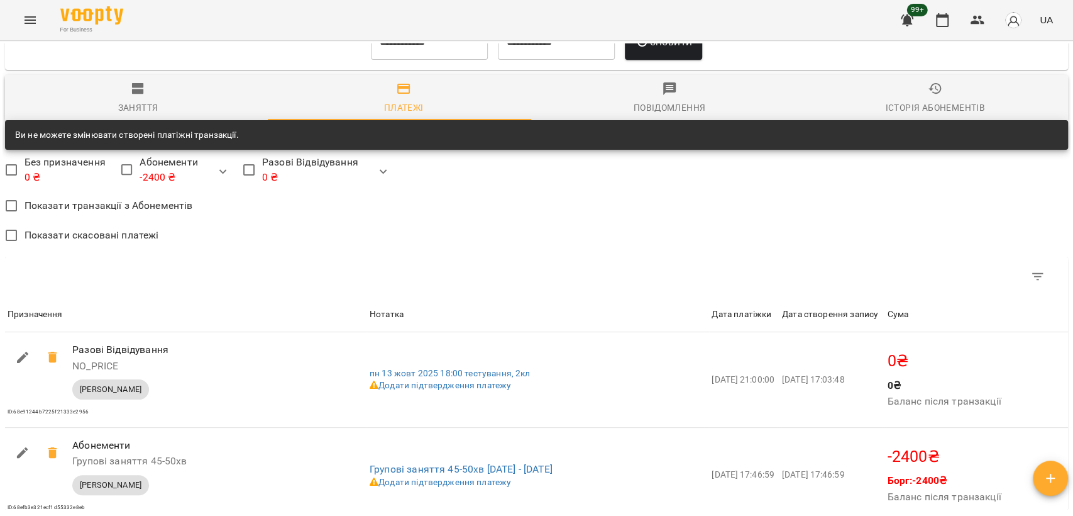
scroll to position [1038, 0]
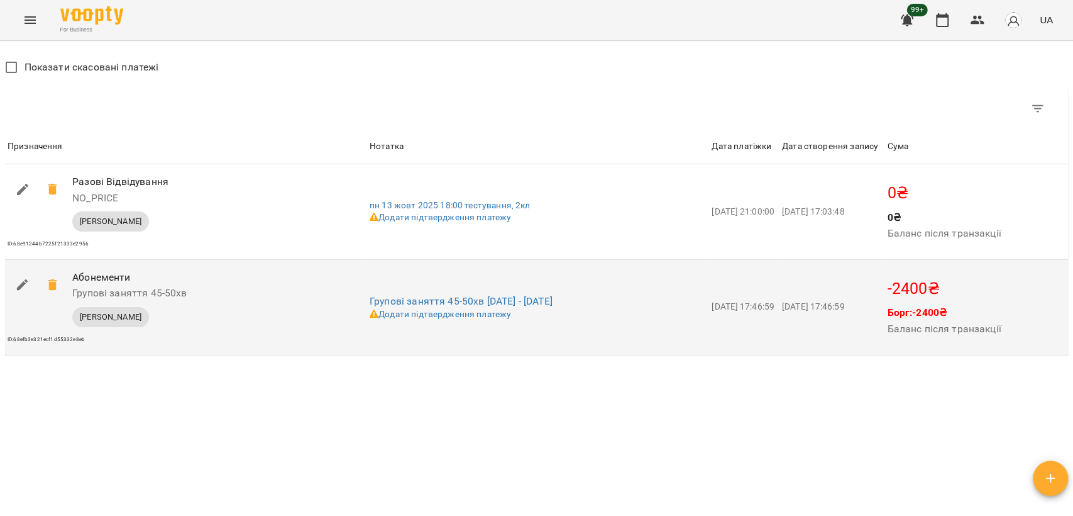
click at [23, 289] on icon "button" at bounding box center [22, 284] width 15 height 15
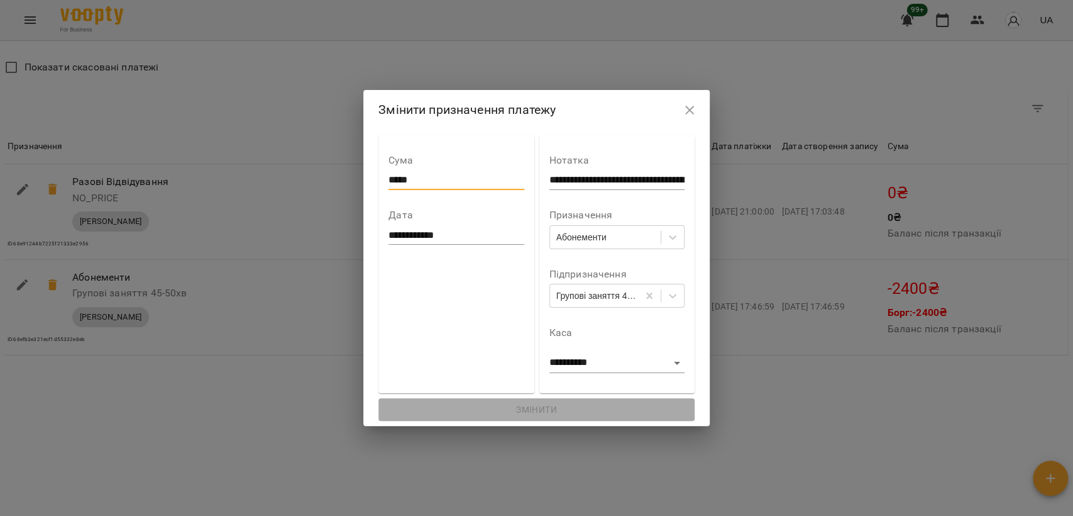
drag, startPoint x: 372, startPoint y: 177, endPoint x: 387, endPoint y: 178, distance: 15.1
click at [389, 178] on input "*****" at bounding box center [456, 180] width 135 height 20
drag, startPoint x: 375, startPoint y: 177, endPoint x: 457, endPoint y: 175, distance: 82.4
click at [457, 175] on input "*****" at bounding box center [456, 180] width 135 height 20
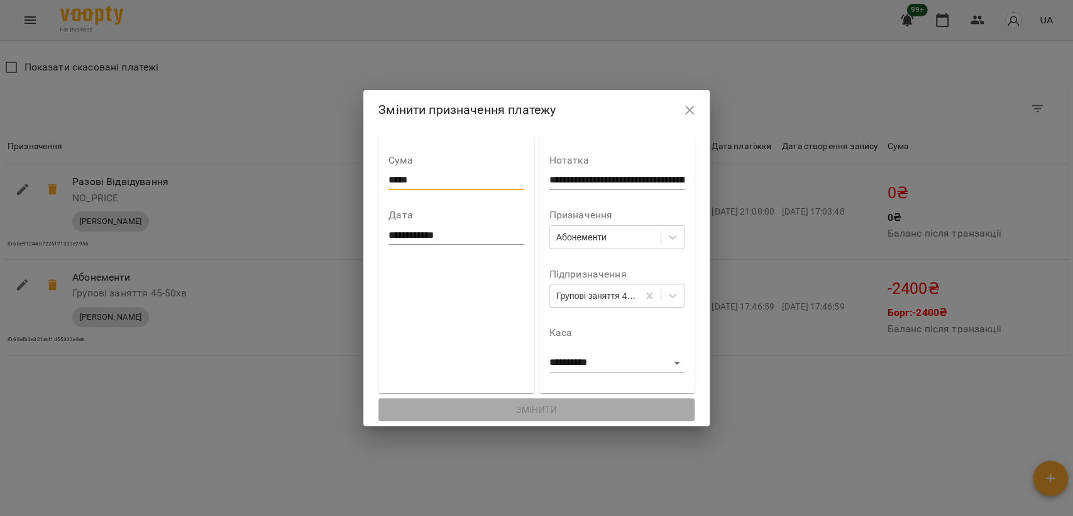
click at [433, 174] on input "*****" at bounding box center [456, 180] width 135 height 20
drag, startPoint x: 377, startPoint y: 177, endPoint x: 387, endPoint y: 177, distance: 9.4
click at [389, 177] on input "*****" at bounding box center [456, 180] width 135 height 20
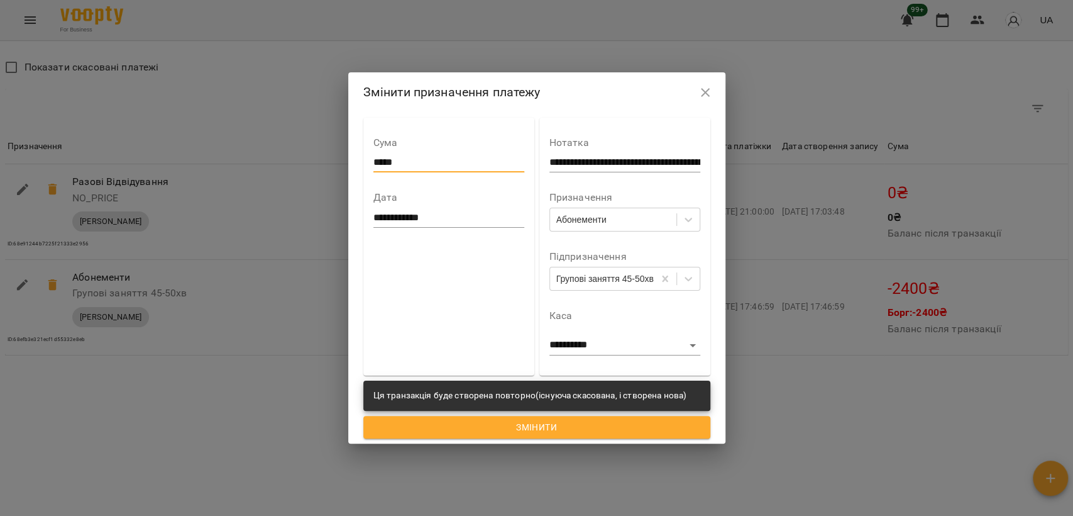
type input "*****"
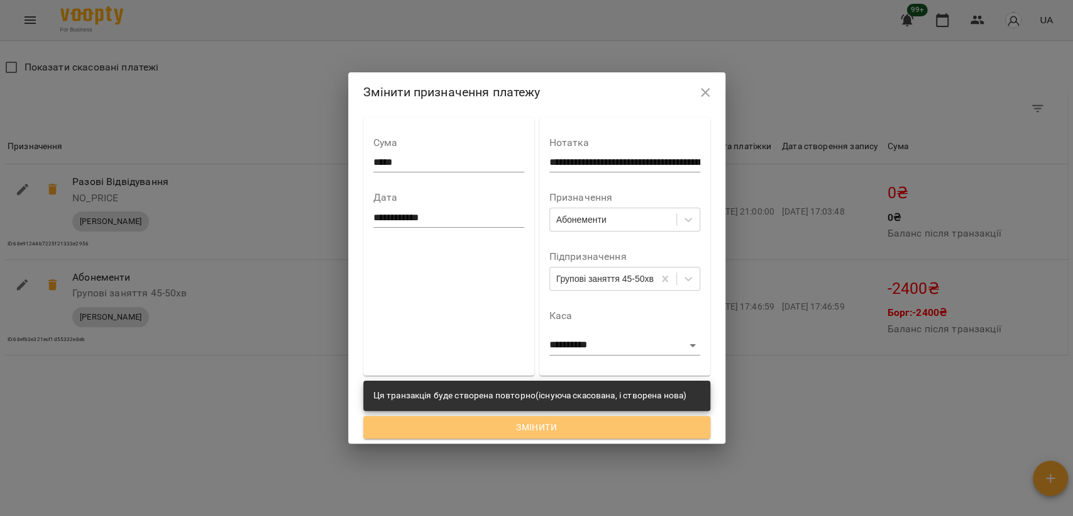
click at [448, 425] on span "Змінити" at bounding box center [537, 426] width 327 height 15
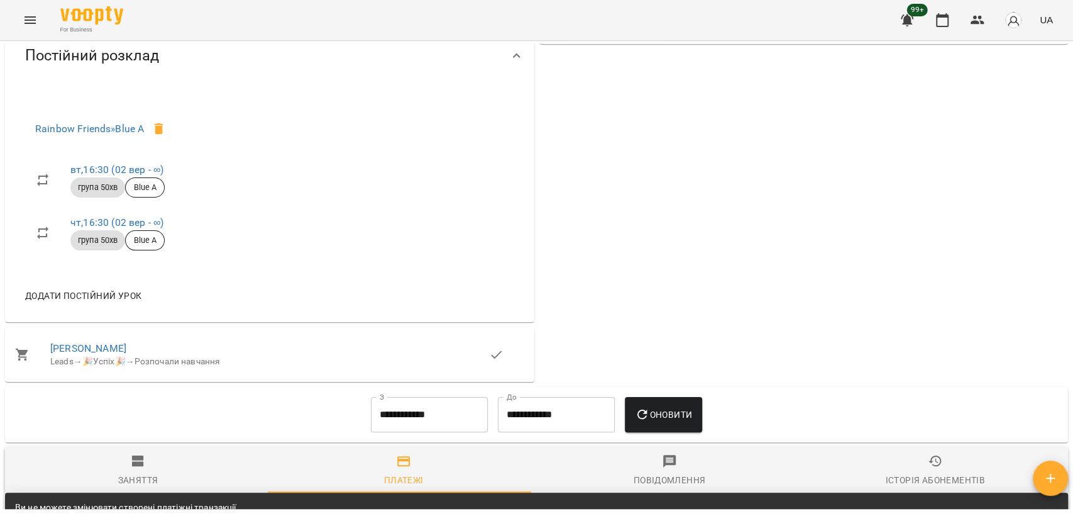
scroll to position [0, 0]
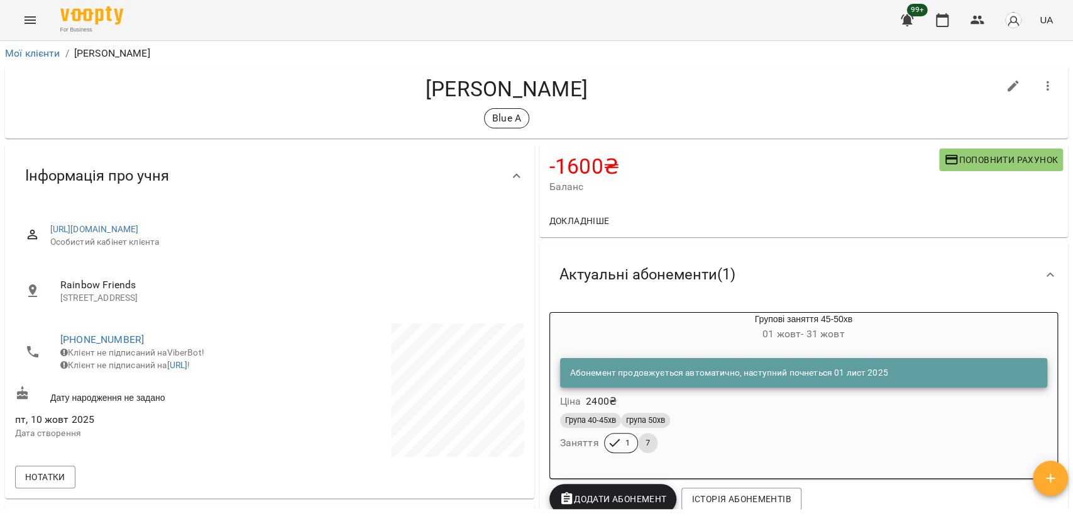
click at [723, 218] on div "Докладніше" at bounding box center [804, 220] width 529 height 33
click at [986, 23] on button "button" at bounding box center [978, 20] width 30 height 30
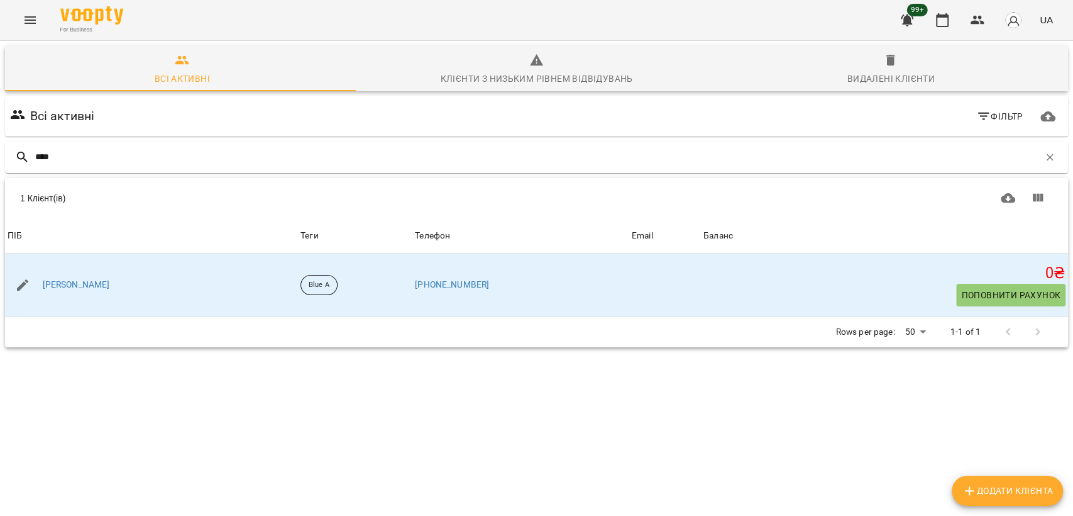
type input "****"
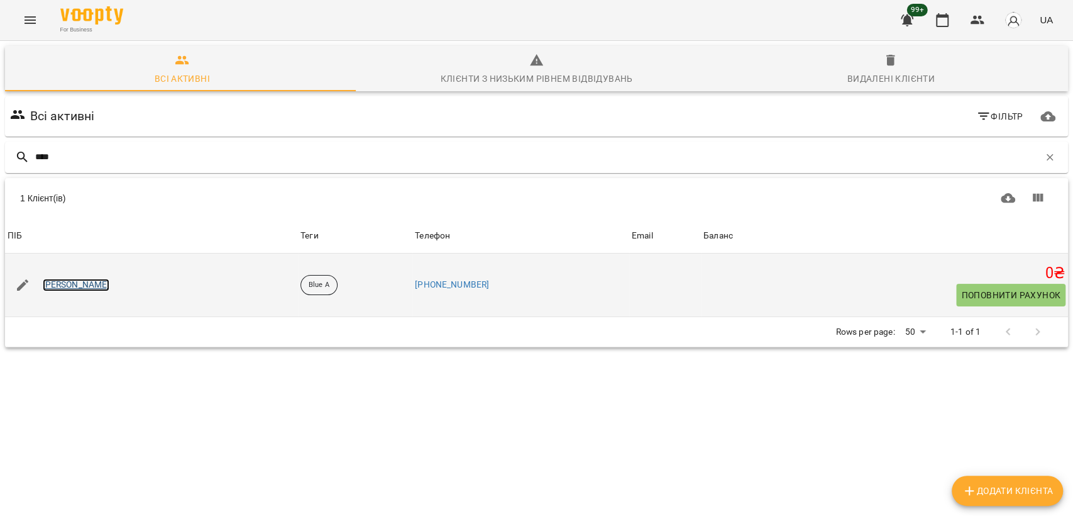
click at [106, 282] on link "[PERSON_NAME]" at bounding box center [76, 285] width 67 height 13
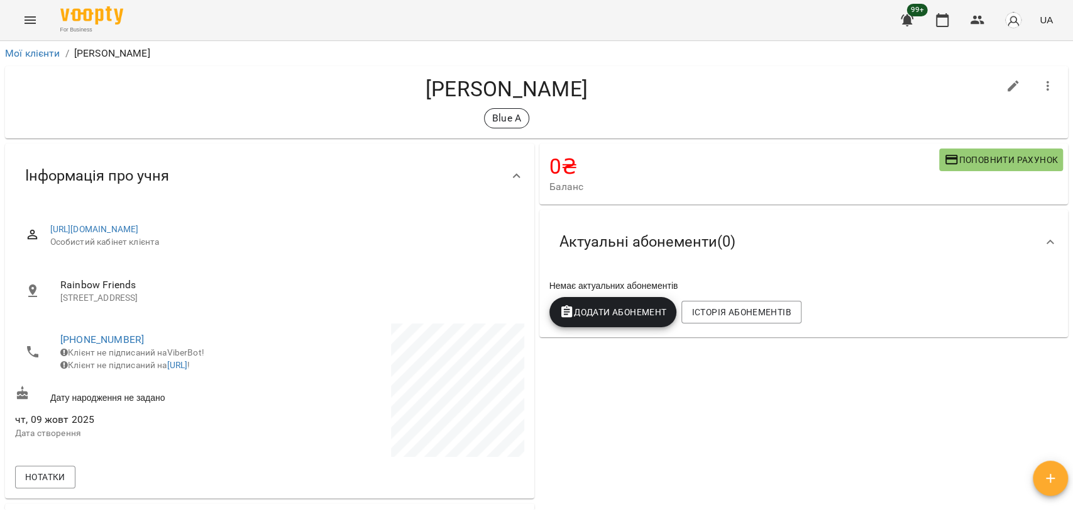
click at [605, 318] on span "Додати Абонемент" at bounding box center [614, 311] width 108 height 15
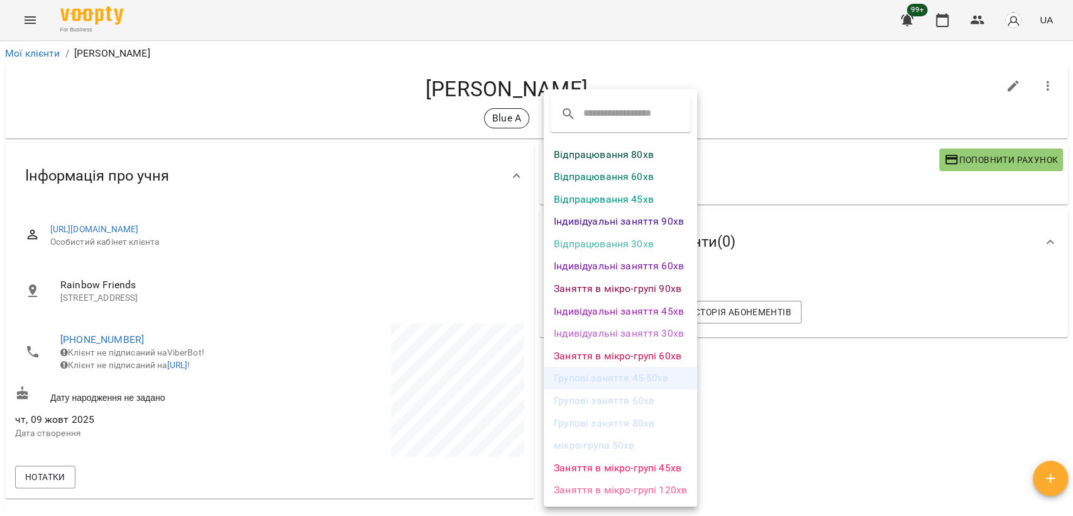
click at [616, 378] on li "Групові заняття 45-50хв" at bounding box center [620, 378] width 153 height 23
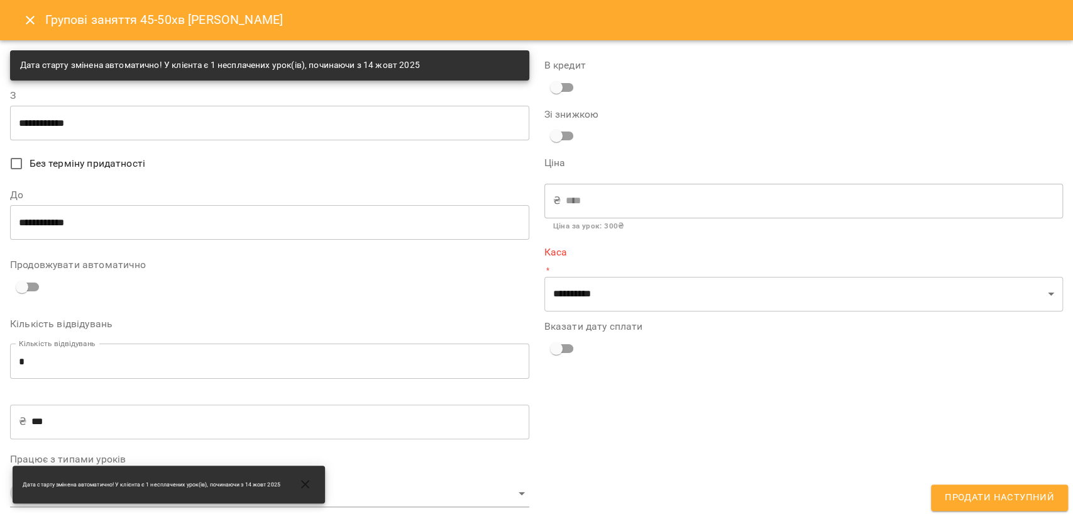
click at [556, 75] on span at bounding box center [563, 87] width 36 height 24
click at [160, 117] on input "**********" at bounding box center [269, 122] width 519 height 35
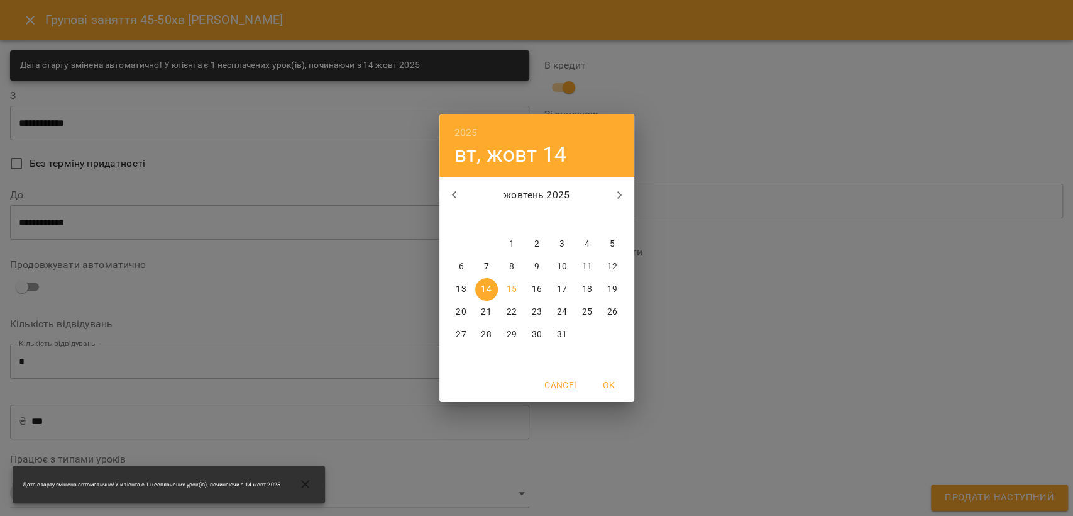
click at [511, 242] on p "1" at bounding box center [511, 244] width 5 height 13
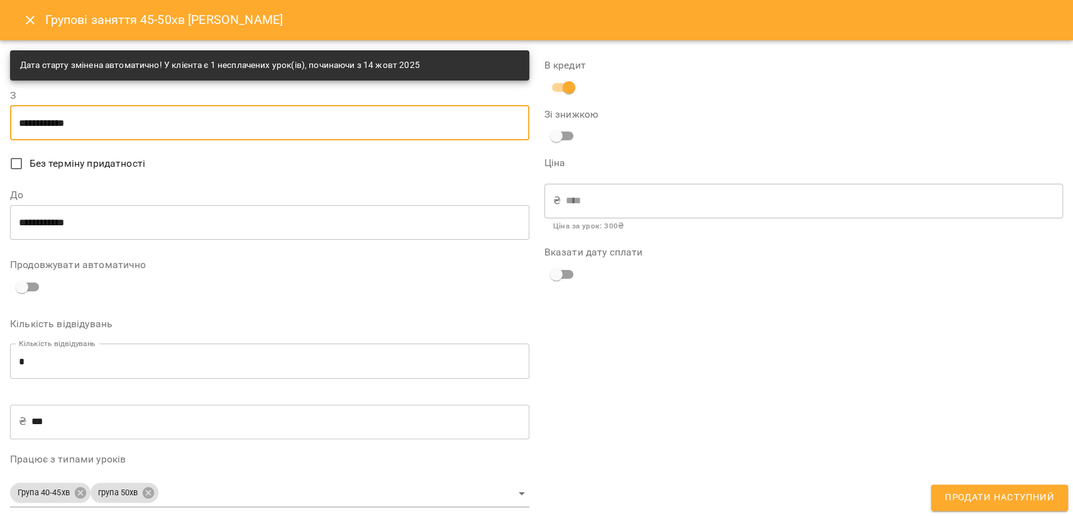
click at [108, 123] on input "**********" at bounding box center [269, 122] width 519 height 35
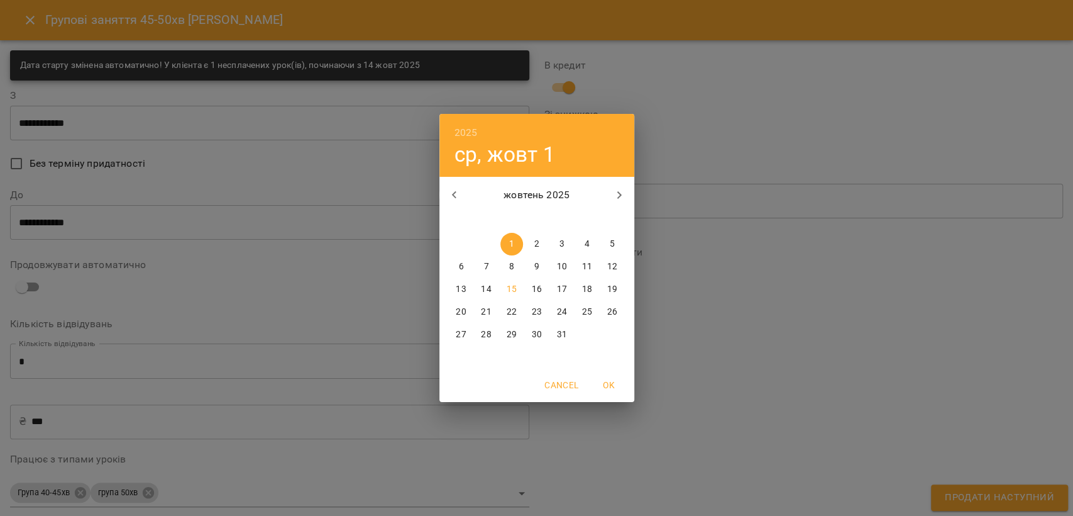
click at [506, 289] on p "15" at bounding box center [511, 289] width 10 height 13
type input "**********"
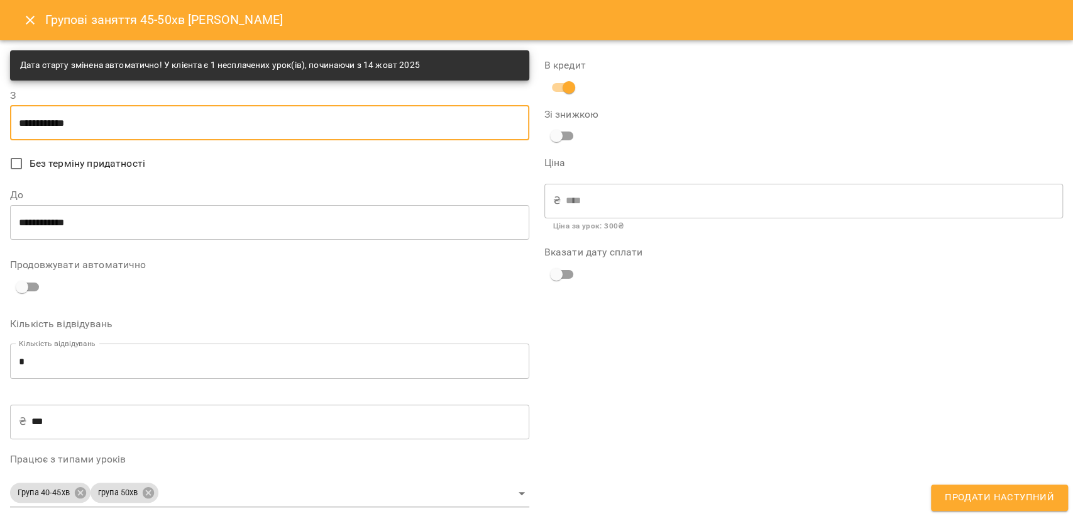
click at [173, 230] on input "**********" at bounding box center [269, 221] width 519 height 35
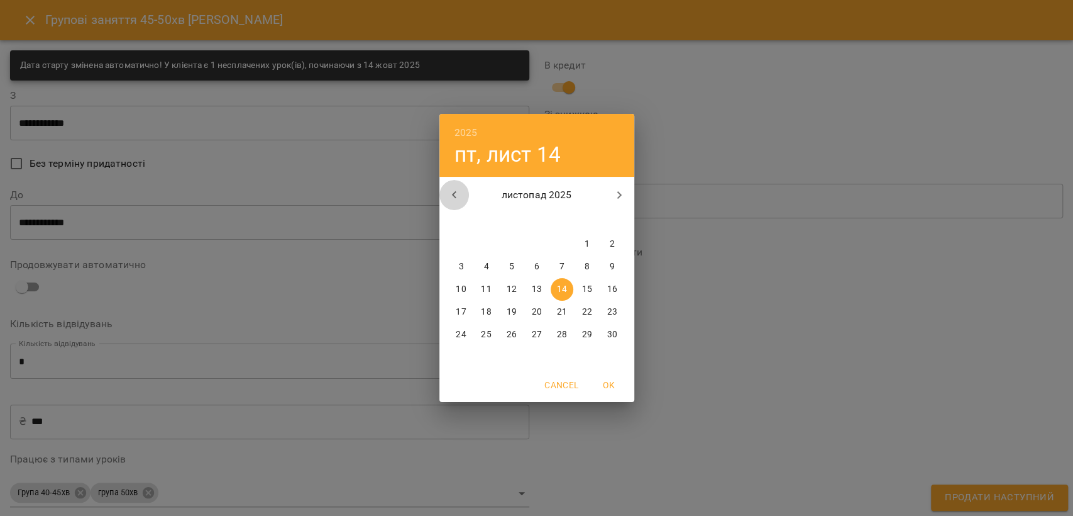
click at [452, 189] on icon "button" at bounding box center [454, 194] width 15 height 15
click at [553, 337] on span "31" at bounding box center [562, 334] width 23 height 13
type input "**********"
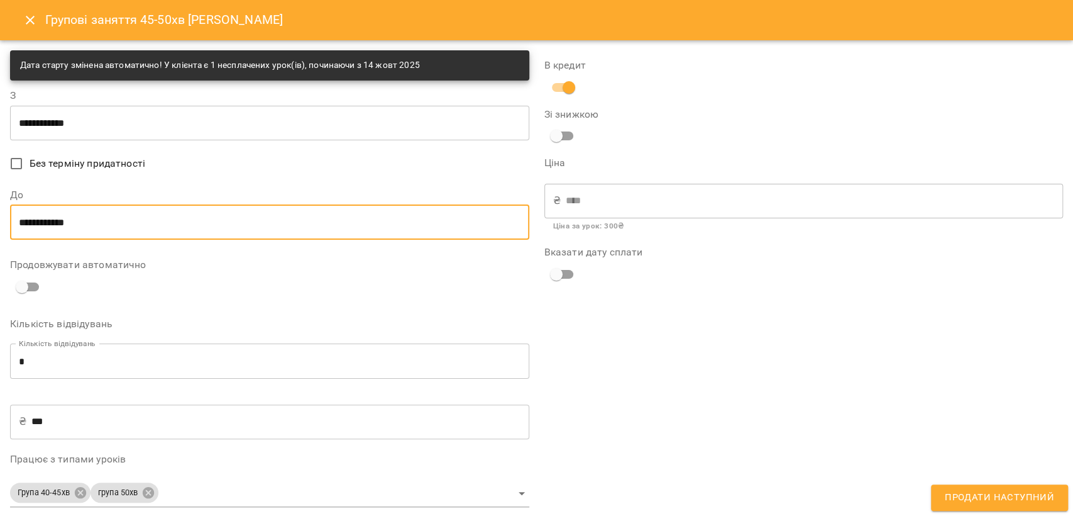
click at [122, 132] on input "**********" at bounding box center [269, 122] width 519 height 35
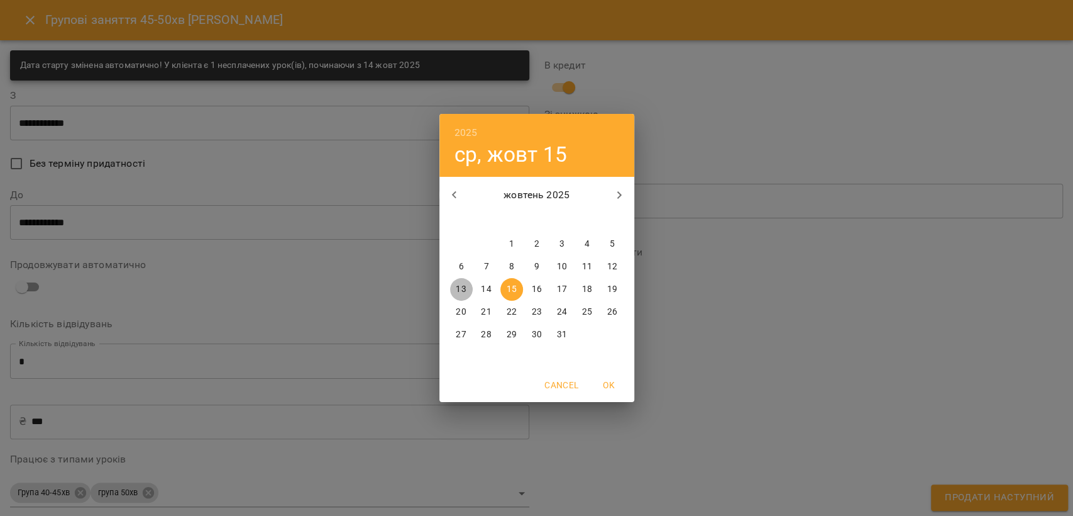
click at [453, 283] on span "13" at bounding box center [461, 289] width 23 height 13
type input "**********"
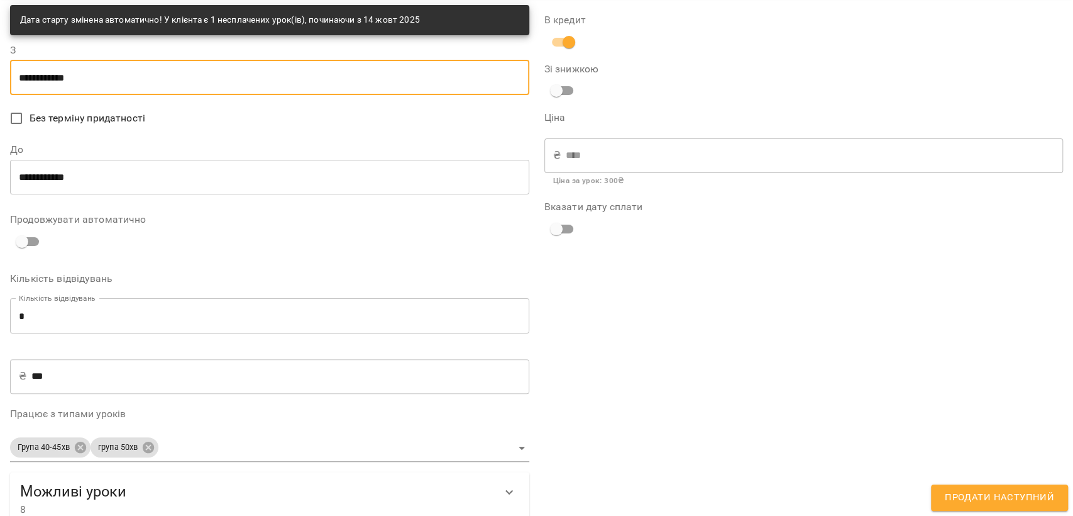
scroll to position [66, 0]
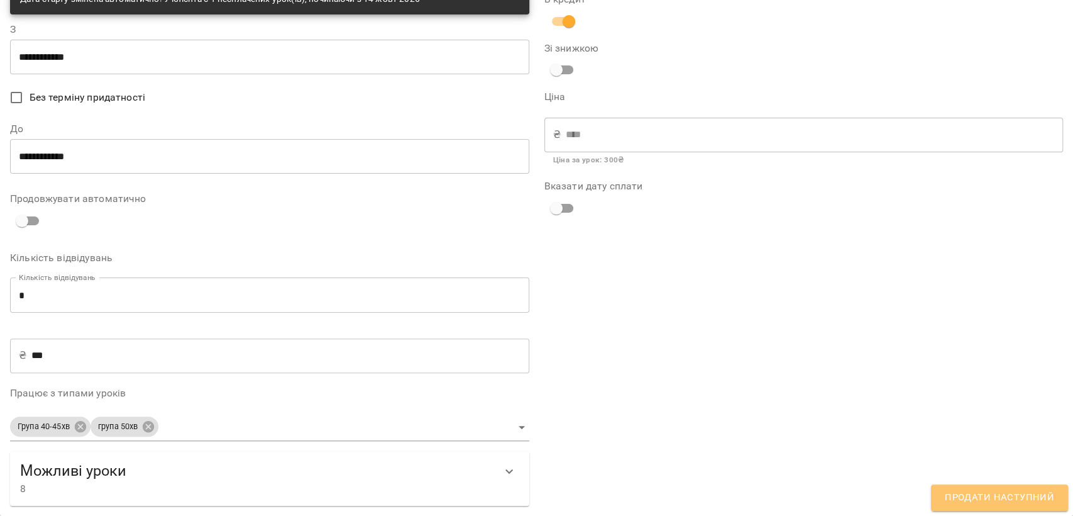
click at [1023, 496] on span "Продати наступний" at bounding box center [999, 497] width 109 height 16
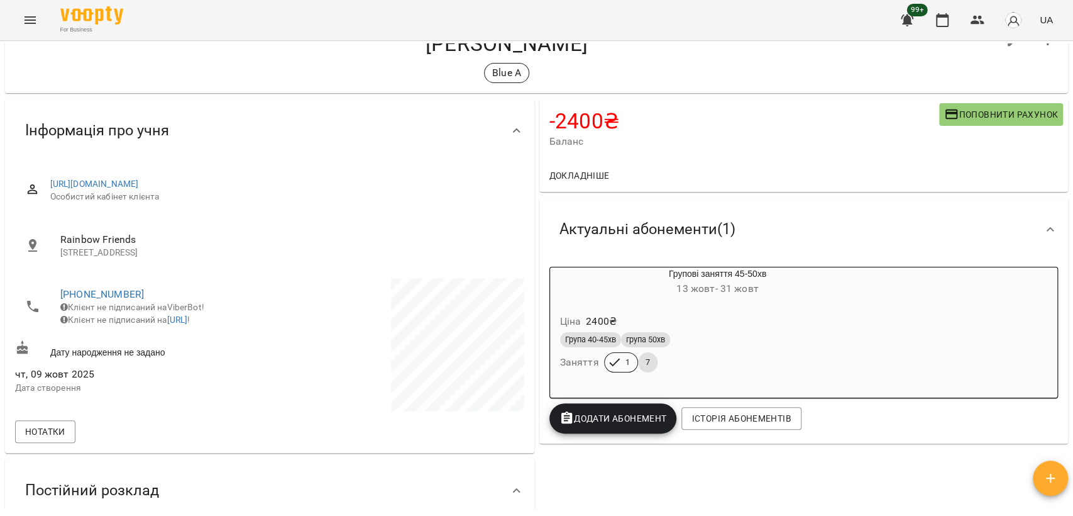
scroll to position [70, 0]
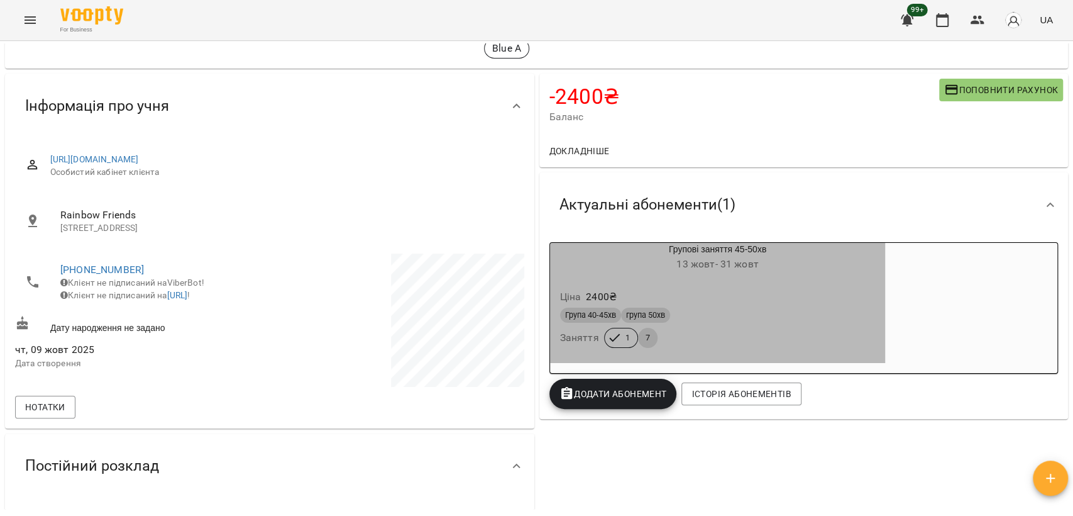
click at [768, 298] on div "Ціна 2400 ₴" at bounding box center [718, 296] width 321 height 23
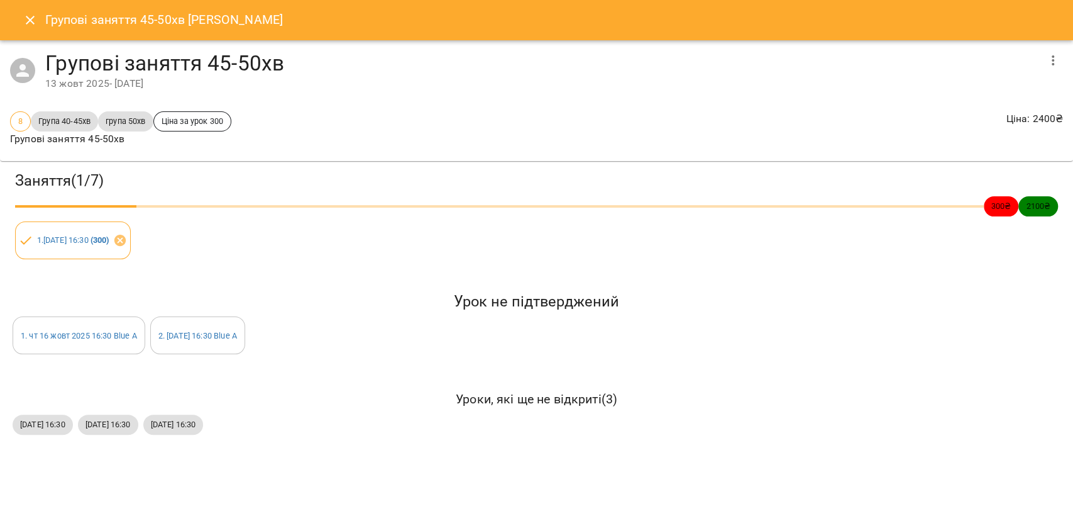
click at [1049, 62] on icon "button" at bounding box center [1053, 60] width 15 height 15
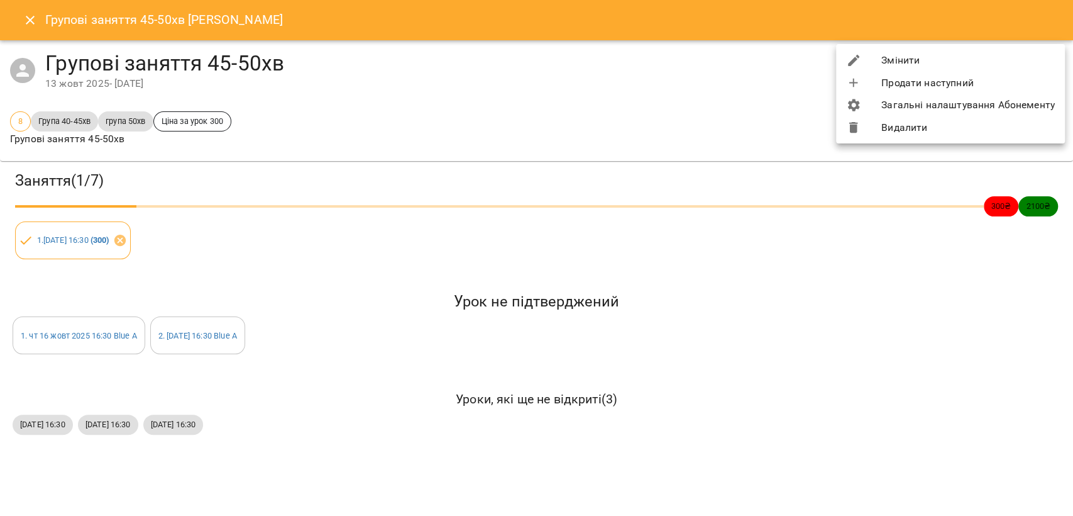
click at [919, 128] on li "Видалити" at bounding box center [950, 127] width 229 height 23
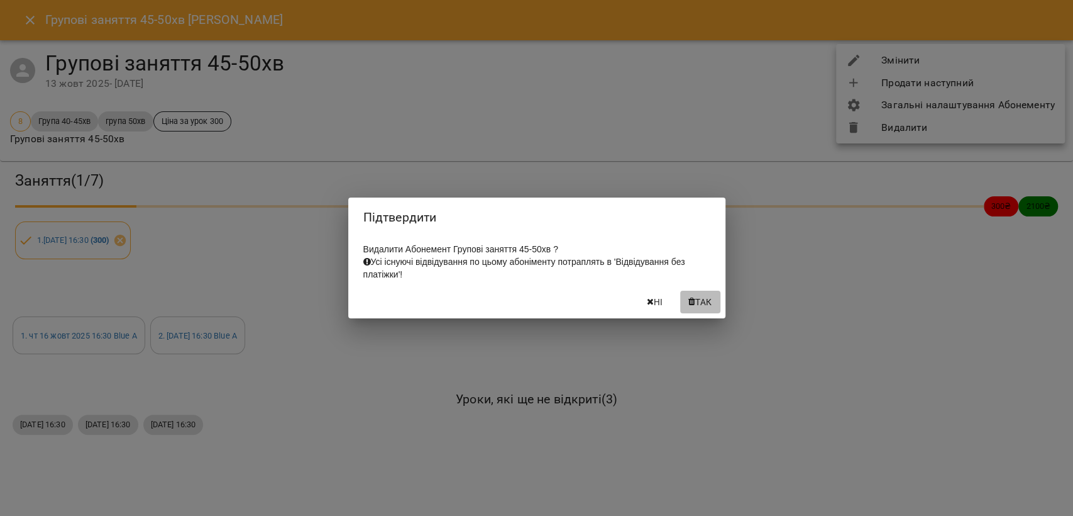
click at [693, 296] on button "Так" at bounding box center [700, 302] width 40 height 23
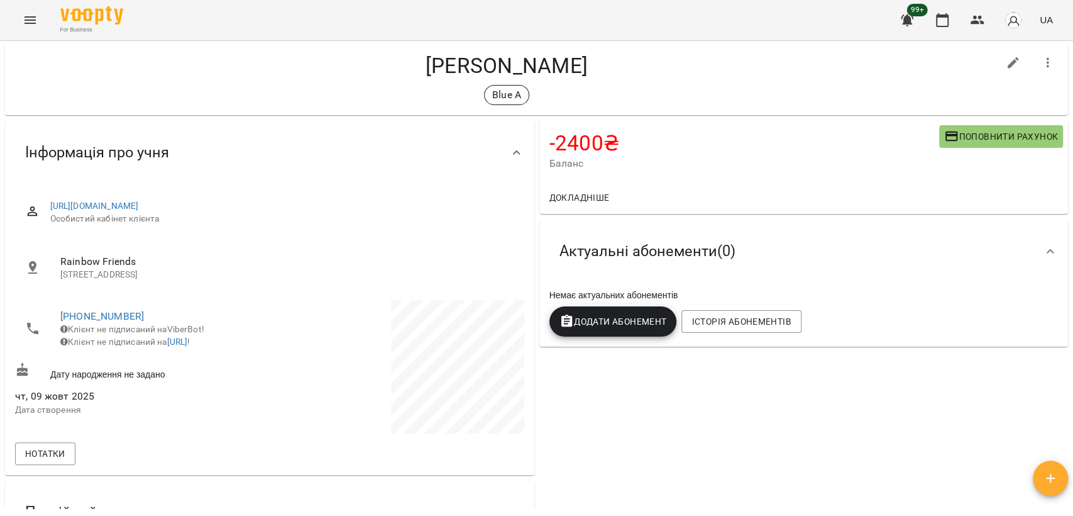
scroll to position [0, 0]
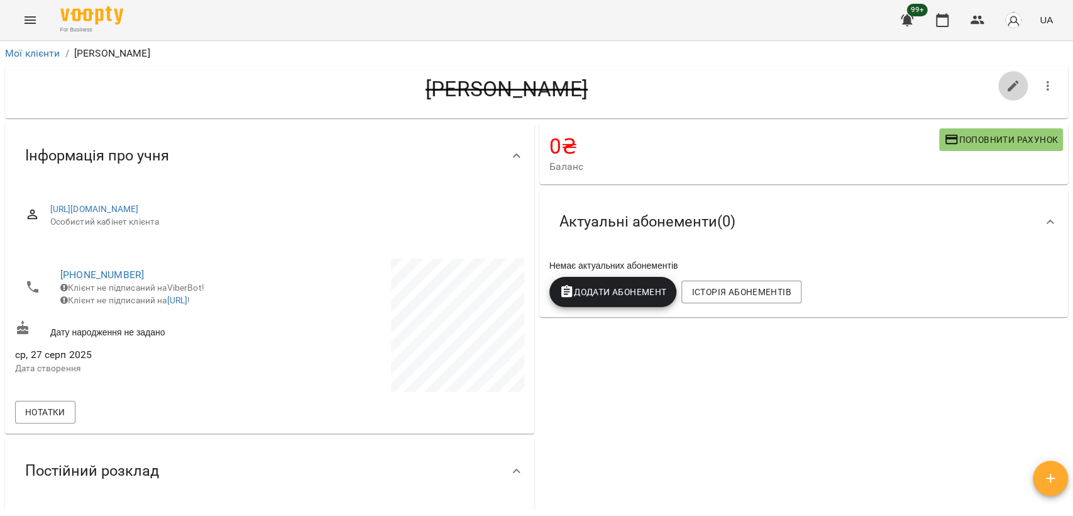
click at [1006, 83] on icon "button" at bounding box center [1013, 86] width 15 height 15
select select "**"
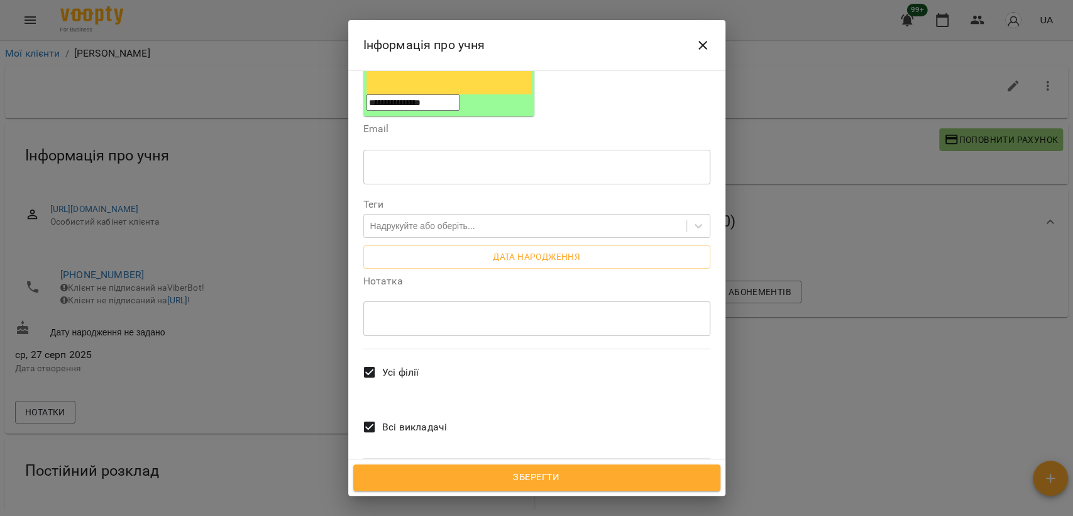
scroll to position [247, 0]
drag, startPoint x: 779, startPoint y: 346, endPoint x: 773, endPoint y: 331, distance: 15.3
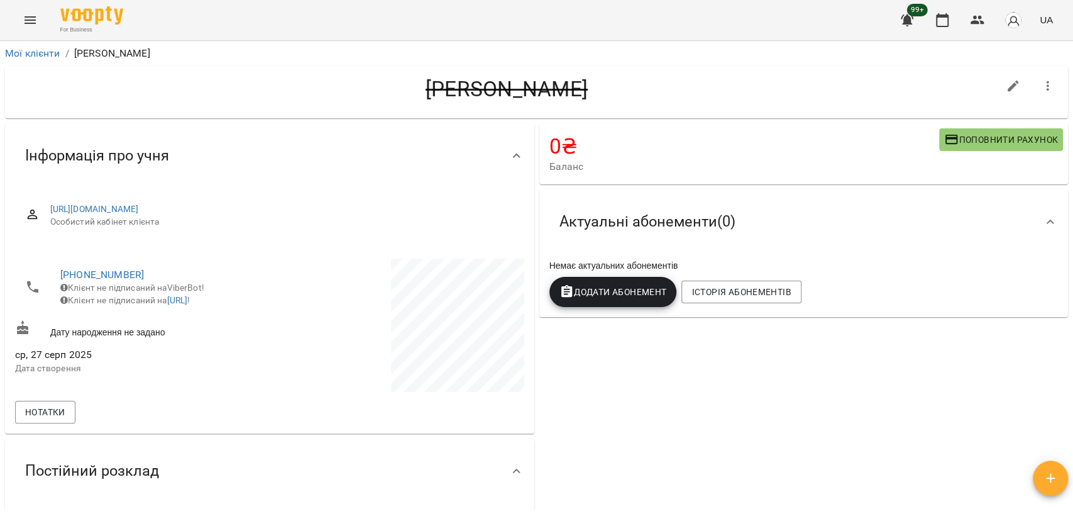
click at [29, 21] on icon "Menu" at bounding box center [30, 20] width 15 height 15
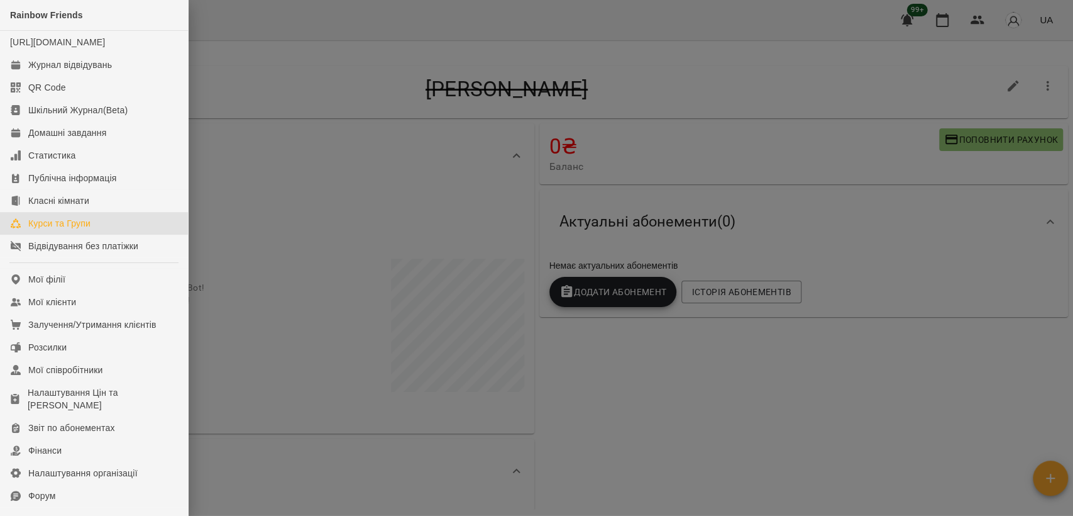
click at [93, 235] on link "Курси та Групи" at bounding box center [94, 223] width 188 height 23
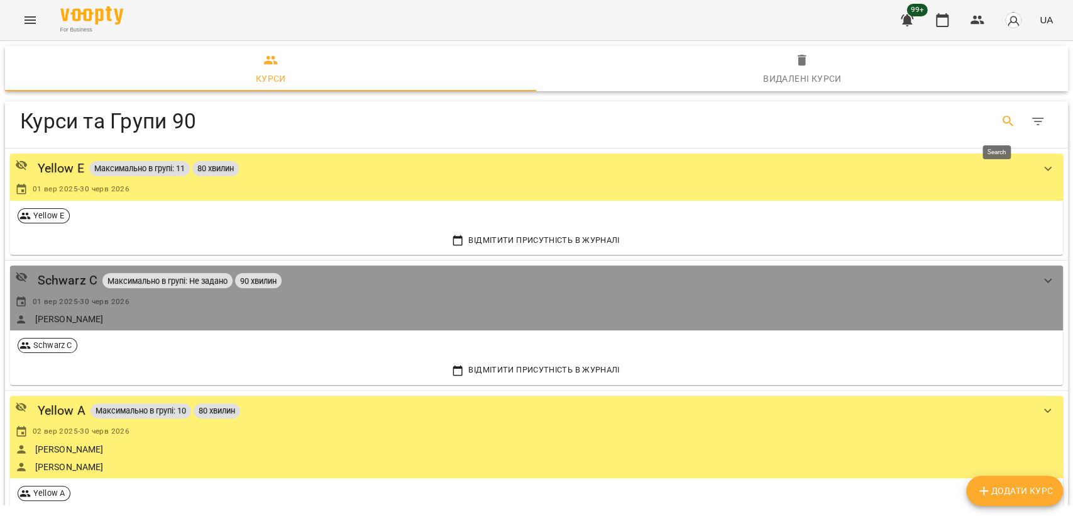
click at [1001, 118] on icon "Search" at bounding box center [1008, 121] width 15 height 15
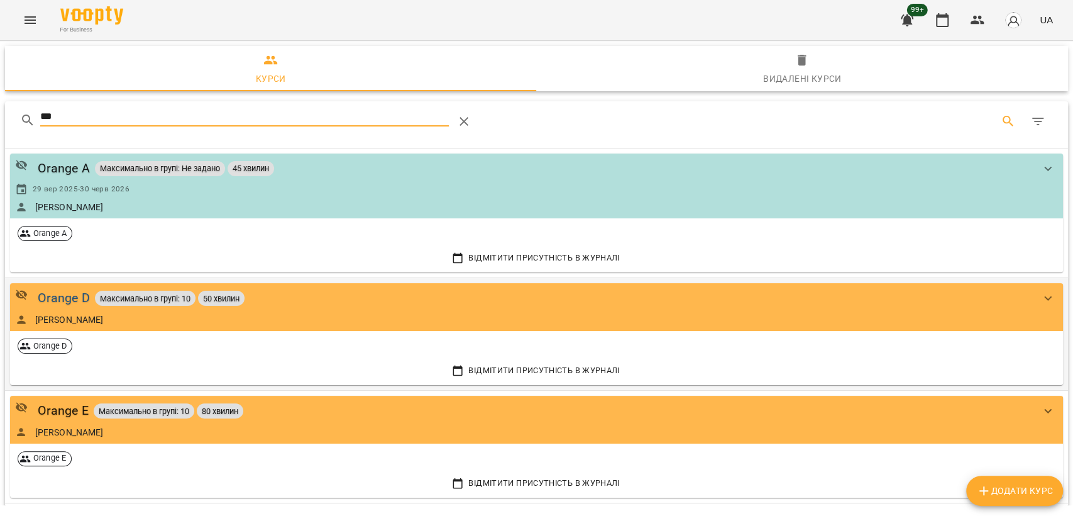
type input "***"
click at [58, 296] on div "Orange D" at bounding box center [64, 297] width 52 height 19
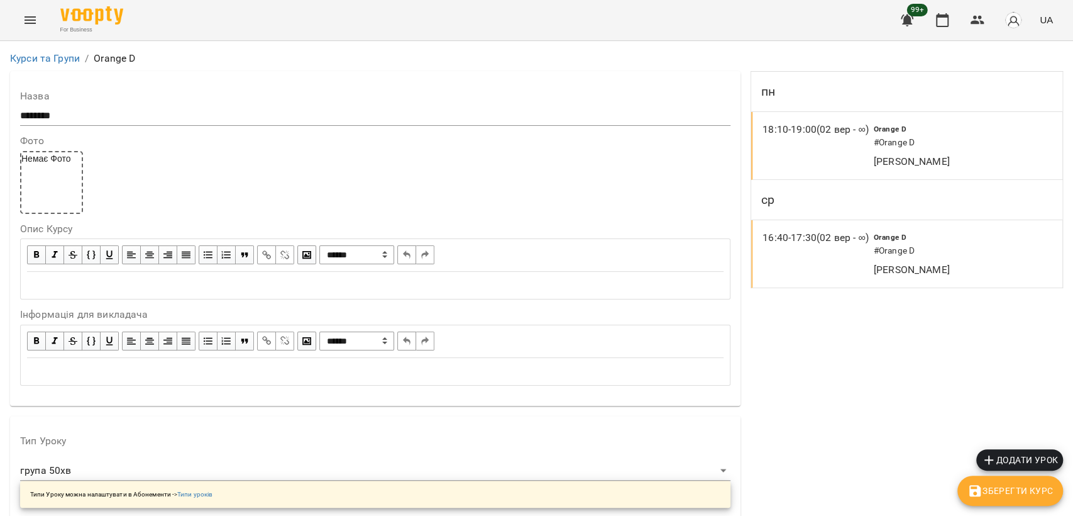
scroll to position [1048, 0]
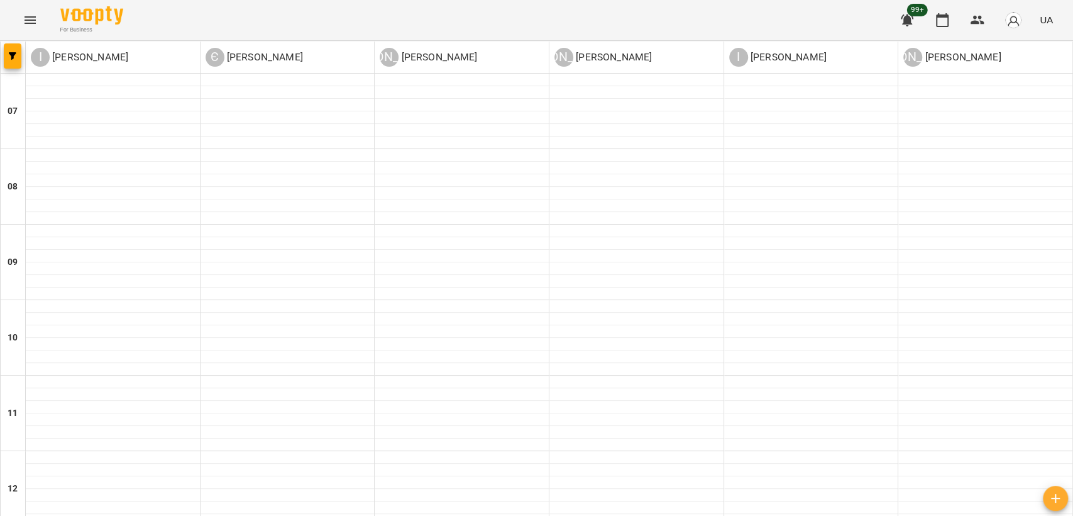
scroll to position [699, 0]
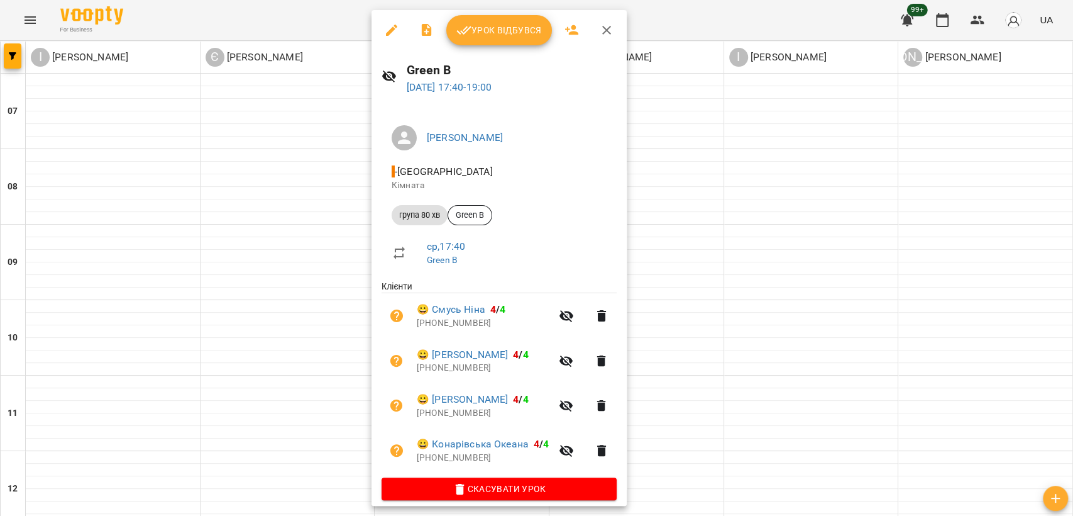
click at [287, 272] on div at bounding box center [536, 258] width 1073 height 516
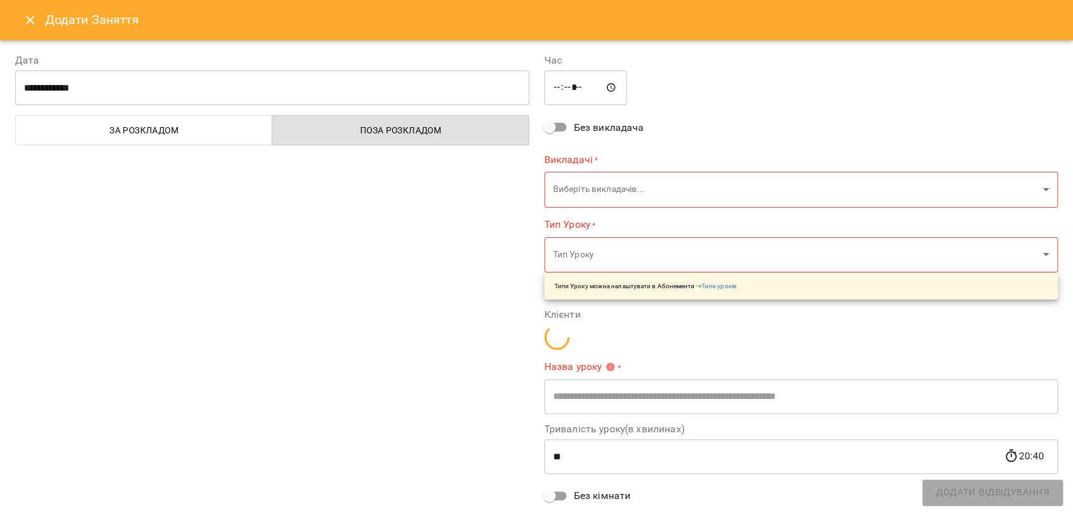
type input "**********"
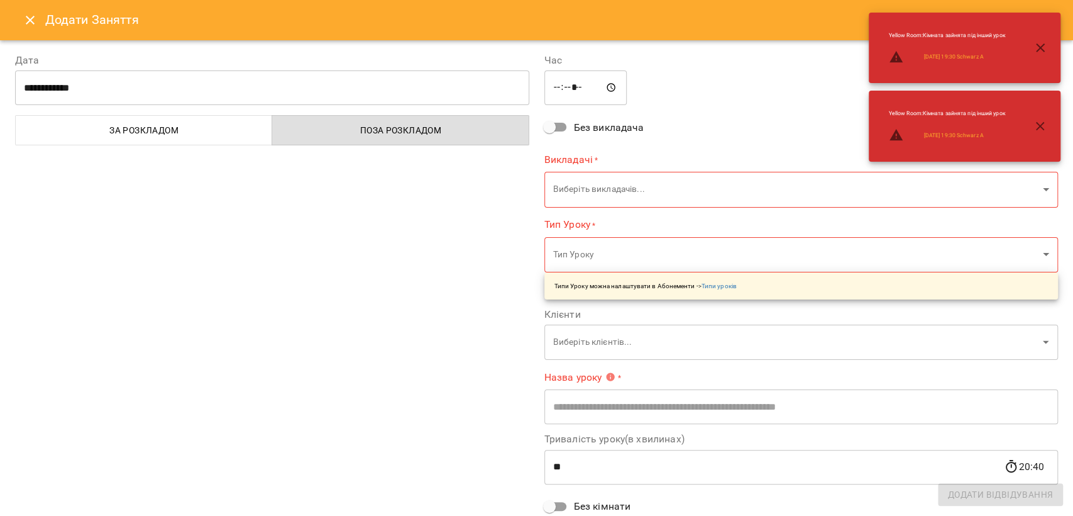
click at [29, 16] on icon "Close" at bounding box center [30, 20] width 15 height 15
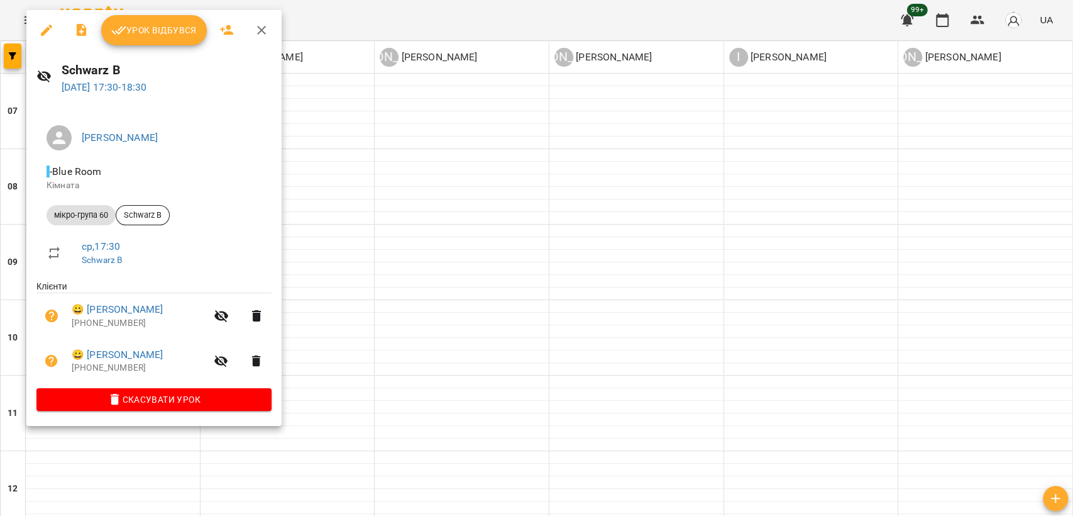
click at [744, 270] on div at bounding box center [536, 258] width 1073 height 516
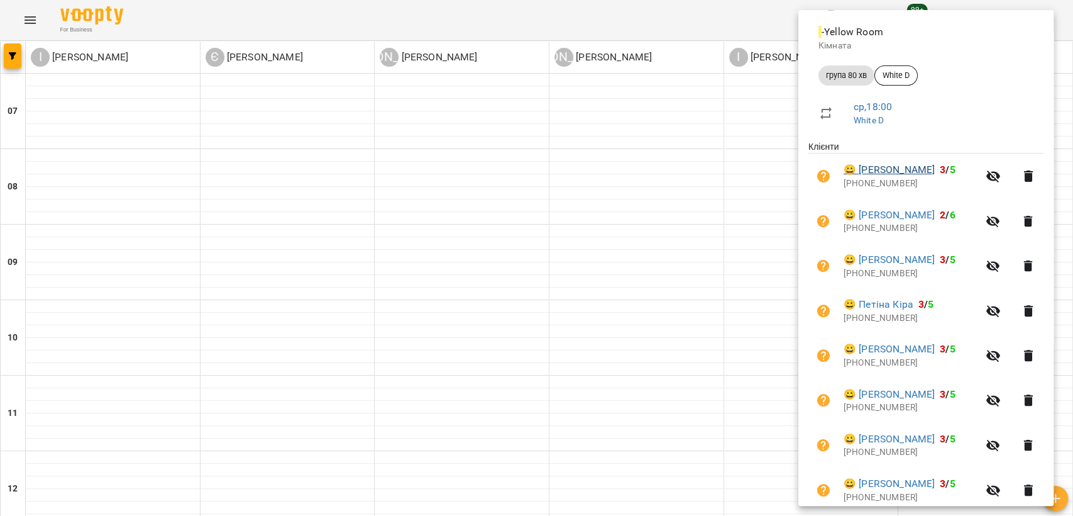
scroll to position [191, 0]
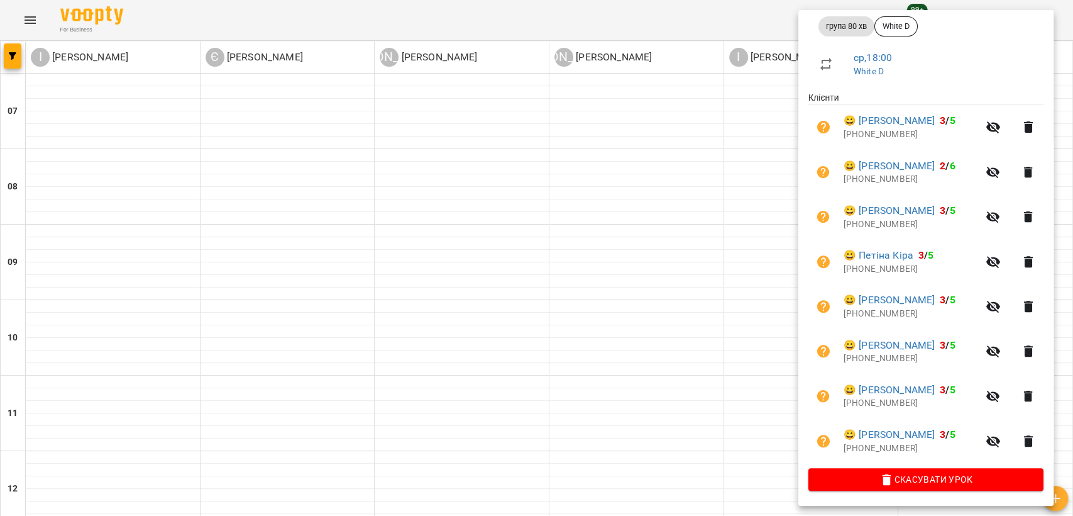
click at [792, 358] on div at bounding box center [536, 258] width 1073 height 516
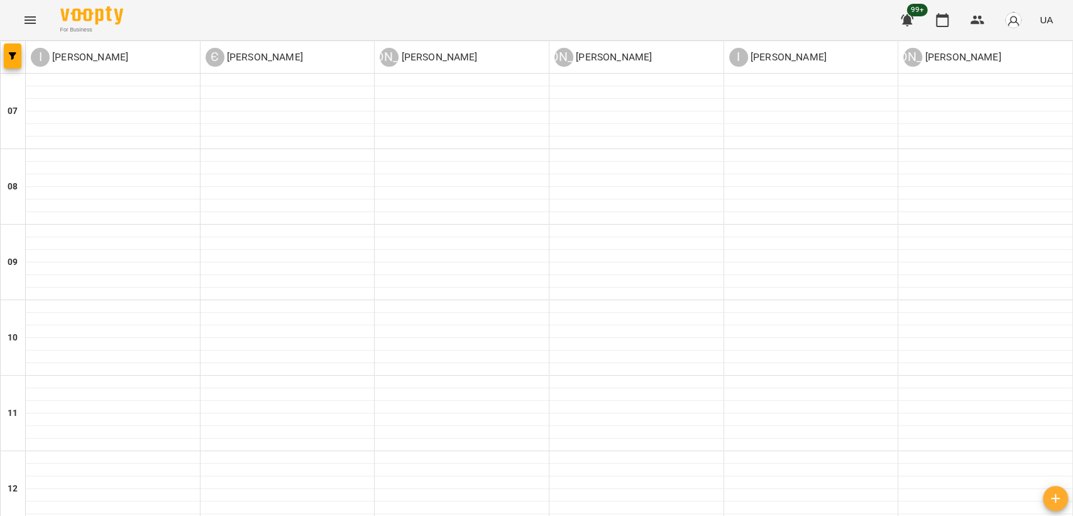
scroll to position [704, 0]
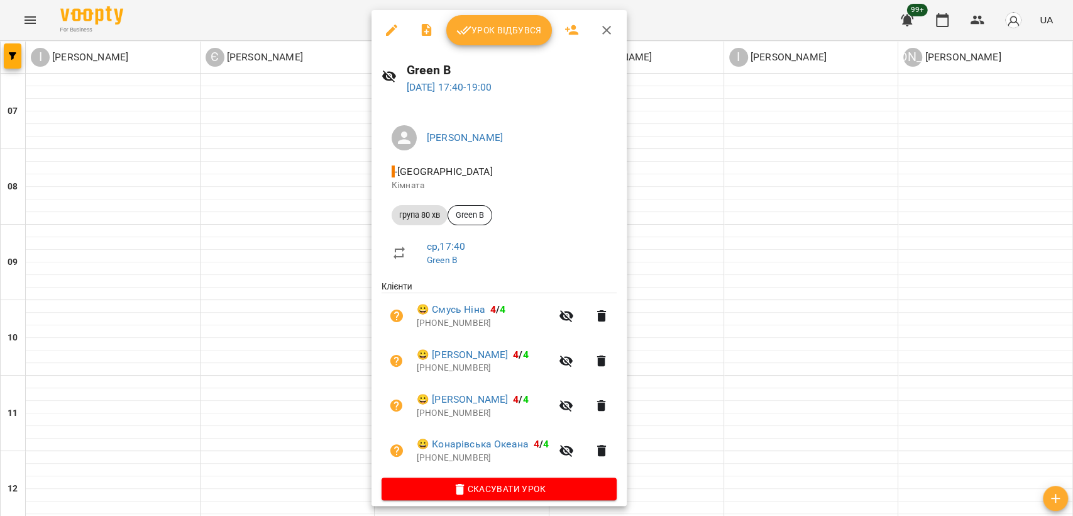
click at [247, 223] on div at bounding box center [536, 258] width 1073 height 516
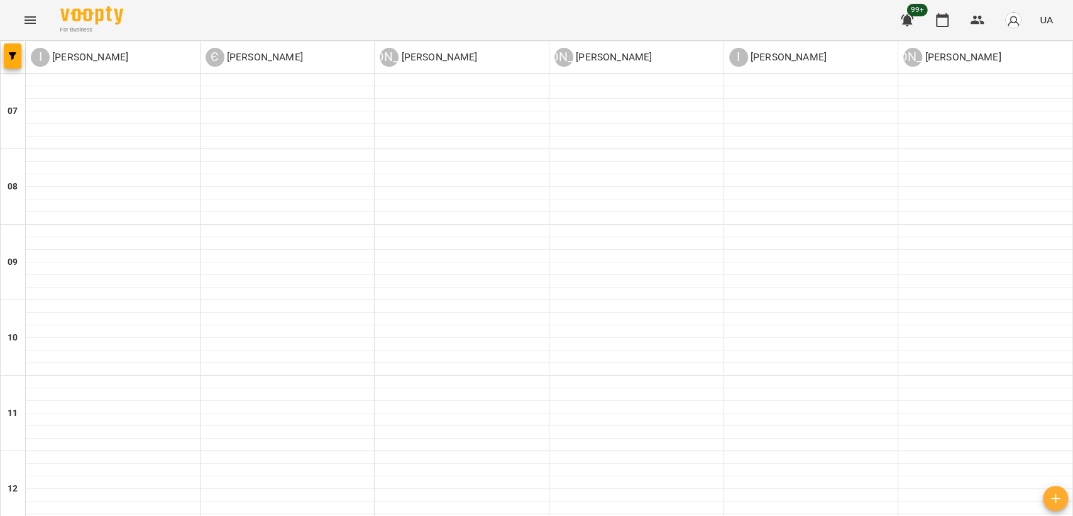
scroll to position [634, 0]
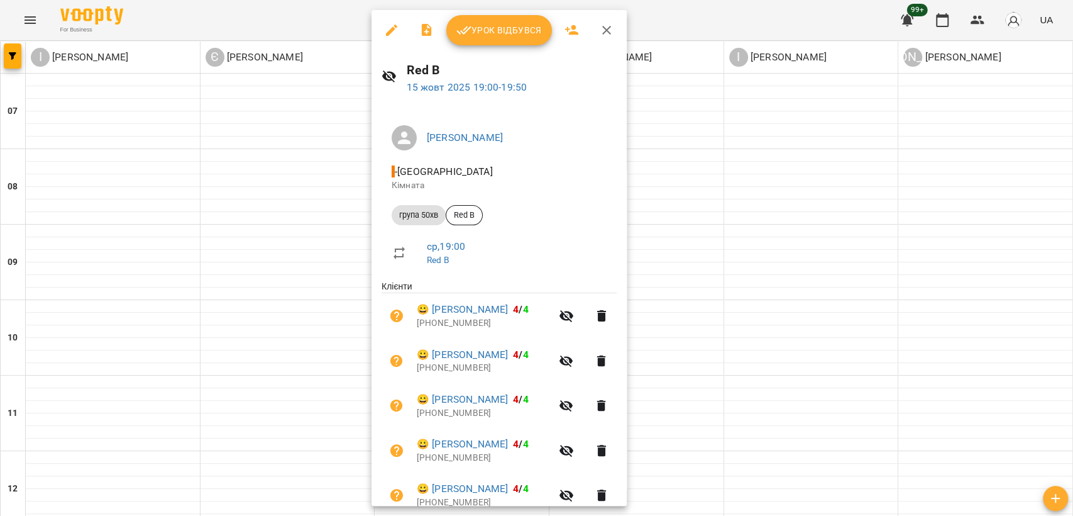
click at [799, 306] on div at bounding box center [536, 258] width 1073 height 516
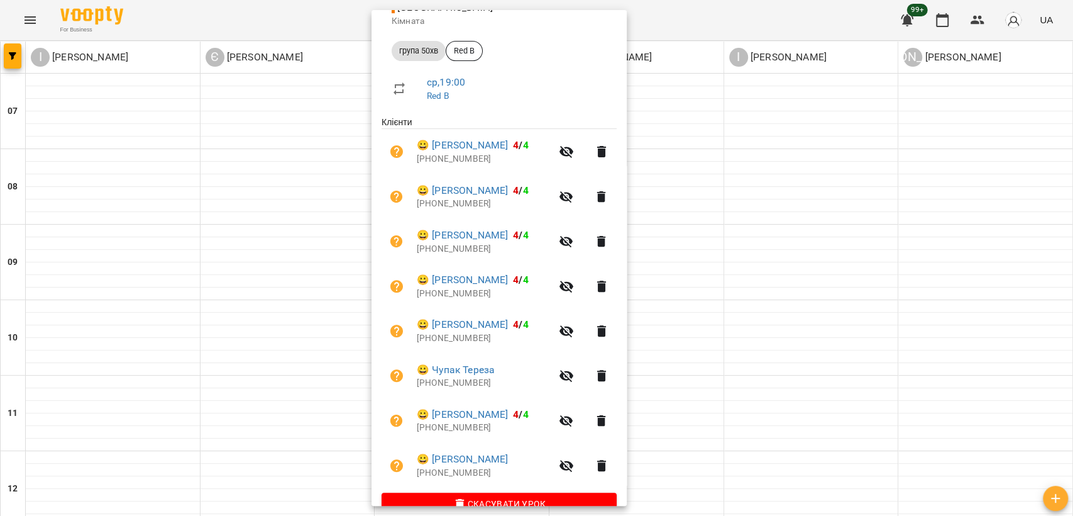
scroll to position [191, 0]
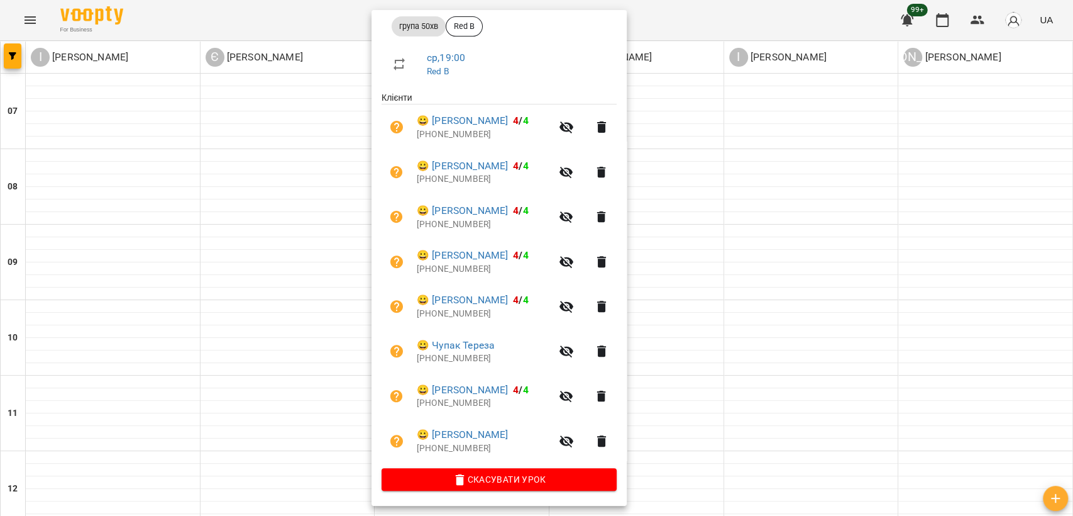
click at [704, 328] on div at bounding box center [536, 258] width 1073 height 516
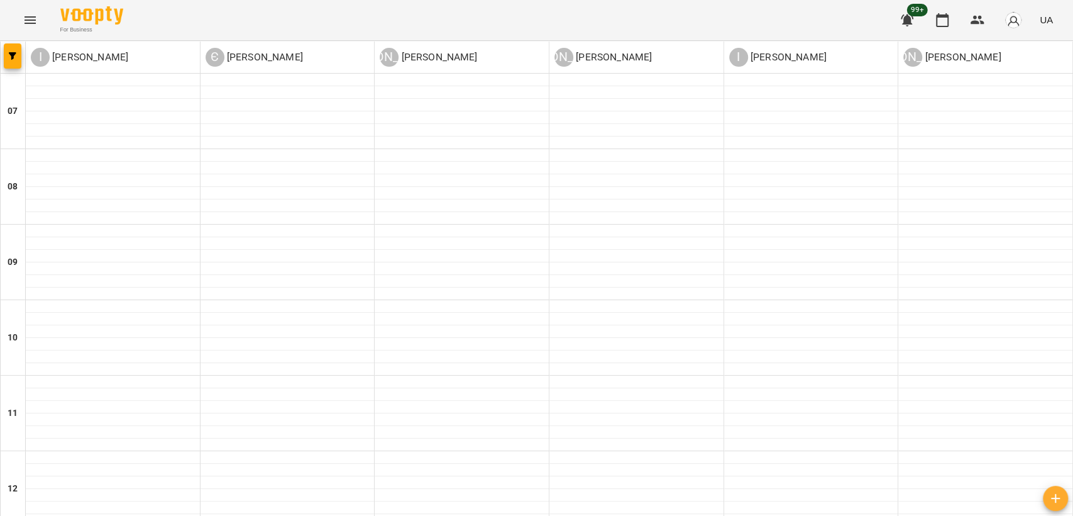
scroll to position [773, 0]
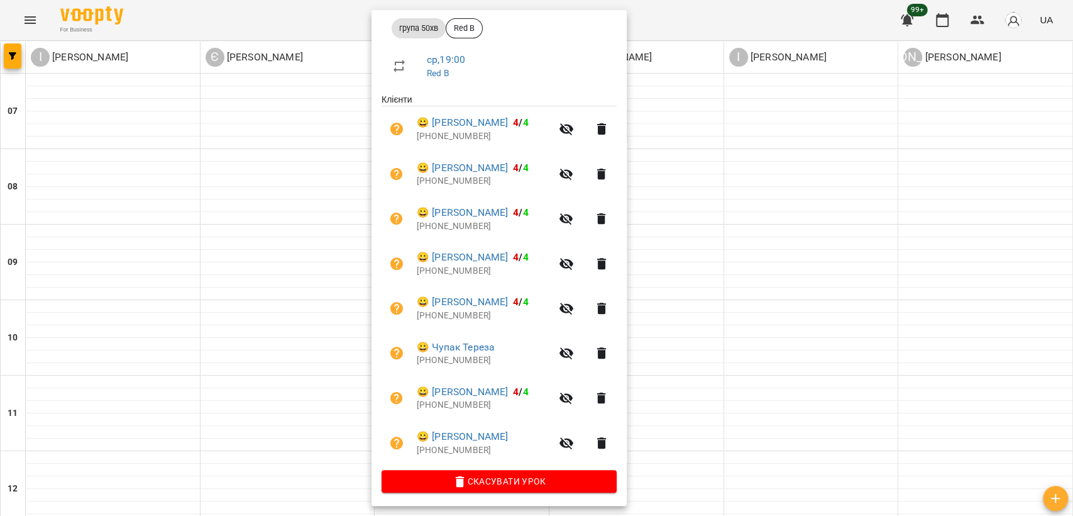
scroll to position [191, 0]
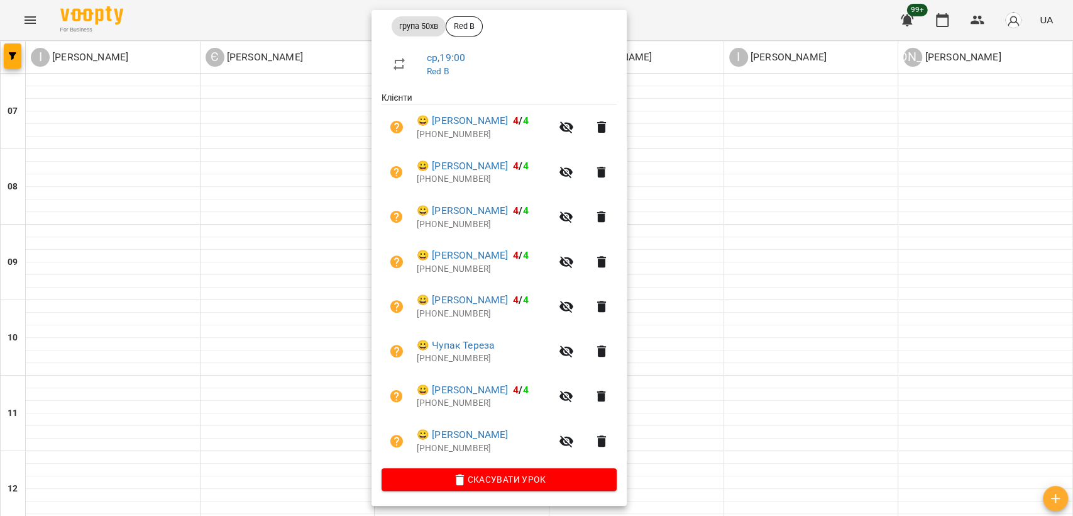
click at [757, 297] on div at bounding box center [536, 258] width 1073 height 516
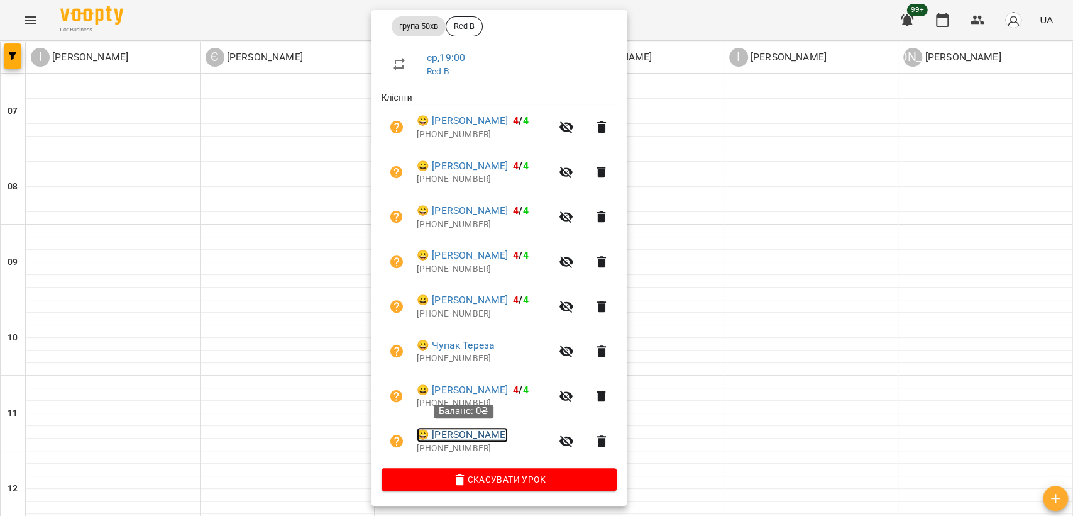
click at [456, 434] on link "😀 Ткачук Ангеліна" at bounding box center [462, 434] width 91 height 15
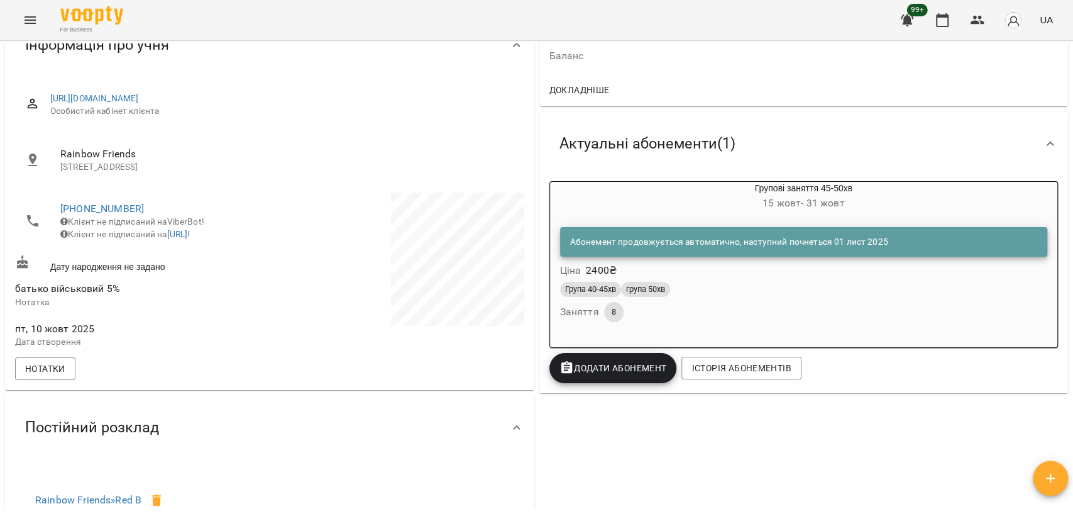
scroll to position [140, 0]
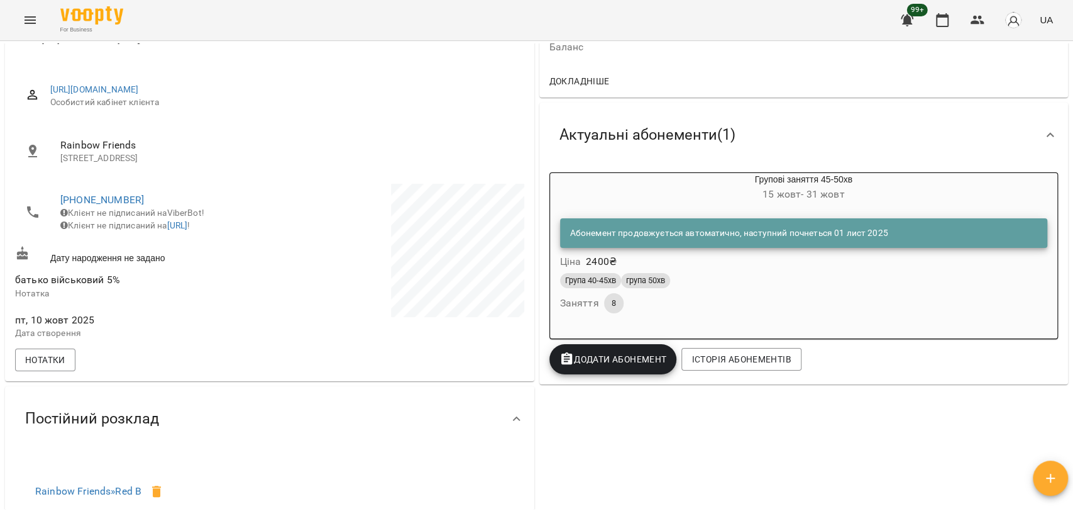
drag, startPoint x: 704, startPoint y: 292, endPoint x: 726, endPoint y: 279, distance: 25.1
click at [704, 293] on div "Група 40-45хв група 50хв Заняття 8" at bounding box center [804, 292] width 493 height 45
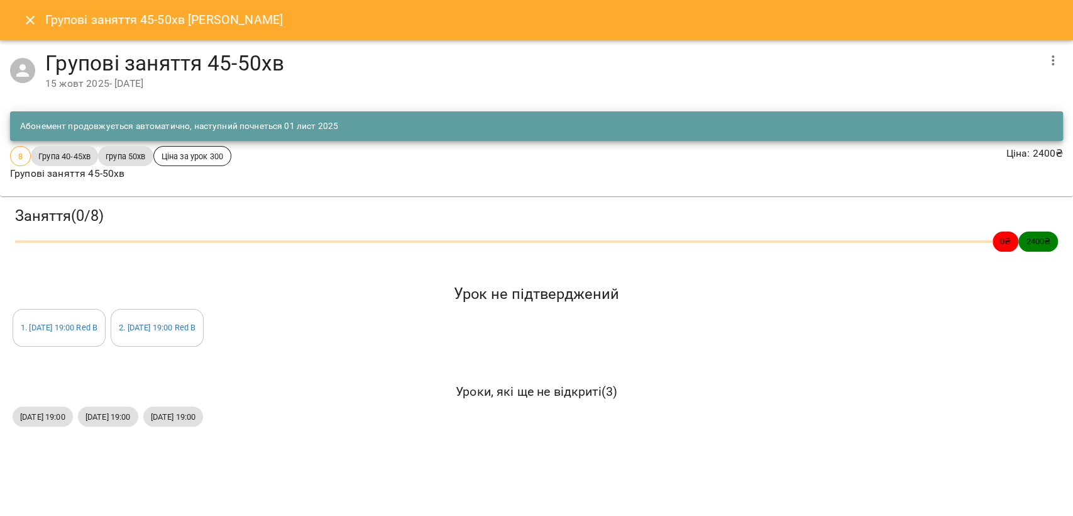
click at [1050, 58] on icon "button" at bounding box center [1053, 60] width 15 height 15
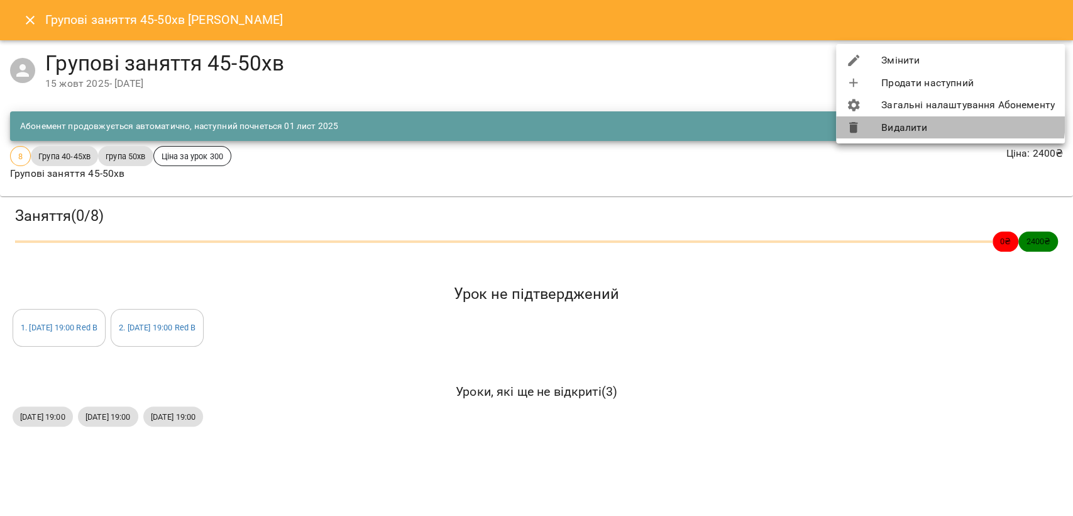
click at [894, 116] on li "Видалити" at bounding box center [950, 127] width 229 height 23
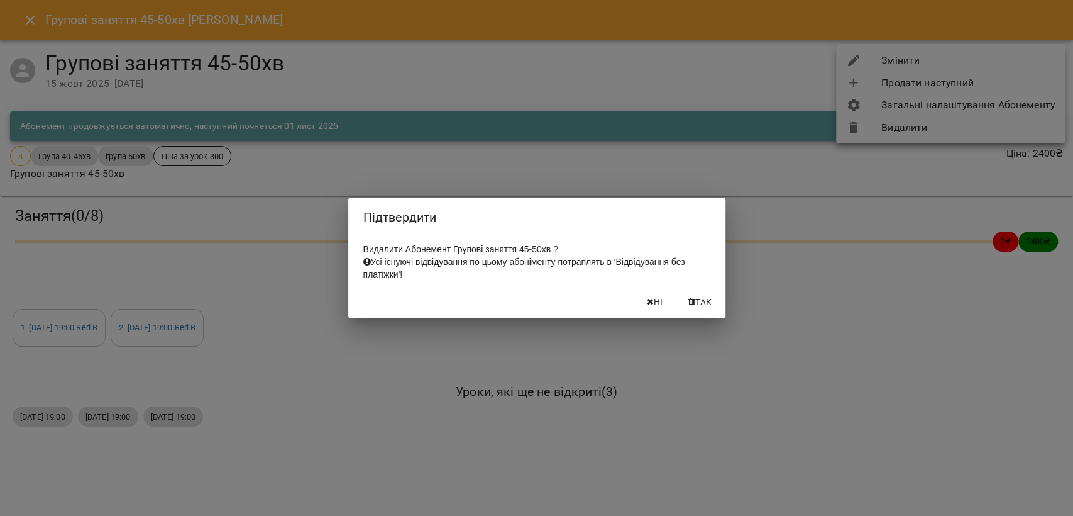
click at [702, 306] on span "Так" at bounding box center [704, 301] width 16 height 15
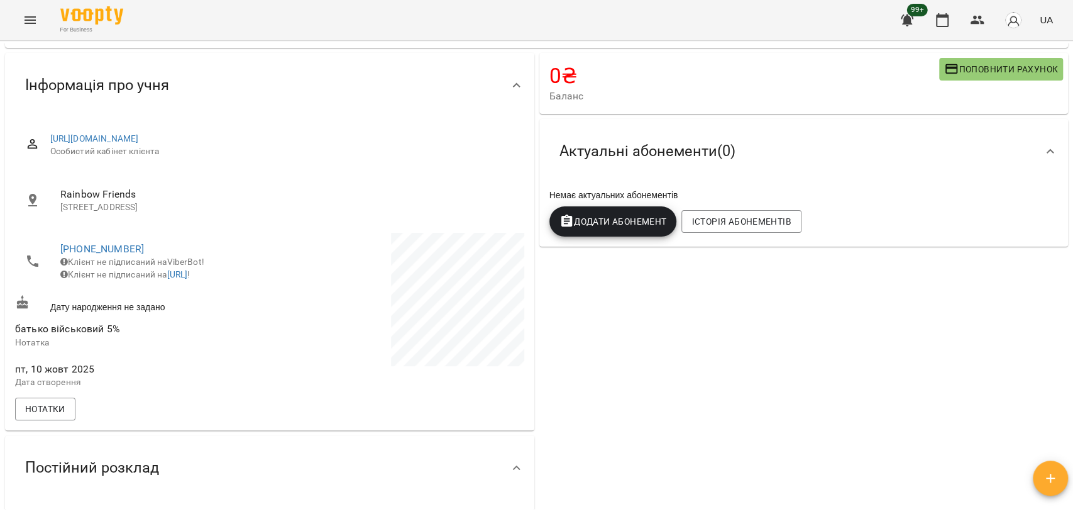
scroll to position [0, 0]
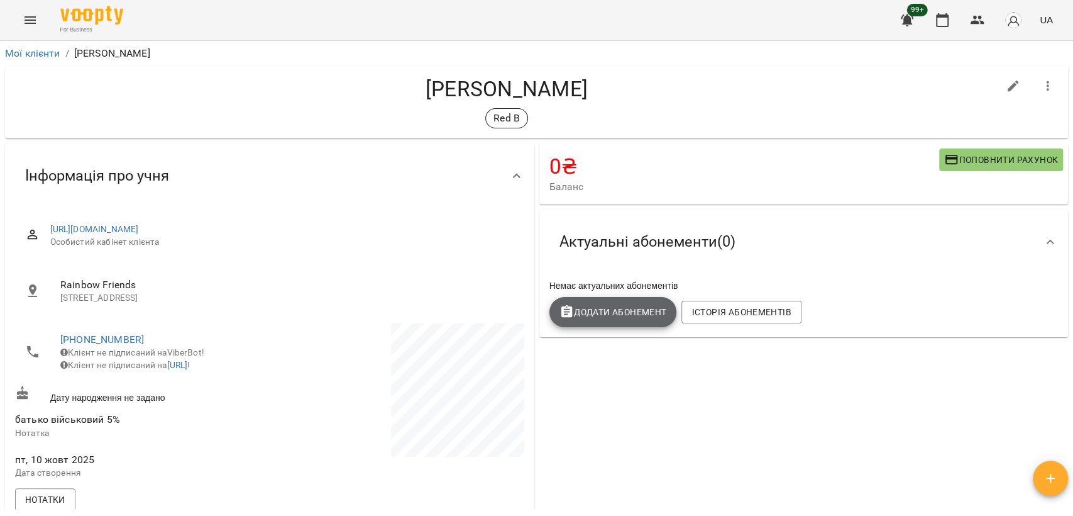
click at [605, 323] on button "Додати Абонемент" at bounding box center [614, 312] width 128 height 30
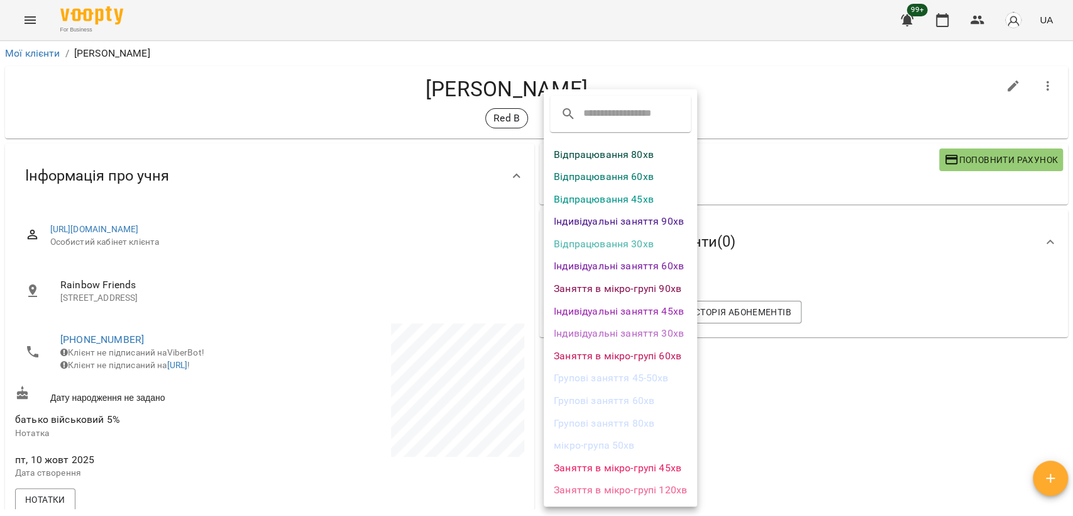
click at [622, 383] on li "Групові заняття 45-50хв" at bounding box center [620, 378] width 153 height 23
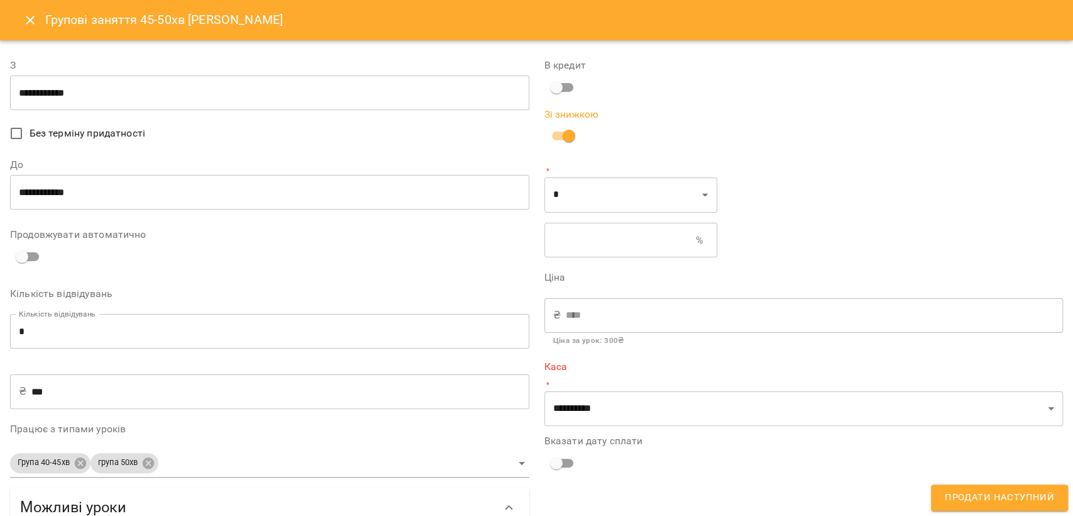
click at [589, 240] on input "text" at bounding box center [621, 240] width 152 height 35
type input "*"
type input "****"
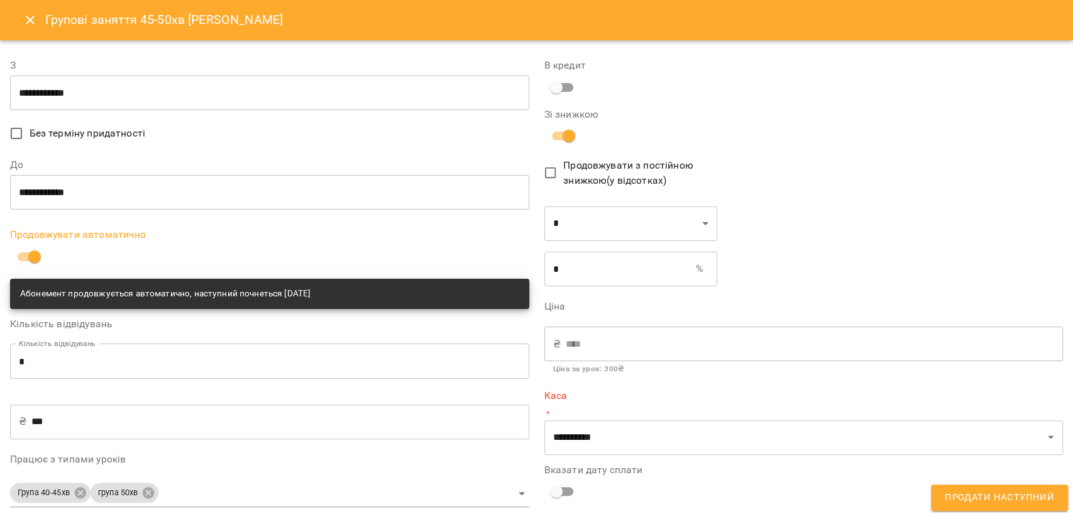
click at [123, 86] on input "**********" at bounding box center [269, 92] width 519 height 35
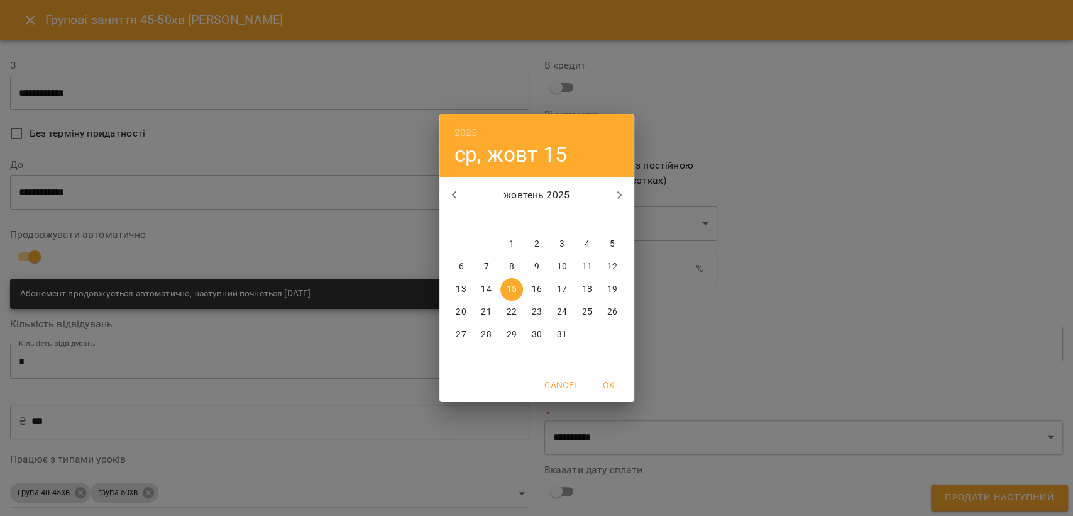
click at [136, 250] on div "2025 ср, жовт [DATE] вт ср чт пт сб нд 29 30 1 2 3 4 5 6 7 8 9 10 11 12 13 14 1…" at bounding box center [536, 258] width 1073 height 516
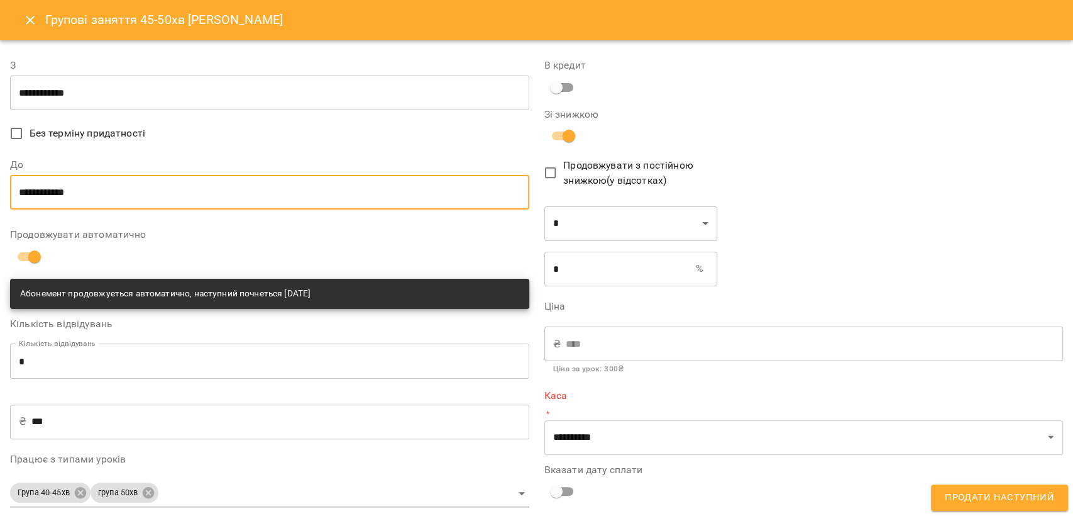
click at [141, 185] on input "**********" at bounding box center [269, 192] width 519 height 35
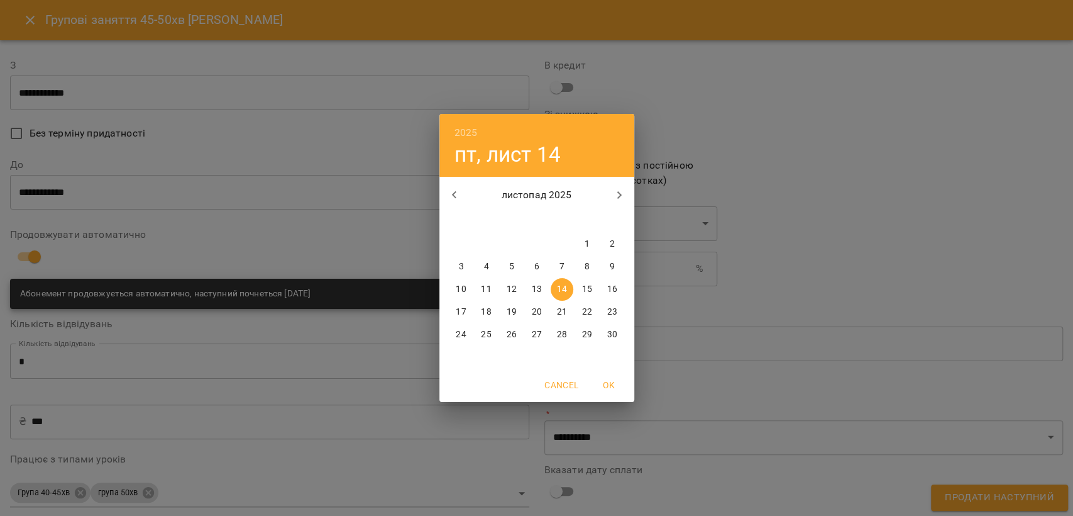
click at [444, 190] on button "button" at bounding box center [455, 195] width 30 height 30
click at [562, 330] on p "31" at bounding box center [562, 334] width 10 height 13
type input "**********"
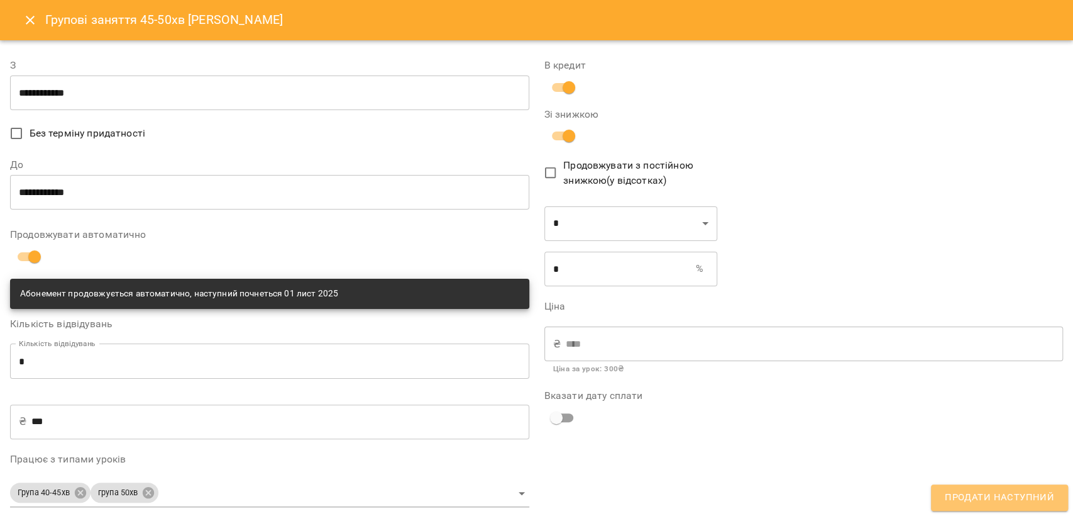
click at [1006, 494] on span "Продати наступний" at bounding box center [999, 497] width 109 height 16
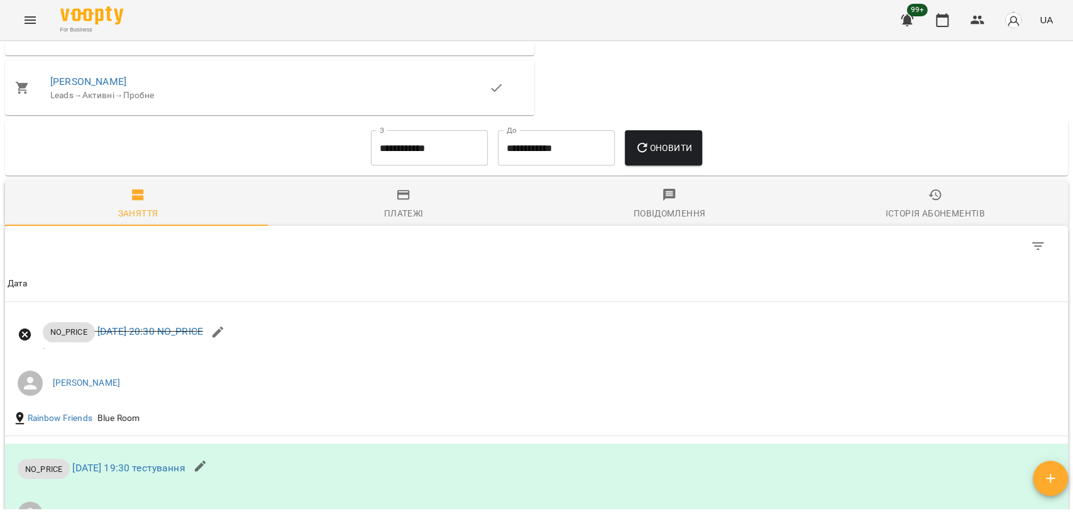
click at [404, 221] on div "Платежі" at bounding box center [404, 213] width 40 height 15
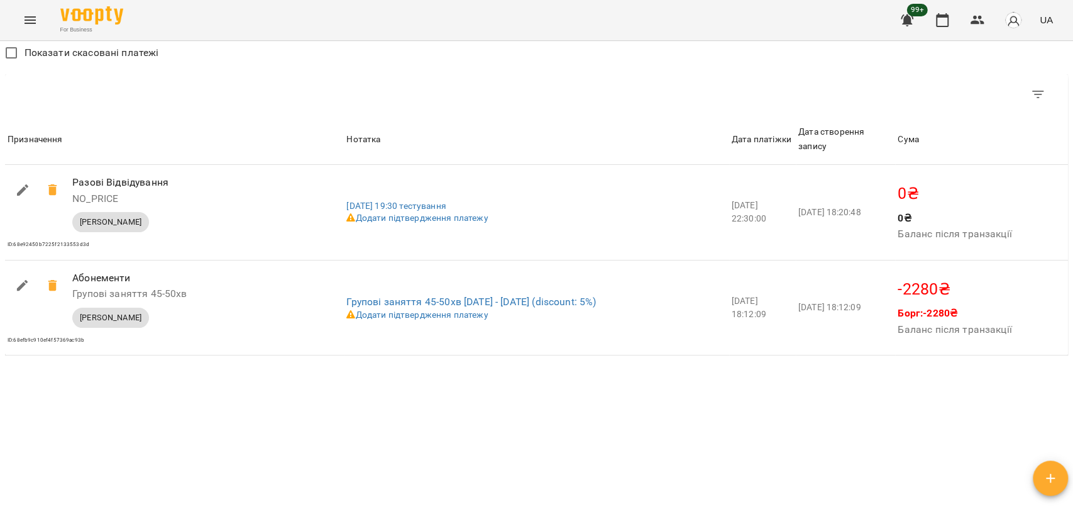
scroll to position [1078, 0]
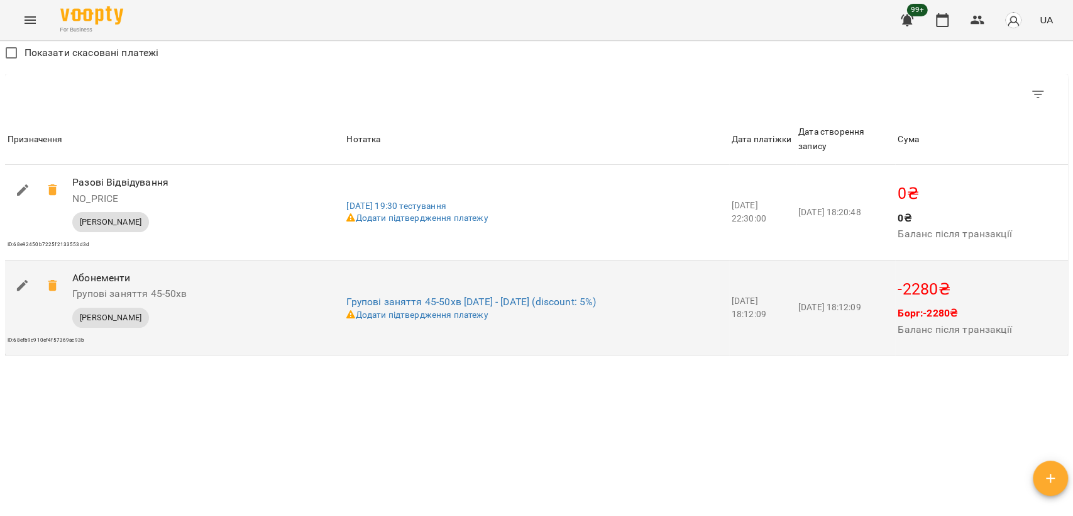
click at [11, 274] on button "button" at bounding box center [23, 285] width 30 height 30
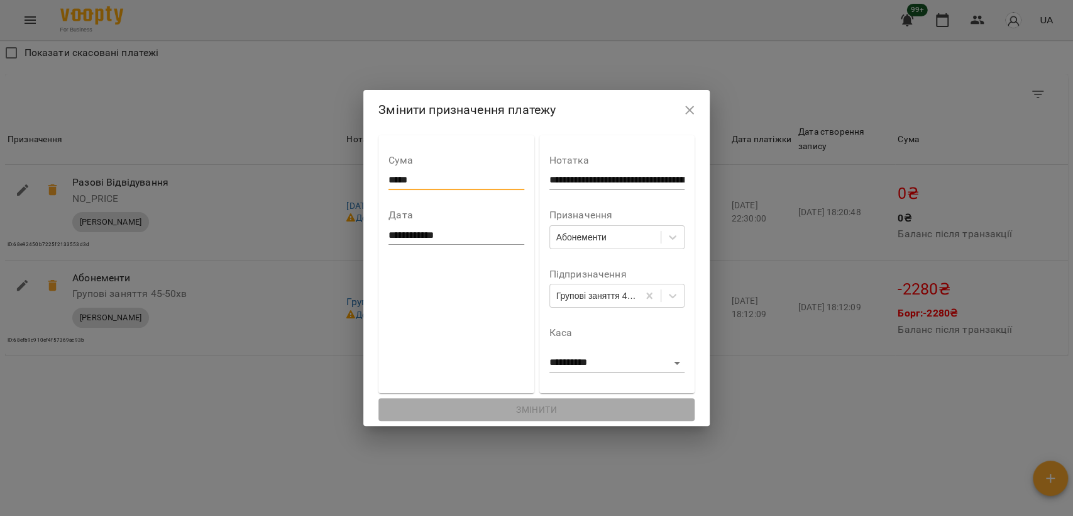
drag, startPoint x: 375, startPoint y: 179, endPoint x: 428, endPoint y: 179, distance: 52.8
click at [428, 179] on input "*****" at bounding box center [456, 180] width 135 height 20
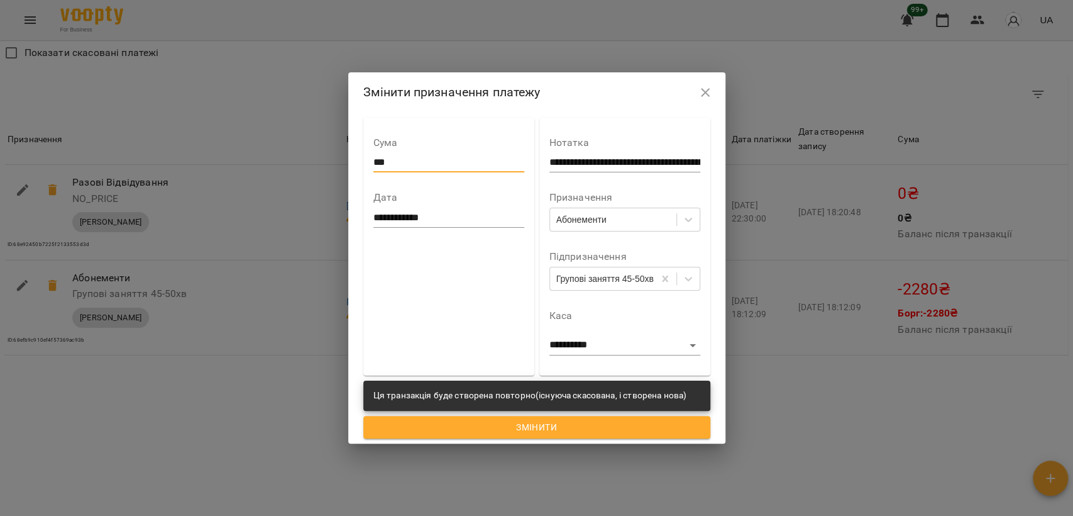
click at [407, 160] on input "***" at bounding box center [449, 162] width 151 height 20
type input "*****"
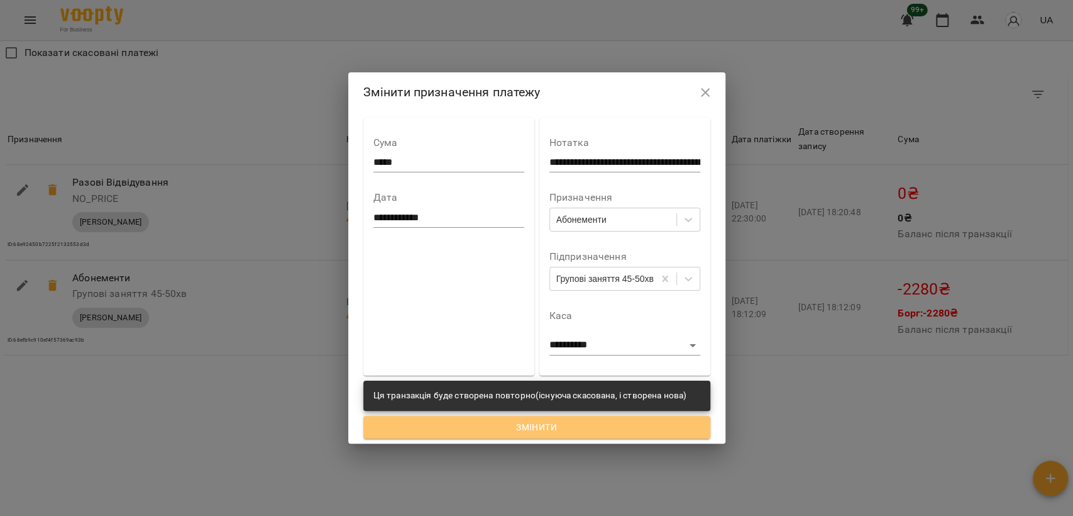
click at [624, 426] on span "Змінити" at bounding box center [537, 426] width 327 height 15
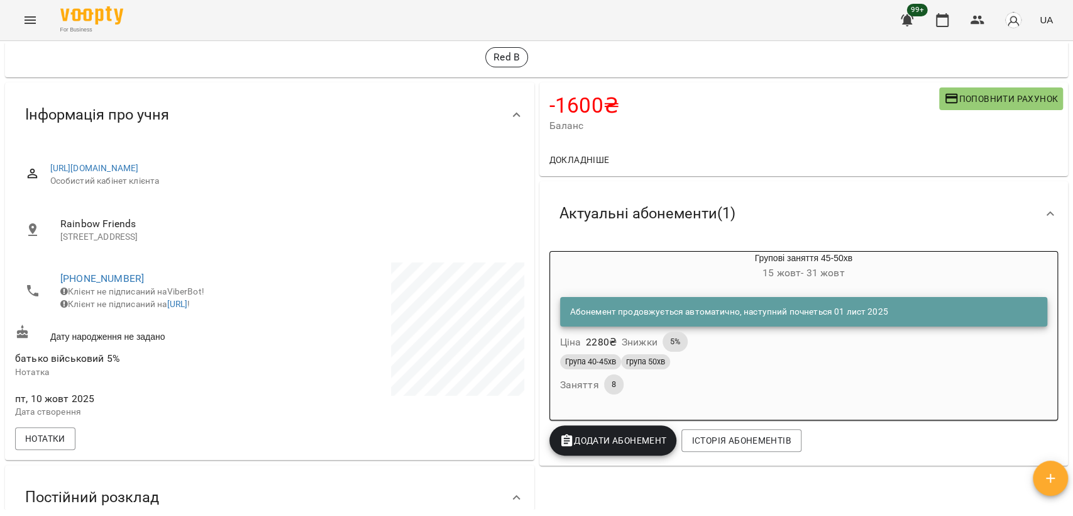
scroll to position [0, 0]
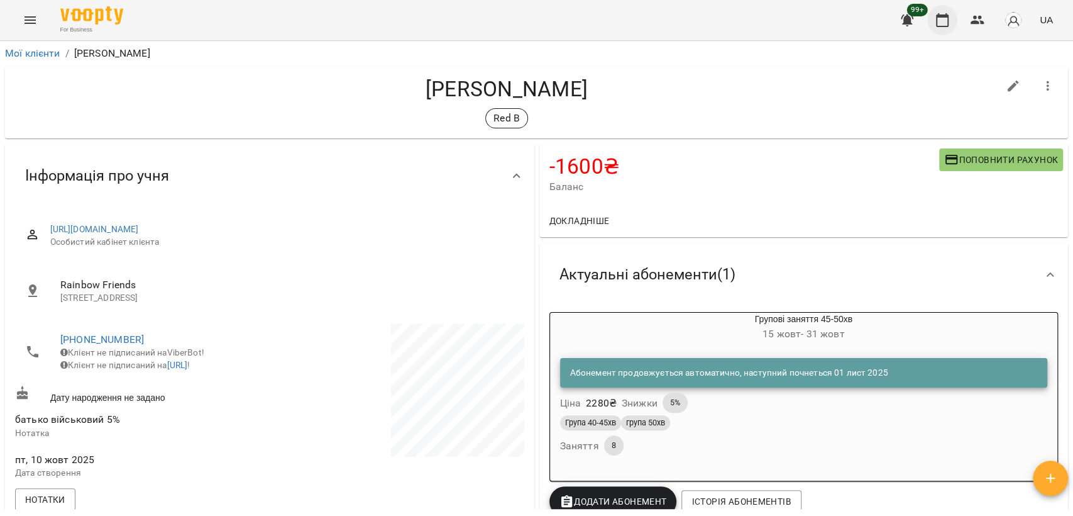
click at [954, 23] on button "button" at bounding box center [943, 20] width 30 height 30
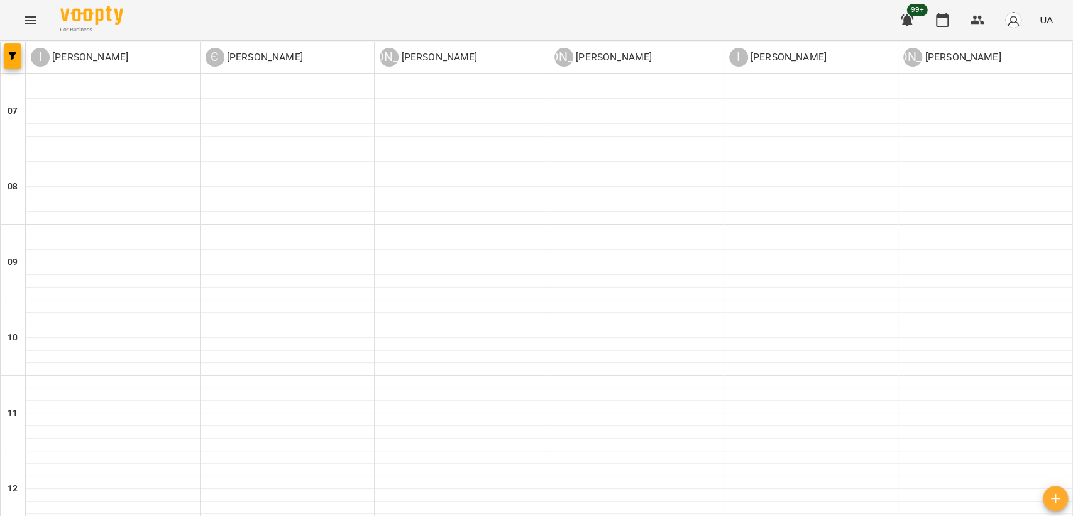
scroll to position [699, 0]
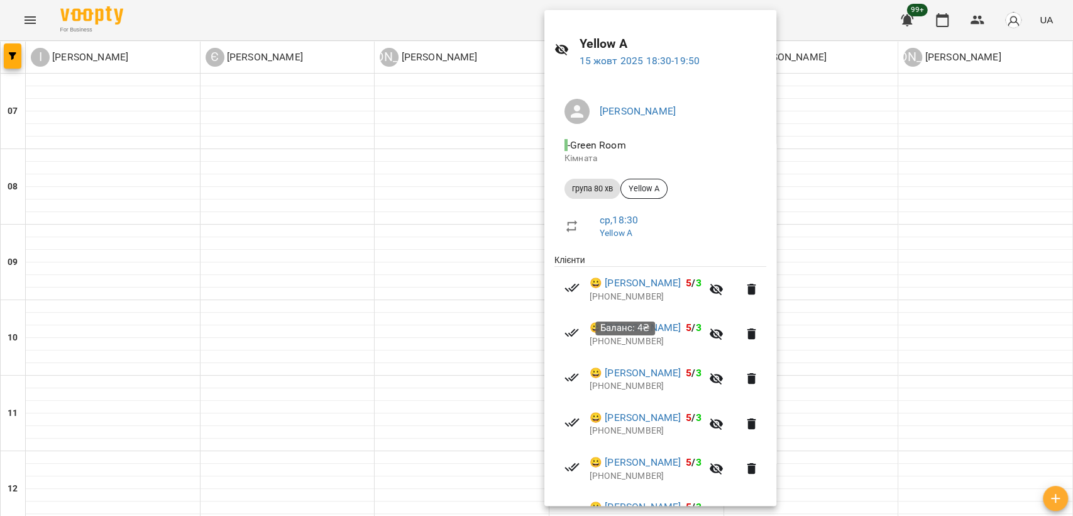
scroll to position [70, 0]
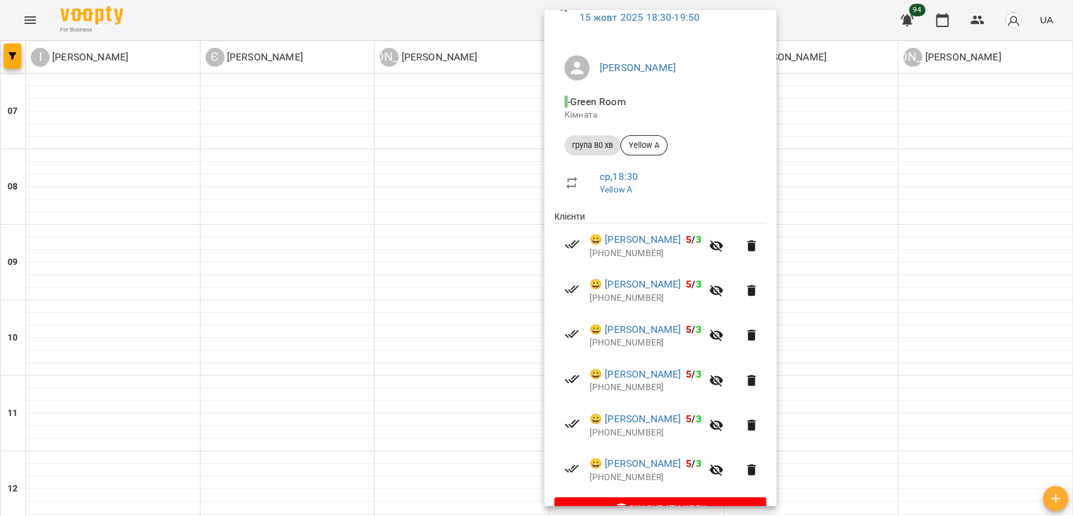
click at [848, 273] on div at bounding box center [536, 258] width 1073 height 516
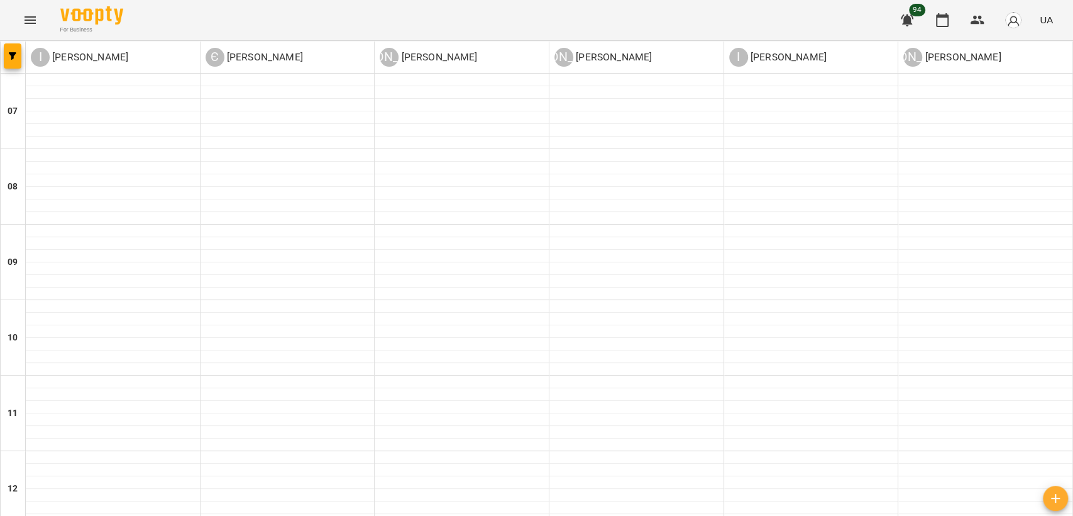
scroll to position [773, 0]
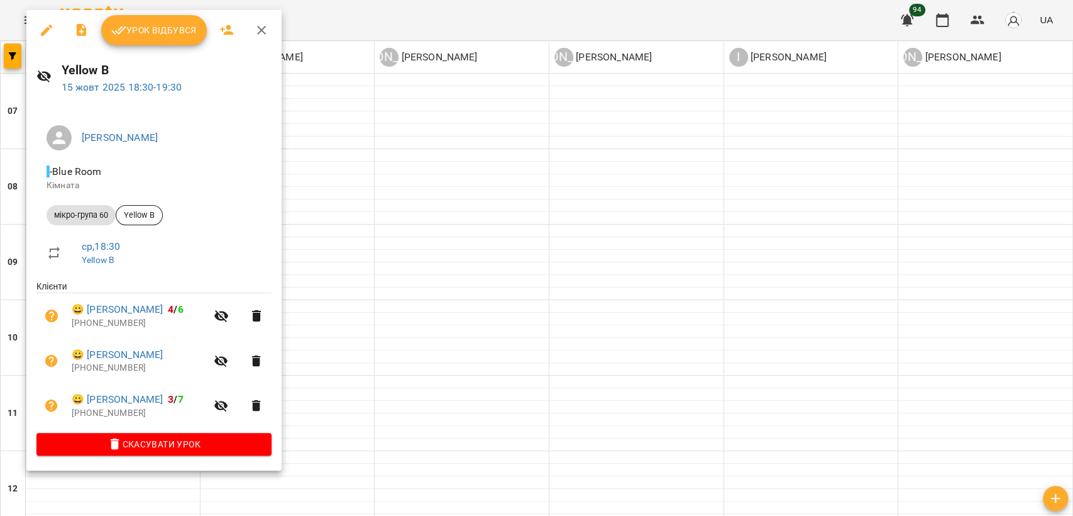
click at [332, 273] on div at bounding box center [536, 258] width 1073 height 516
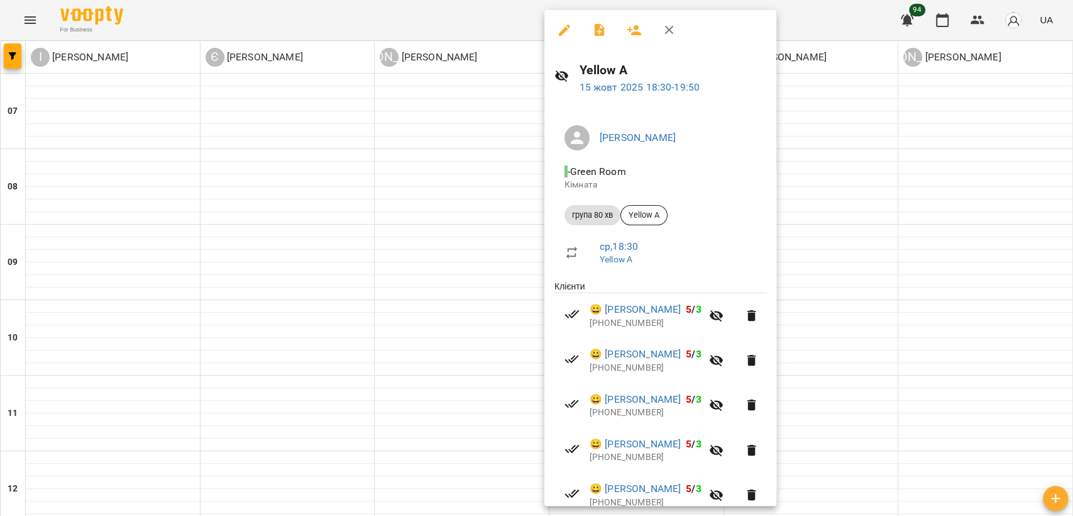
click at [868, 328] on div at bounding box center [536, 258] width 1073 height 516
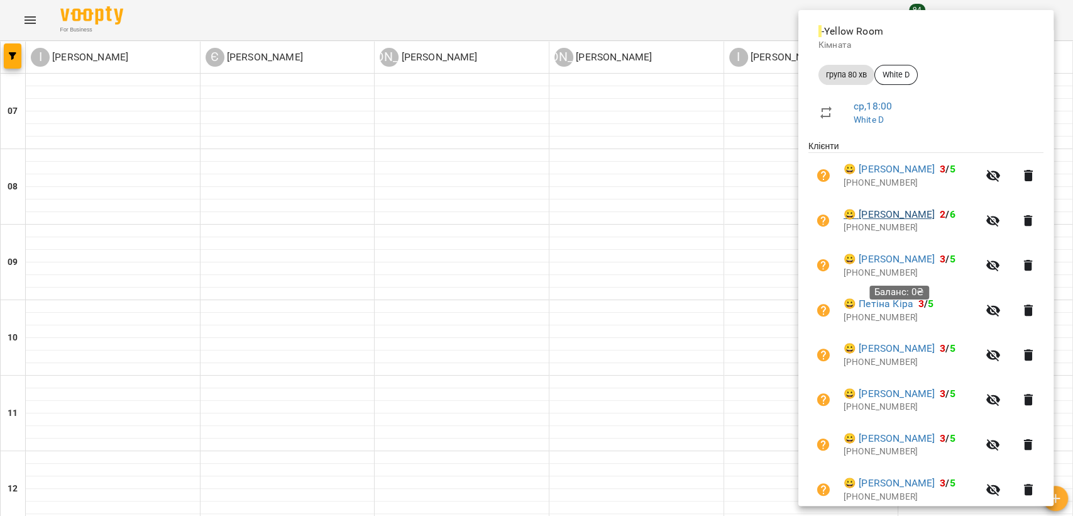
scroll to position [191, 0]
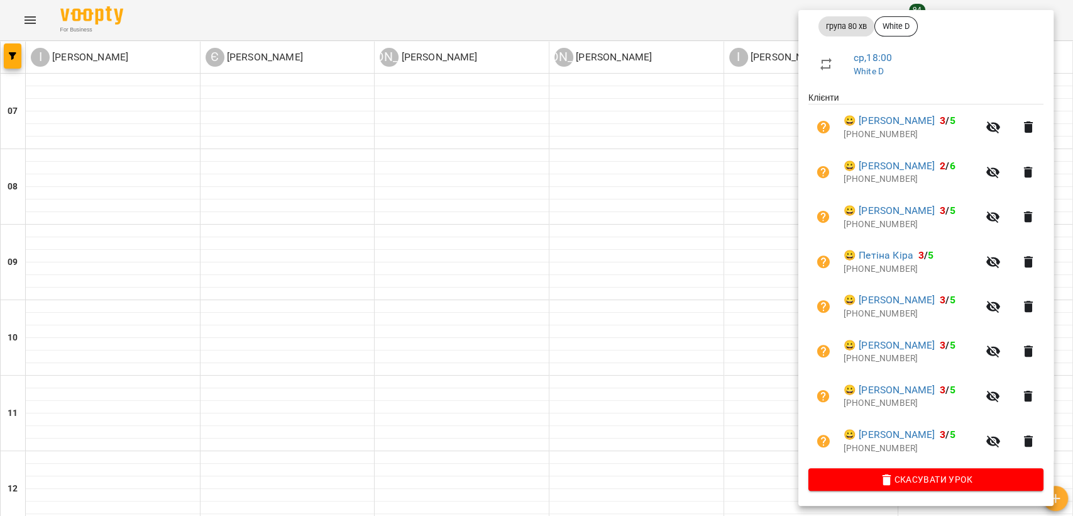
click at [214, 336] on div at bounding box center [536, 258] width 1073 height 516
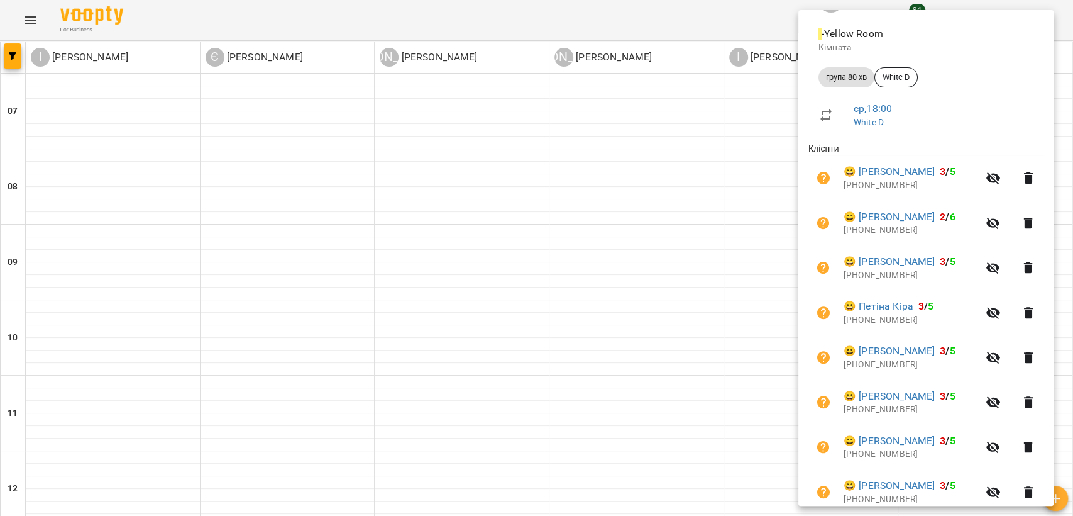
scroll to position [140, 0]
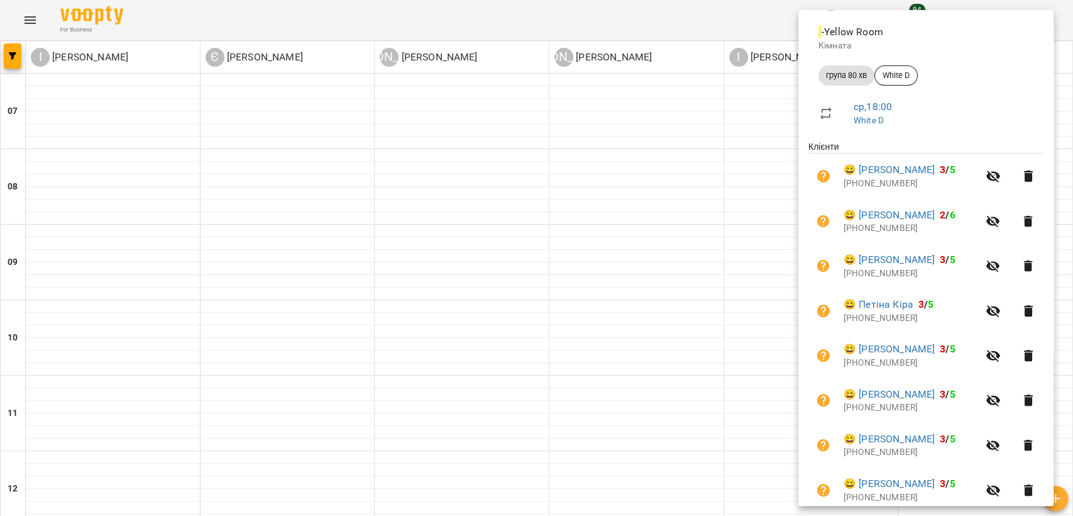
click at [753, 327] on div at bounding box center [536, 258] width 1073 height 516
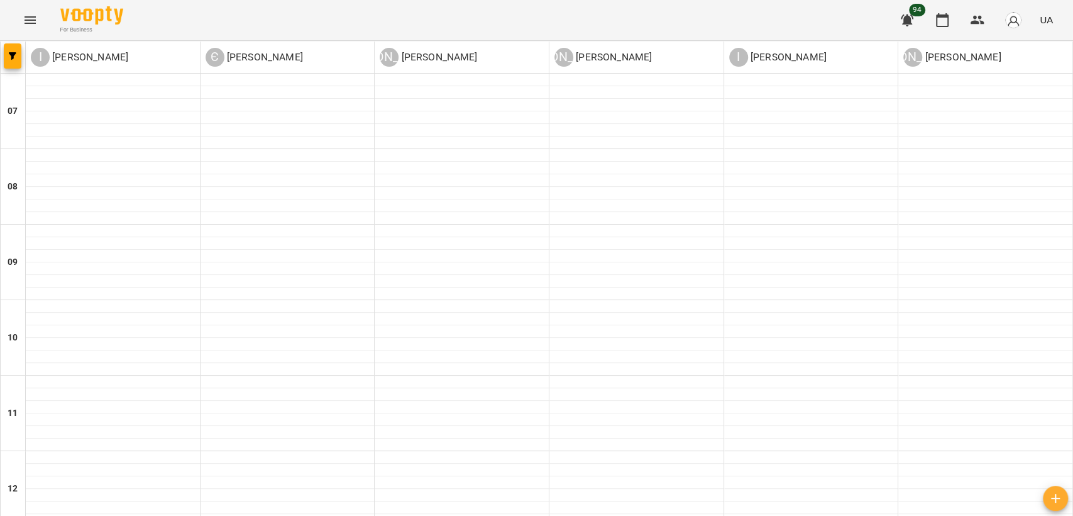
scroll to position [773, 0]
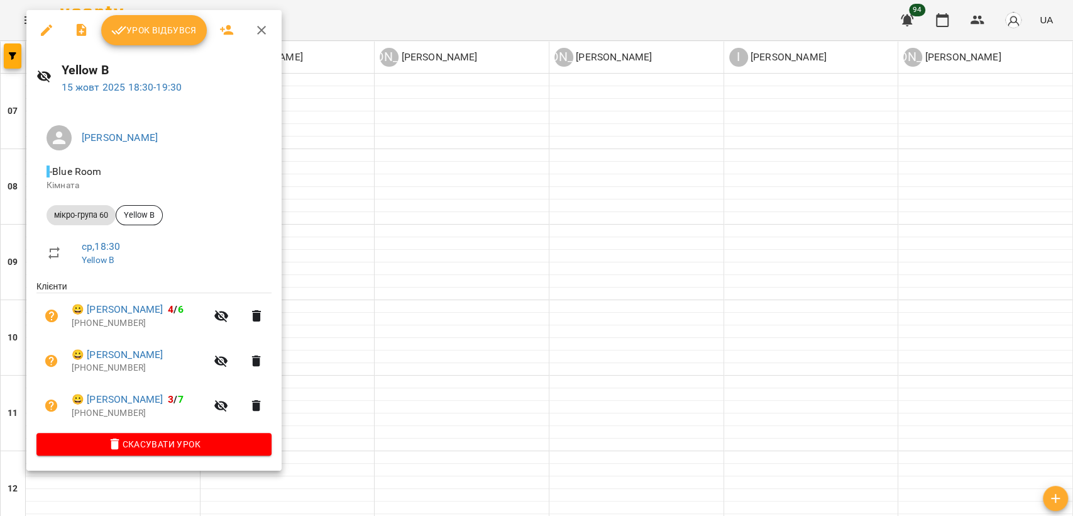
click at [306, 216] on div at bounding box center [536, 258] width 1073 height 516
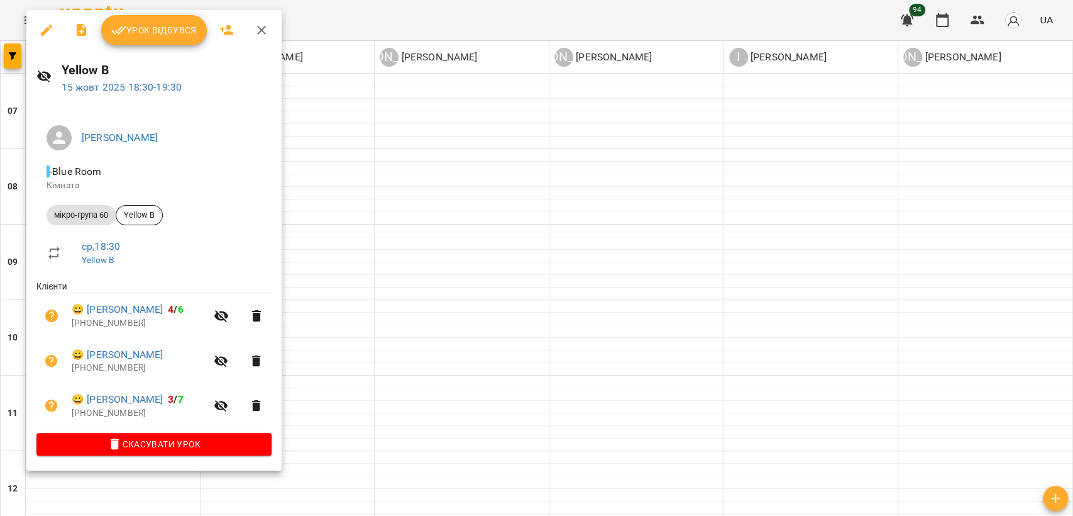
drag, startPoint x: 291, startPoint y: 253, endPoint x: 320, endPoint y: 252, distance: 29.6
click at [292, 253] on div at bounding box center [536, 258] width 1073 height 516
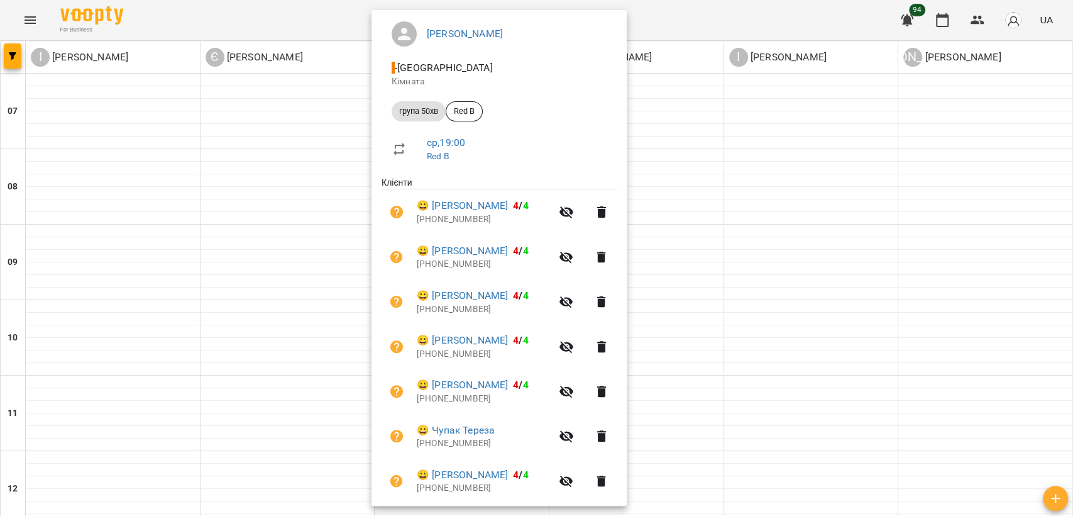
scroll to position [191, 0]
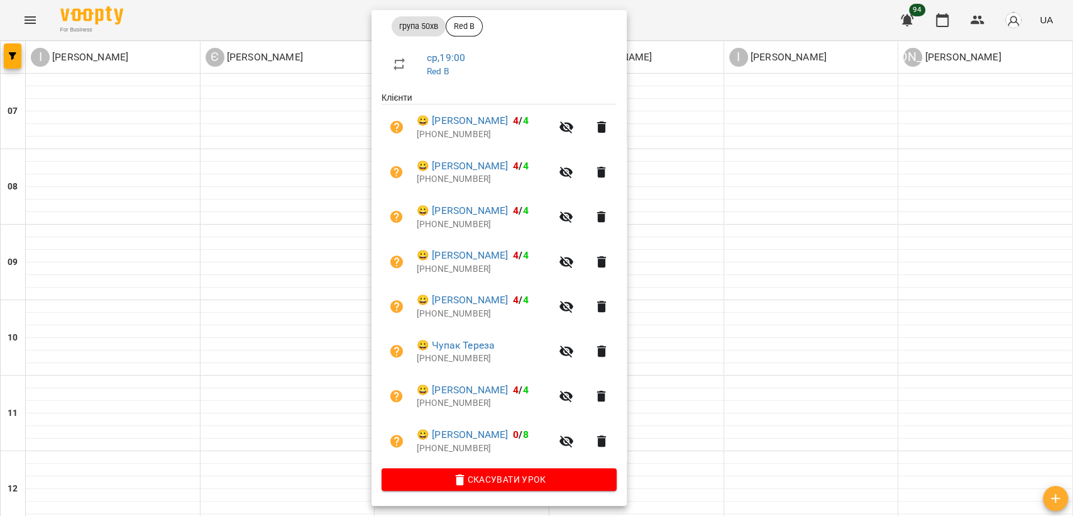
click at [651, 216] on div at bounding box center [536, 258] width 1073 height 516
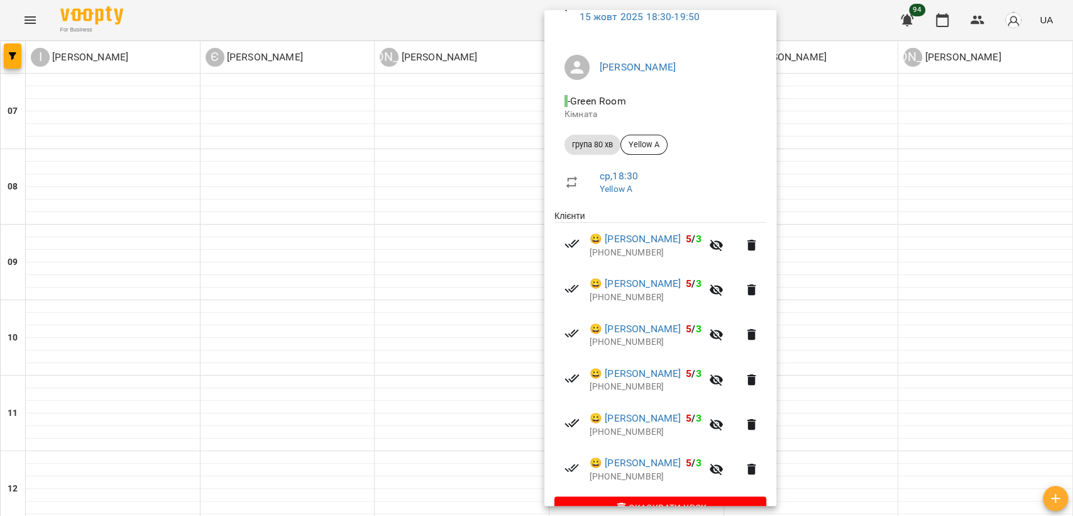
scroll to position [101, 0]
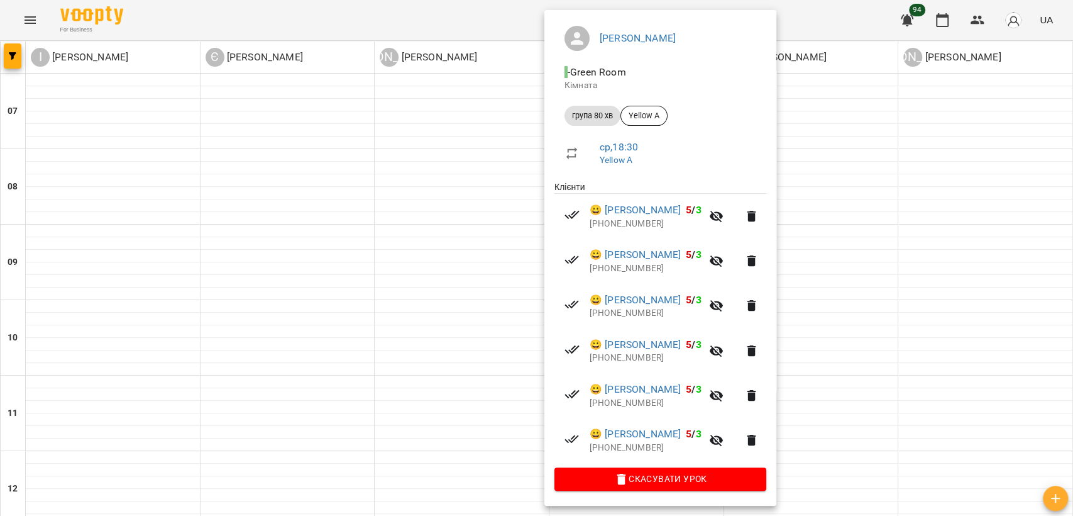
click at [871, 192] on div at bounding box center [536, 258] width 1073 height 516
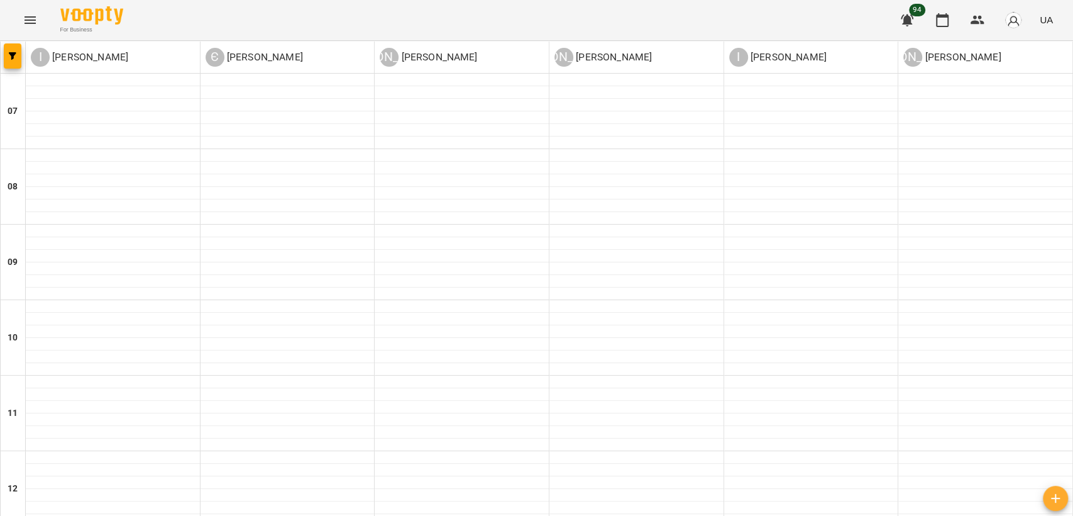
scroll to position [773, 0]
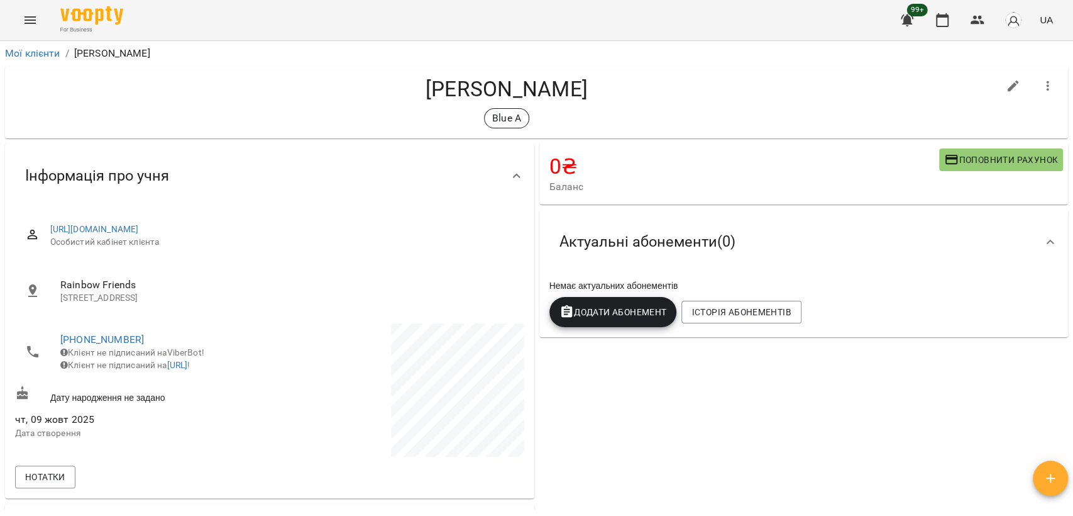
click at [589, 309] on span "Додати Абонемент" at bounding box center [614, 311] width 108 height 15
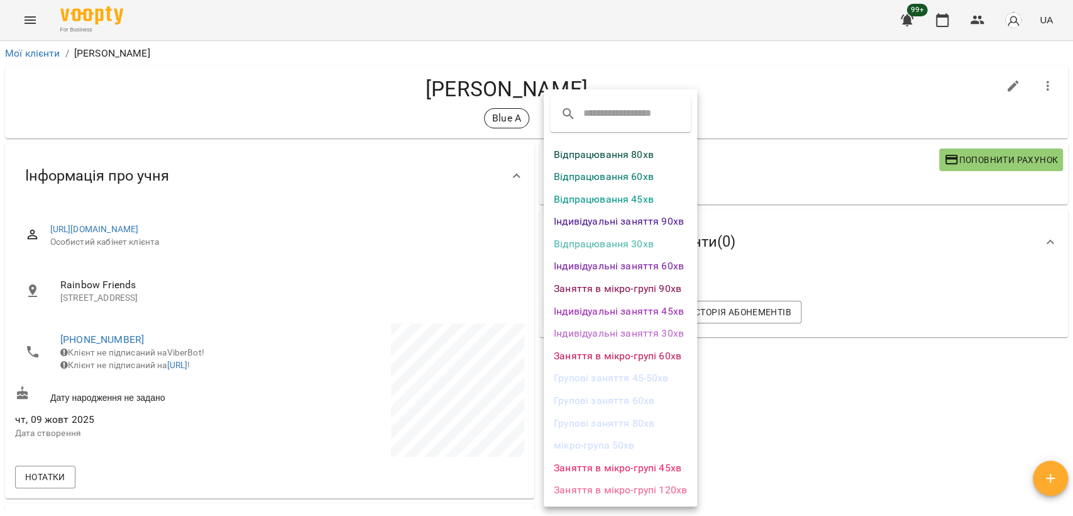
click at [664, 375] on li "Групові заняття 45-50хв" at bounding box center [620, 378] width 153 height 23
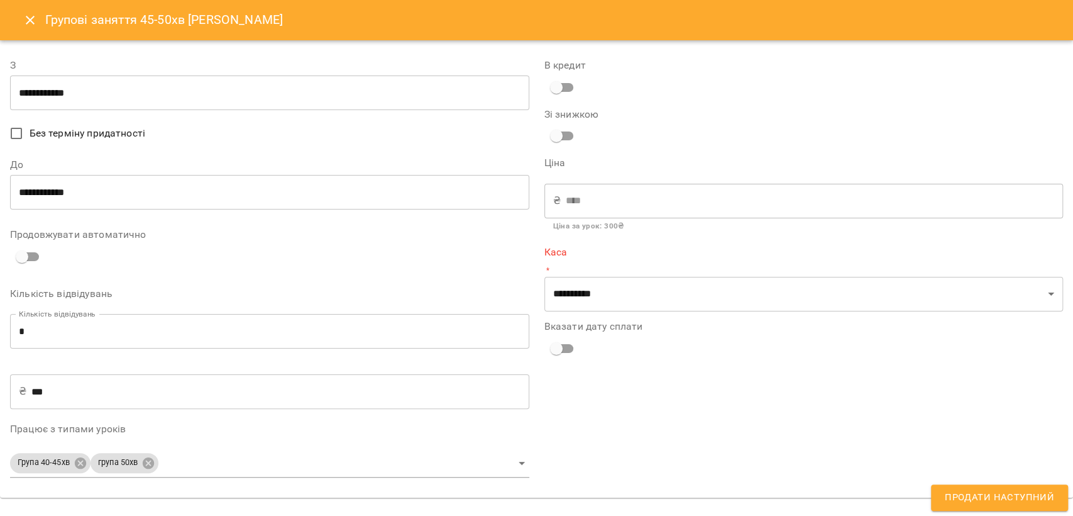
type input "**********"
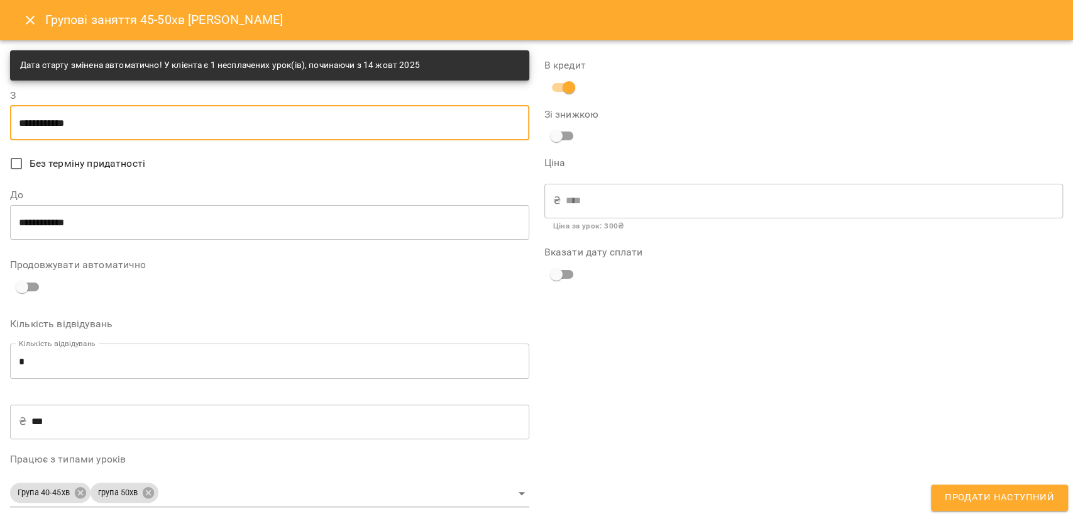
drag, startPoint x: 126, startPoint y: 127, endPoint x: 0, endPoint y: 110, distance: 126.9
click at [0, 110] on div "**********" at bounding box center [536, 310] width 1073 height 541
click at [344, 125] on input "**********" at bounding box center [269, 122] width 519 height 35
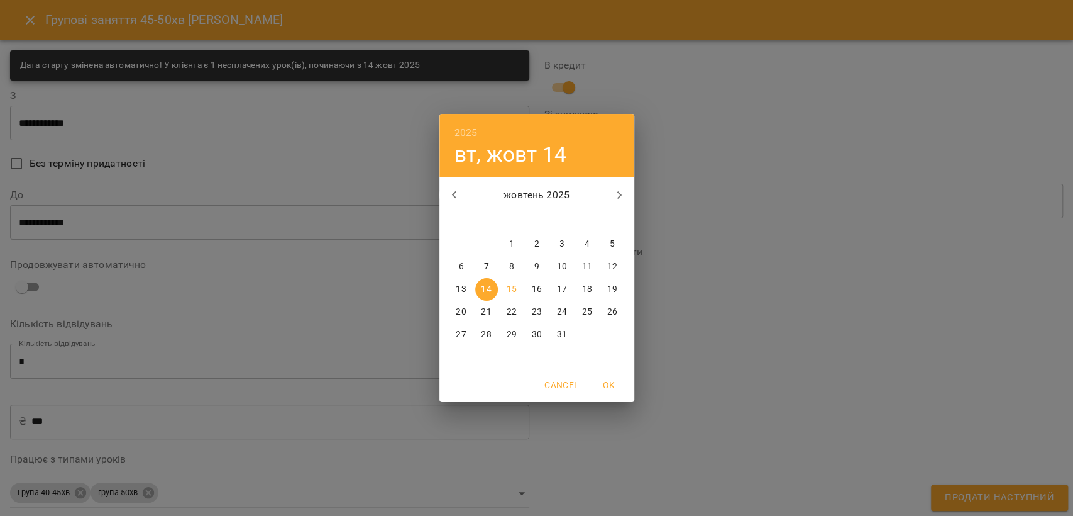
click at [78, 233] on div "2025 вт, жовт 14 жовтень 2025 пн вт ср чт пт сб нд 29 30 1 2 3 4 5 6 7 8 9 10 1…" at bounding box center [536, 258] width 1073 height 516
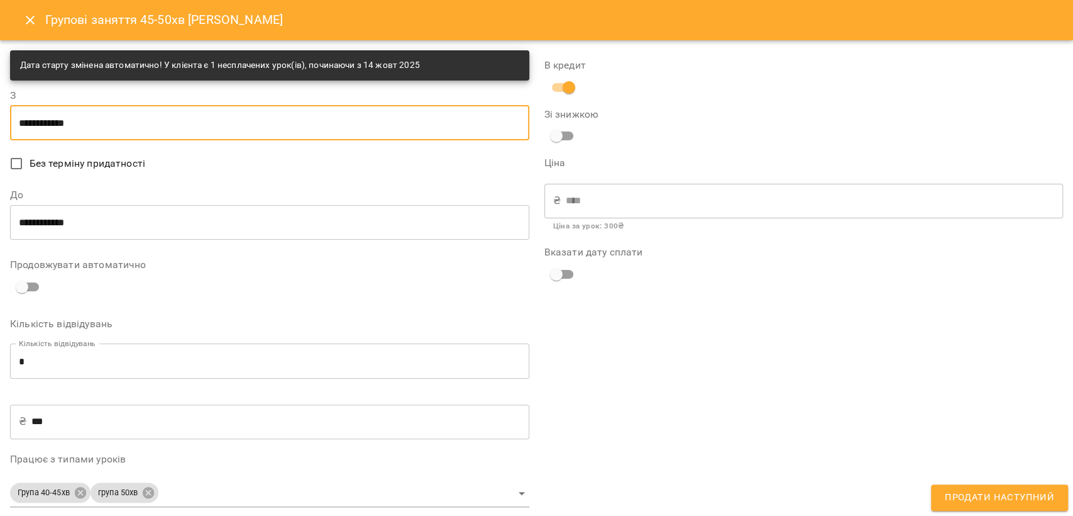
click at [94, 218] on input "**********" at bounding box center [269, 221] width 519 height 35
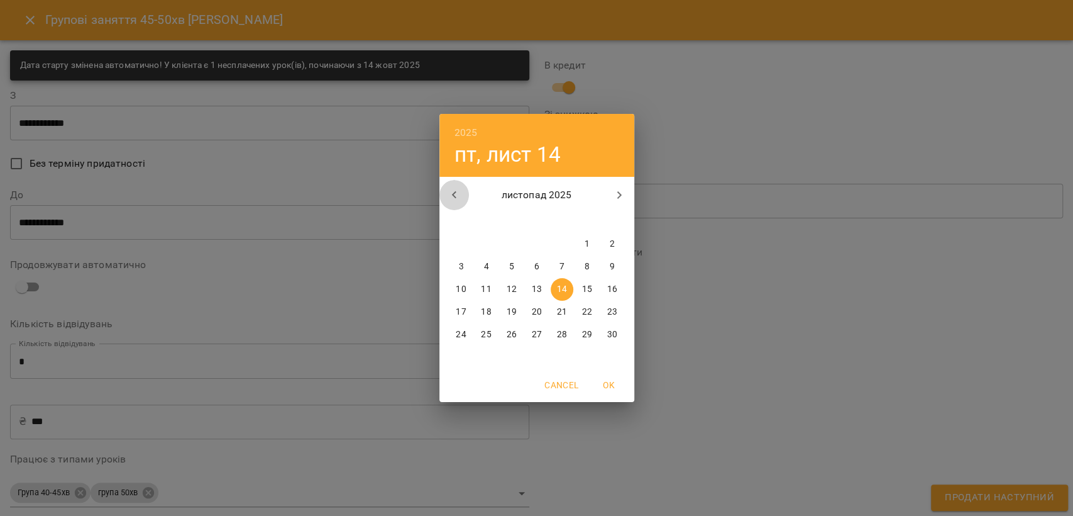
click at [453, 189] on icon "button" at bounding box center [454, 194] width 15 height 15
click at [552, 326] on div "31" at bounding box center [562, 334] width 25 height 23
type input "**********"
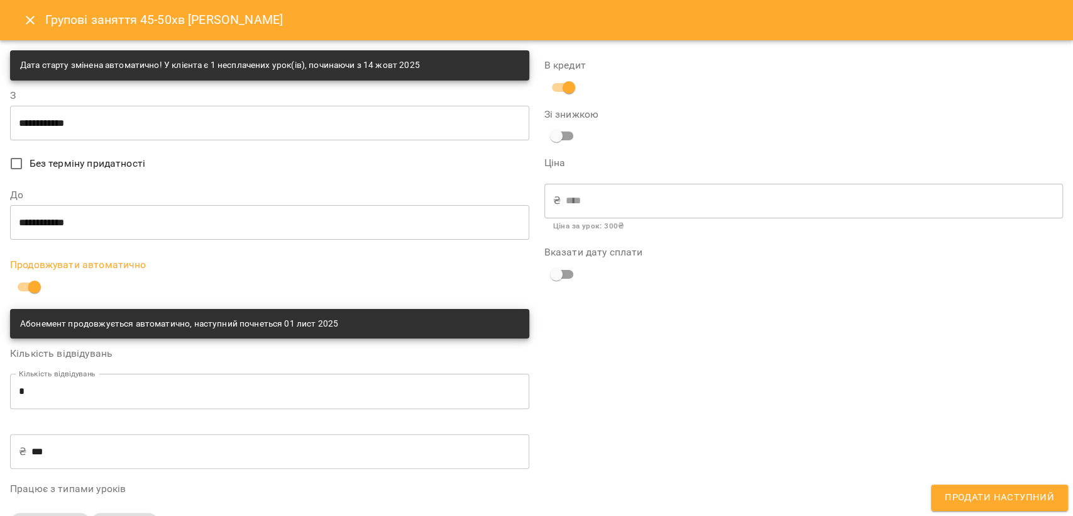
click at [1019, 500] on span "Продати наступний" at bounding box center [999, 497] width 109 height 16
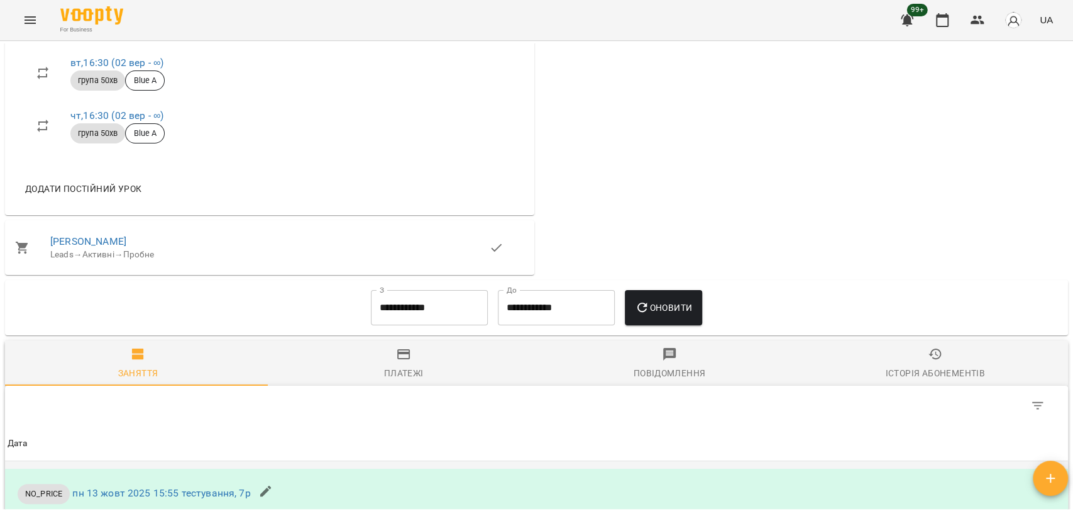
scroll to position [739, 0]
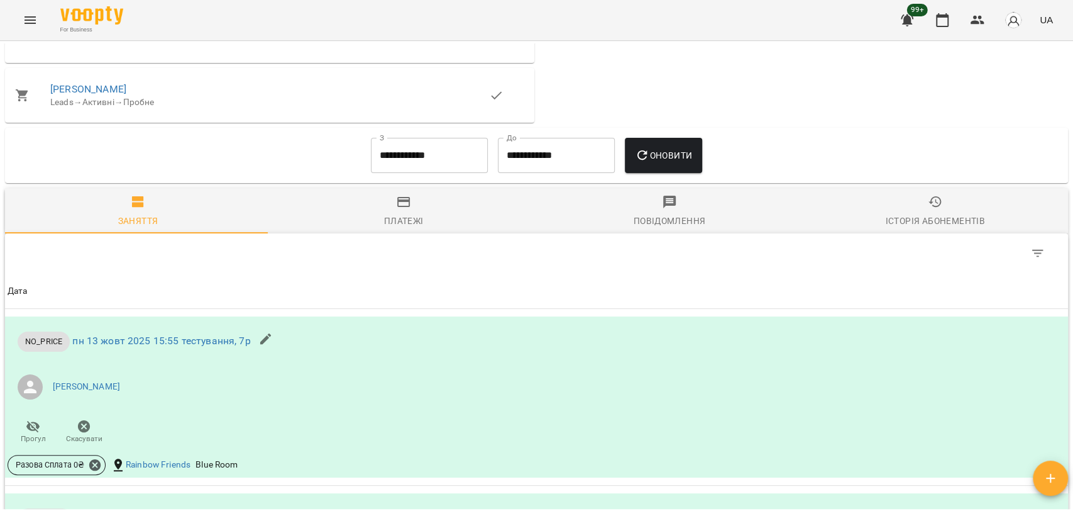
click at [406, 219] on div "Платежі" at bounding box center [404, 220] width 40 height 15
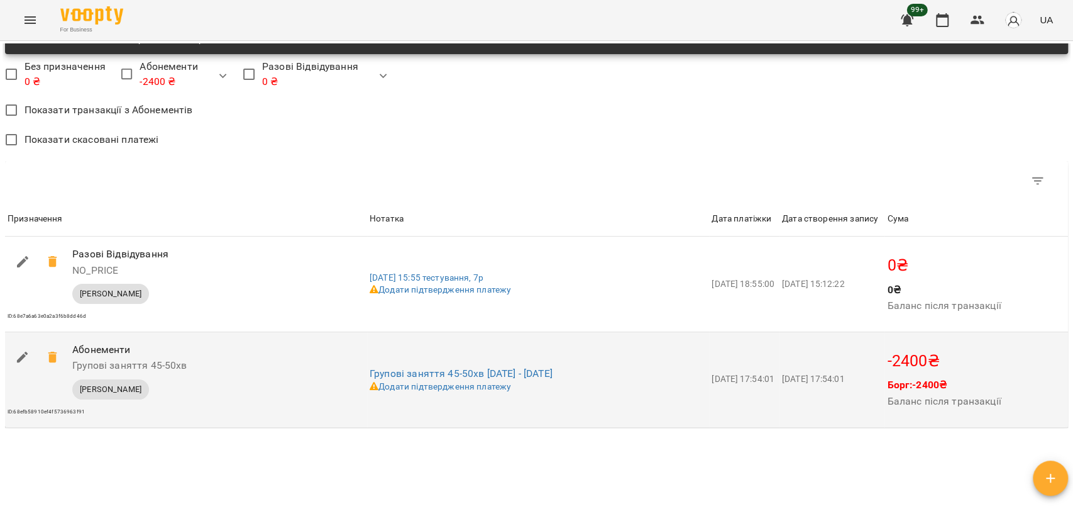
scroll to position [948, 0]
click at [22, 362] on icon "button" at bounding box center [22, 356] width 11 height 11
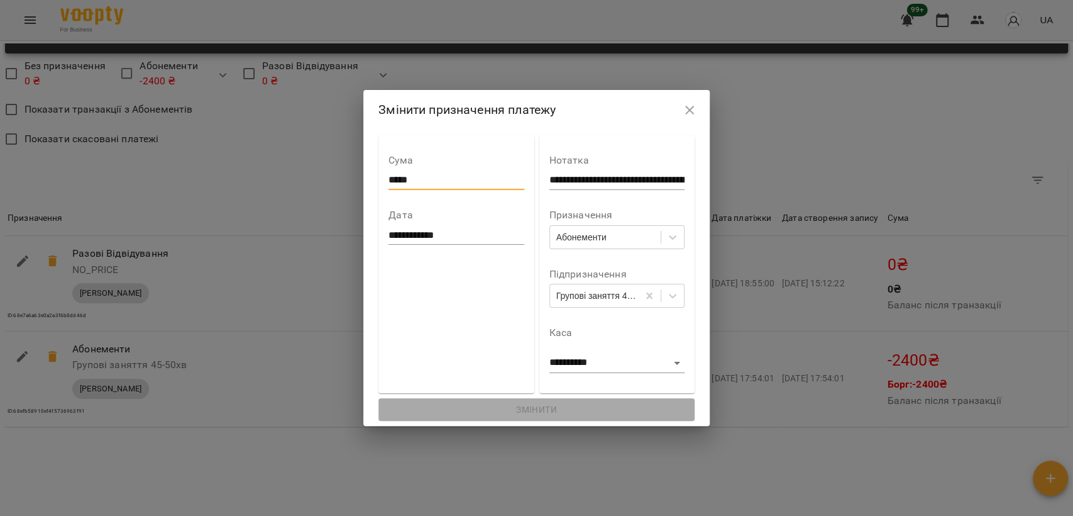
drag, startPoint x: 378, startPoint y: 178, endPoint x: 386, endPoint y: 180, distance: 8.4
click at [389, 180] on input "*****" at bounding box center [456, 180] width 135 height 20
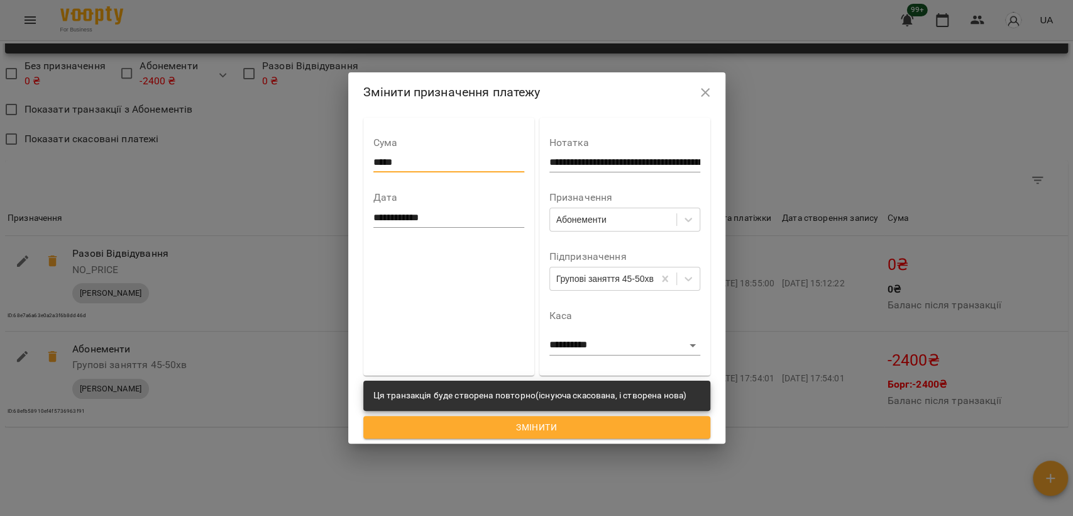
type input "*****"
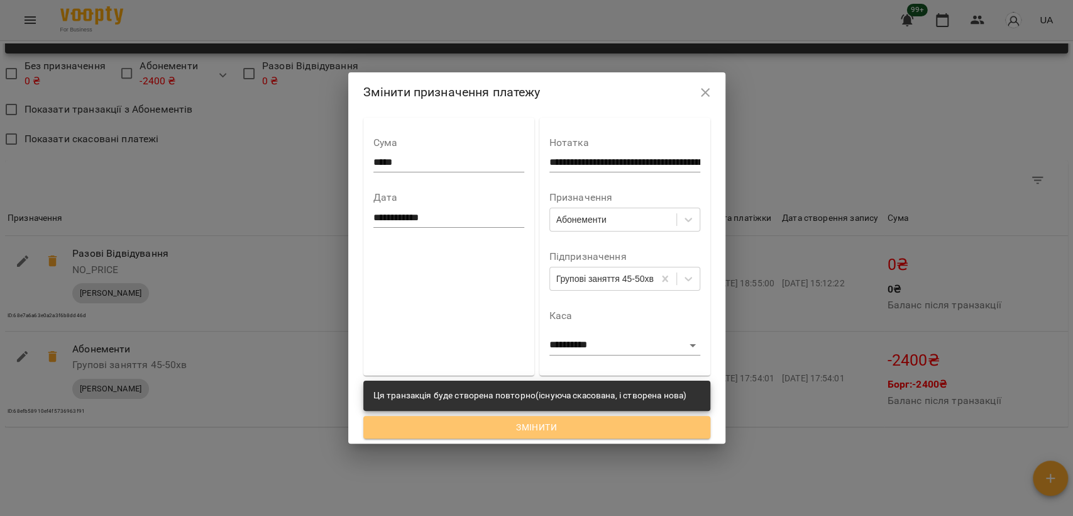
click at [515, 418] on button "Змінити" at bounding box center [536, 427] width 347 height 23
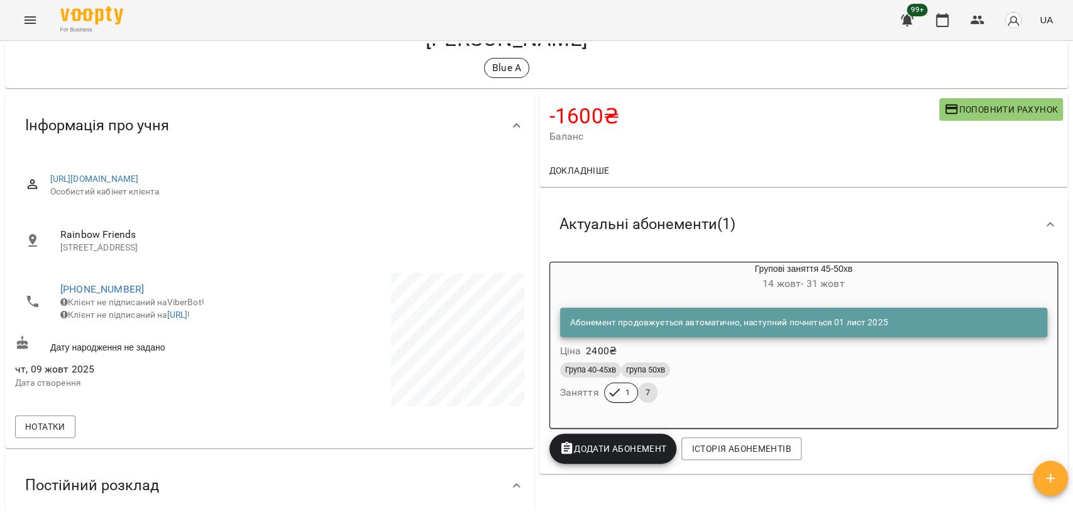
scroll to position [0, 0]
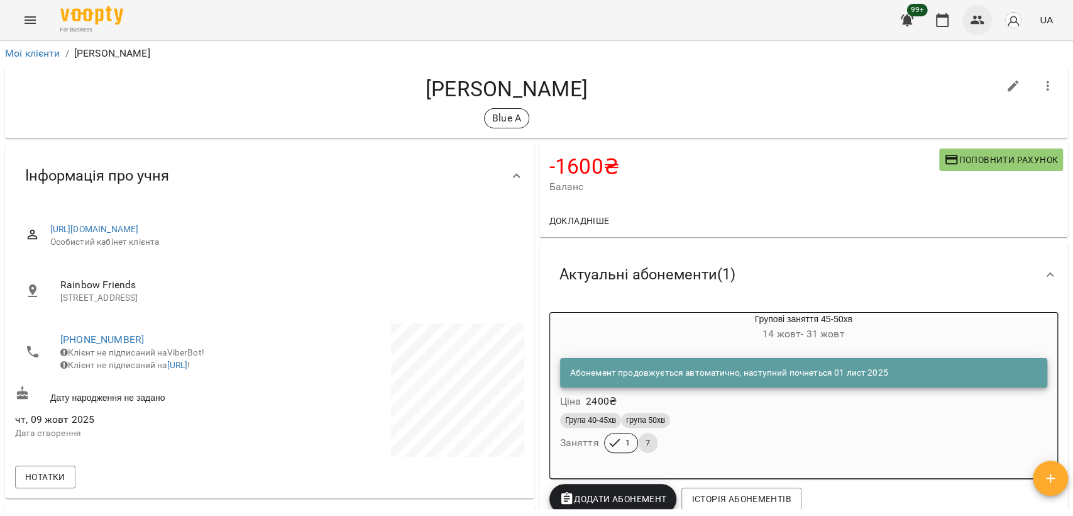
click at [984, 22] on icon "button" at bounding box center [978, 20] width 14 height 9
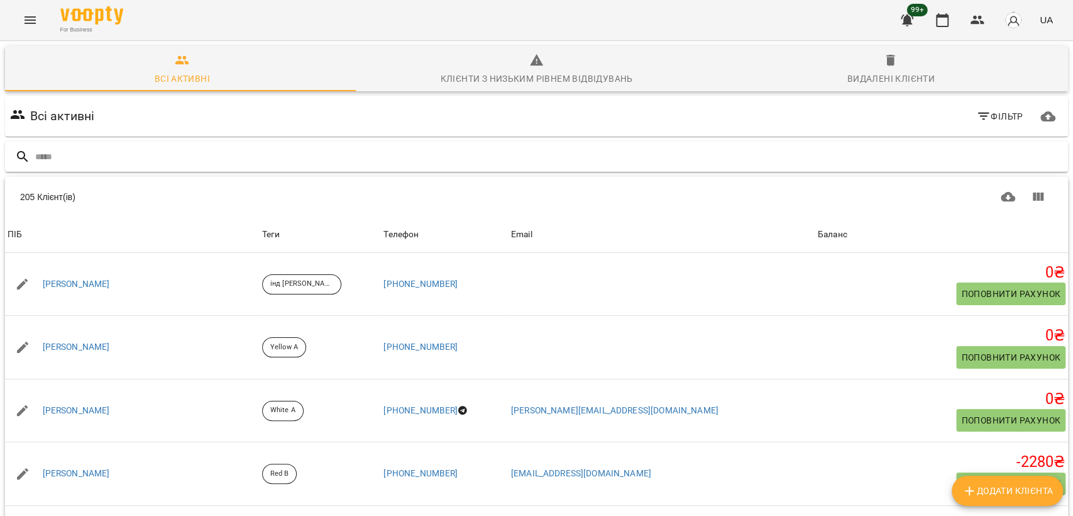
click at [177, 159] on input "text" at bounding box center [549, 157] width 1028 height 21
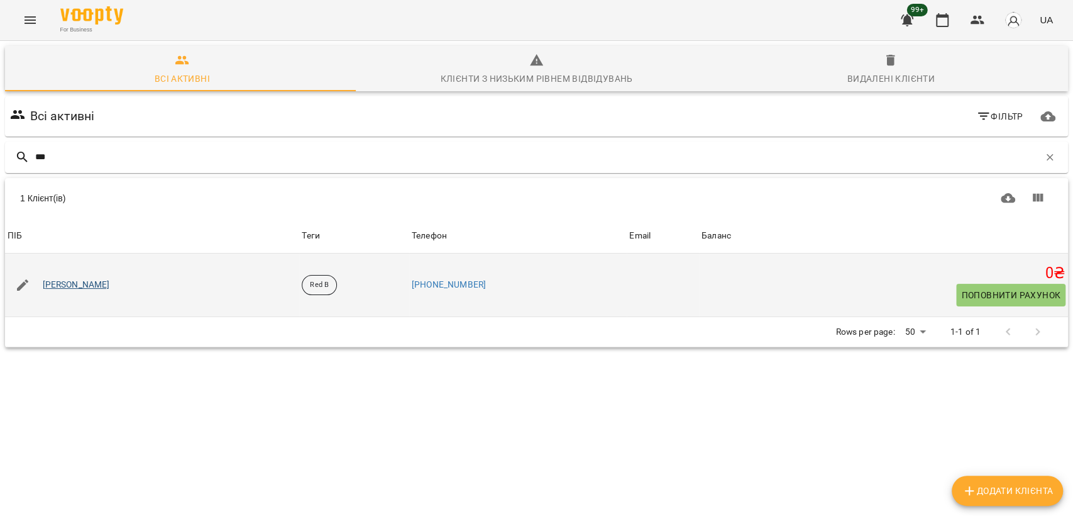
type input "***"
click at [65, 284] on link "[PERSON_NAME]" at bounding box center [76, 285] width 67 height 13
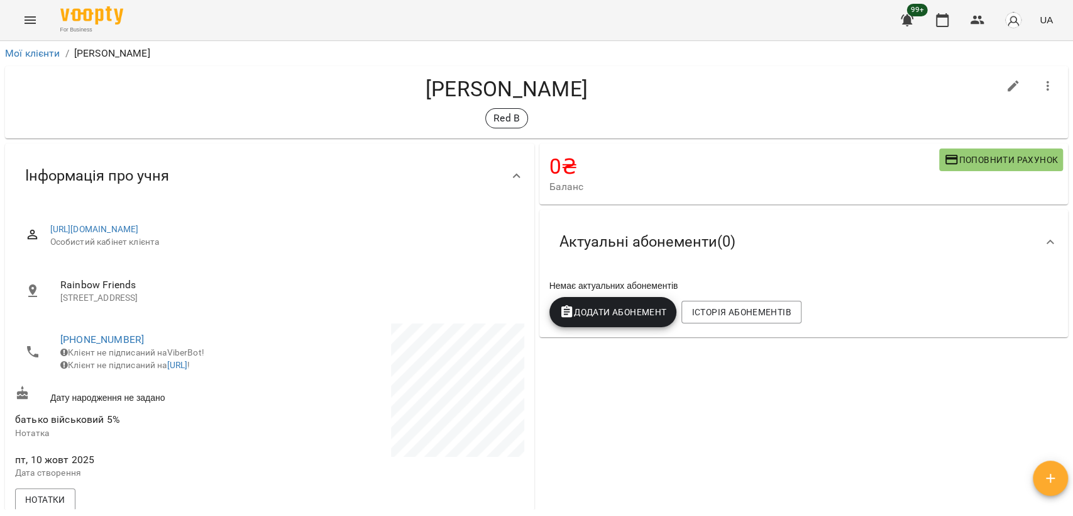
click at [581, 311] on span "Додати Абонемент" at bounding box center [614, 311] width 108 height 15
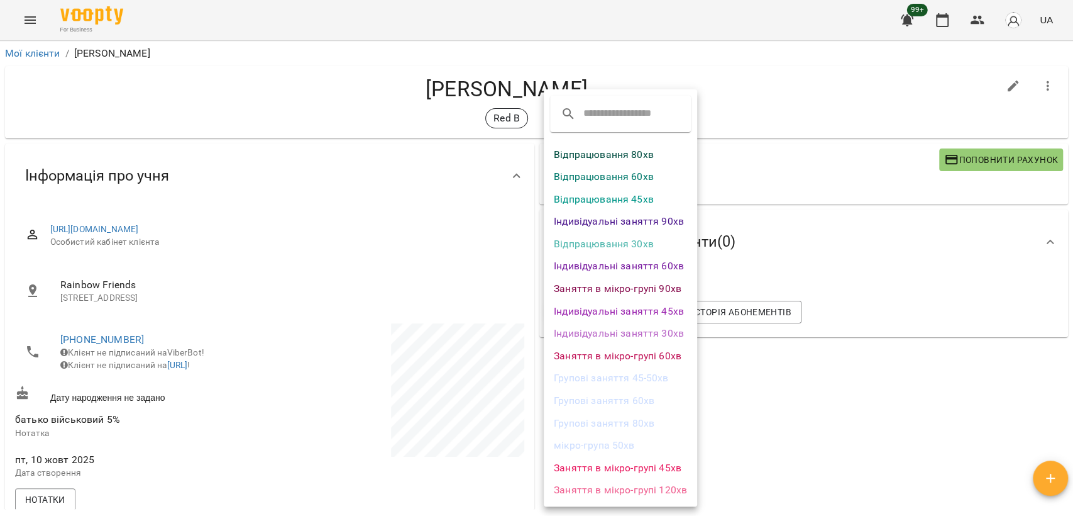
click at [663, 373] on li "Групові заняття 45-50хв" at bounding box center [620, 378] width 153 height 23
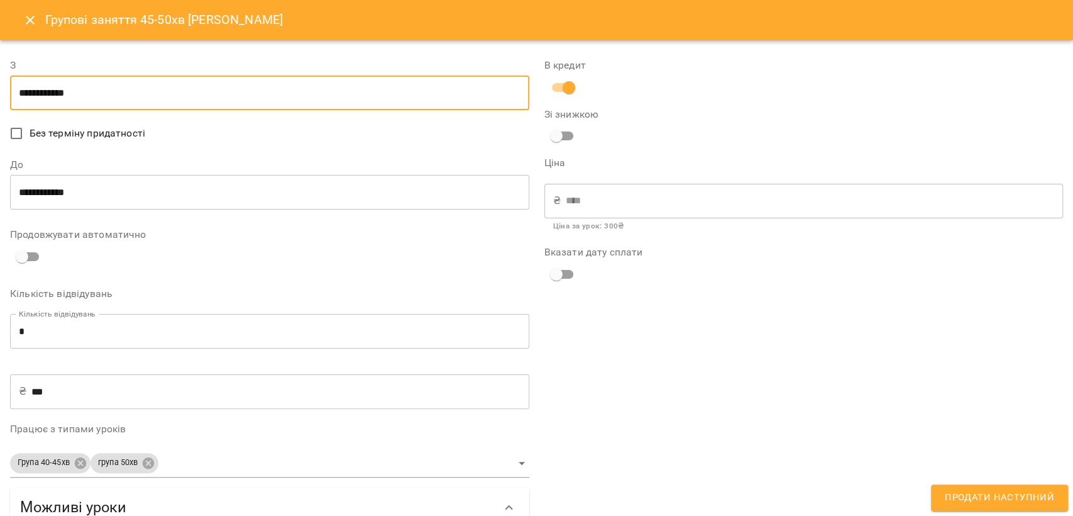
click at [65, 93] on input "**********" at bounding box center [269, 92] width 519 height 35
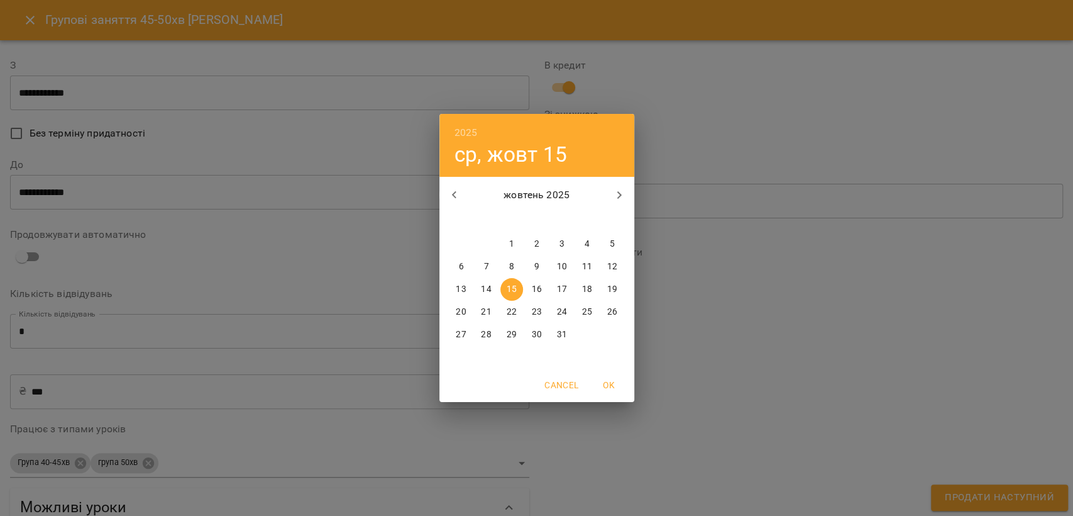
click at [250, 219] on div "2025 ср, жовт [DATE] вт ср чт пт сб нд 29 30 1 2 3 4 5 6 7 8 9 10 11 12 13 14 1…" at bounding box center [536, 258] width 1073 height 516
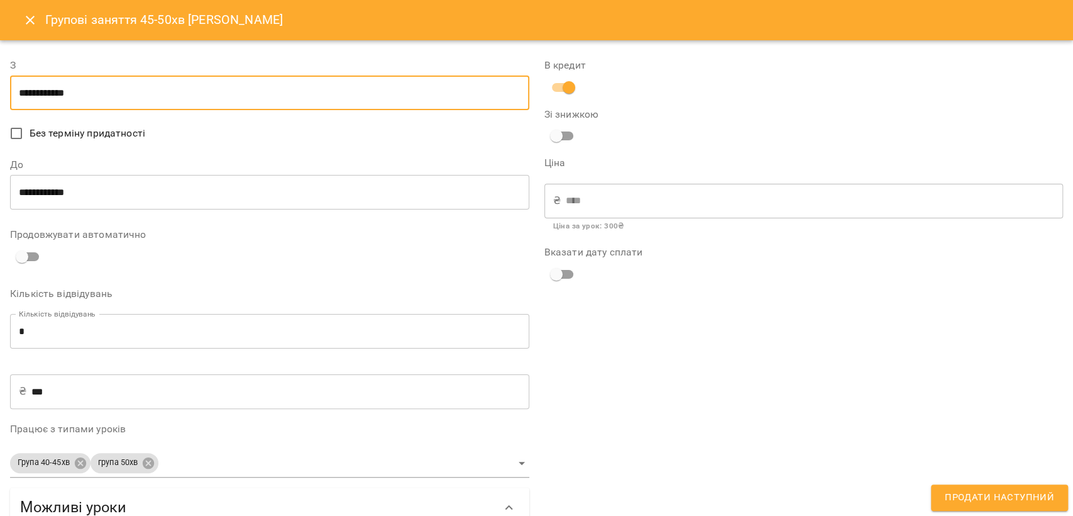
drag, startPoint x: 200, startPoint y: 167, endPoint x: 199, endPoint y: 177, distance: 10.1
click at [199, 167] on label "До" at bounding box center [269, 165] width 519 height 10
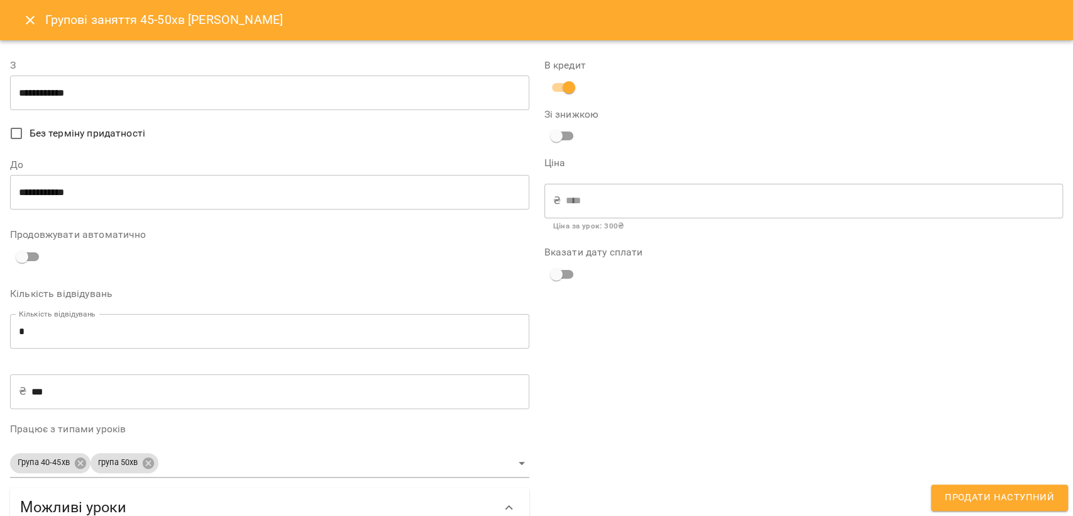
click at [204, 191] on input "**********" at bounding box center [269, 192] width 519 height 35
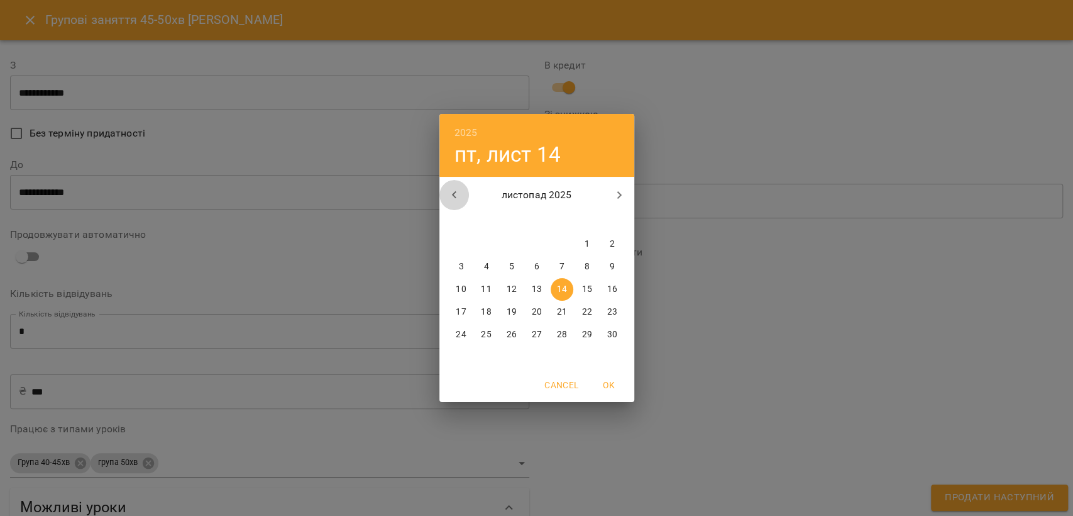
click at [447, 189] on icon "button" at bounding box center [454, 194] width 15 height 15
click at [560, 330] on p "31" at bounding box center [562, 334] width 10 height 13
type input "**********"
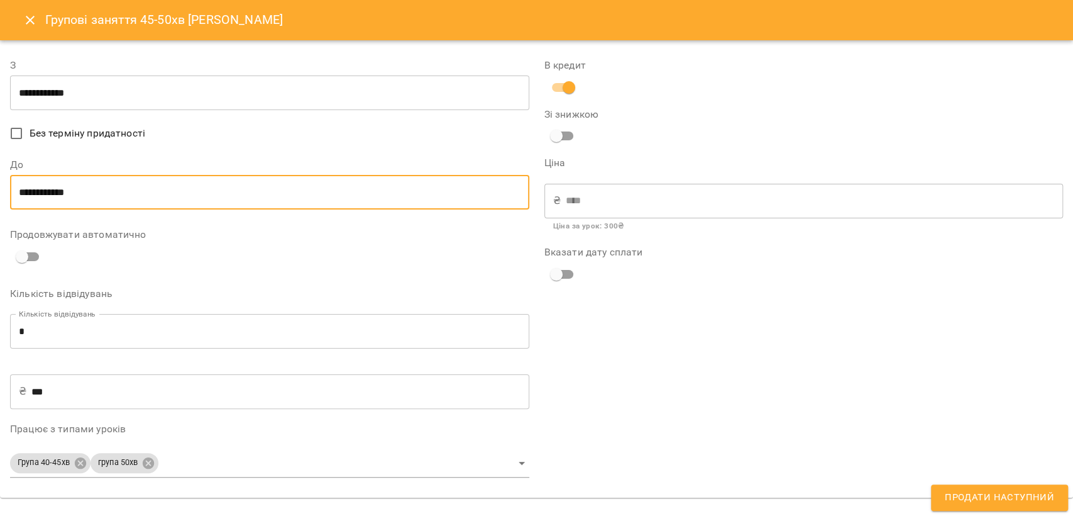
click at [20, 243] on div "Продовжувати автоматично" at bounding box center [269, 249] width 519 height 39
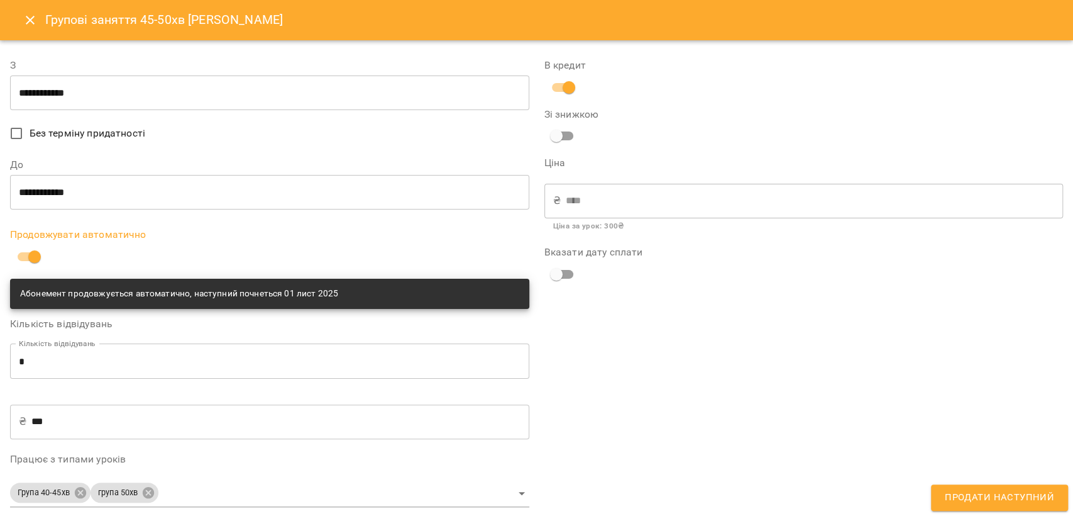
click at [961, 499] on span "Продати наступний" at bounding box center [999, 497] width 109 height 16
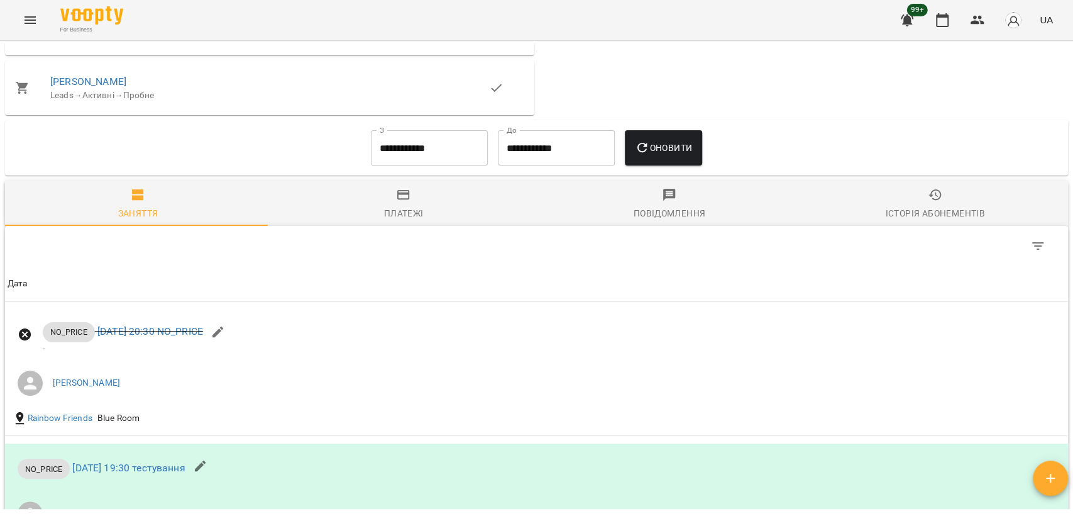
click at [407, 221] on div "Платежі" at bounding box center [404, 213] width 40 height 15
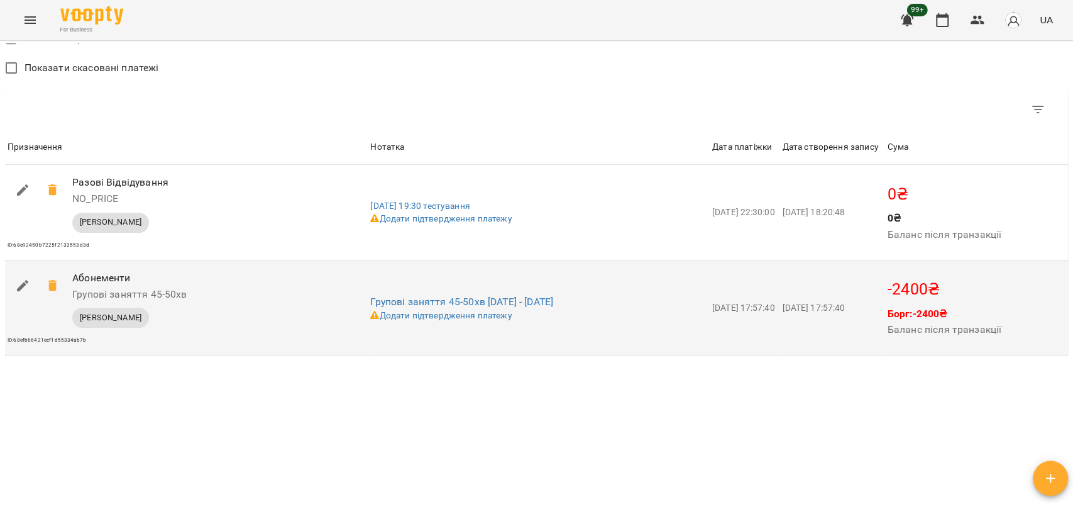
scroll to position [1048, 0]
click at [15, 292] on icon "button" at bounding box center [22, 284] width 15 height 15
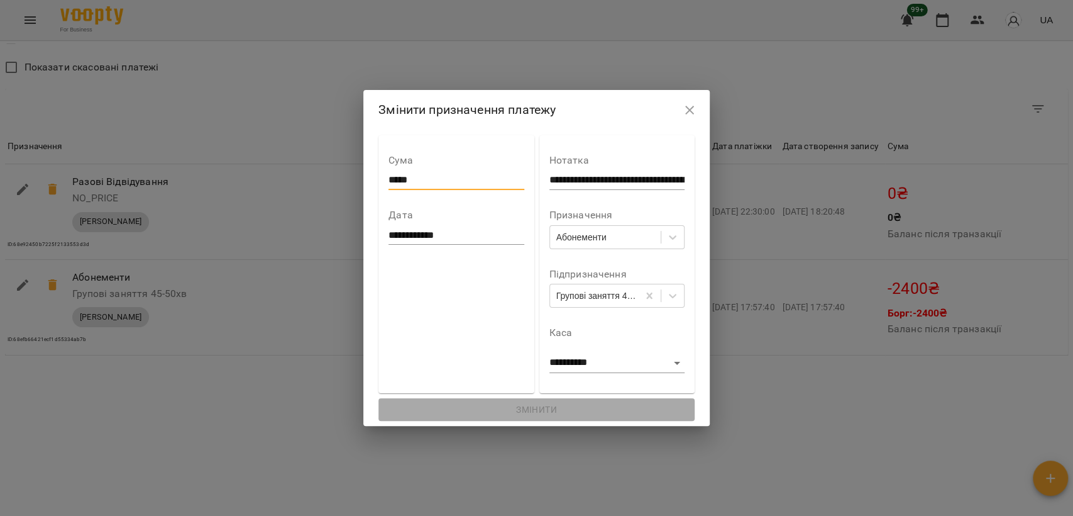
drag, startPoint x: 377, startPoint y: 180, endPoint x: 385, endPoint y: 180, distance: 8.2
click at [389, 180] on input "*****" at bounding box center [456, 180] width 135 height 20
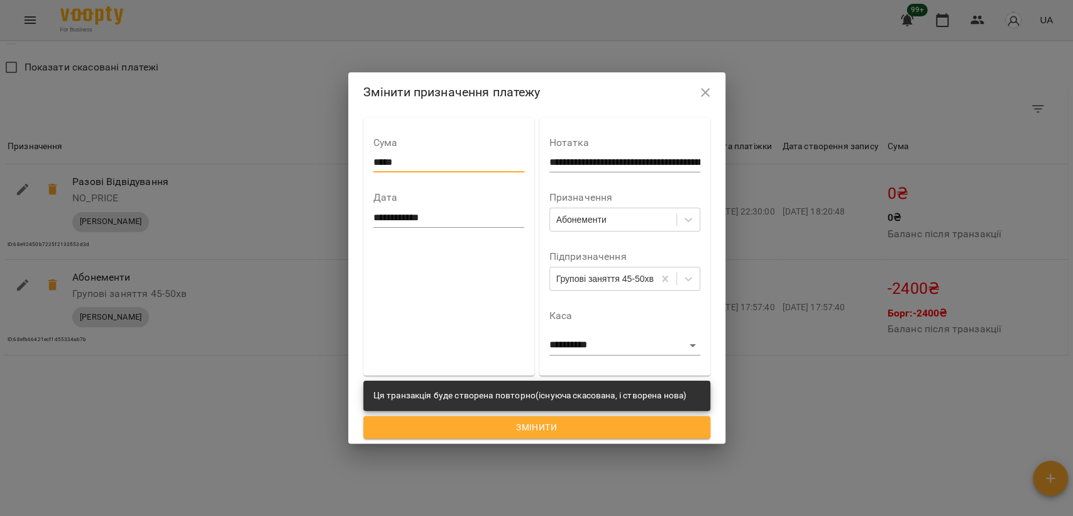
type input "*****"
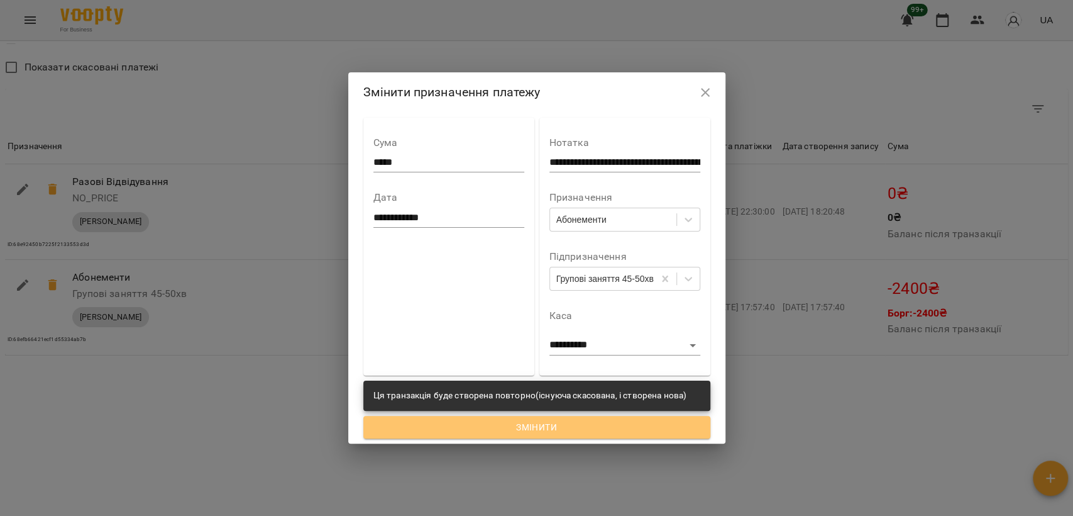
click at [473, 428] on span "Змінити" at bounding box center [537, 426] width 327 height 15
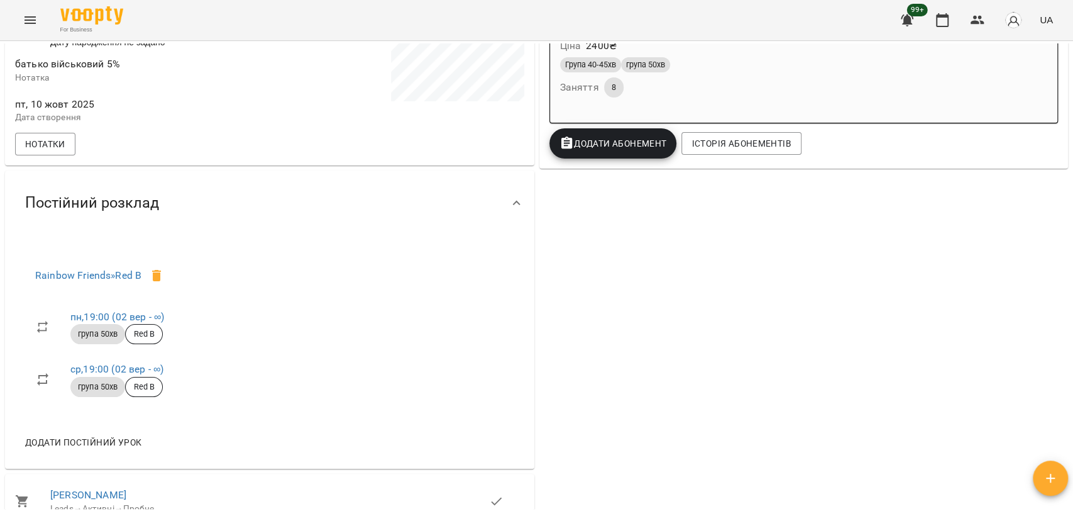
scroll to position [0, 0]
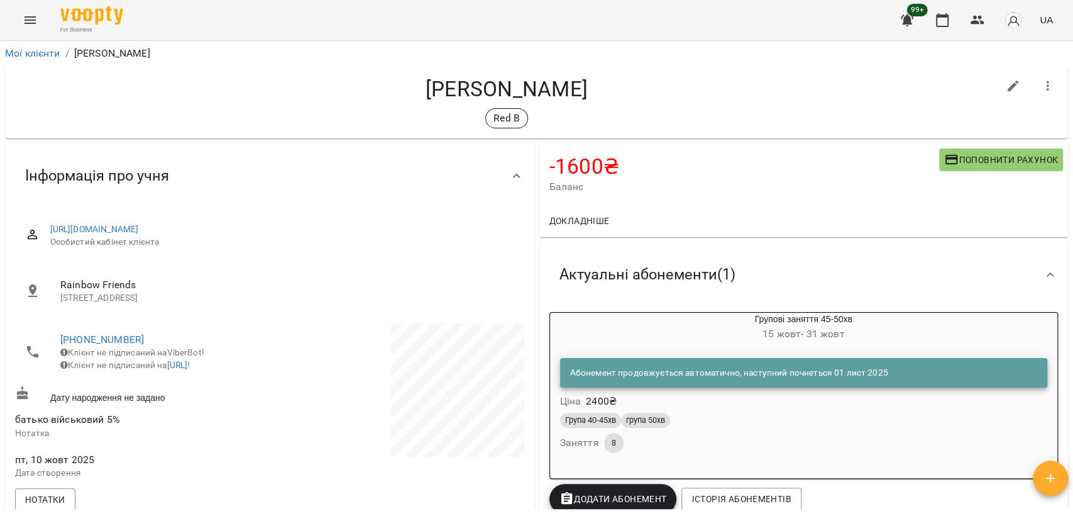
drag, startPoint x: 261, startPoint y: 236, endPoint x: 238, endPoint y: 262, distance: 33.8
click at [241, 277] on span "Rainbow Friends" at bounding box center [287, 284] width 454 height 15
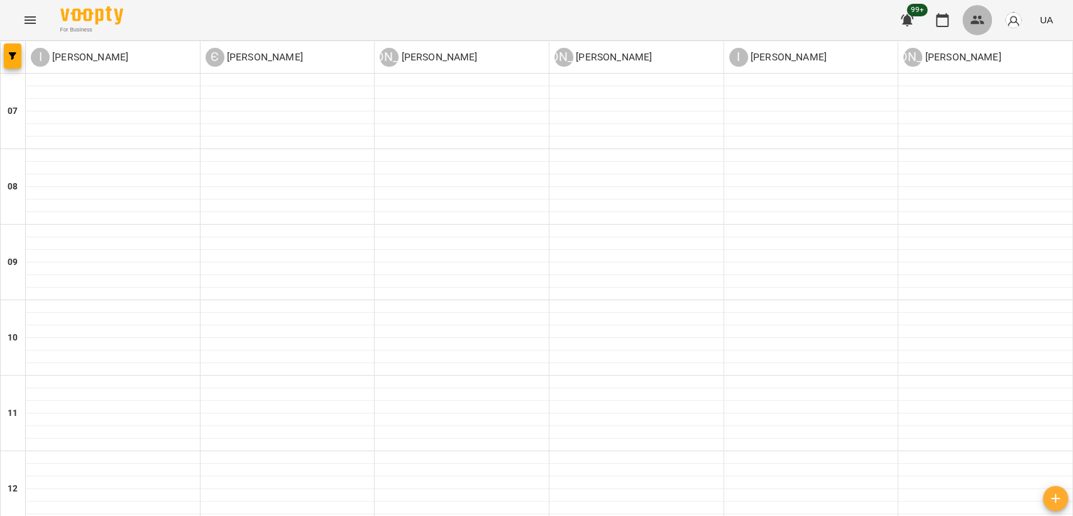
click at [974, 13] on icon "button" at bounding box center [977, 20] width 15 height 15
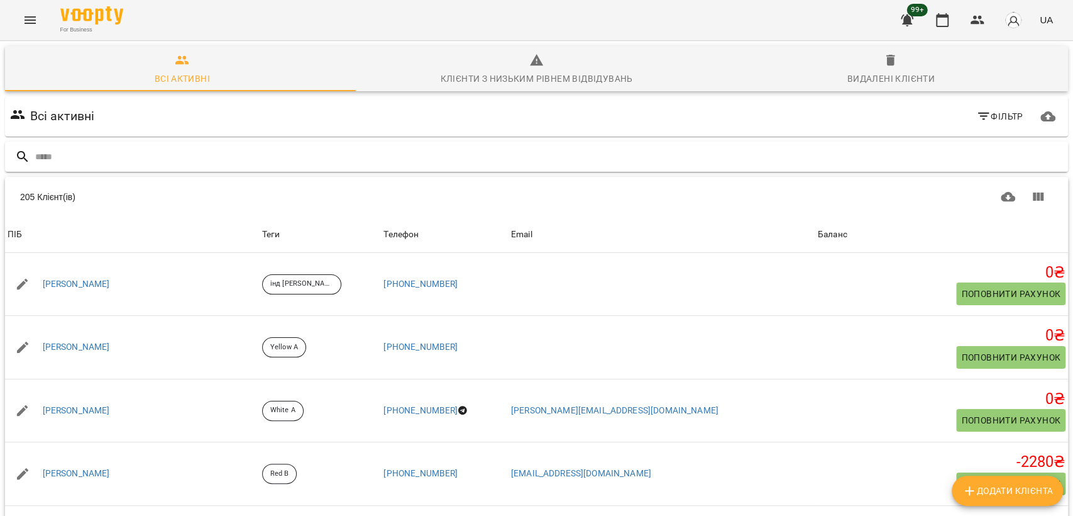
click at [214, 158] on input "text" at bounding box center [549, 157] width 1028 height 21
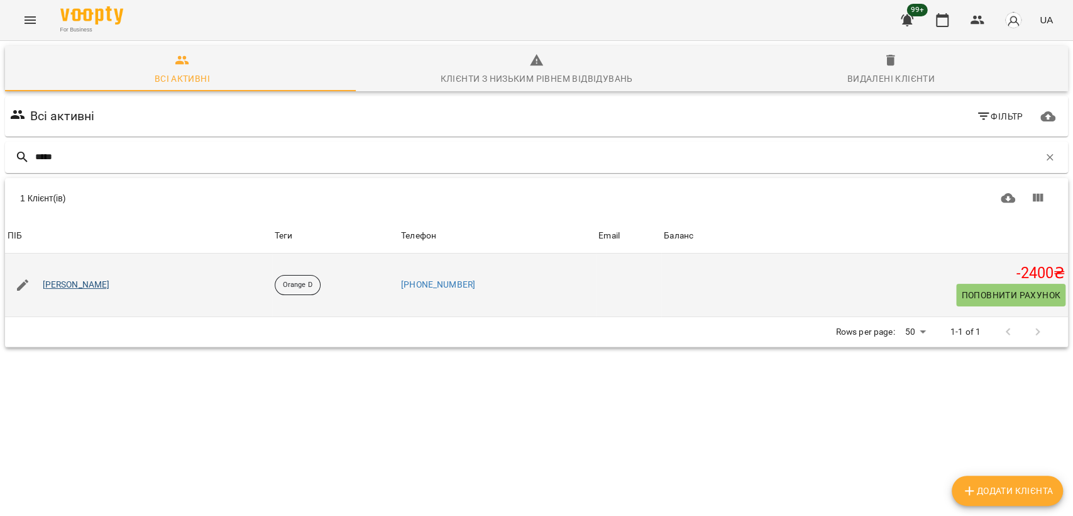
type input "*****"
click at [77, 283] on link "Климчук Єгор" at bounding box center [76, 285] width 67 height 13
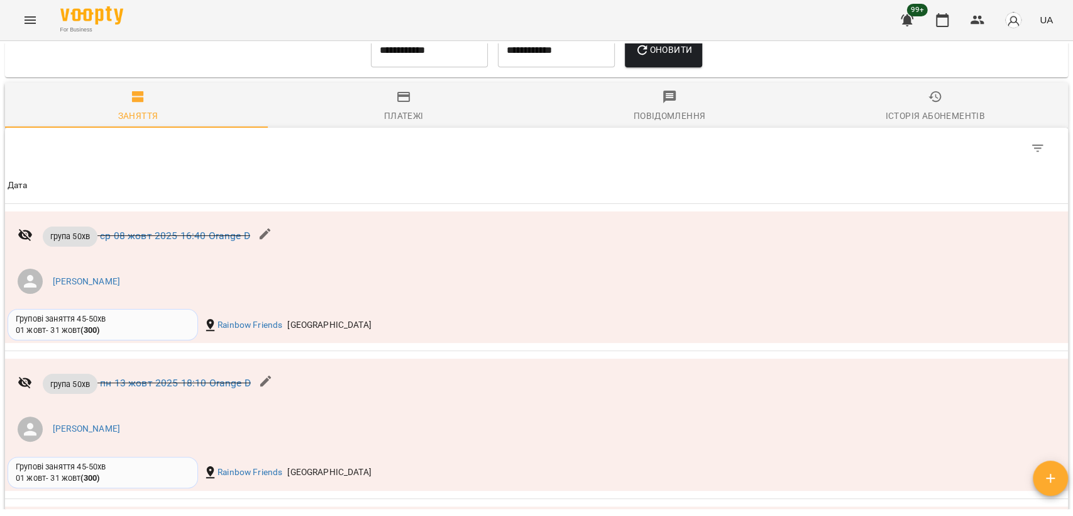
scroll to position [768, 0]
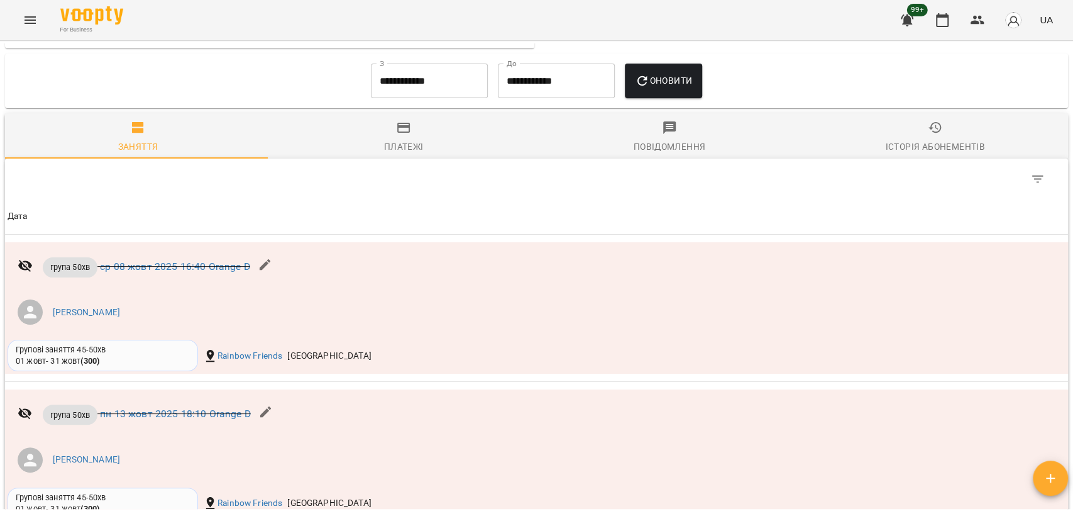
click at [428, 80] on input "**********" at bounding box center [429, 81] width 117 height 35
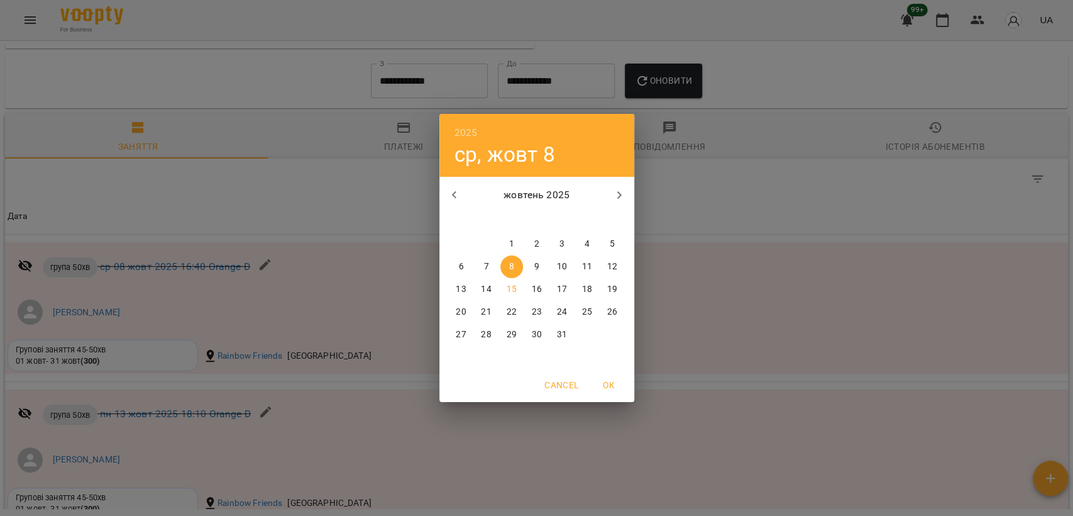
click at [509, 236] on button "1" at bounding box center [512, 244] width 23 height 23
type input "**********"
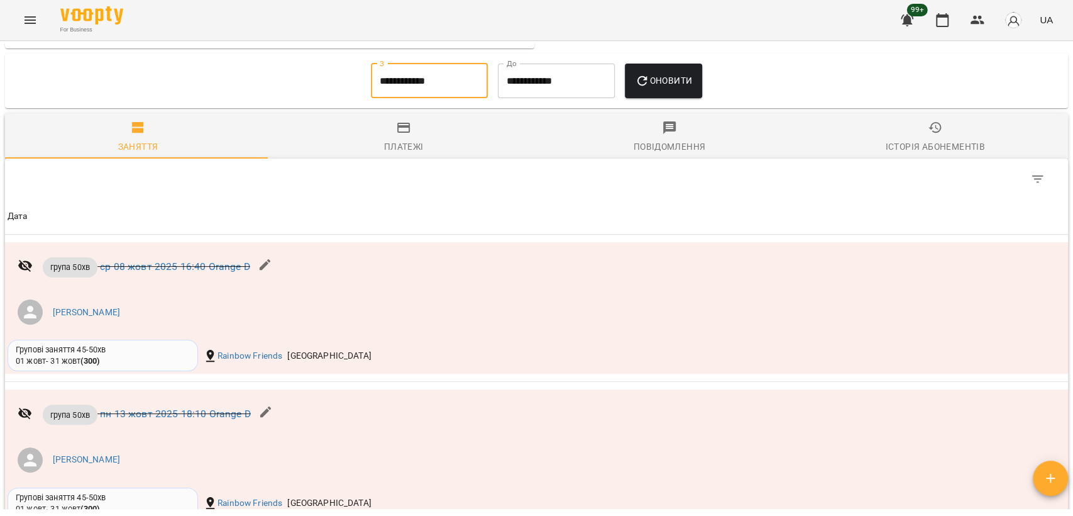
click at [663, 84] on span "Оновити" at bounding box center [663, 80] width 57 height 15
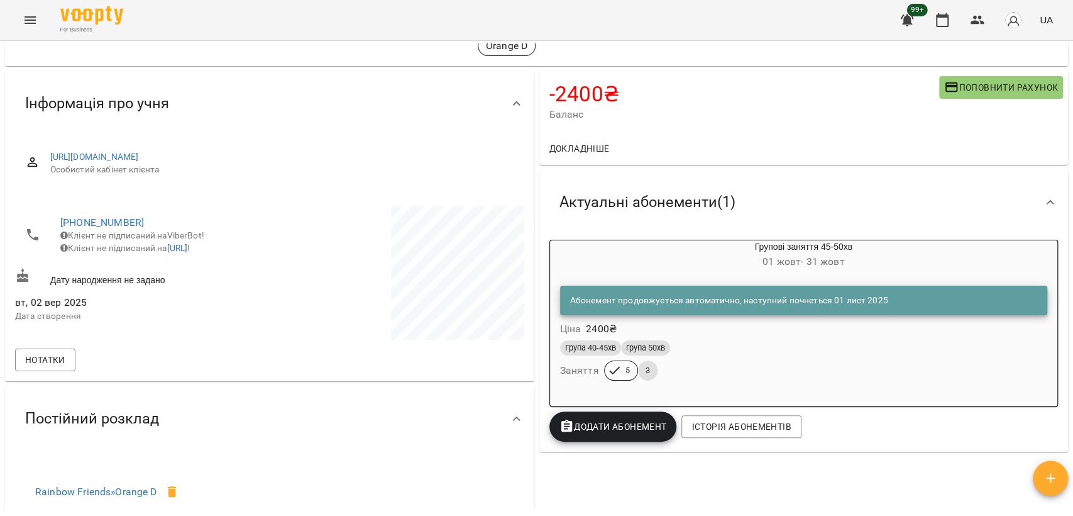
scroll to position [140, 0]
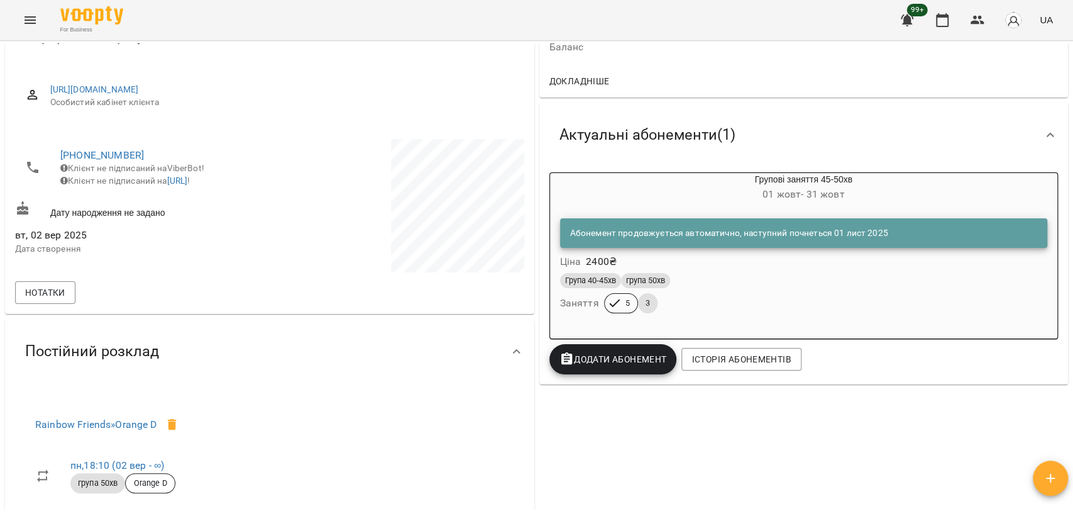
click at [815, 243] on div "Абонемент продовжується автоматично, наступний почнеться 01 лист 2025" at bounding box center [729, 233] width 318 height 23
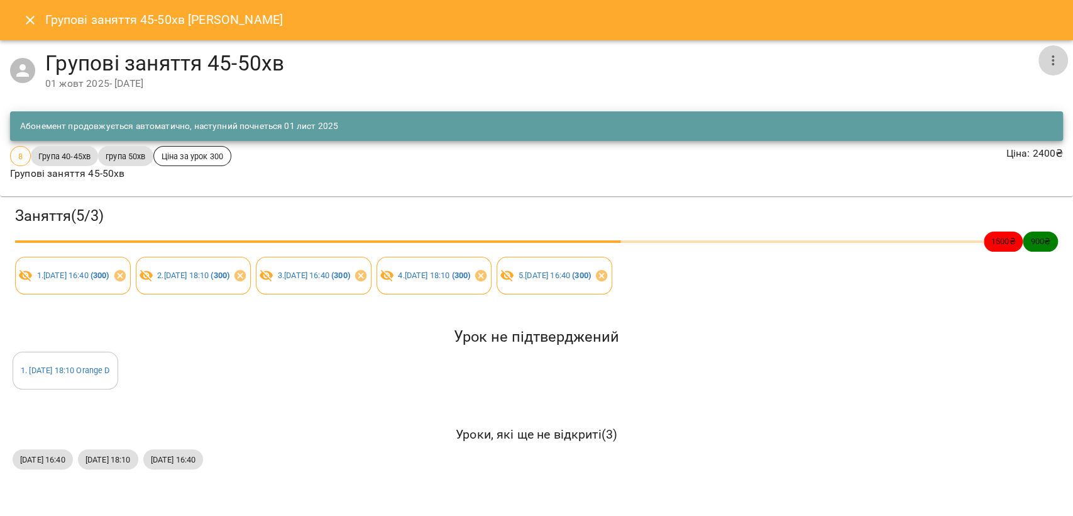
click at [1059, 57] on icon "button" at bounding box center [1053, 60] width 15 height 15
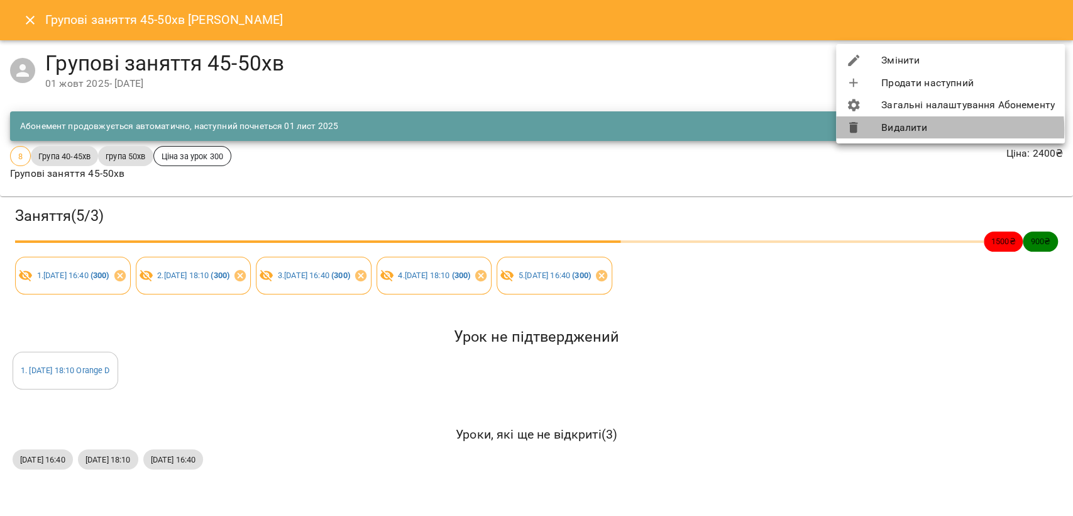
click at [918, 130] on li "Видалити" at bounding box center [950, 127] width 229 height 23
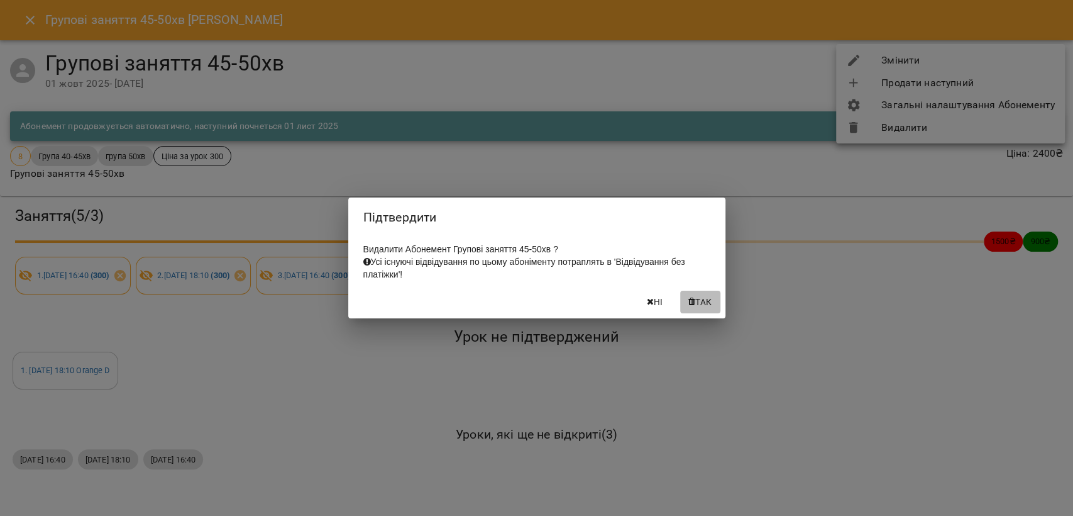
click at [696, 302] on span "Так" at bounding box center [704, 301] width 16 height 15
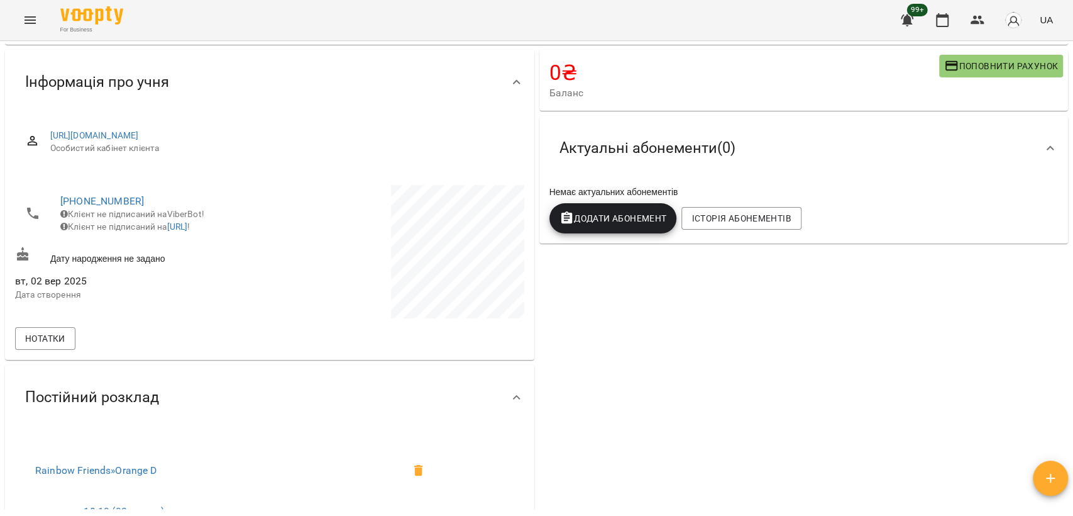
scroll to position [0, 0]
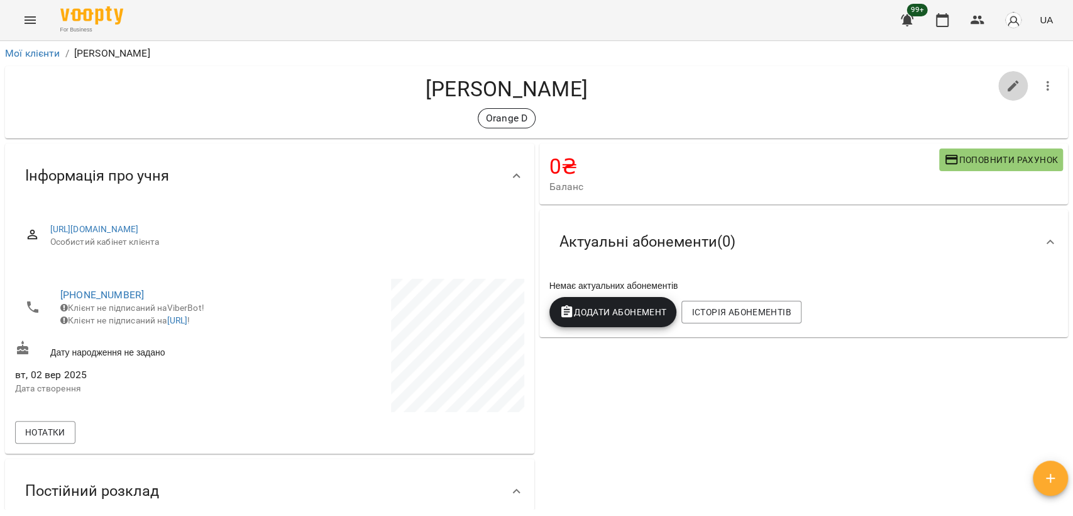
click at [1006, 79] on icon "button" at bounding box center [1013, 86] width 15 height 15
select select "**"
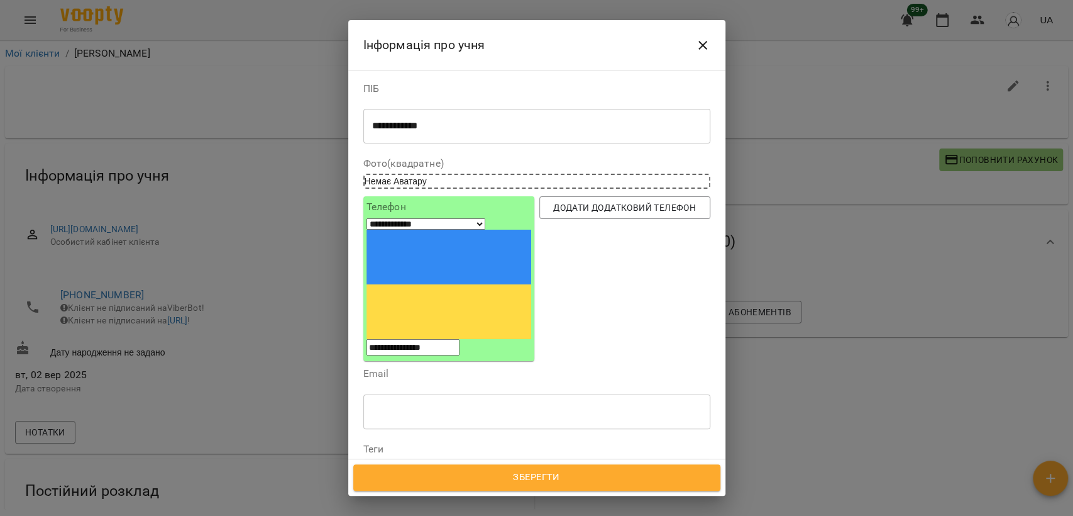
click at [413, 466] on icon at bounding box center [415, 470] width 9 height 9
click at [488, 479] on span "Зберегти" at bounding box center [537, 477] width 340 height 16
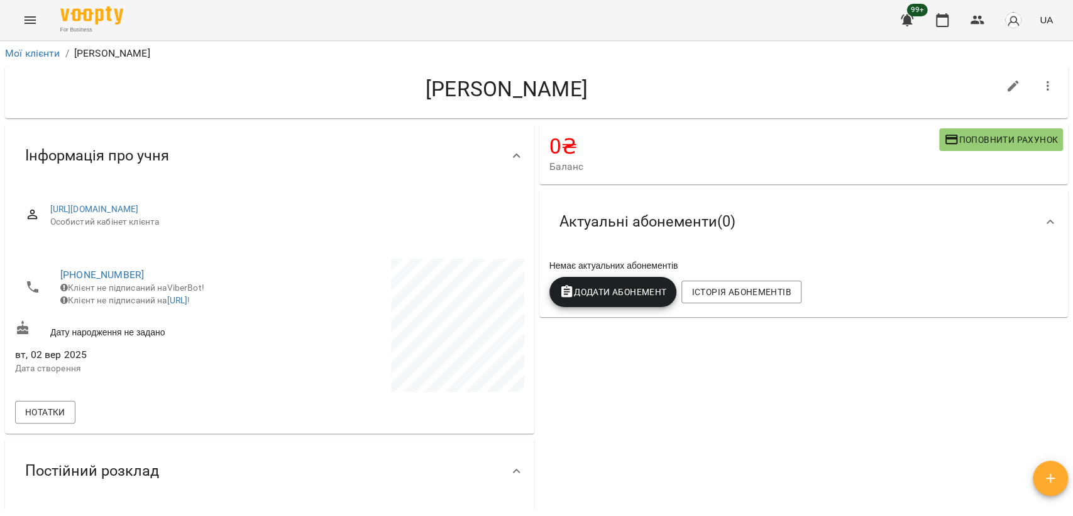
click at [1047, 82] on icon "button" at bounding box center [1048, 86] width 3 height 10
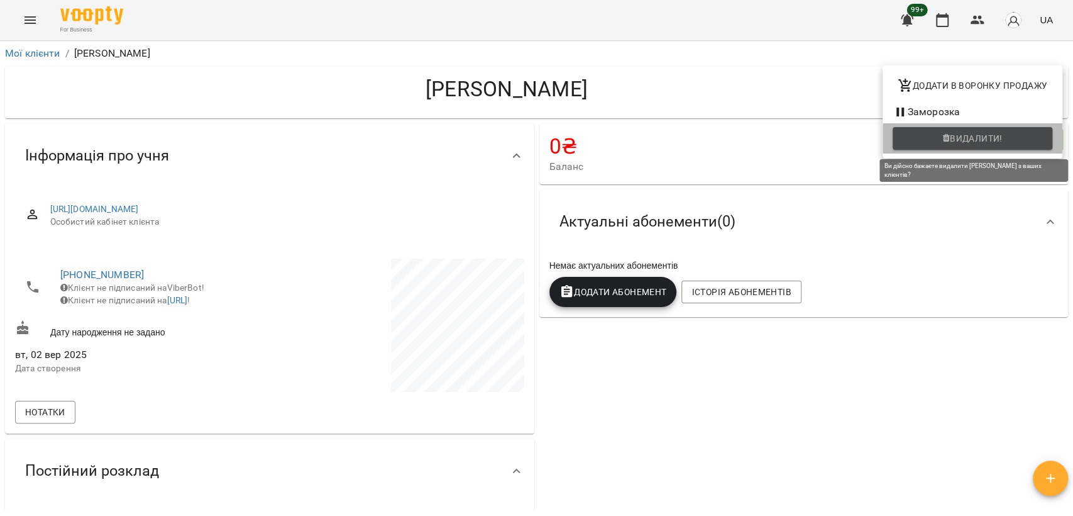
click at [961, 135] on span "Видалити!" at bounding box center [976, 138] width 53 height 15
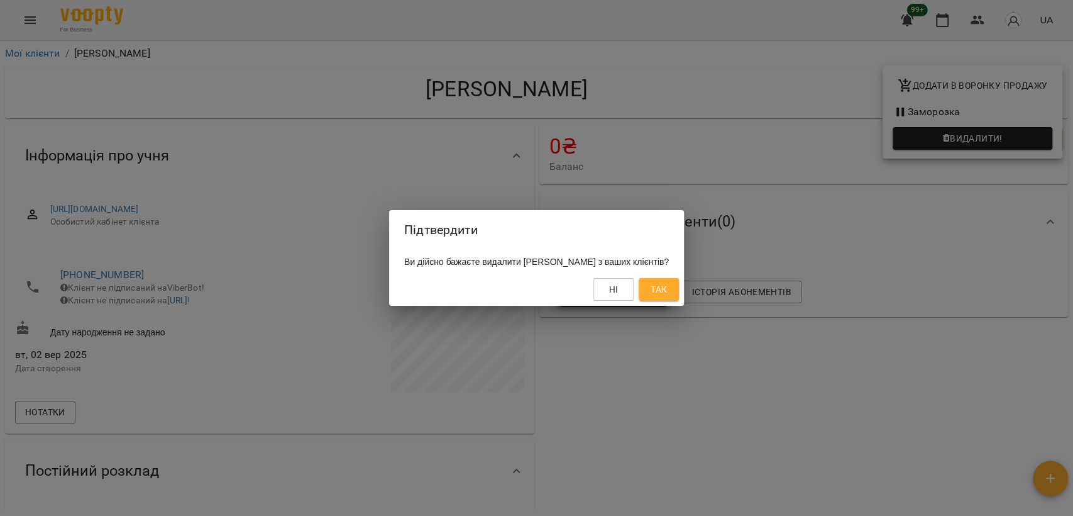
click at [667, 287] on span "Так" at bounding box center [659, 289] width 16 height 15
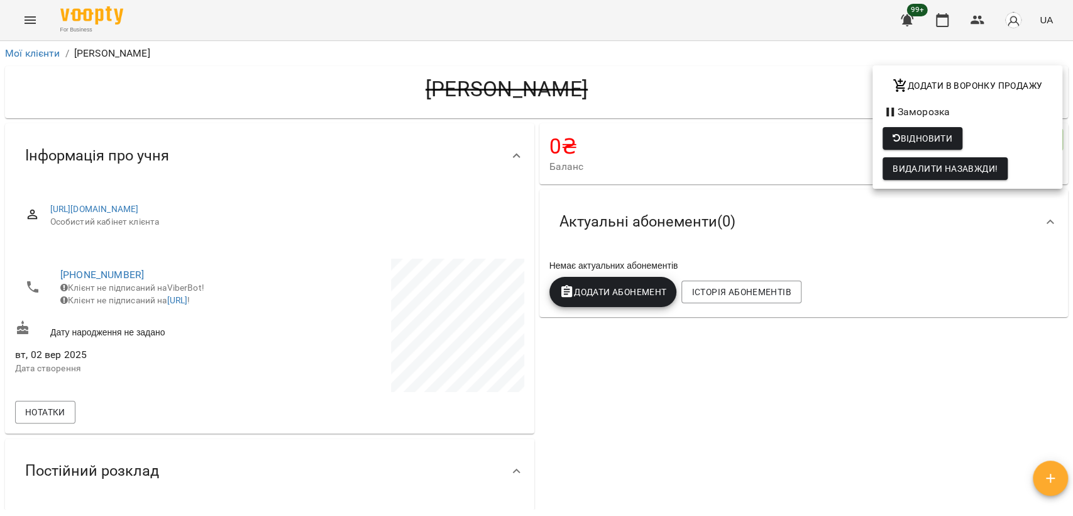
click at [292, 71] on div at bounding box center [536, 258] width 1073 height 516
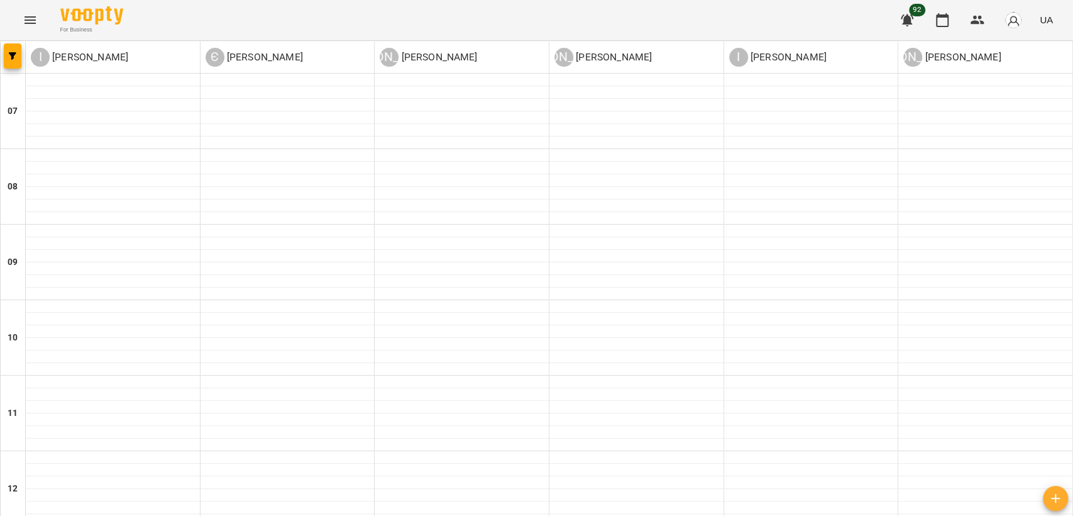
scroll to position [773, 0]
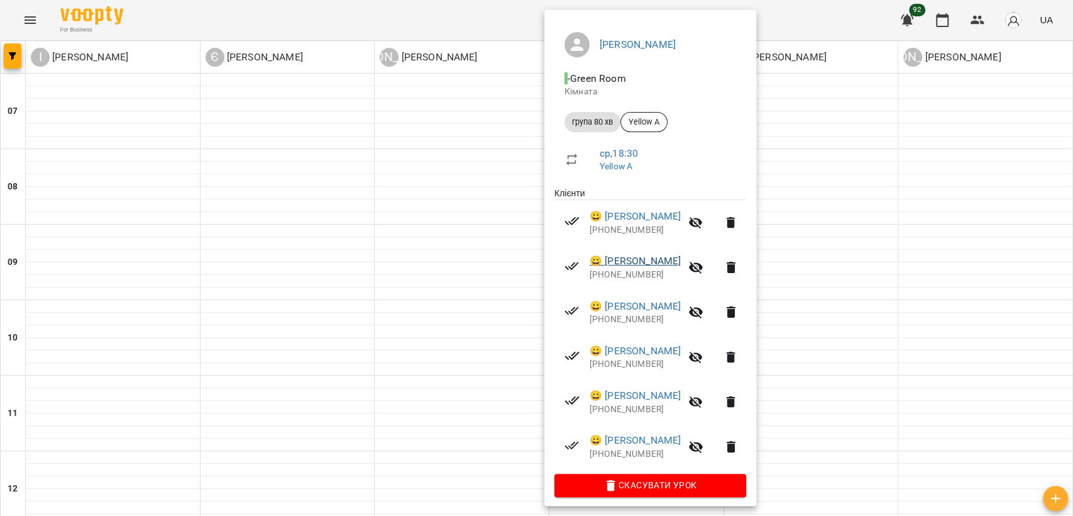
scroll to position [101, 0]
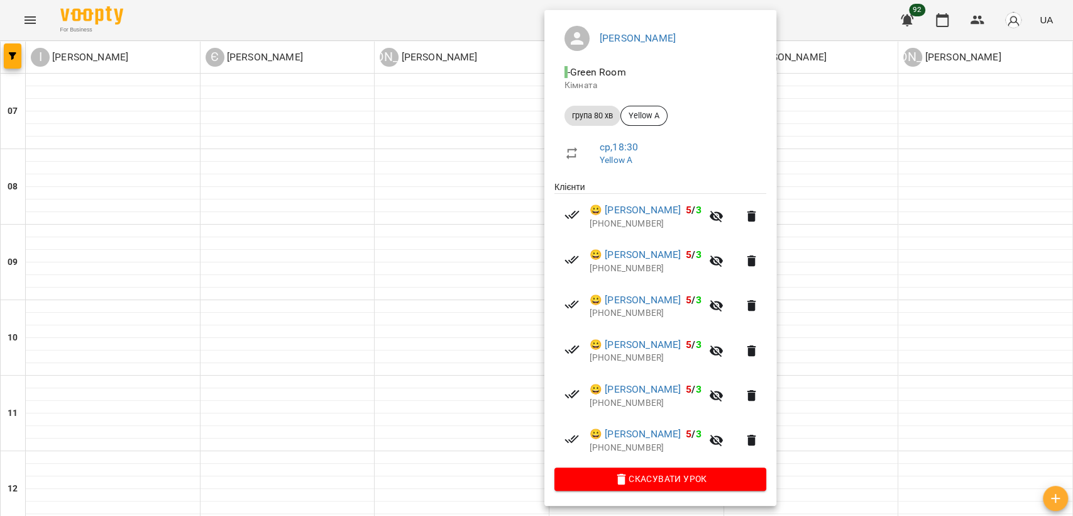
click at [988, 271] on div at bounding box center [536, 258] width 1073 height 516
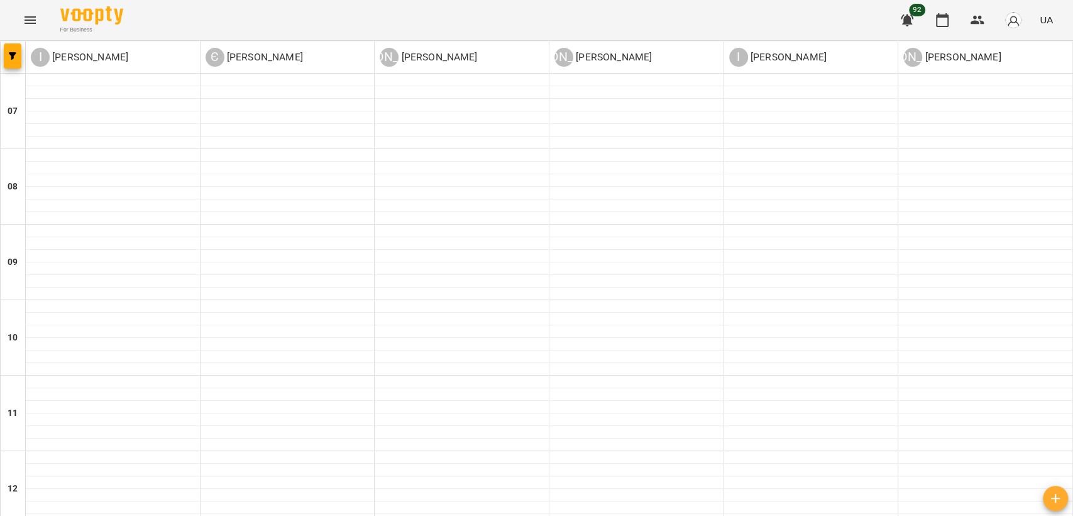
scroll to position [634, 0]
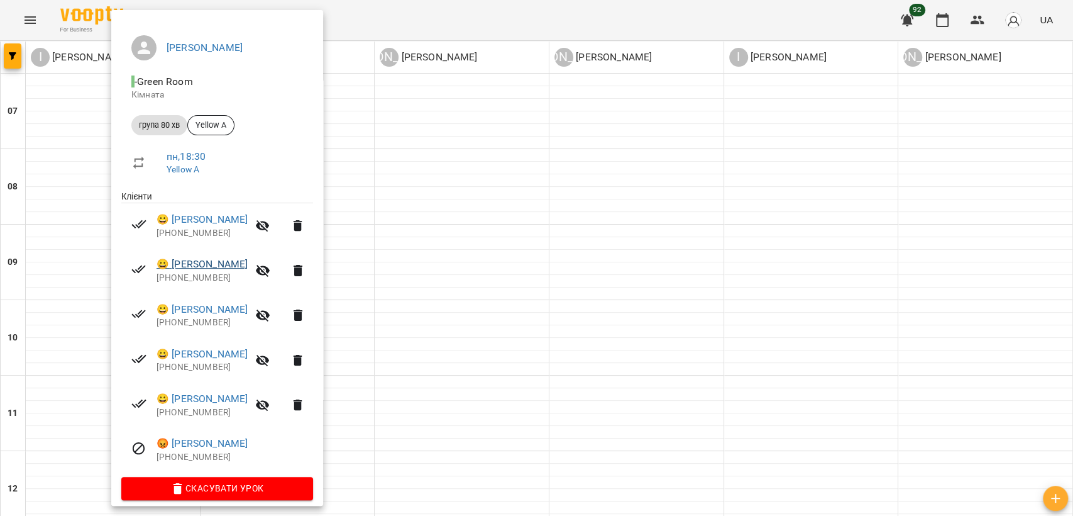
scroll to position [101, 0]
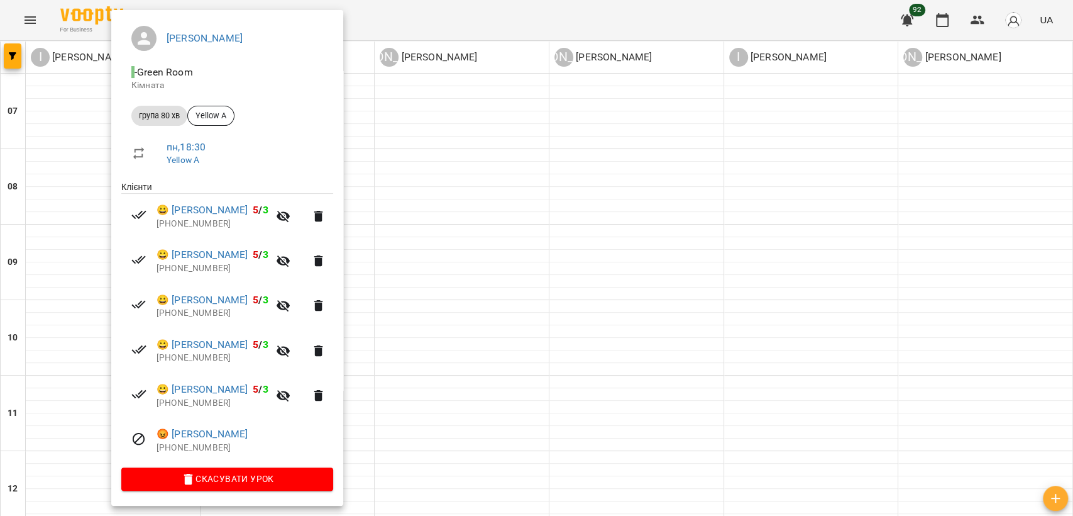
click at [762, 323] on div at bounding box center [536, 258] width 1073 height 516
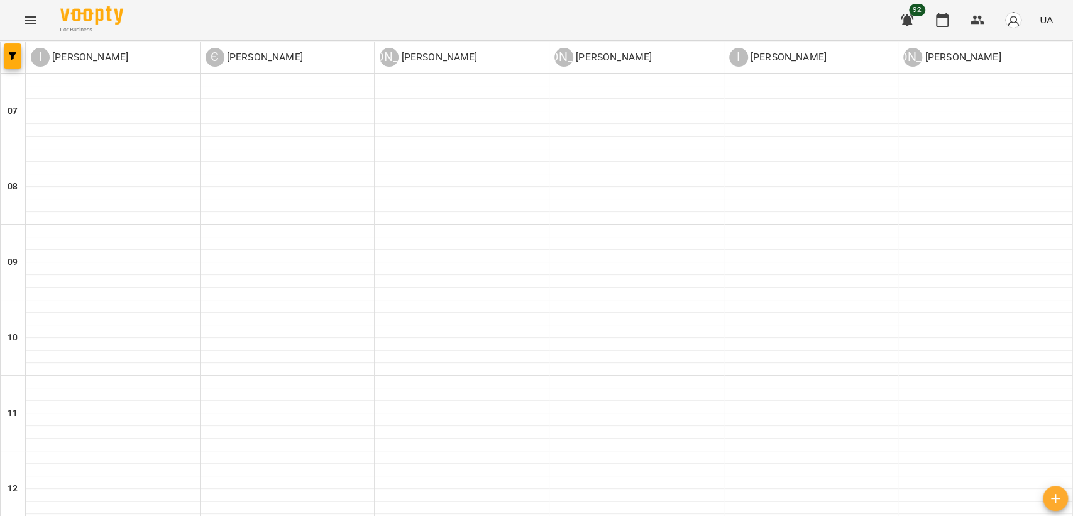
scroll to position [773, 0]
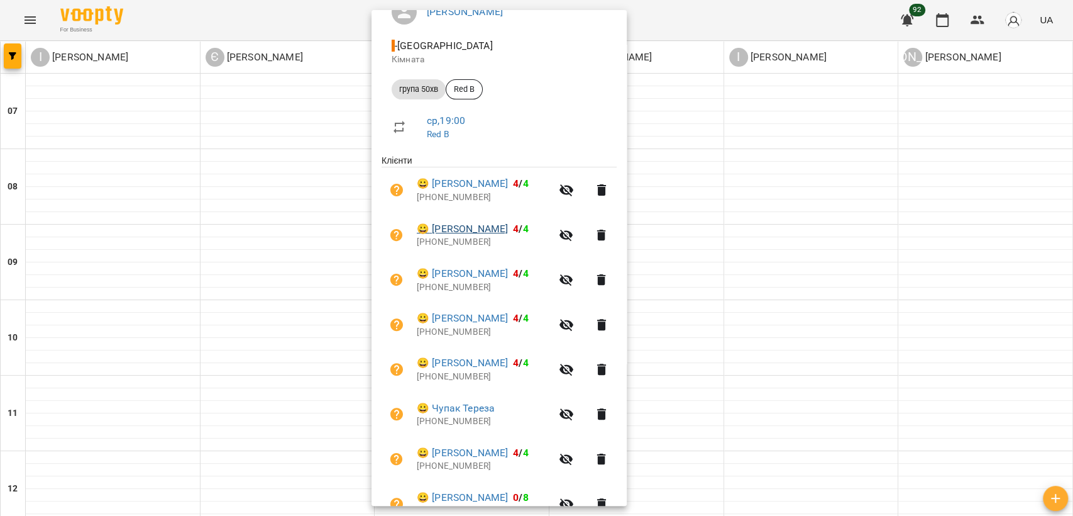
scroll to position [191, 0]
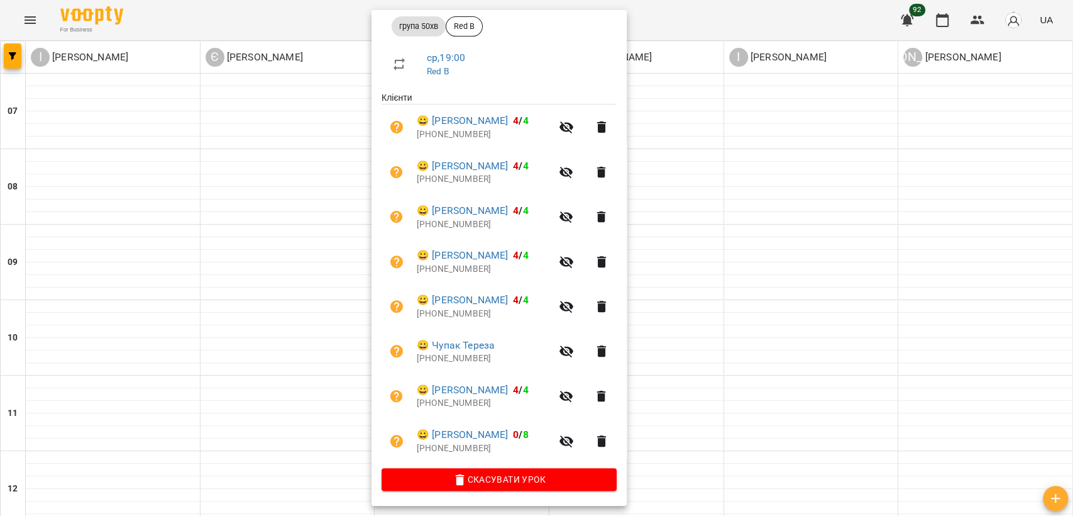
click at [814, 269] on div at bounding box center [536, 258] width 1073 height 516
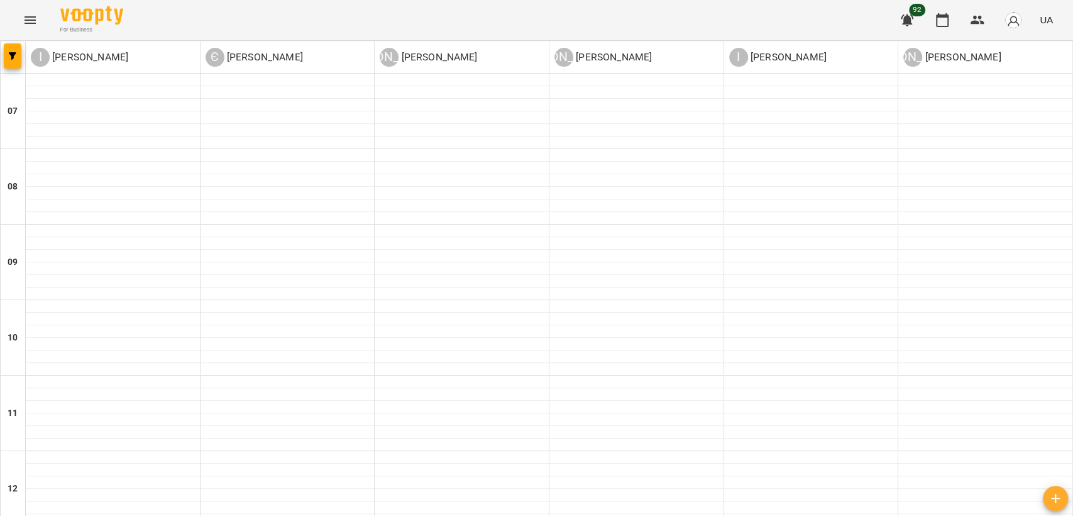
scroll to position [773, 0]
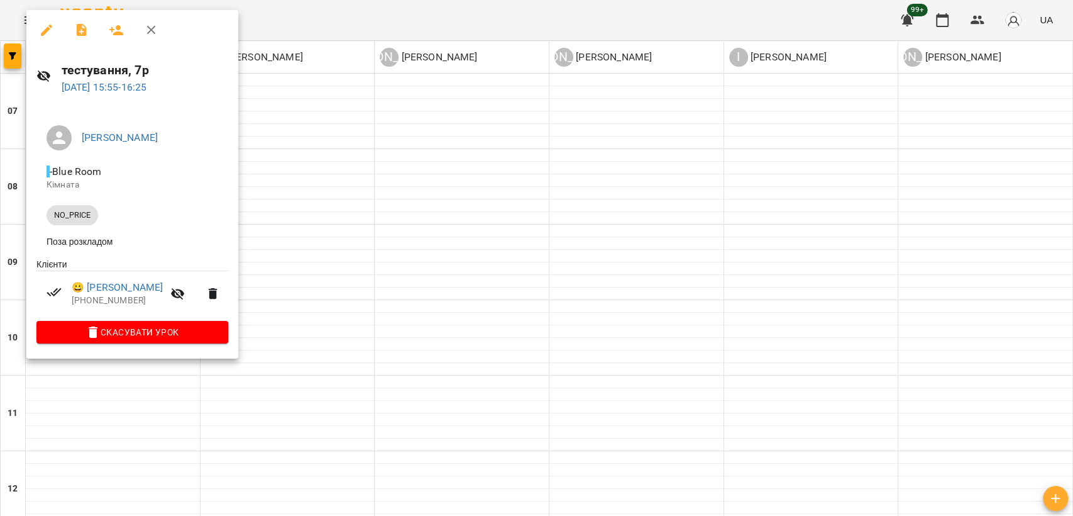
click at [291, 195] on div at bounding box center [536, 258] width 1073 height 516
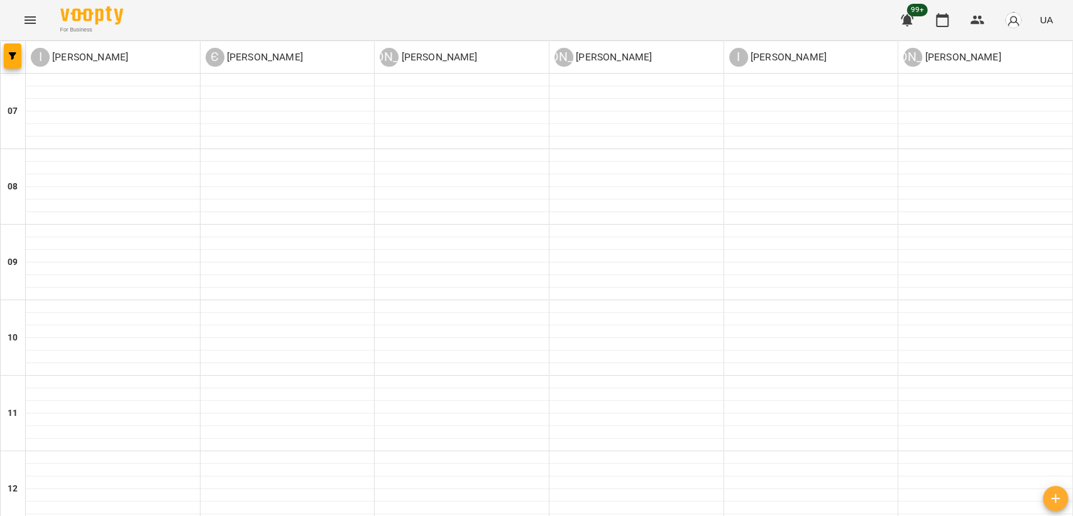
scroll to position [768, 0]
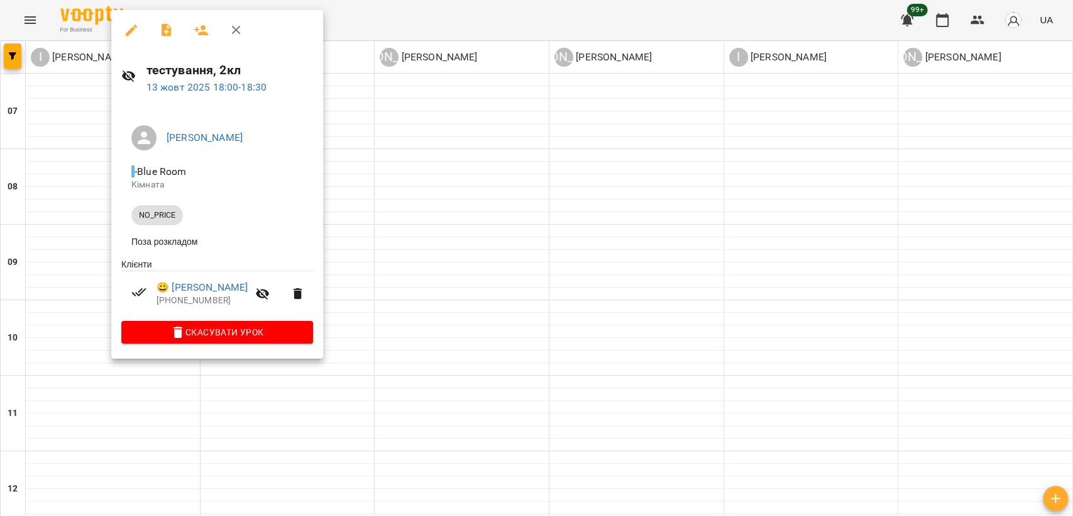
click at [327, 263] on div at bounding box center [536, 258] width 1073 height 516
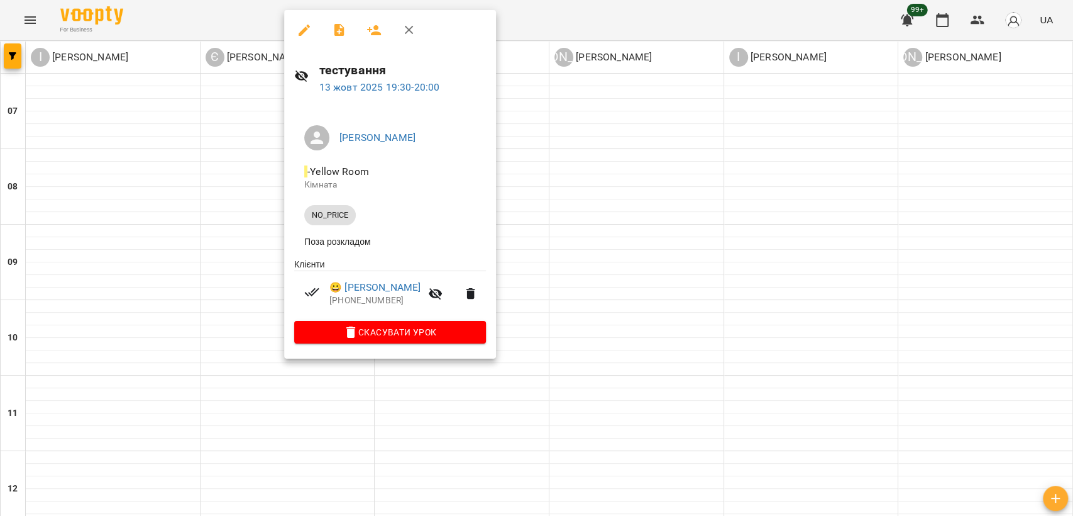
click at [771, 198] on div at bounding box center [536, 258] width 1073 height 516
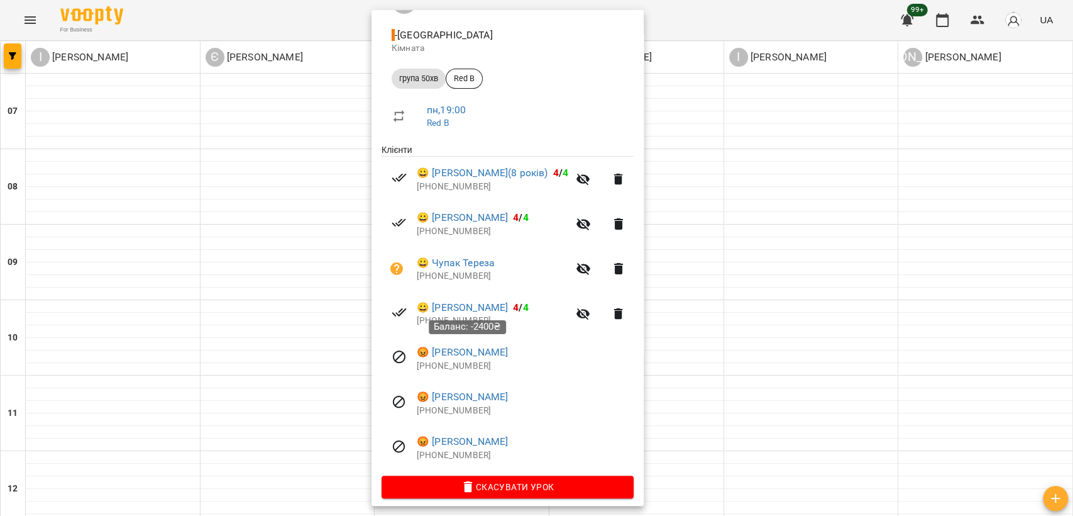
scroll to position [140, 0]
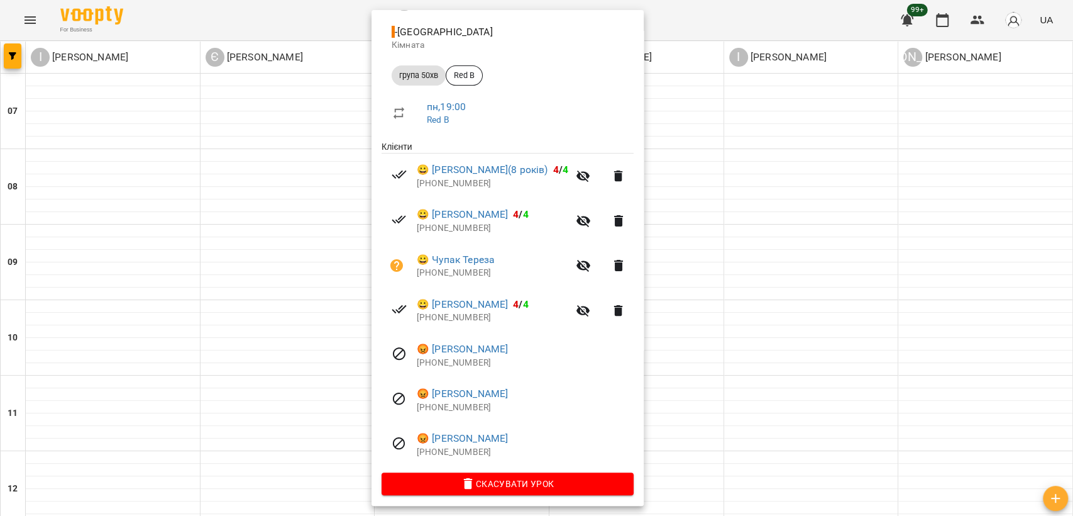
click at [751, 248] on div at bounding box center [536, 258] width 1073 height 516
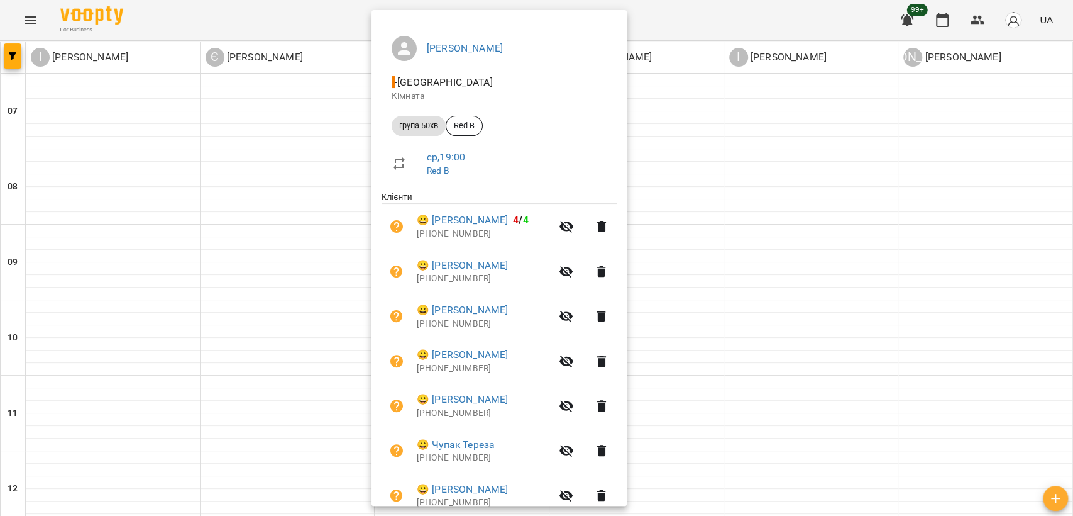
scroll to position [140, 0]
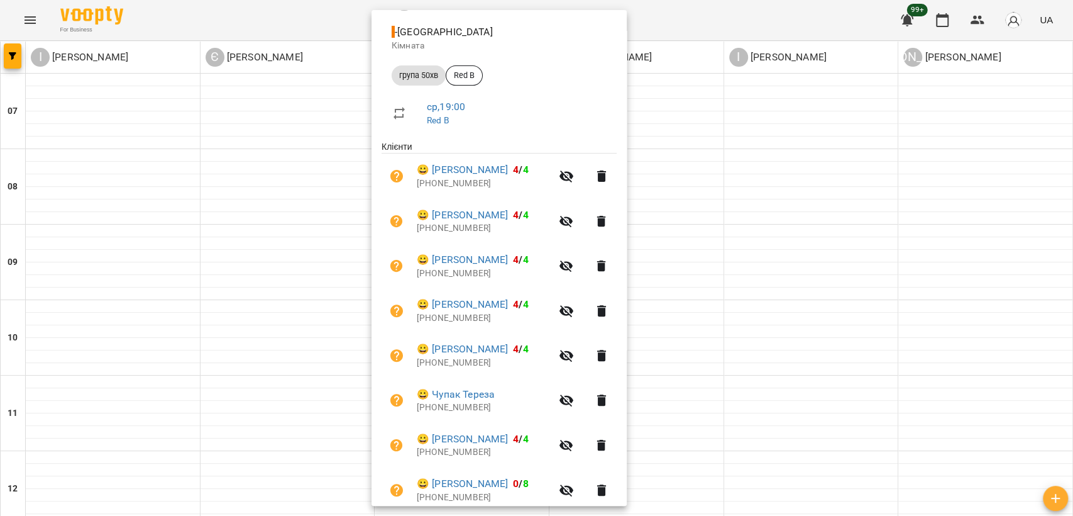
click at [807, 268] on div at bounding box center [536, 258] width 1073 height 516
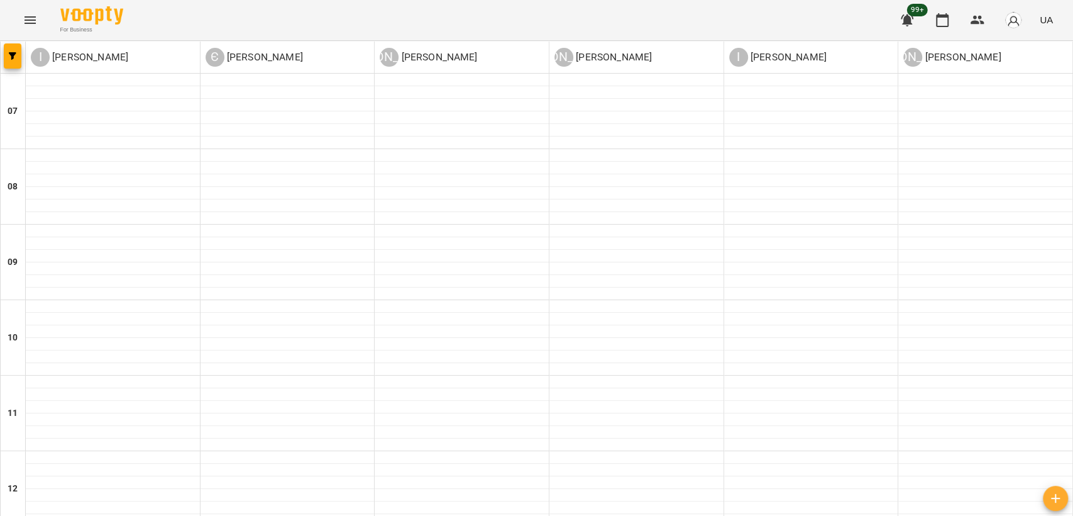
scroll to position [463, 0]
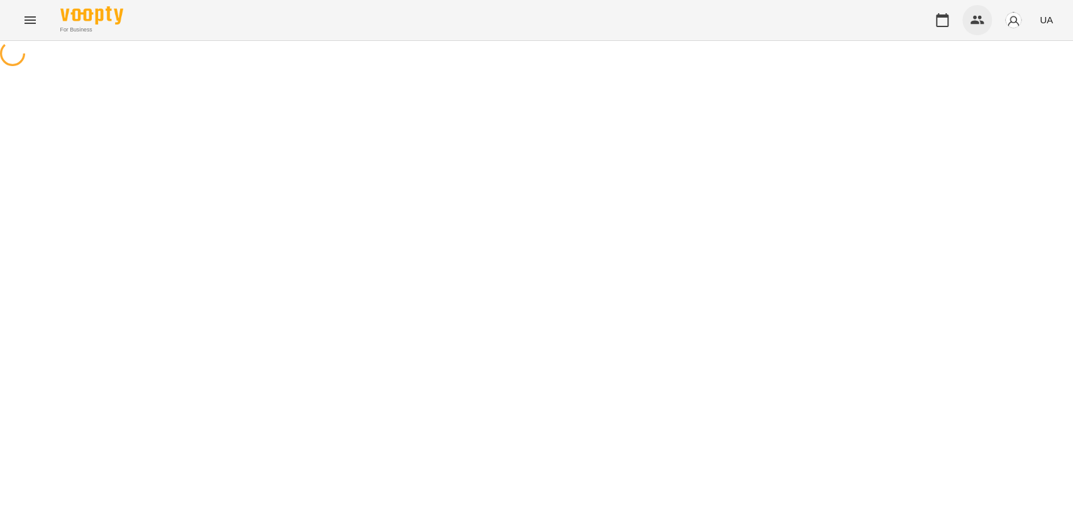
click at [984, 15] on icon "button" at bounding box center [977, 20] width 15 height 15
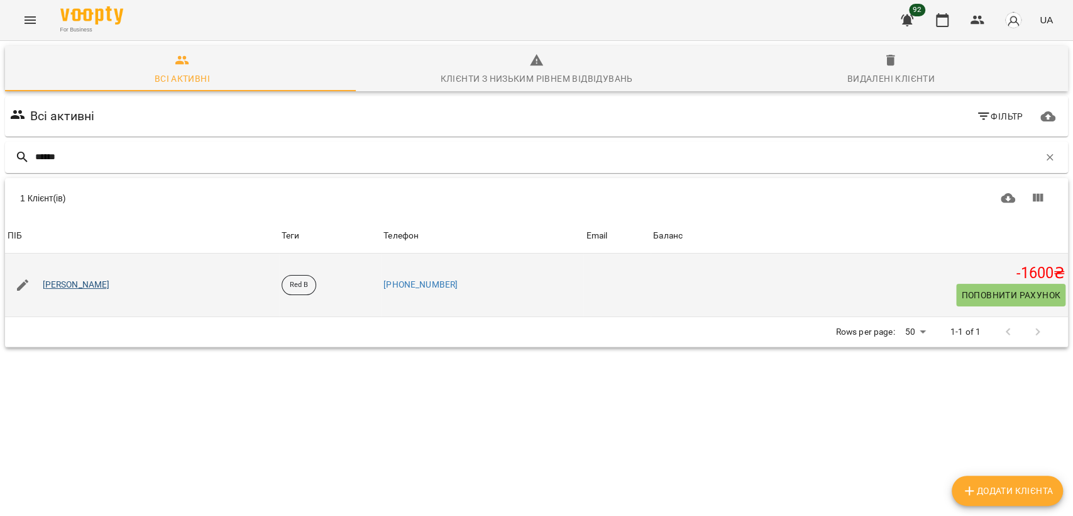
type input "******"
click at [79, 287] on link "[PERSON_NAME]" at bounding box center [76, 285] width 67 height 13
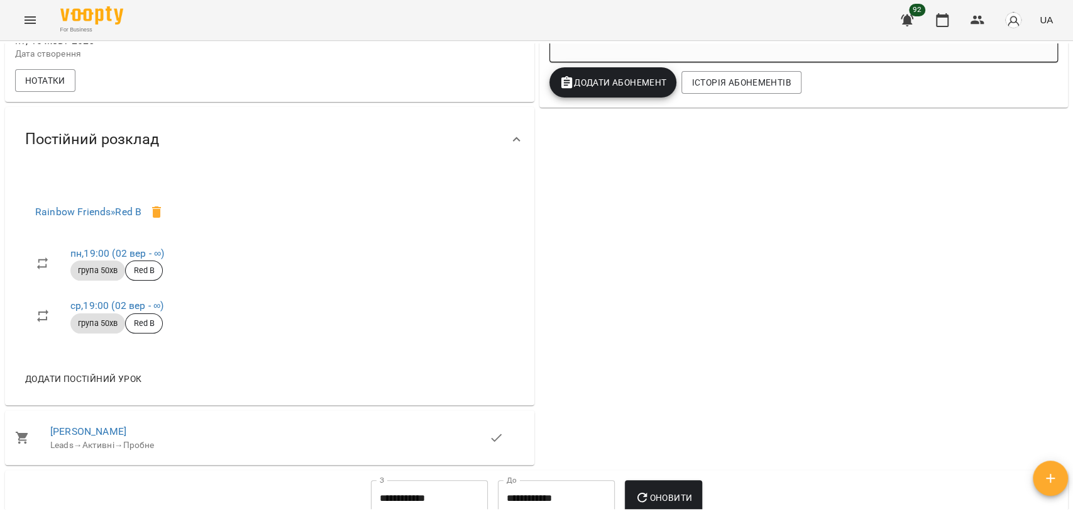
scroll to position [768, 0]
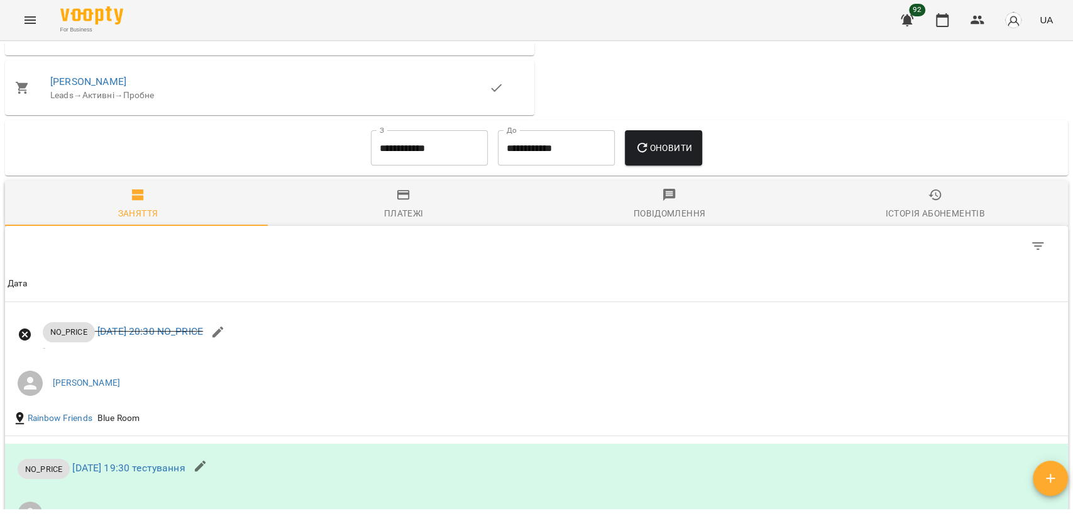
click at [409, 215] on span "Платежі" at bounding box center [404, 204] width 251 height 34
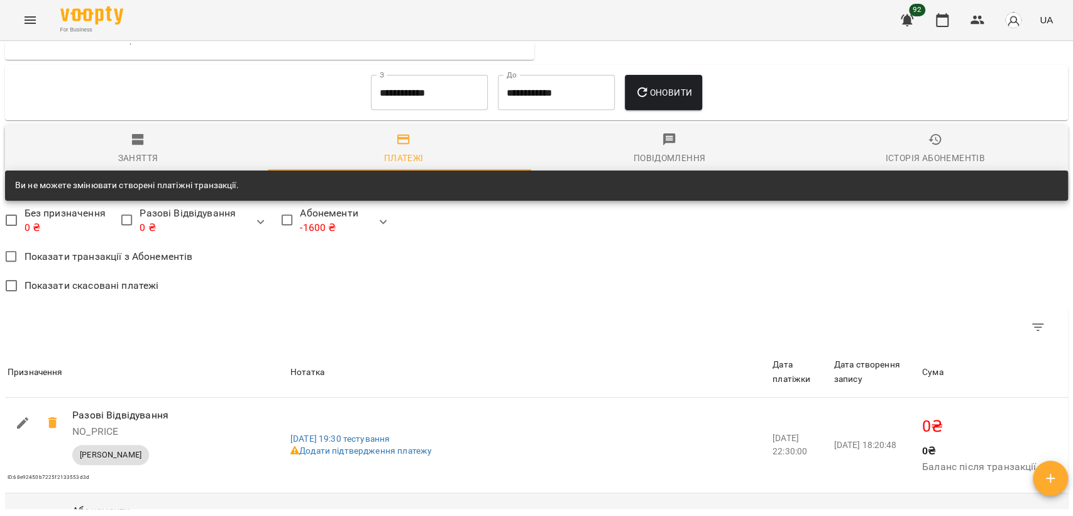
scroll to position [1048, 0]
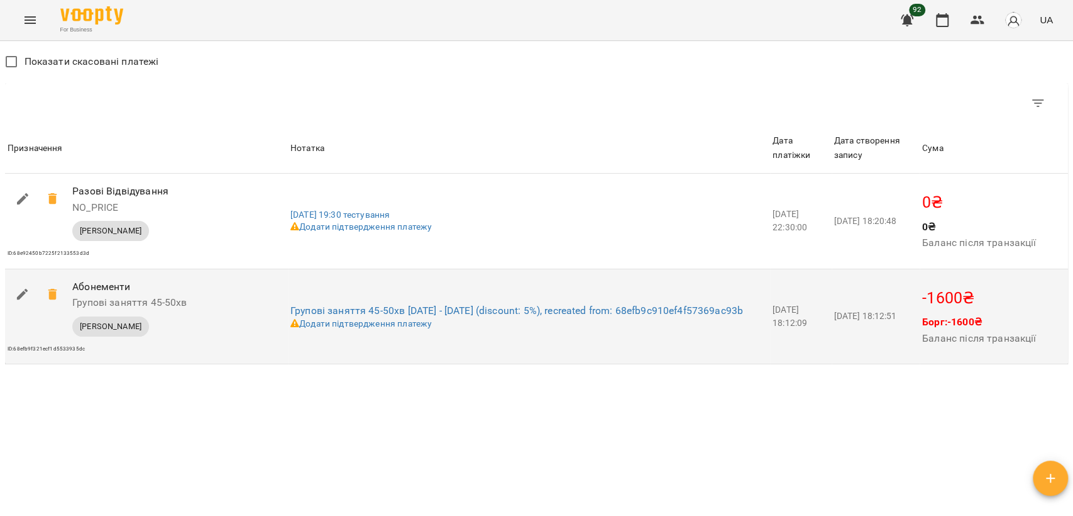
click at [19, 300] on icon "button" at bounding box center [22, 294] width 11 height 11
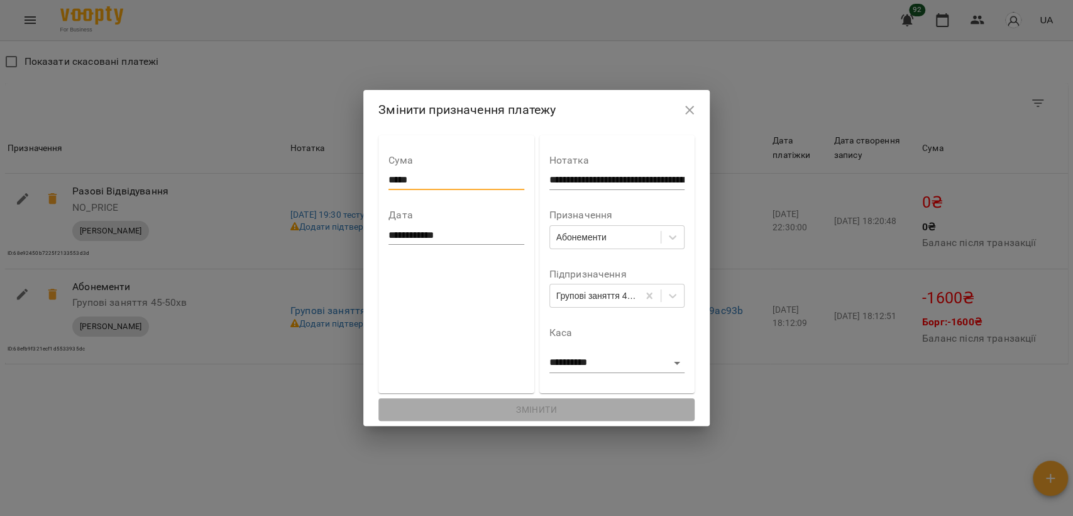
drag, startPoint x: 382, startPoint y: 180, endPoint x: 433, endPoint y: 181, distance: 51.6
click at [433, 181] on input "*****" at bounding box center [456, 180] width 135 height 20
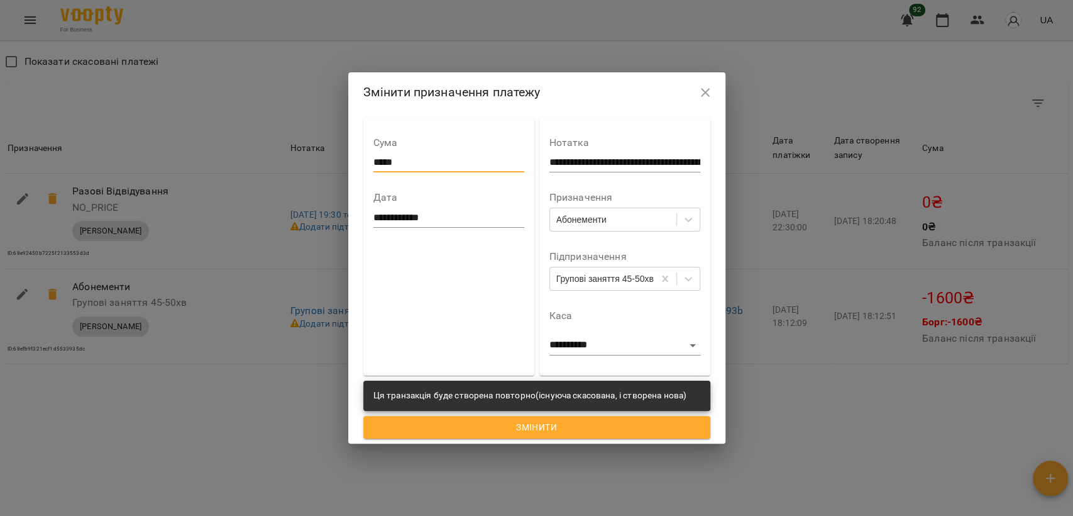
type input "*****"
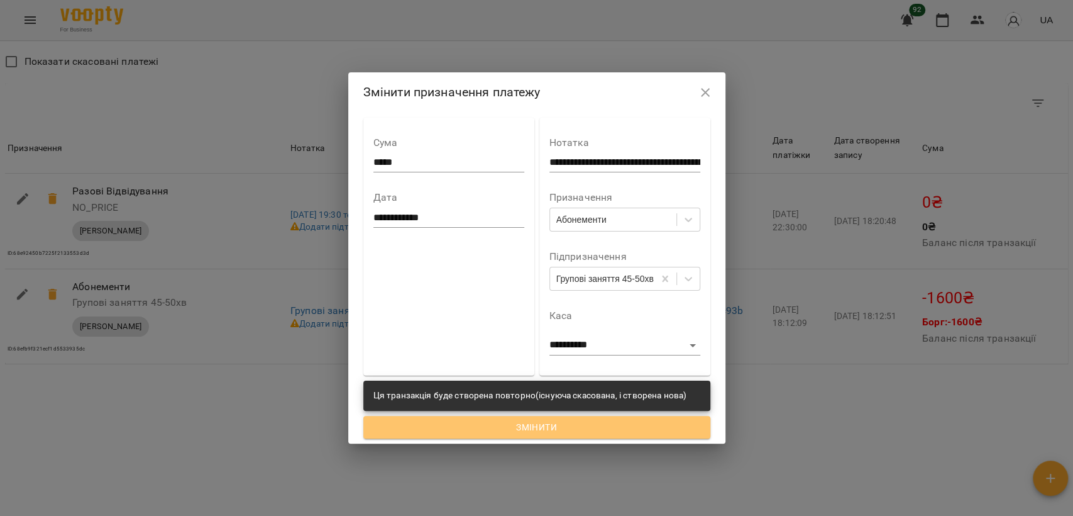
click at [513, 429] on span "Змінити" at bounding box center [537, 426] width 327 height 15
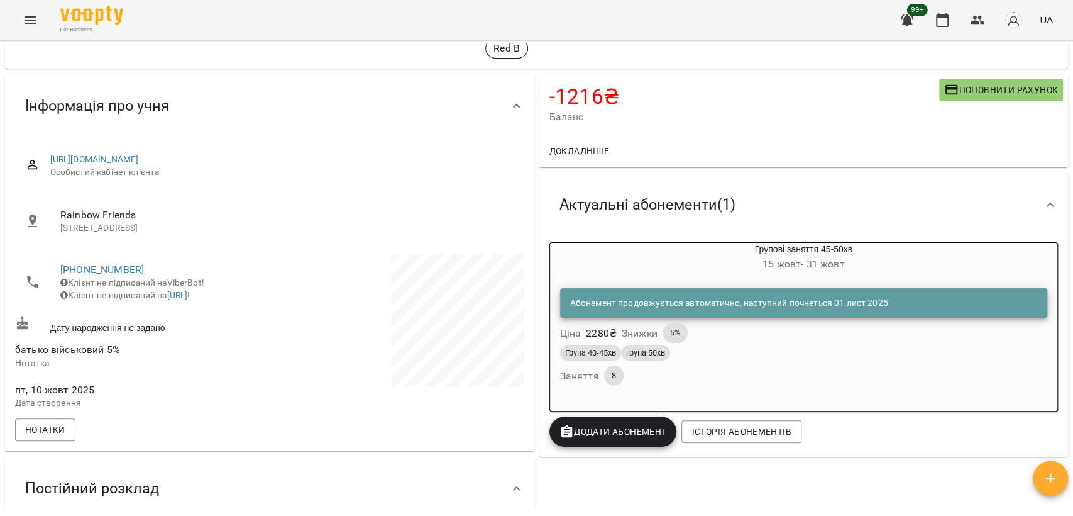
scroll to position [0, 0]
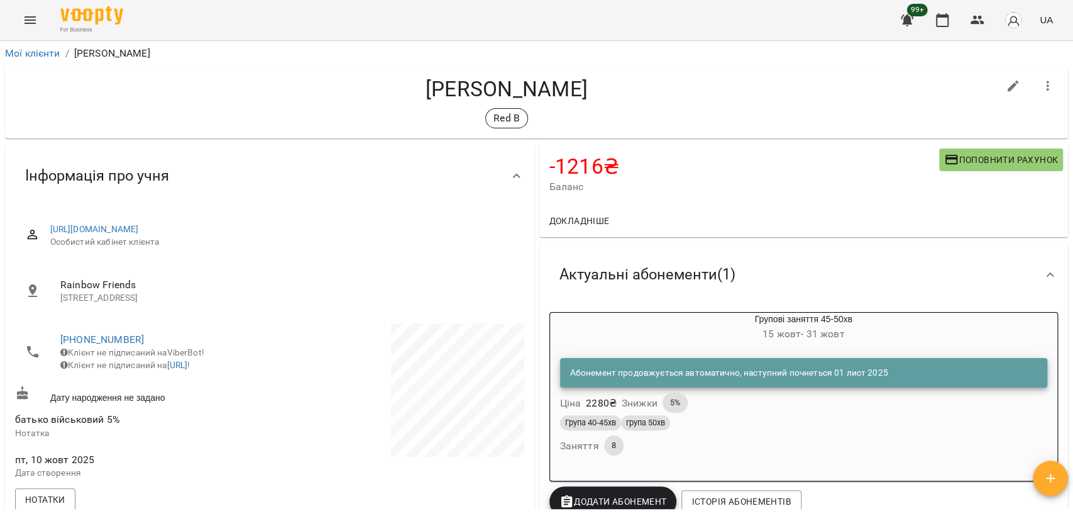
drag, startPoint x: 579, startPoint y: 294, endPoint x: 684, endPoint y: 262, distance: 109.8
click at [643, 262] on div "Актуальні абонементи ( 1 )" at bounding box center [804, 274] width 529 height 65
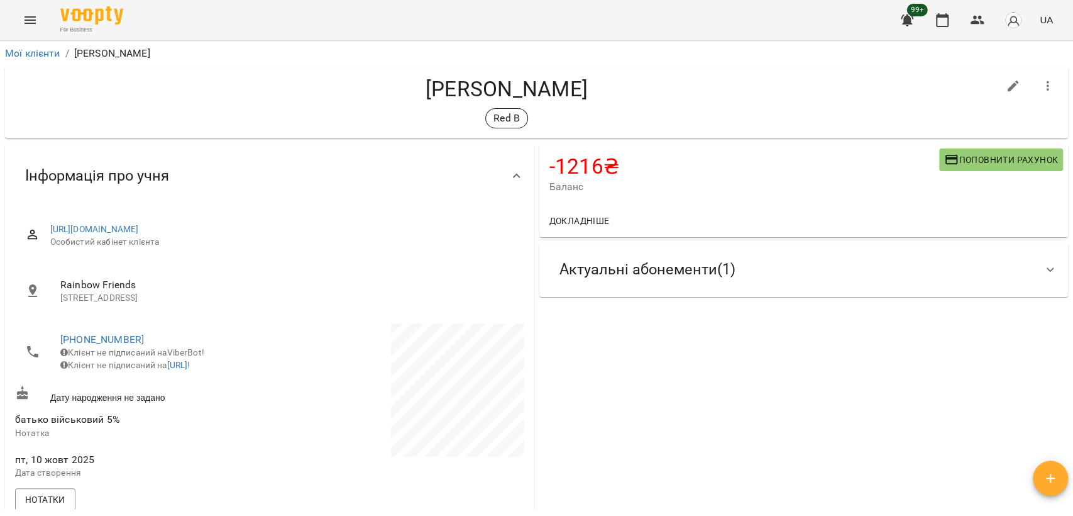
click at [750, 268] on div "Актуальні абонементи ( 1 )" at bounding box center [793, 270] width 487 height 40
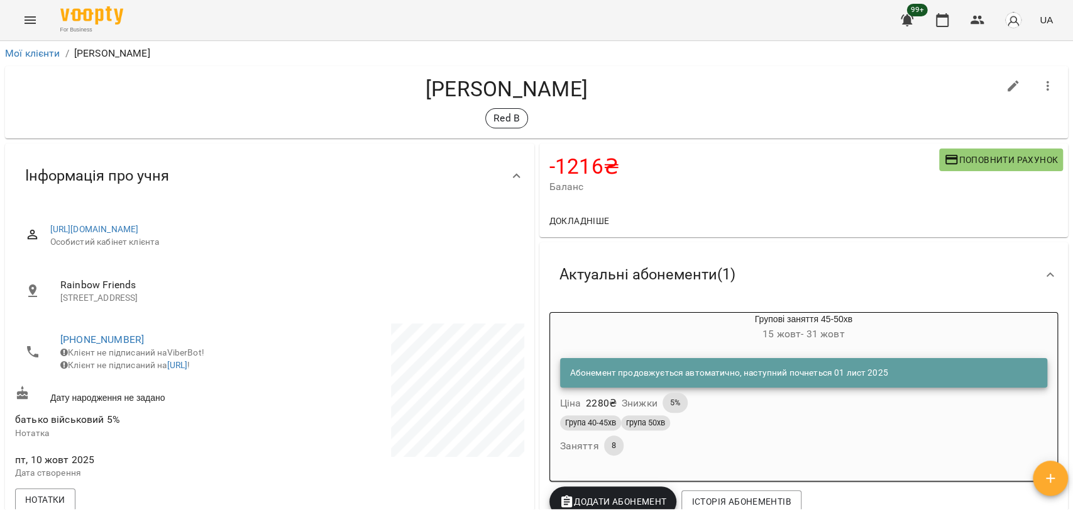
click at [997, 15] on div "99+ UA" at bounding box center [975, 20] width 166 height 33
click at [977, 15] on icon "button" at bounding box center [977, 20] width 15 height 15
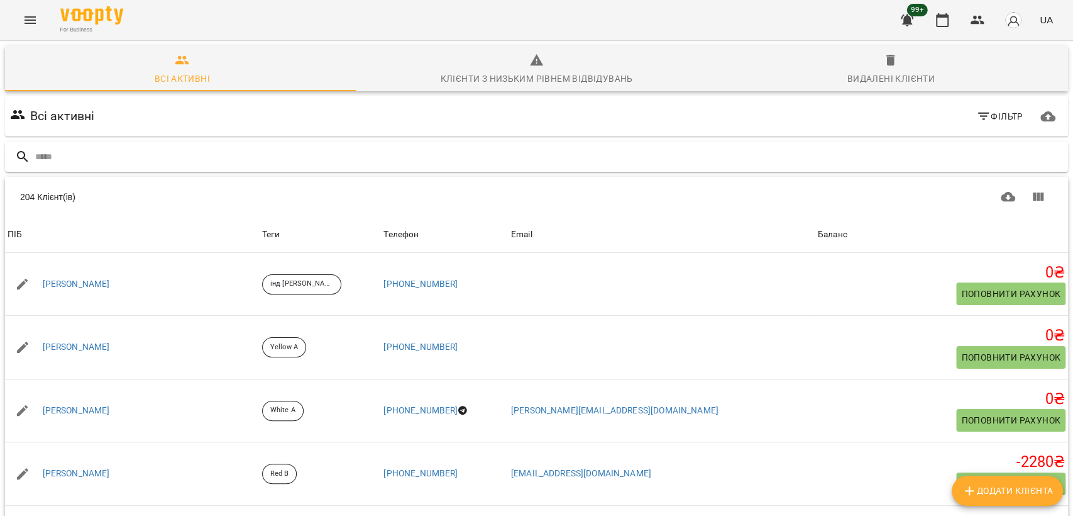
click at [260, 153] on input "text" at bounding box center [549, 157] width 1028 height 21
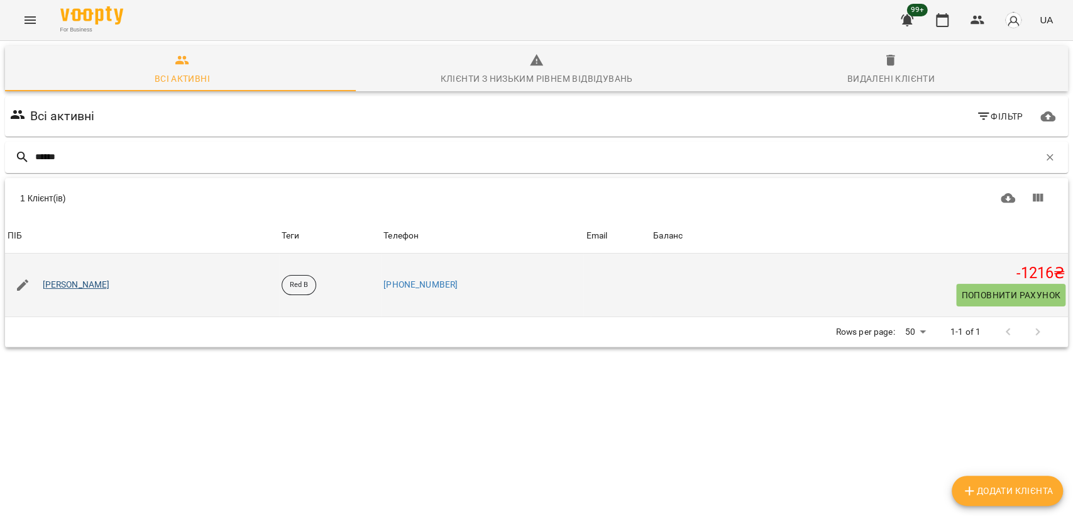
type input "******"
click at [61, 284] on link "[PERSON_NAME]" at bounding box center [76, 285] width 67 height 13
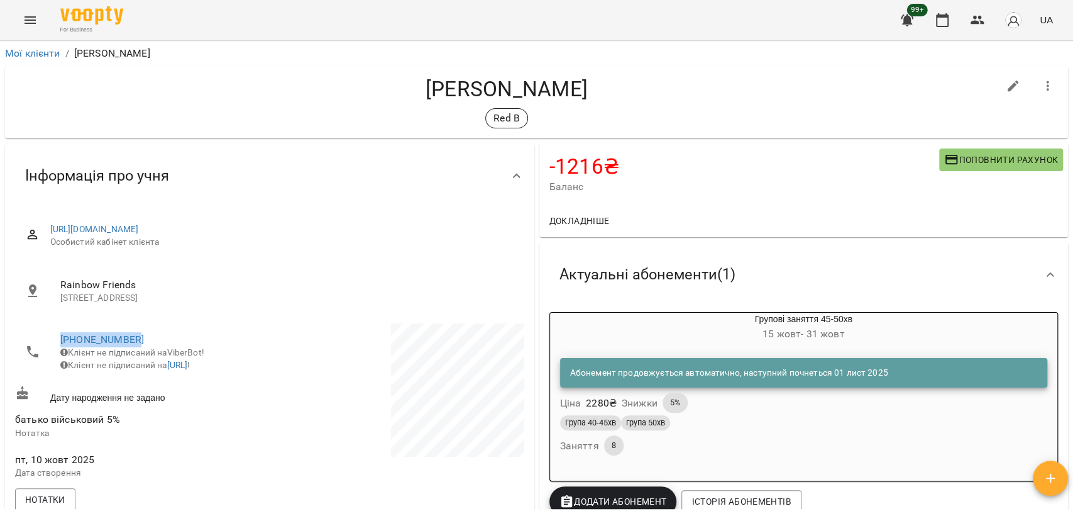
drag, startPoint x: 226, startPoint y: 320, endPoint x: 50, endPoint y: 338, distance: 177.0
click at [50, 338] on div "[PHONE_NUMBER] Клієнт не підписаний на ViberBot! Клієнт не підписаний на [URL] !" at bounding box center [141, 352] width 257 height 62
click at [252, 330] on li "[PHONE_NUMBER] Клієнт не підписаний на ViberBot! Клієнт не підписаний на [URL] !" at bounding box center [141, 351] width 252 height 57
drag, startPoint x: 179, startPoint y: 284, endPoint x: 60, endPoint y: 277, distance: 118.4
click at [60, 277] on span "Rainbow Friends" at bounding box center [287, 284] width 454 height 15
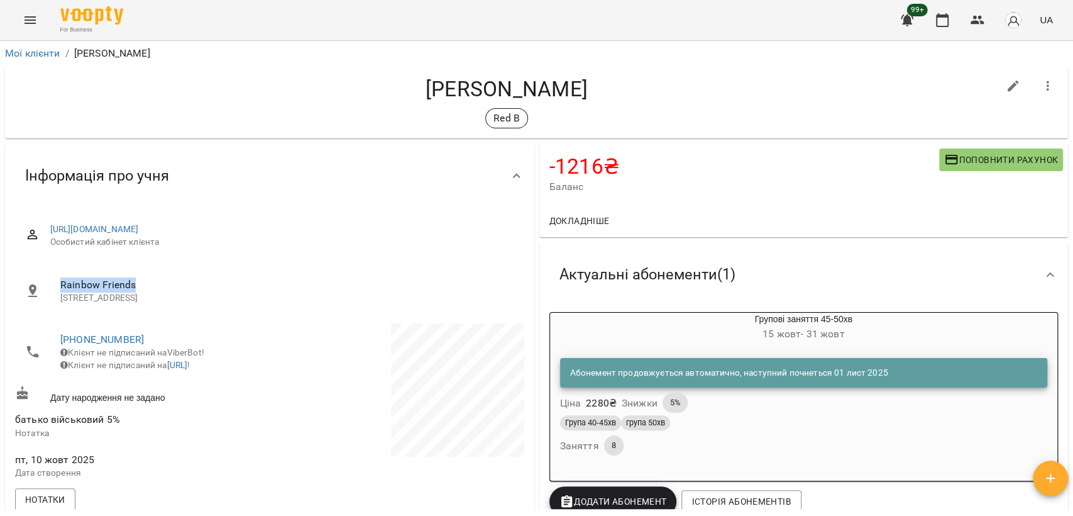
click at [73, 285] on span "Rainbow Friends" at bounding box center [287, 284] width 454 height 15
drag, startPoint x: 223, startPoint y: 290, endPoint x: 47, endPoint y: 279, distance: 177.1
click at [47, 279] on li "Rainbow Friends вулиця Салютна, 1Б, Київ, Україна" at bounding box center [269, 291] width 509 height 45
click at [156, 269] on li "Rainbow Friends вулиця Салютна, 1Б, Київ, Україна" at bounding box center [269, 291] width 509 height 45
drag, startPoint x: 443, startPoint y: 238, endPoint x: 216, endPoint y: 273, distance: 229.7
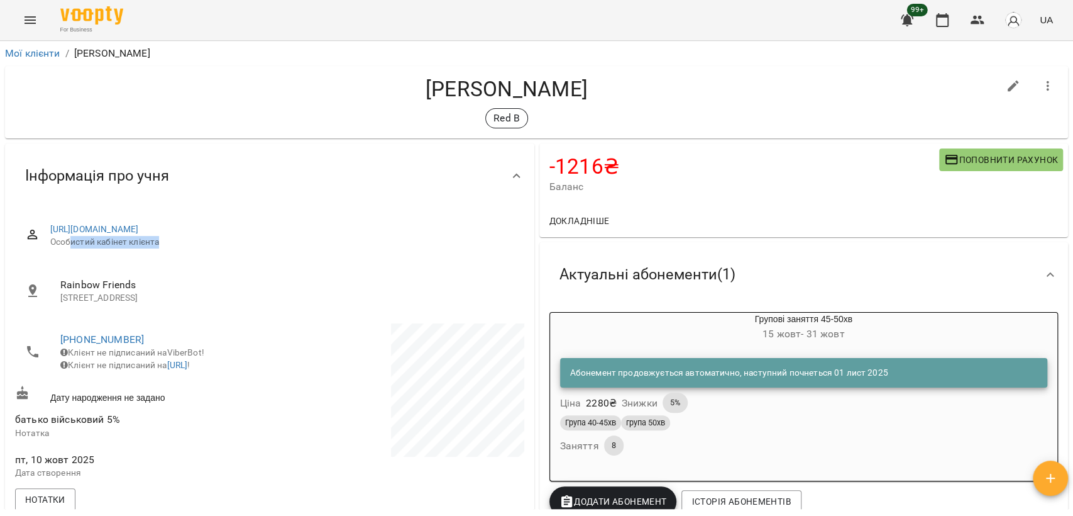
click at [74, 235] on div "https://www.voopty.com.ua/client/6643b604db36ff99f2de006b/68e8fab9b7225f21331da…" at bounding box center [282, 235] width 464 height 25
click at [384, 299] on p "вулиця Салютна, 1Б, Київ, Україна" at bounding box center [287, 298] width 454 height 13
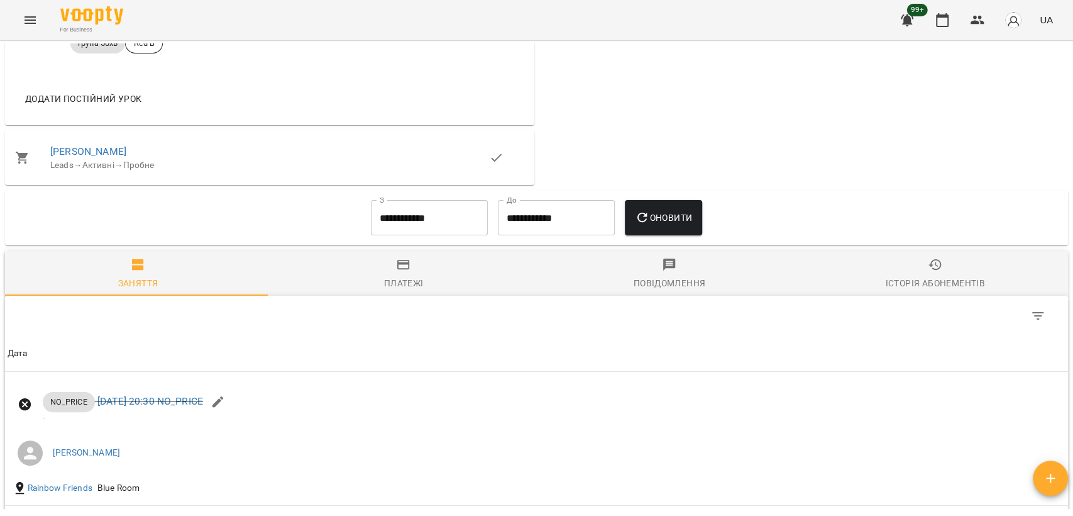
click at [391, 291] on div "Платежі" at bounding box center [404, 282] width 40 height 15
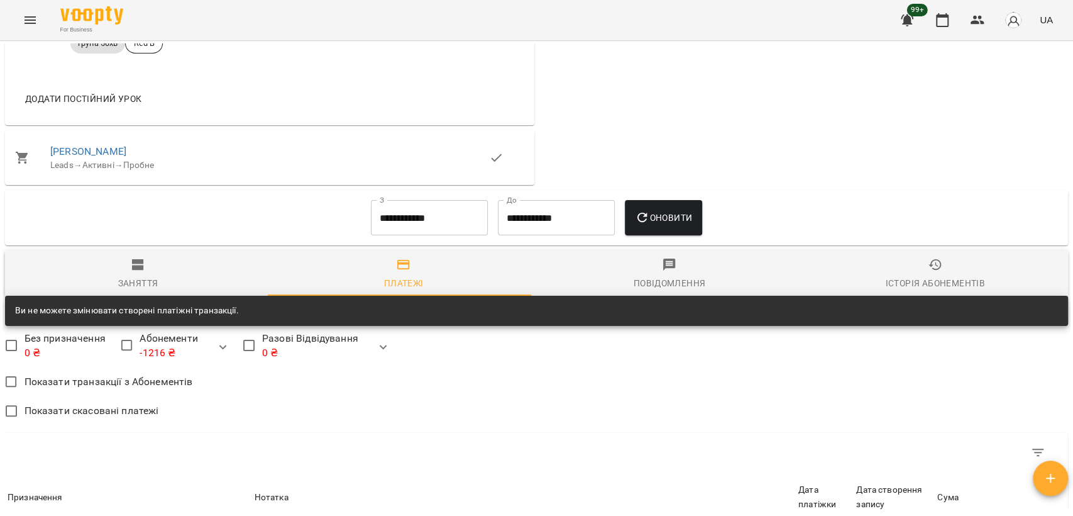
scroll to position [1048, 0]
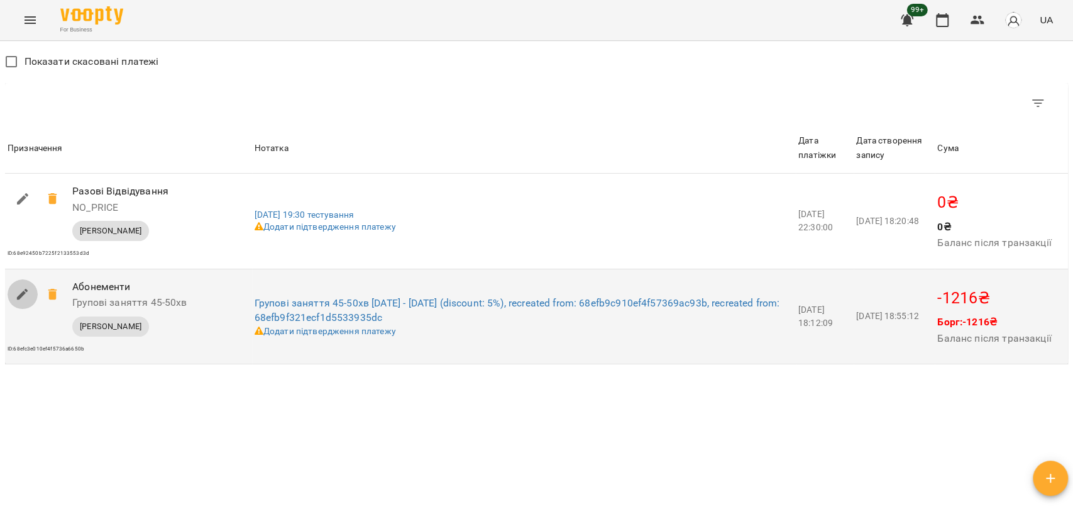
click at [13, 309] on button "button" at bounding box center [23, 294] width 30 height 30
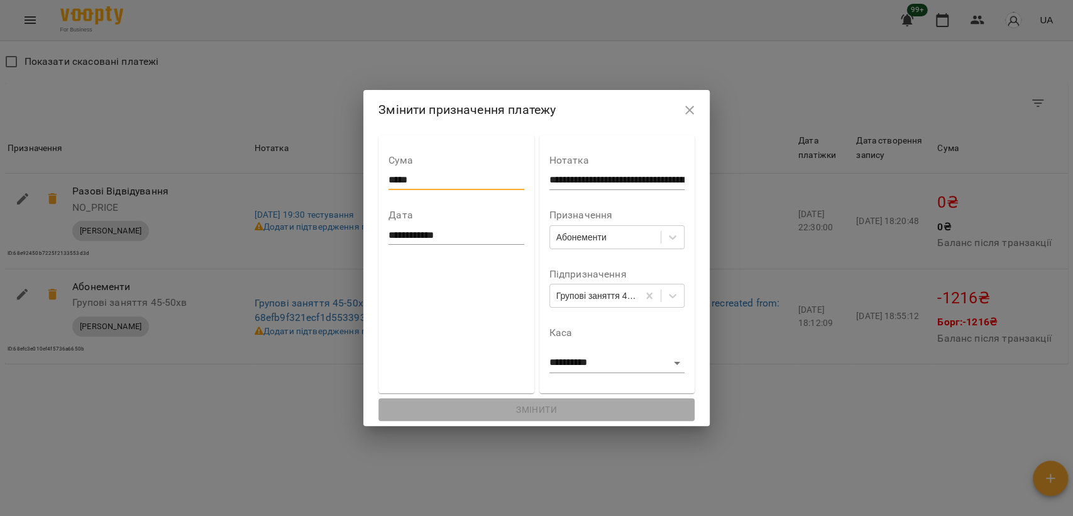
drag, startPoint x: 377, startPoint y: 180, endPoint x: 438, endPoint y: 187, distance: 60.8
click at [438, 187] on input "*****" at bounding box center [456, 180] width 135 height 20
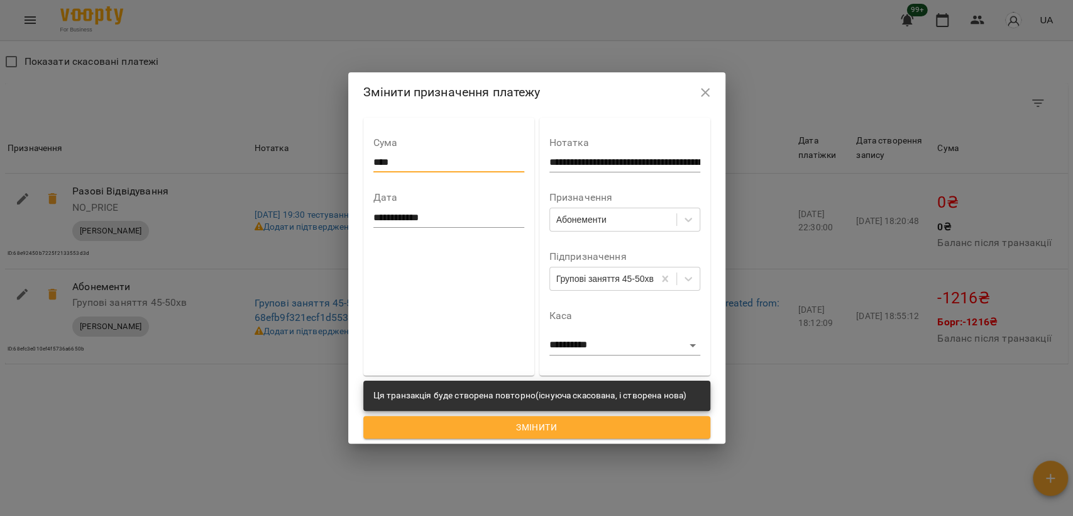
type input "****"
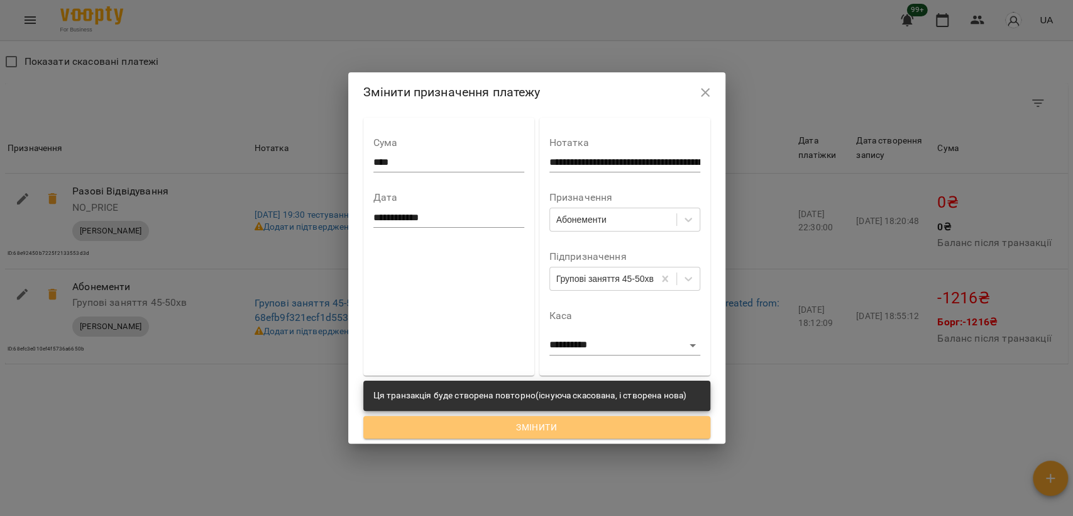
click at [504, 425] on span "Змінити" at bounding box center [537, 426] width 327 height 15
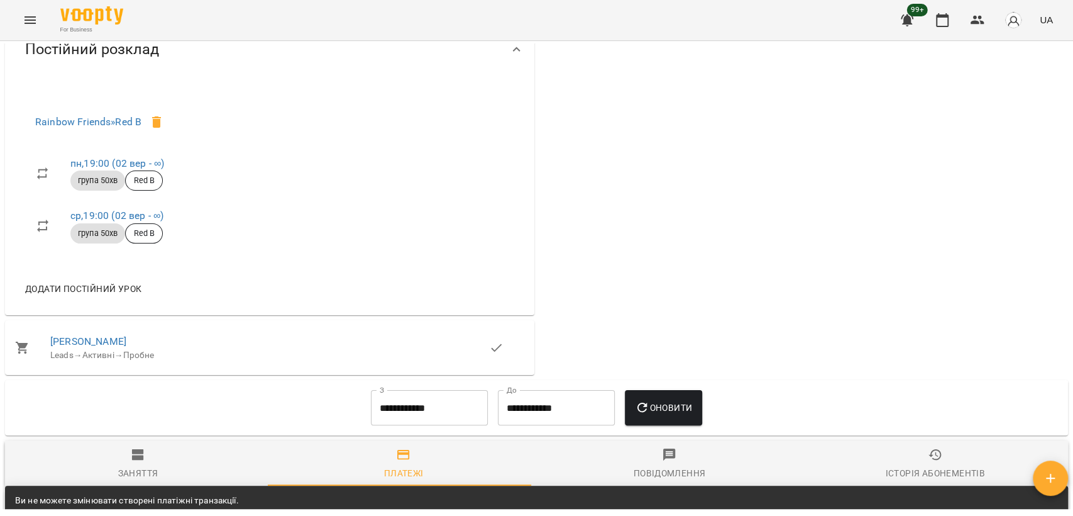
scroll to position [0, 0]
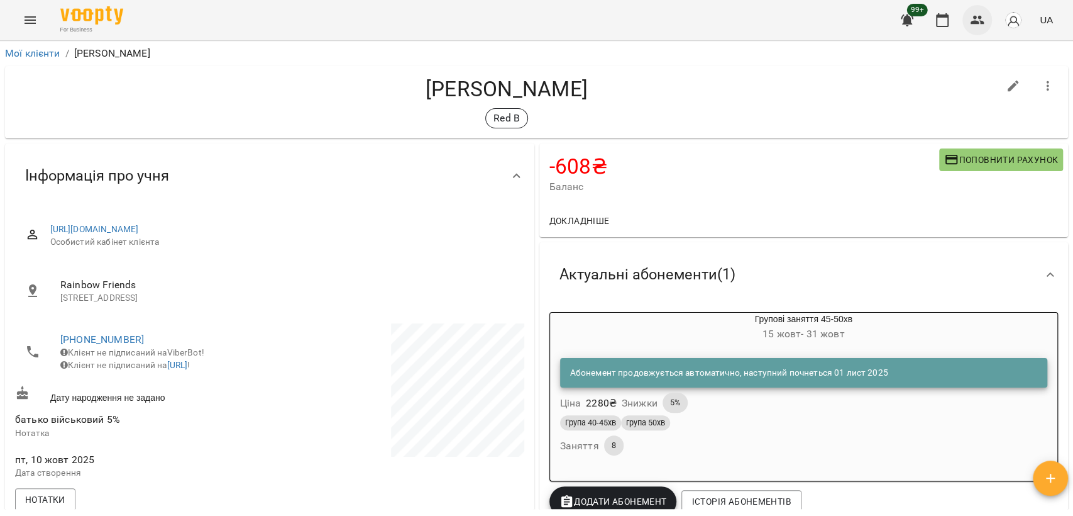
click at [980, 19] on icon "button" at bounding box center [977, 20] width 15 height 15
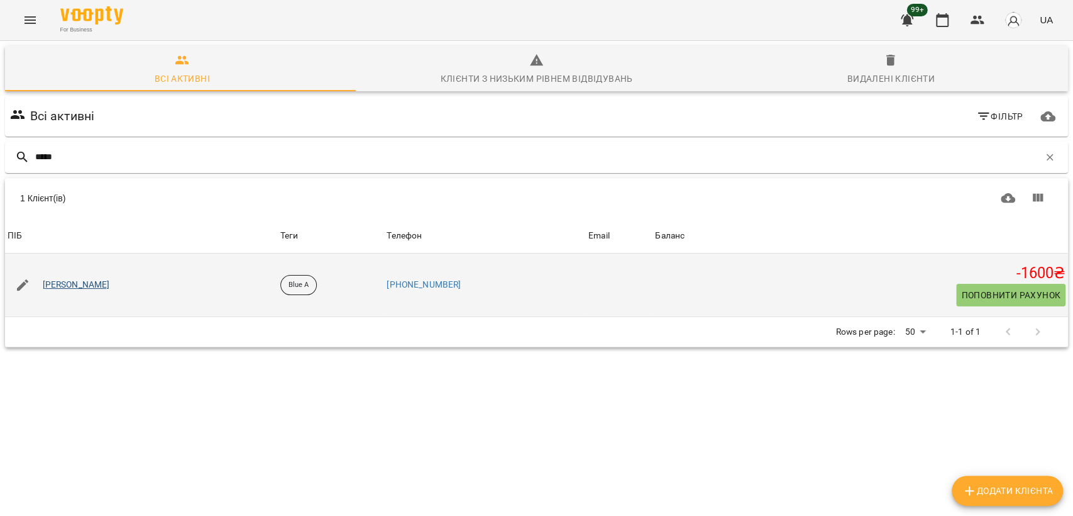
type input "*****"
click at [47, 282] on link "Лулун Радана" at bounding box center [76, 285] width 67 height 13
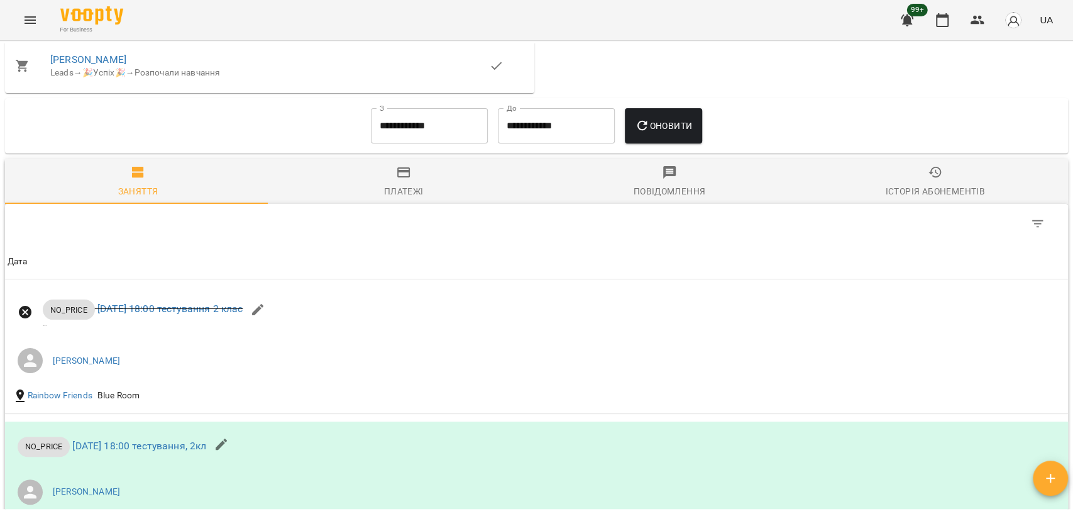
click at [396, 192] on div "Платежі" at bounding box center [404, 191] width 40 height 15
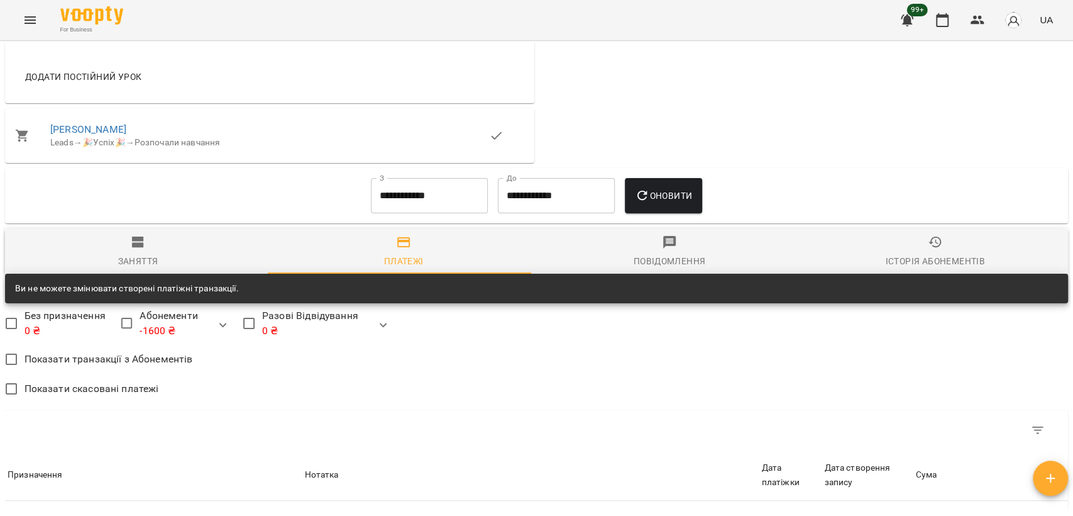
scroll to position [908, 0]
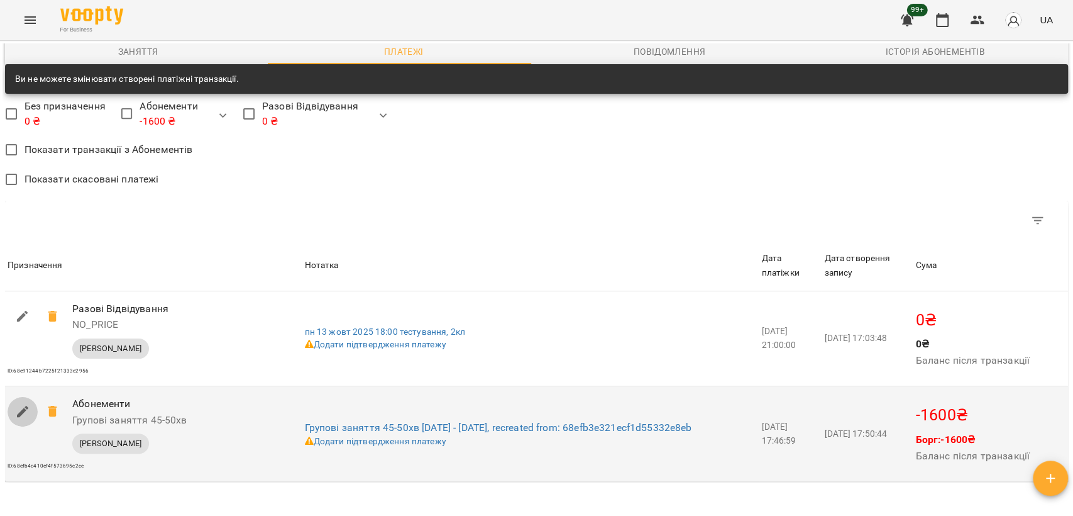
click at [21, 414] on icon "button" at bounding box center [22, 411] width 11 height 11
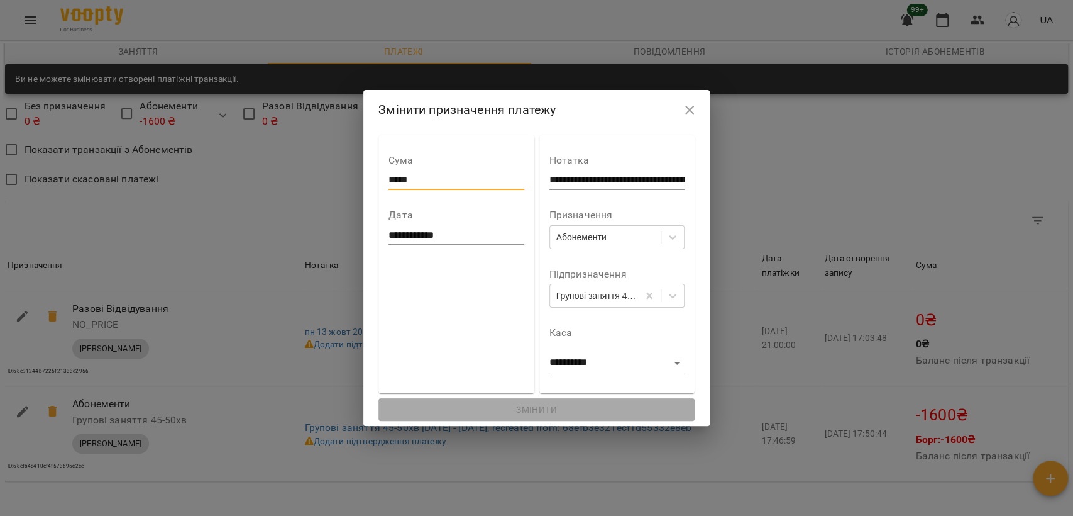
drag, startPoint x: 423, startPoint y: 177, endPoint x: 378, endPoint y: 178, distance: 44.7
click at [389, 178] on input "*****" at bounding box center [456, 180] width 135 height 20
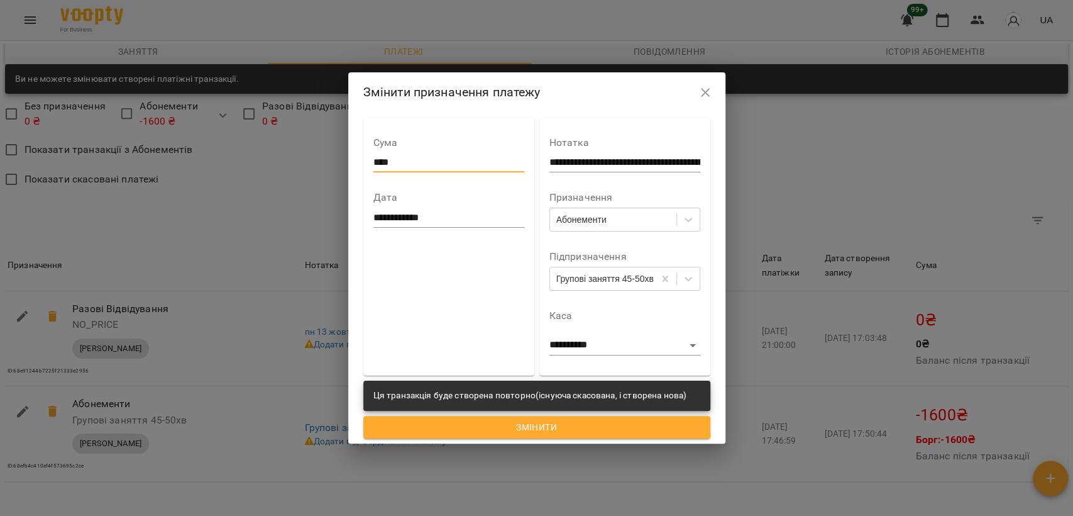
type input "****"
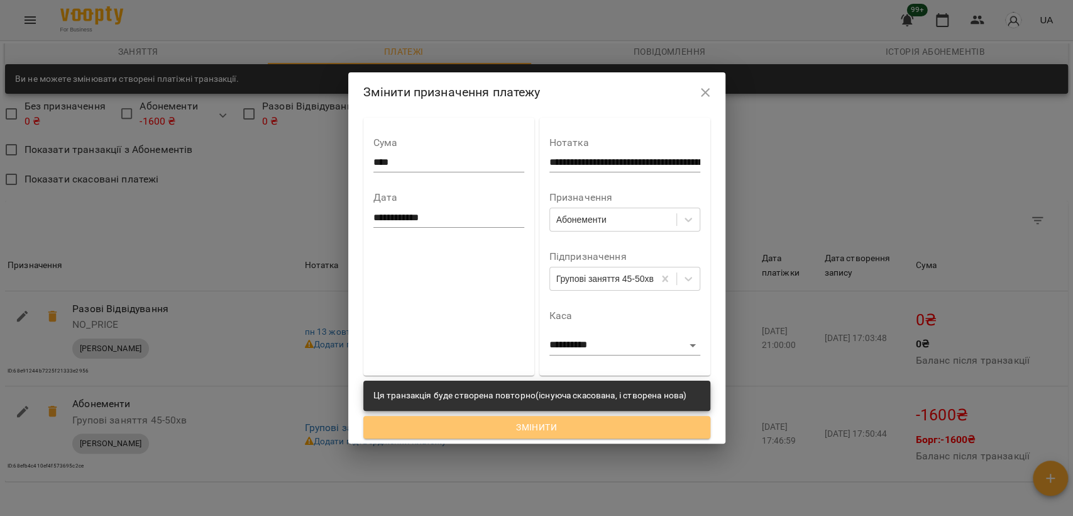
click at [495, 431] on span "Змінити" at bounding box center [537, 426] width 327 height 15
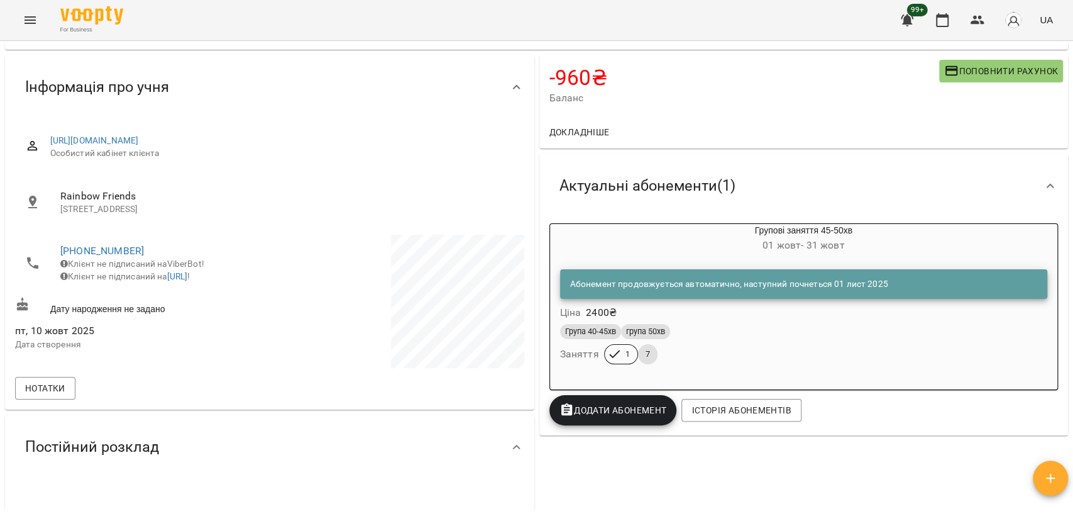
scroll to position [0, 0]
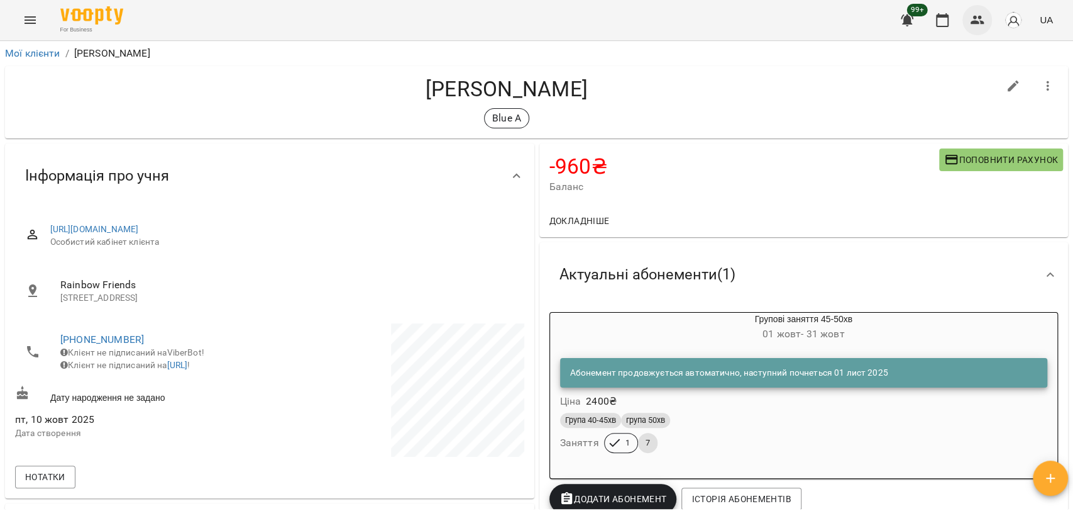
click at [980, 21] on icon "button" at bounding box center [977, 20] width 15 height 15
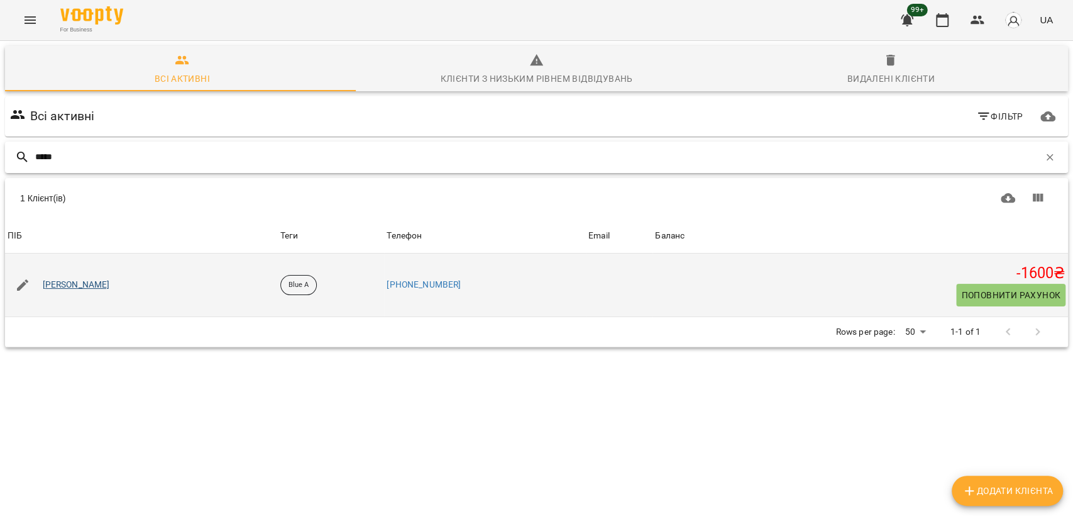
type input "*****"
click at [95, 283] on link "Трушкова Олександра" at bounding box center [76, 285] width 67 height 13
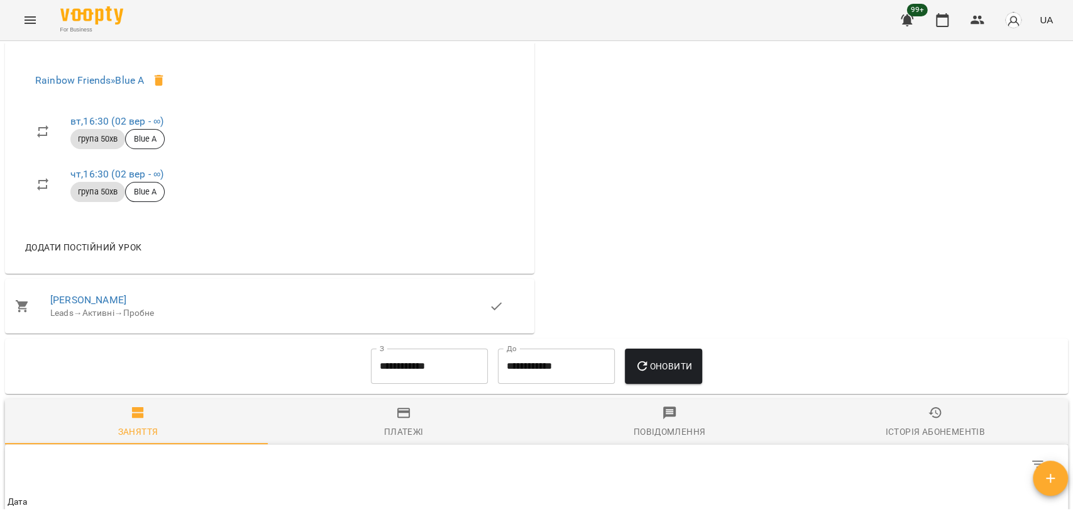
scroll to position [699, 0]
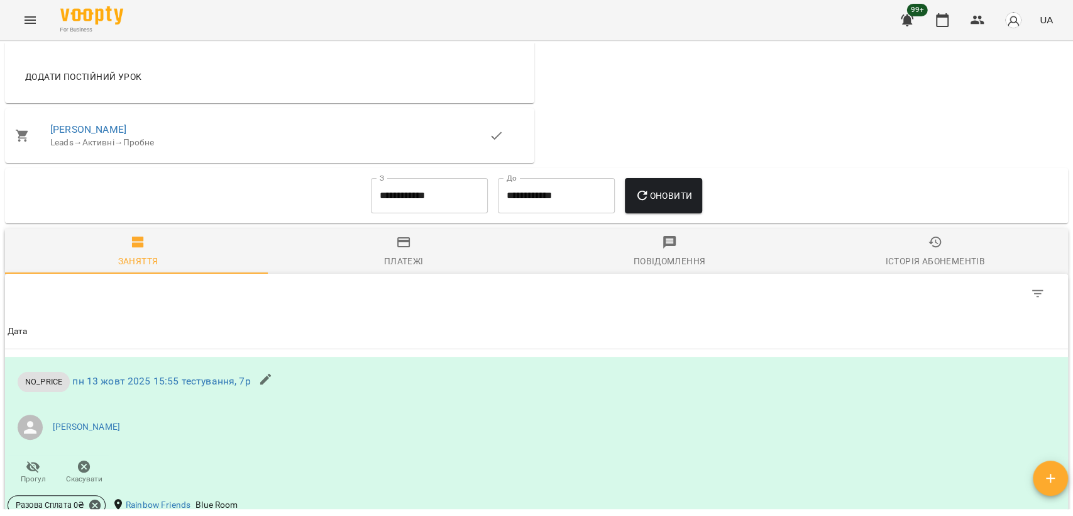
click at [401, 255] on span "Платежі" at bounding box center [404, 252] width 251 height 34
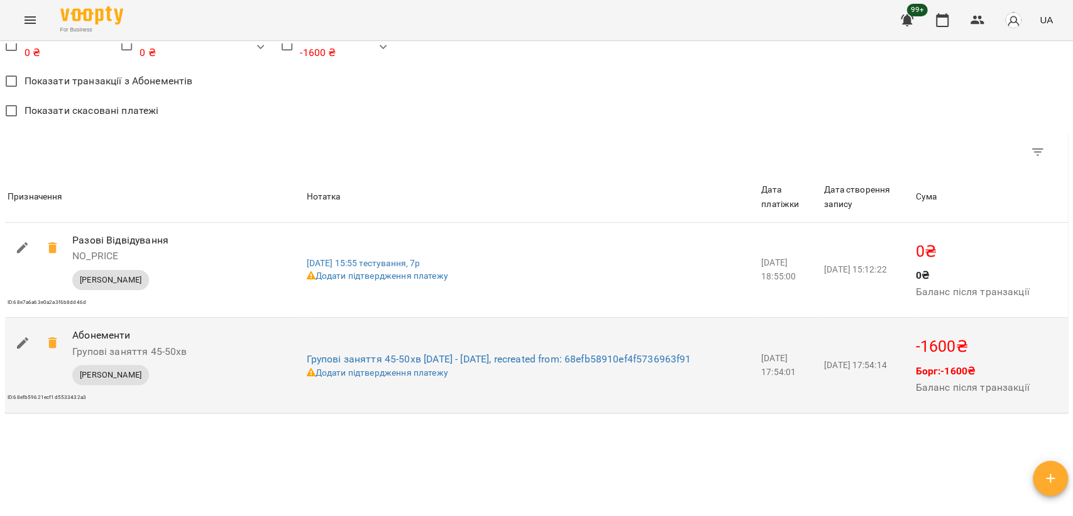
scroll to position [978, 0]
click at [22, 348] on icon "button" at bounding box center [22, 341] width 15 height 15
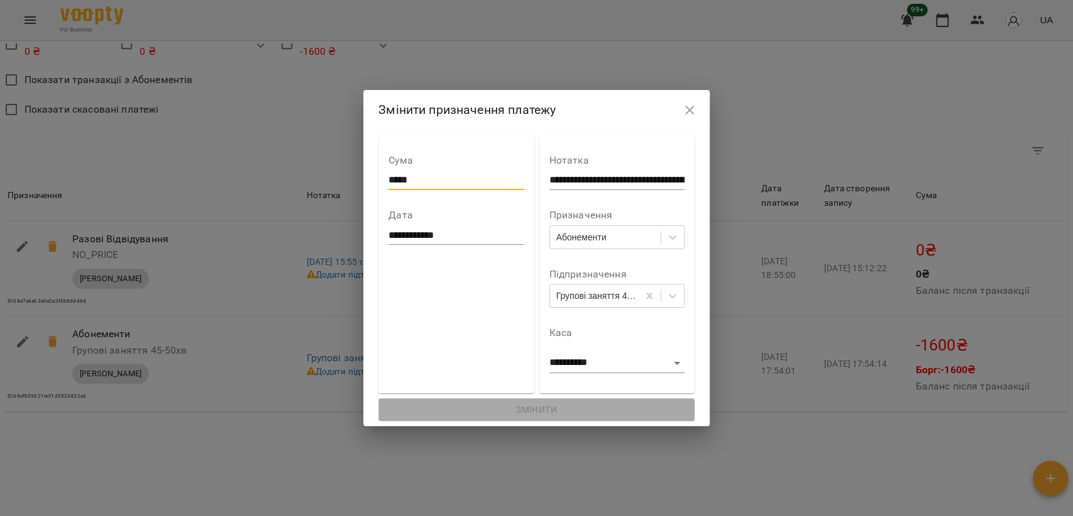
drag, startPoint x: 377, startPoint y: 179, endPoint x: 448, endPoint y: 180, distance: 70.5
click at [448, 181] on input "*****" at bounding box center [456, 180] width 135 height 20
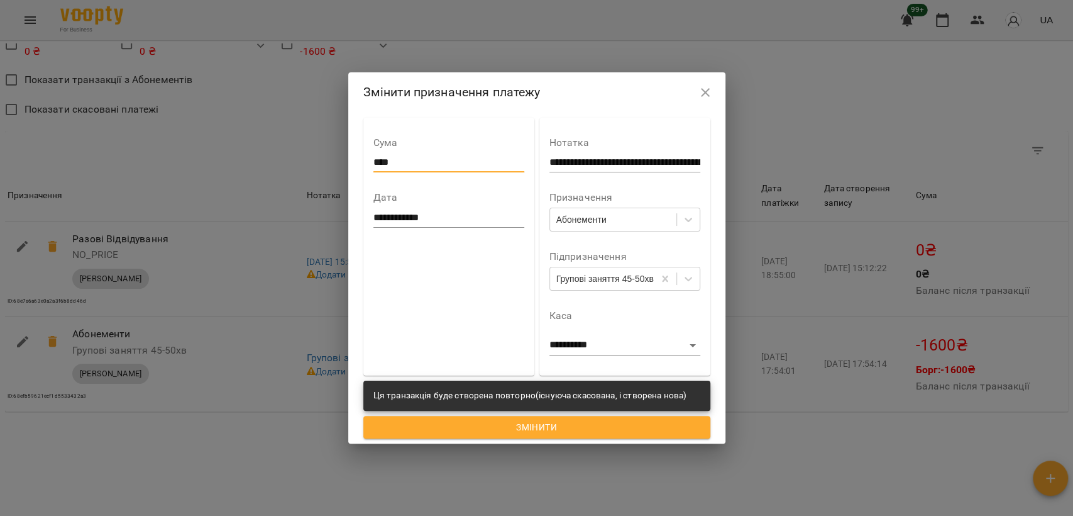
type input "****"
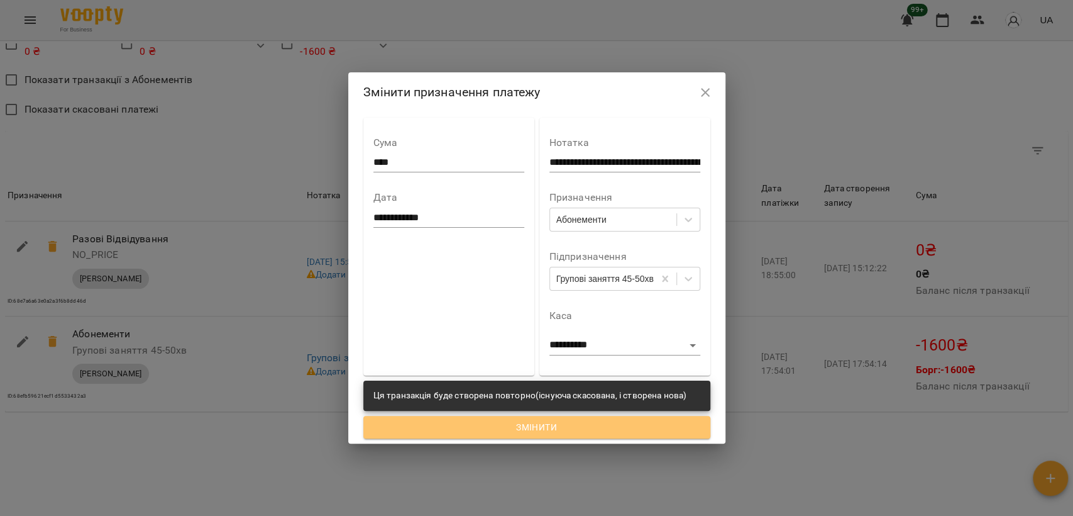
click at [462, 423] on span "Змінити" at bounding box center [537, 426] width 327 height 15
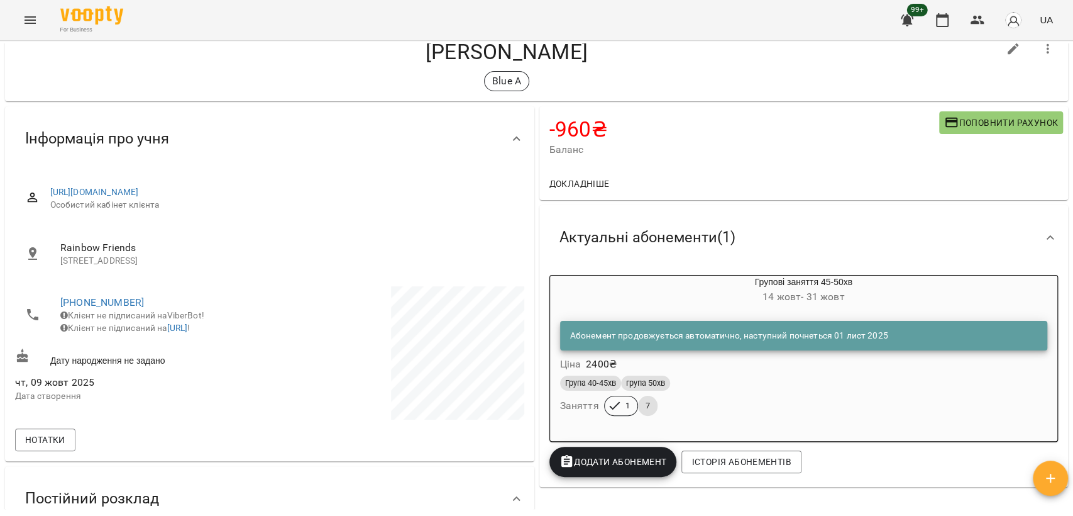
scroll to position [0, 0]
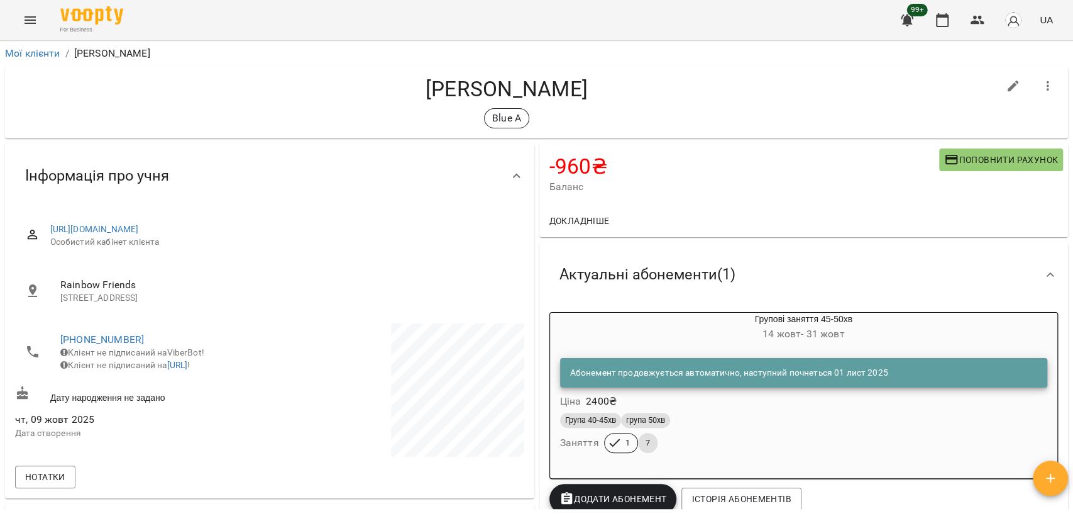
click at [21, 24] on button "Menu" at bounding box center [30, 20] width 30 height 30
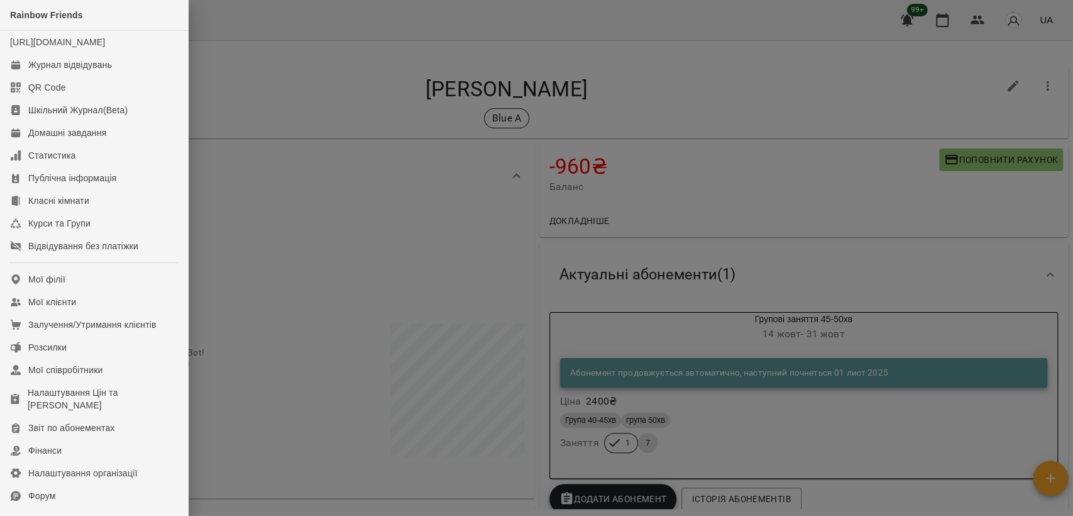
click at [302, 113] on div at bounding box center [536, 258] width 1073 height 516
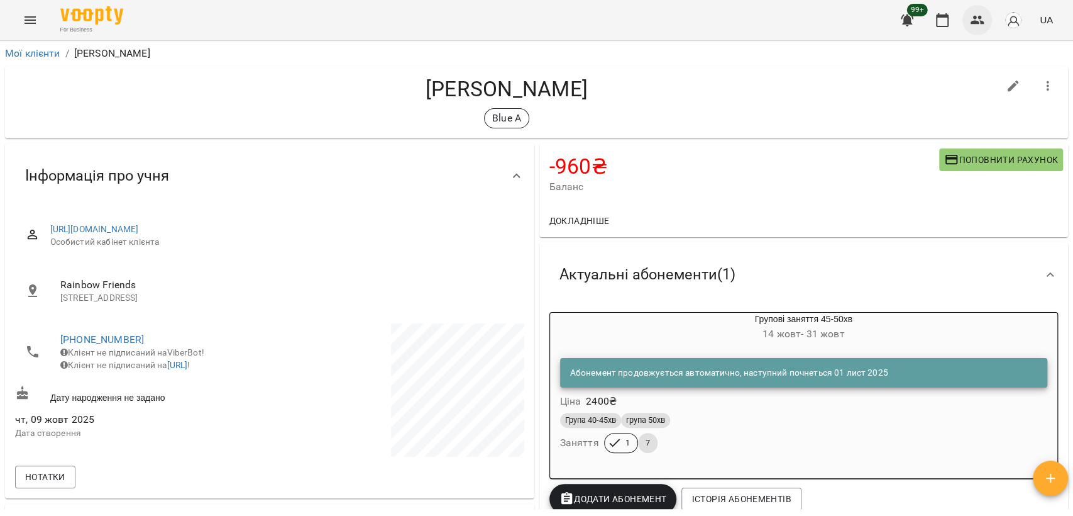
click at [981, 22] on icon "button" at bounding box center [977, 20] width 15 height 15
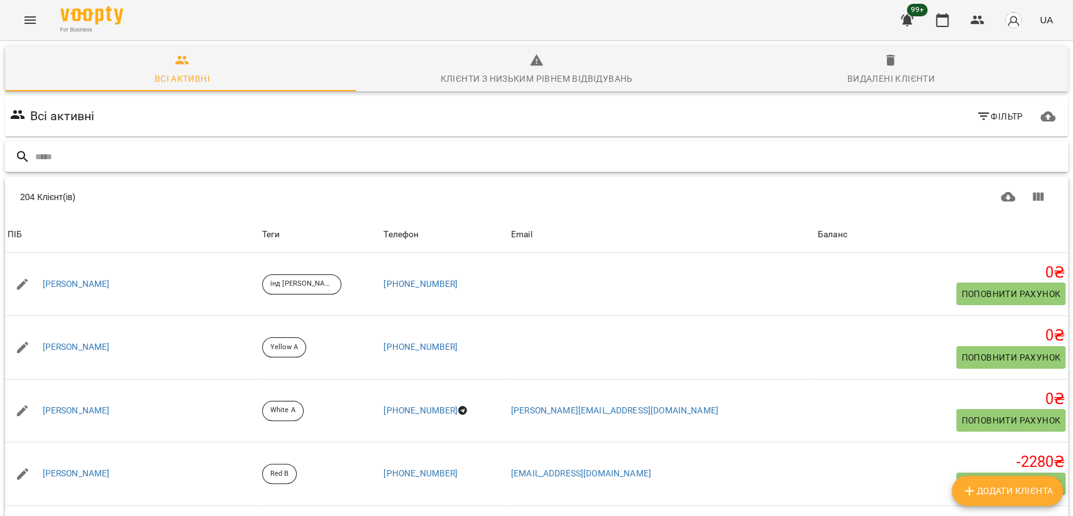
click at [542, 152] on input "text" at bounding box center [549, 157] width 1028 height 21
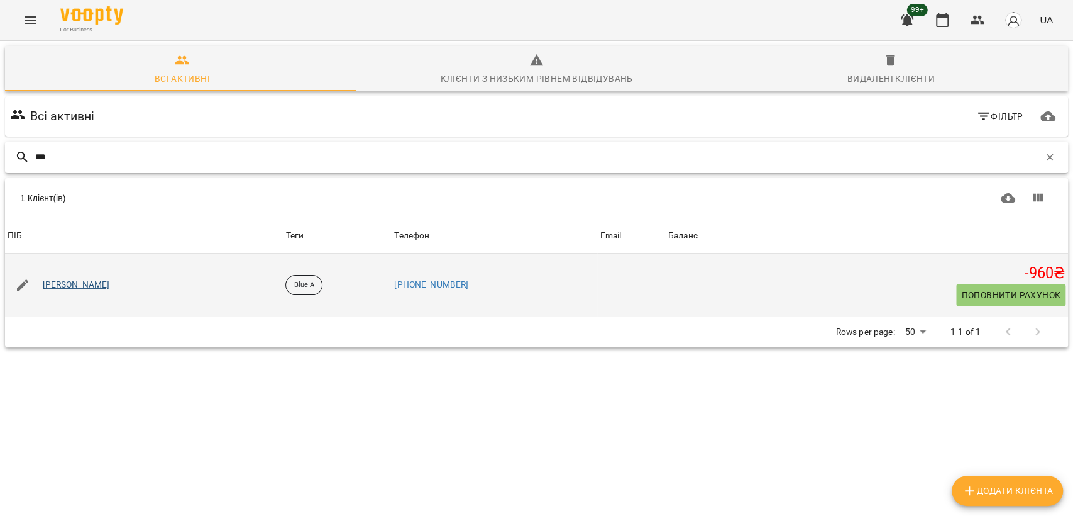
type input "***"
click at [50, 283] on link "[PERSON_NAME]" at bounding box center [76, 285] width 67 height 13
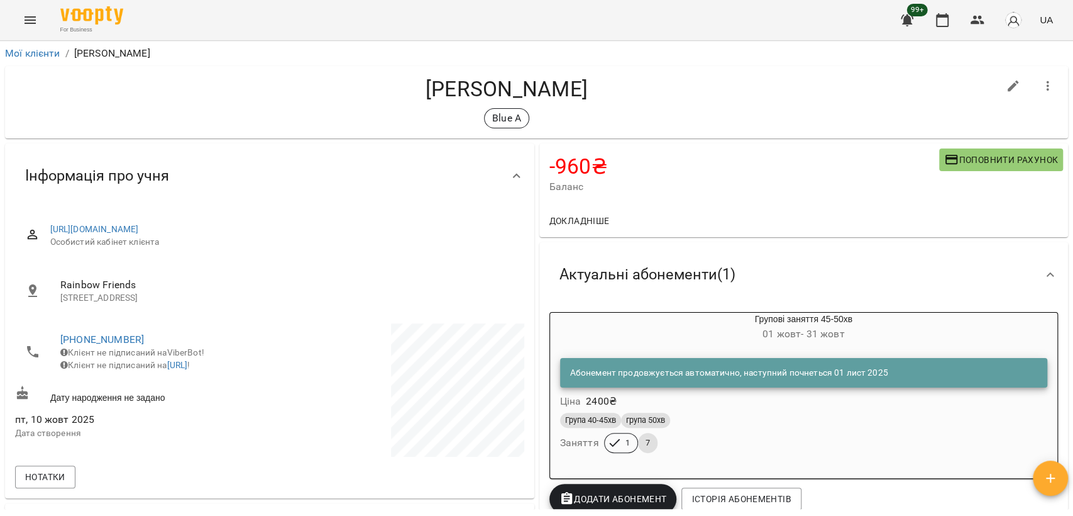
click at [1008, 88] on icon "button" at bounding box center [1013, 85] width 11 height 11
select select "**"
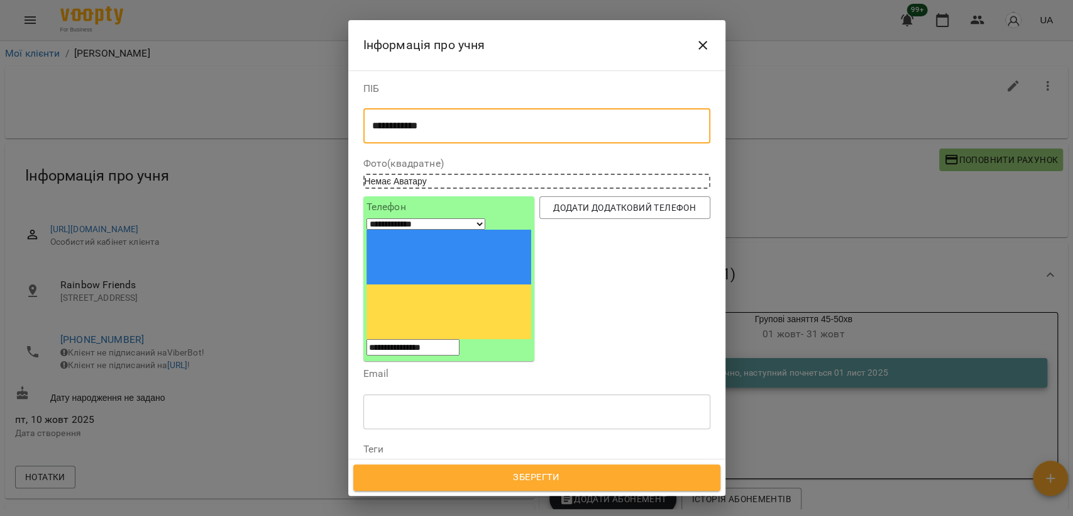
drag, startPoint x: 399, startPoint y: 127, endPoint x: 377, endPoint y: 126, distance: 21.4
click at [377, 126] on textarea "**********" at bounding box center [531, 126] width 319 height 12
type textarea "**********"
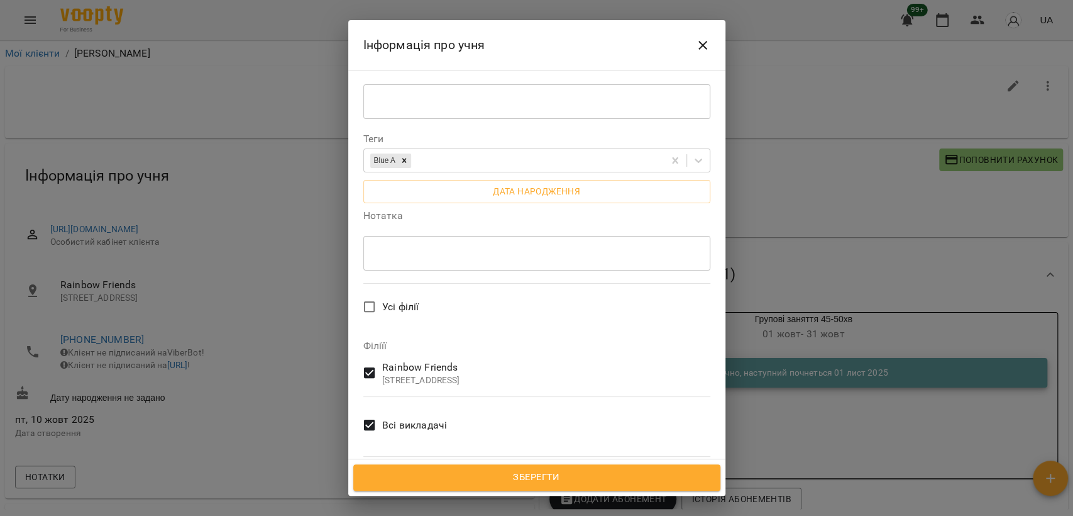
scroll to position [311, 0]
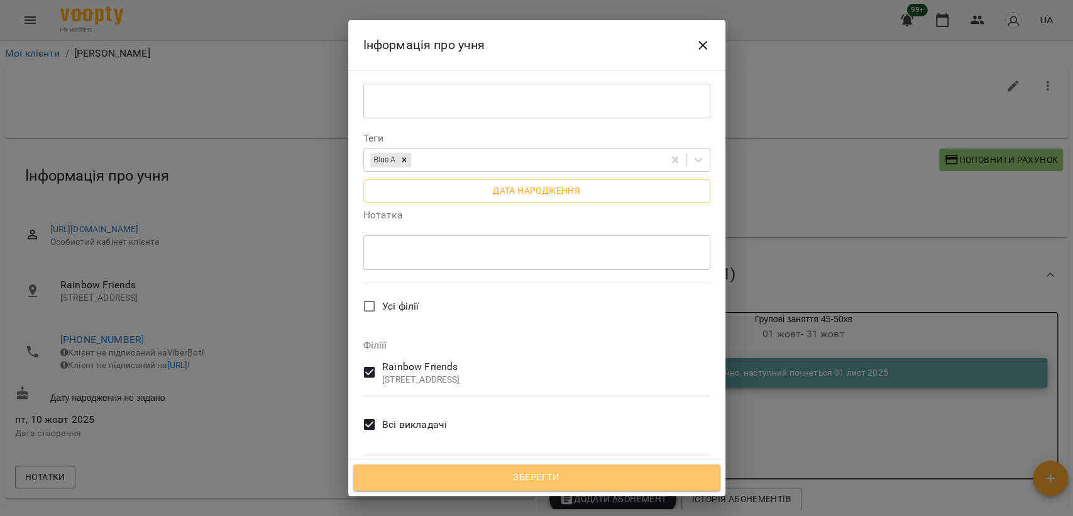
click at [516, 473] on span "Зберегти" at bounding box center [537, 477] width 340 height 16
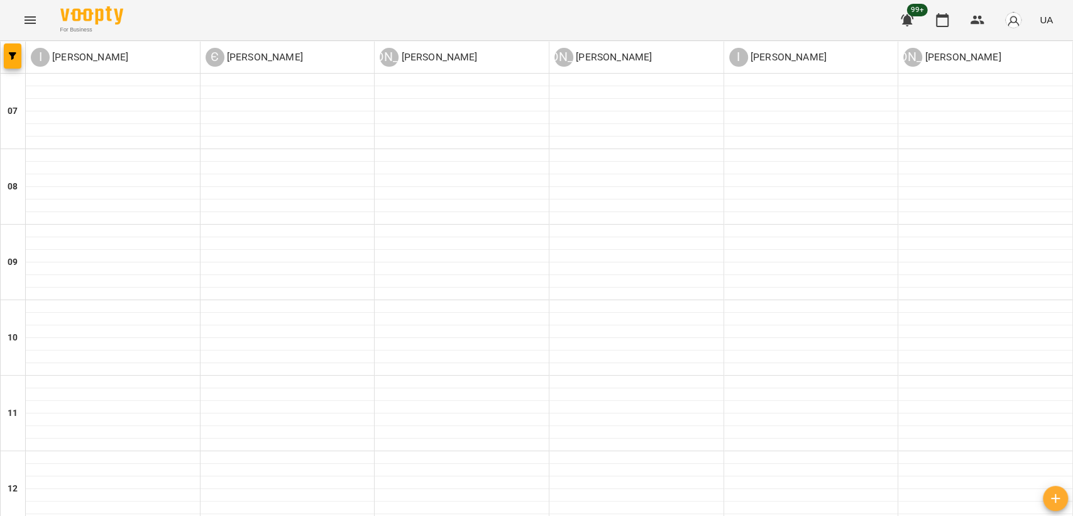
scroll to position [768, 0]
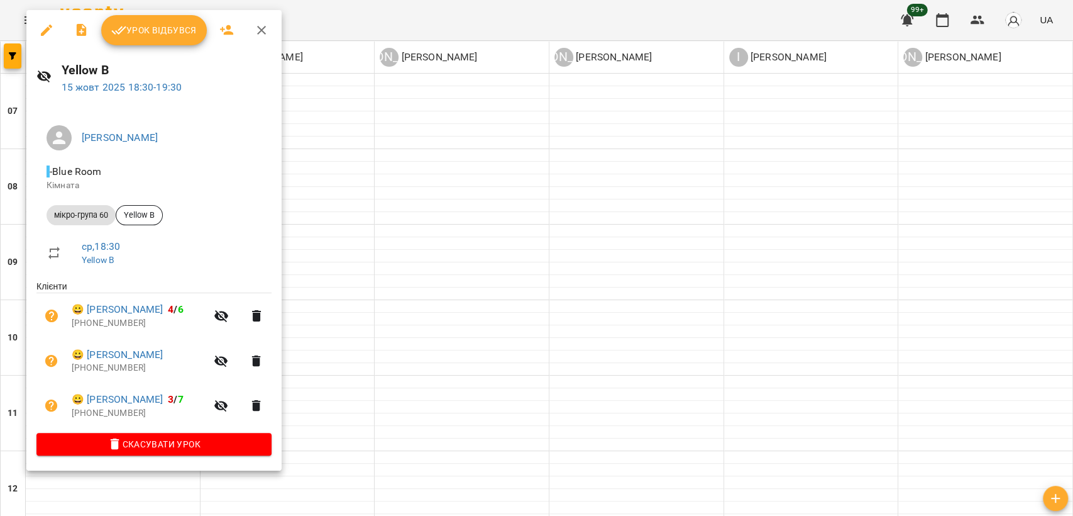
click at [333, 251] on div at bounding box center [536, 258] width 1073 height 516
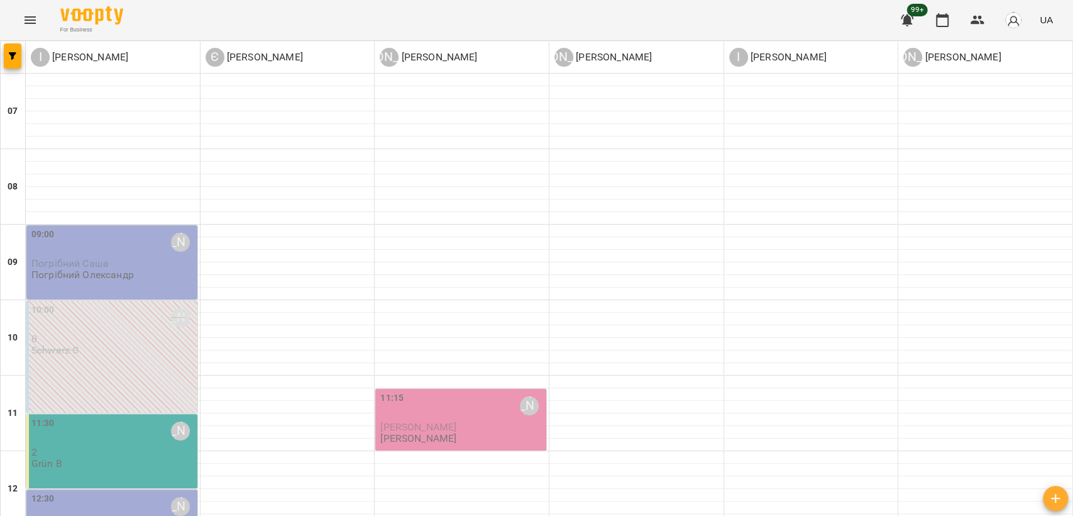
scroll to position [279, 0]
click at [121, 301] on div "10:00 [PERSON_NAME] 0 Schwarz C" at bounding box center [111, 357] width 171 height 112
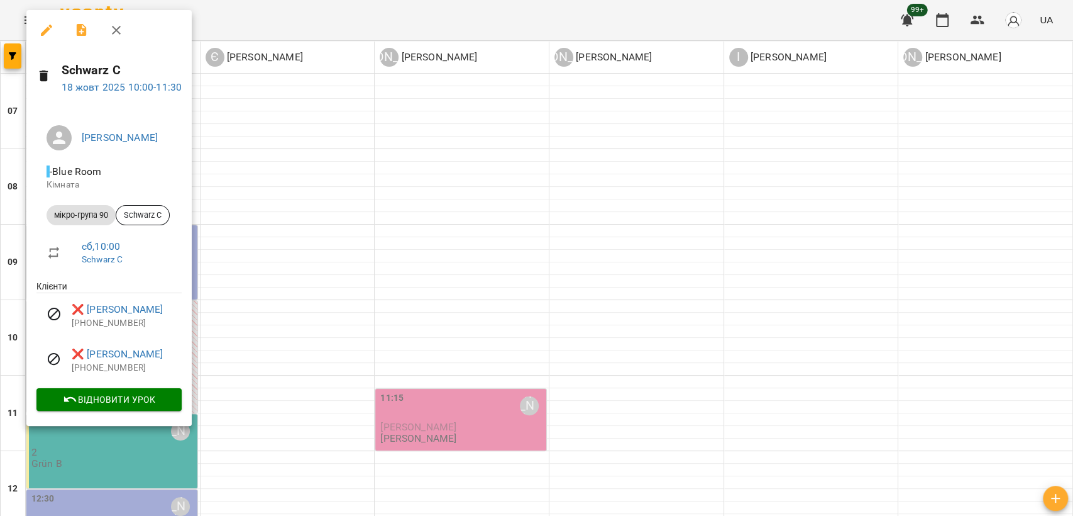
click at [358, 244] on div at bounding box center [536, 258] width 1073 height 516
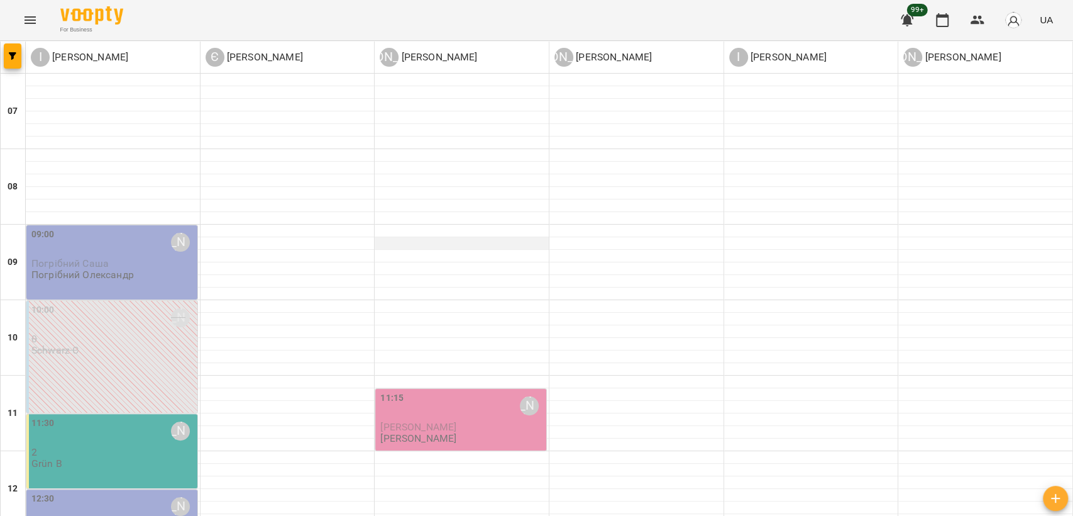
scroll to position [0, 0]
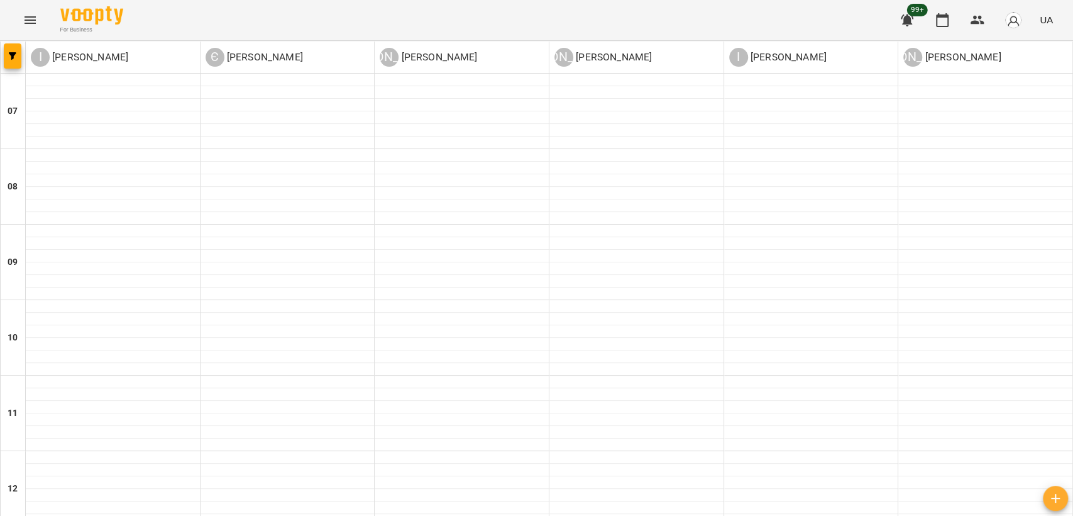
scroll to position [773, 0]
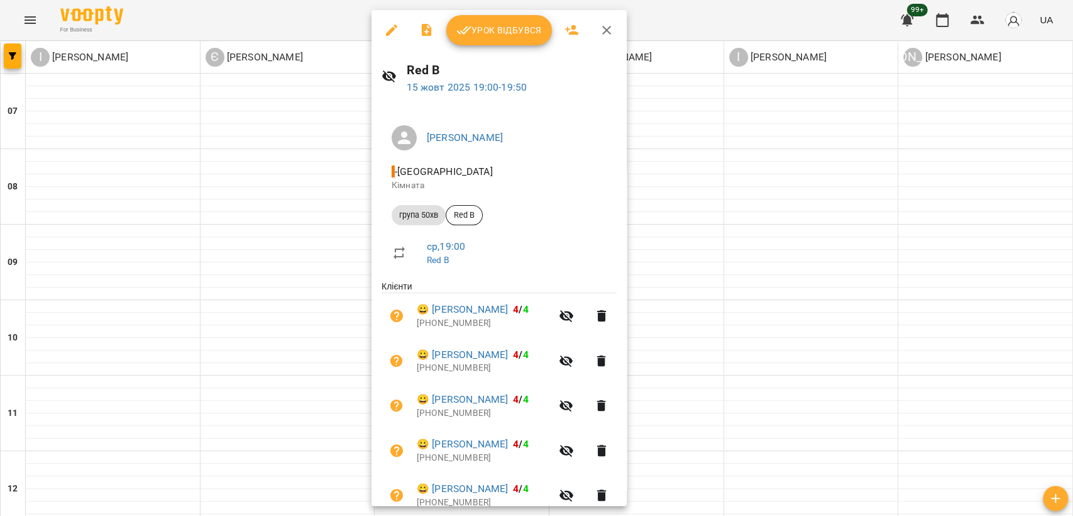
click at [736, 309] on div at bounding box center [536, 258] width 1073 height 516
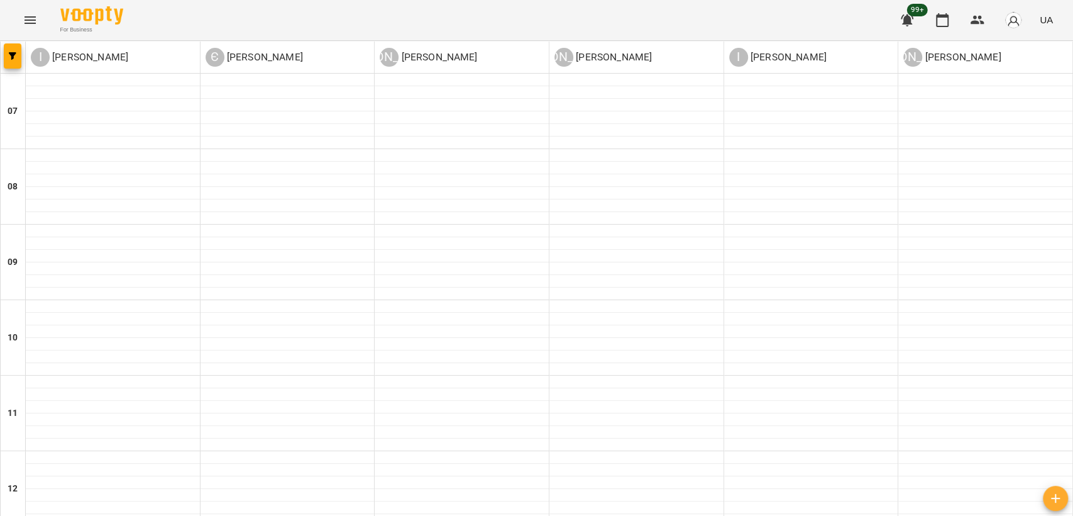
scroll to position [704, 0]
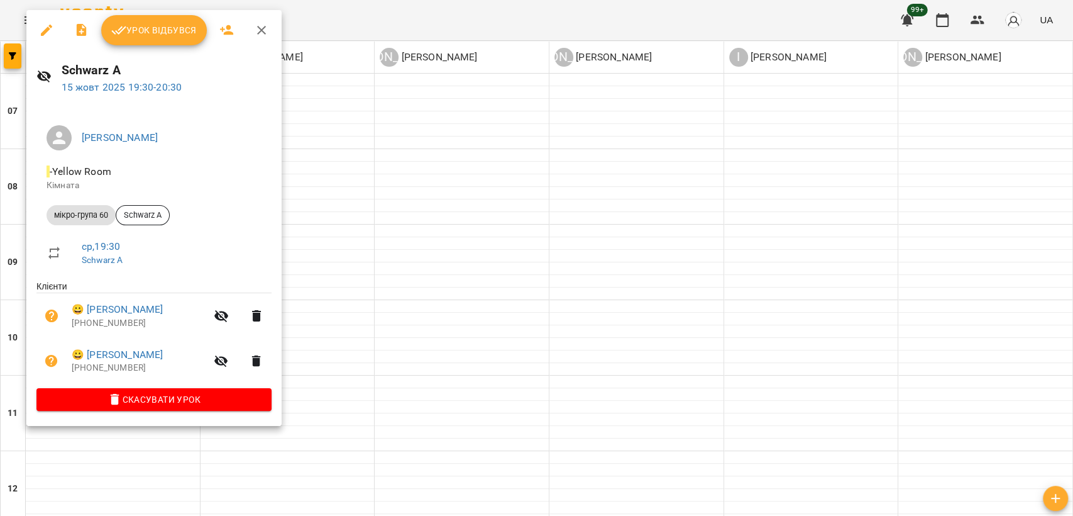
click at [285, 275] on div at bounding box center [536, 258] width 1073 height 516
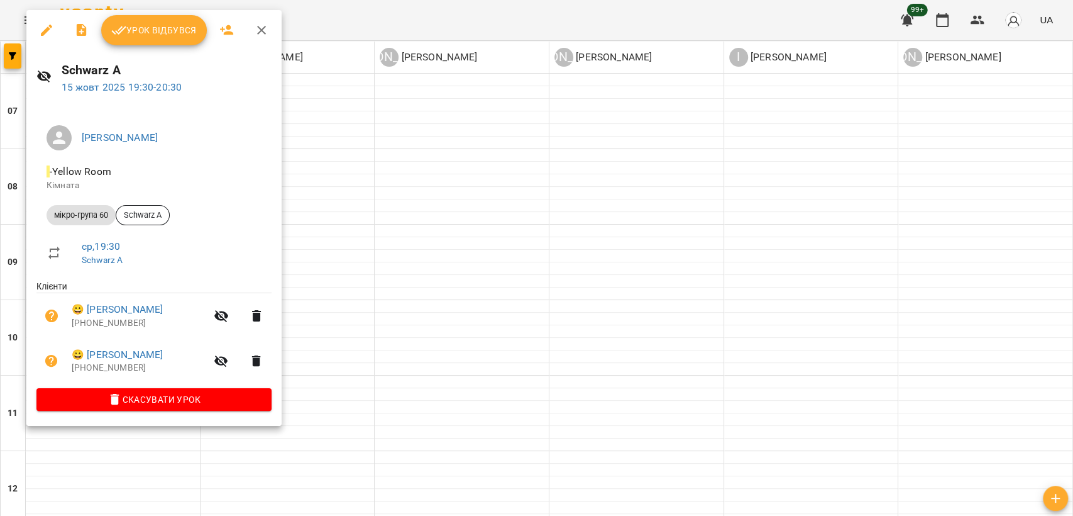
click at [322, 288] on div at bounding box center [536, 258] width 1073 height 516
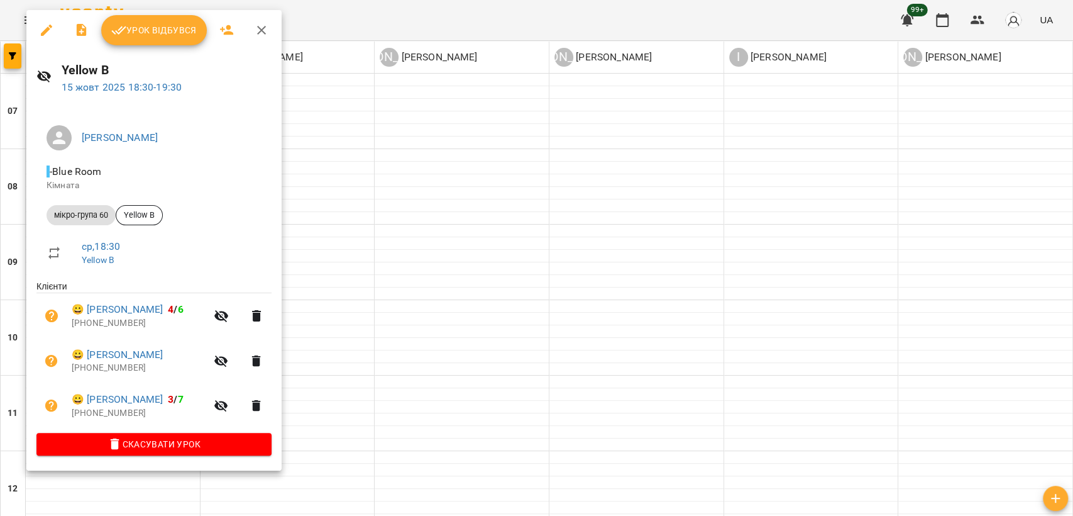
click at [316, 285] on div at bounding box center [536, 258] width 1073 height 516
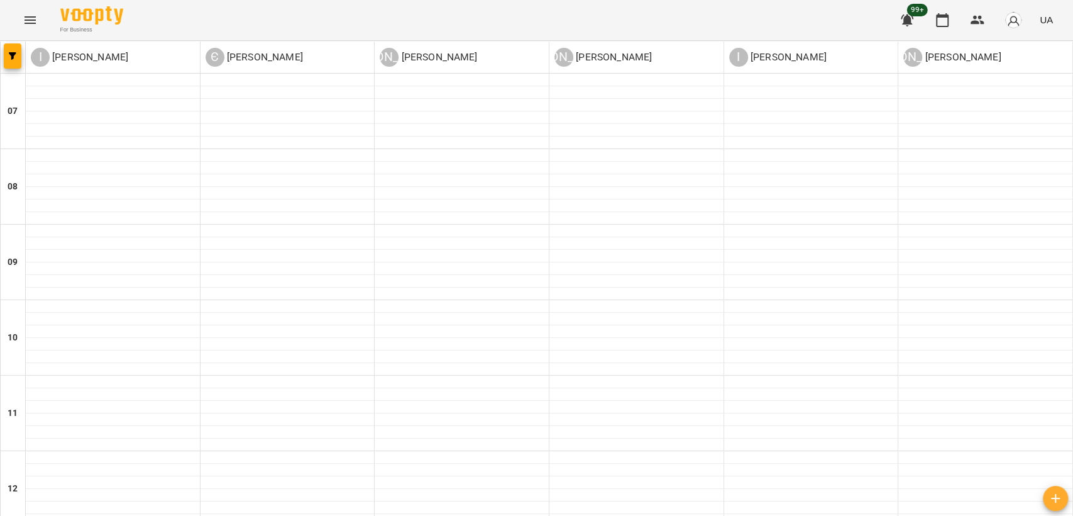
scroll to position [773, 0]
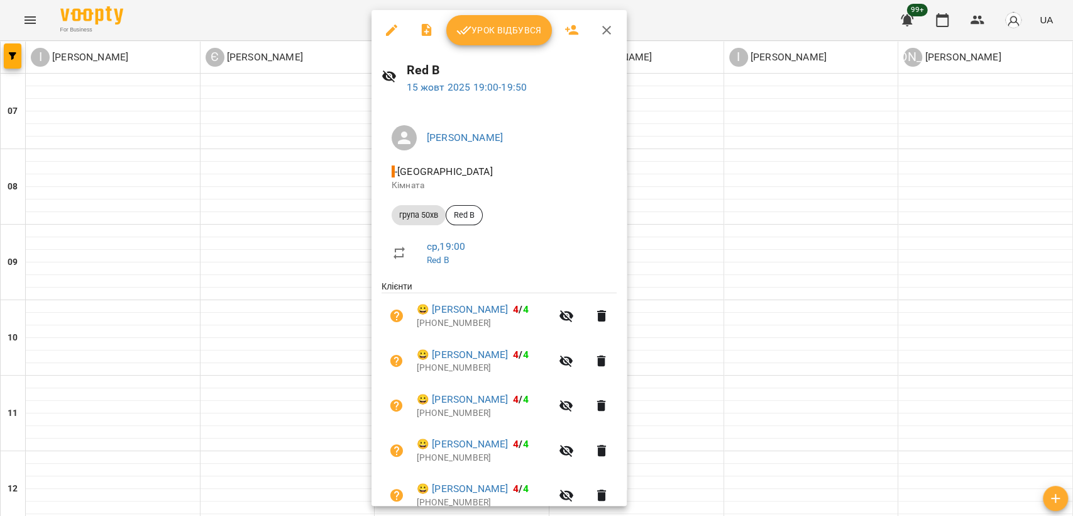
click at [765, 233] on div at bounding box center [536, 258] width 1073 height 516
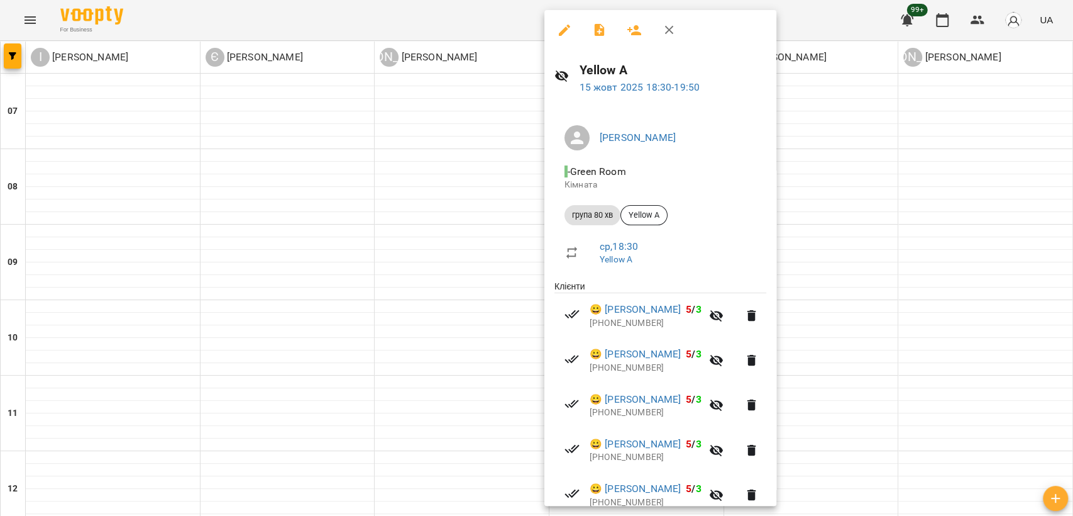
click at [824, 202] on div at bounding box center [536, 258] width 1073 height 516
